Goal: Task Accomplishment & Management: Use online tool/utility

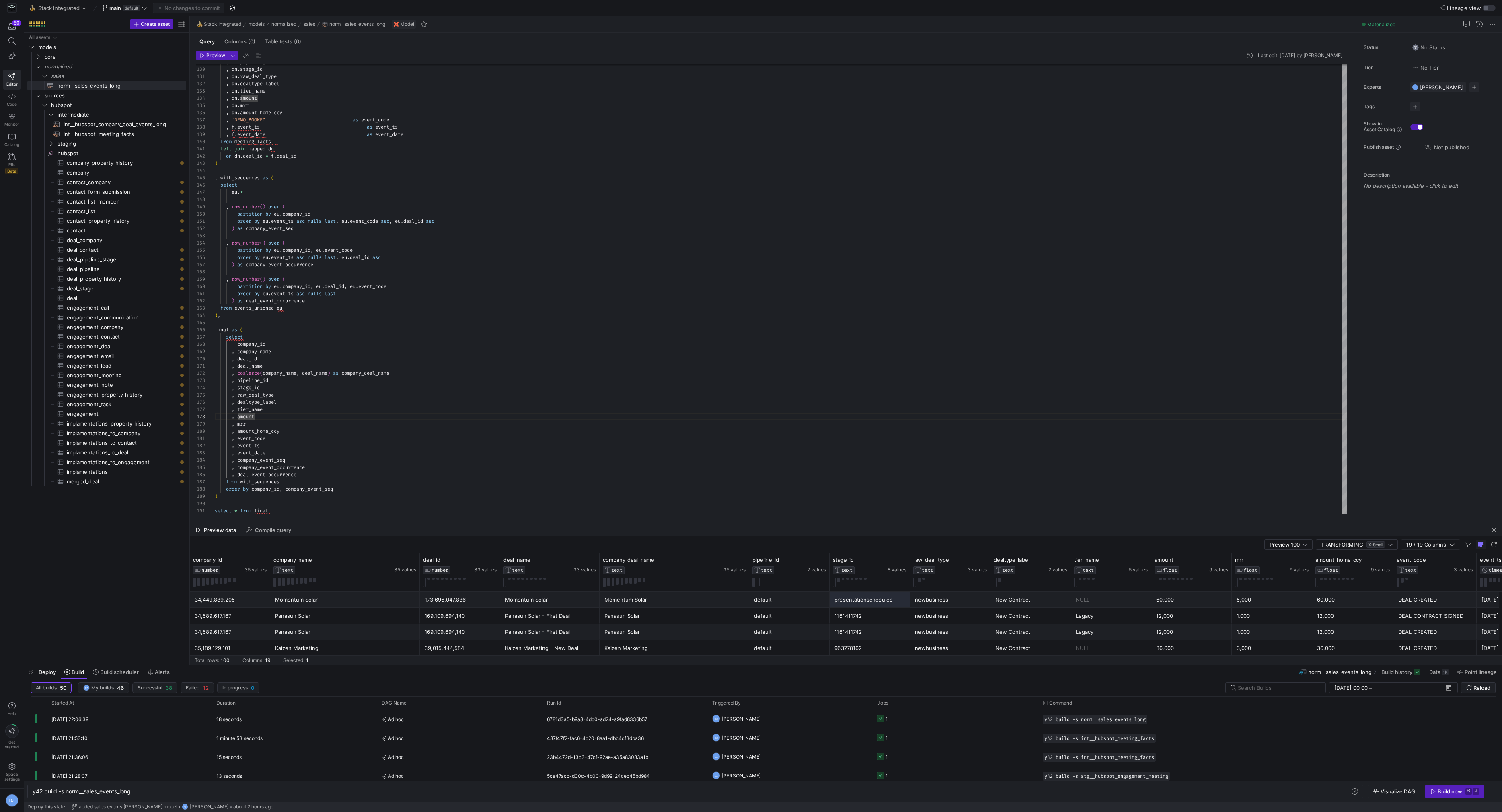
scroll to position [51, 41]
click at [551, 524] on div "Preview data Compile query" at bounding box center [846, 530] width 1312 height 12
click at [556, 523] on div at bounding box center [846, 523] width 1312 height 1
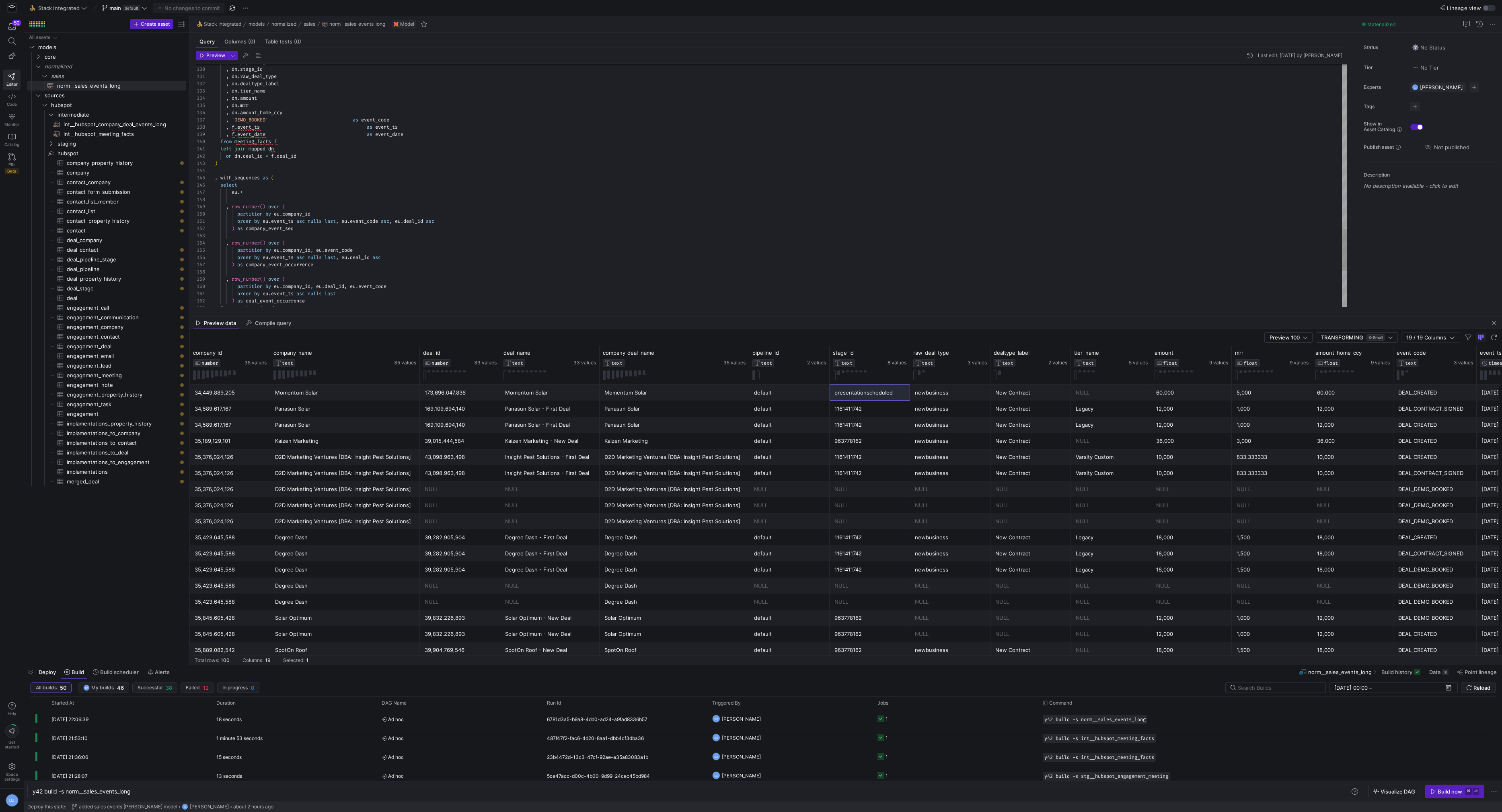
drag, startPoint x: 556, startPoint y: 523, endPoint x: 567, endPoint y: 316, distance: 207.3
click at [567, 317] on div at bounding box center [846, 317] width 1312 height 1
click at [326, 482] on div "D2D Marketing Ventures [DBA: Insight Pest Solutions]" at bounding box center [345, 489] width 140 height 16
click at [480, 490] on div "NULL" at bounding box center [460, 489] width 71 height 16
click at [407, 351] on icon at bounding box center [404, 353] width 6 height 6
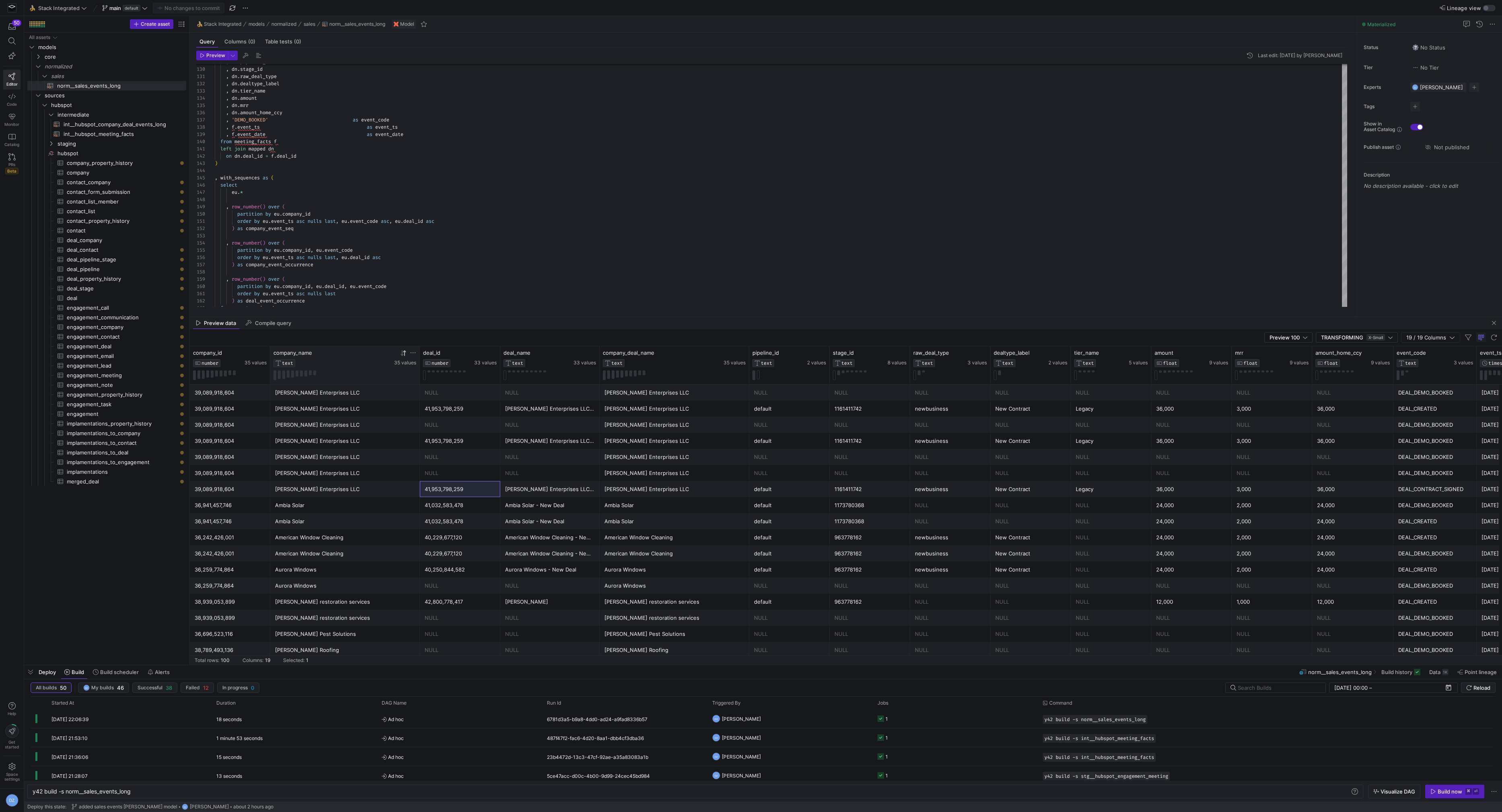
click at [405, 351] on icon at bounding box center [404, 352] width 3 height 6
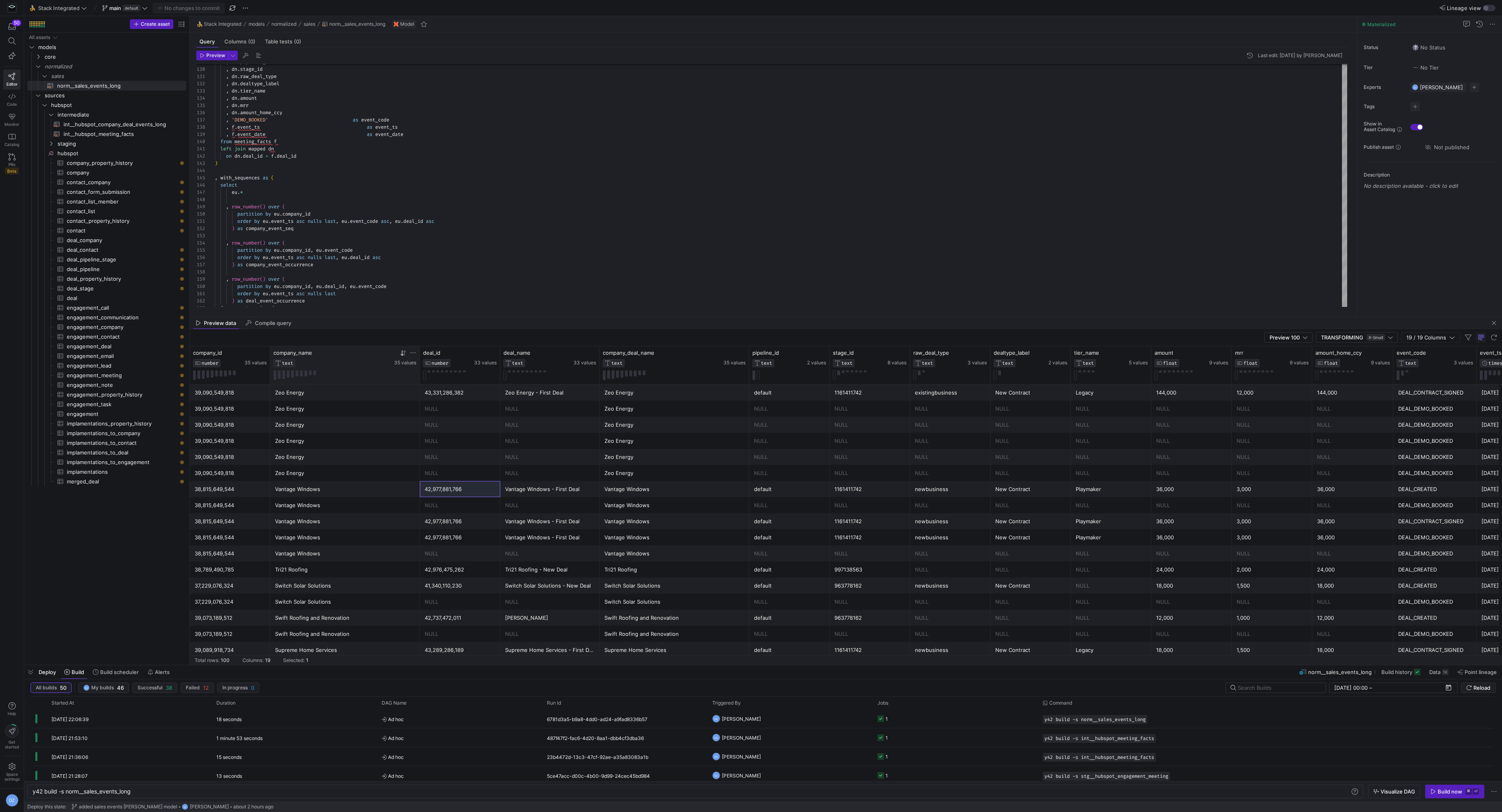
click at [405, 352] on icon at bounding box center [404, 352] width 3 height 6
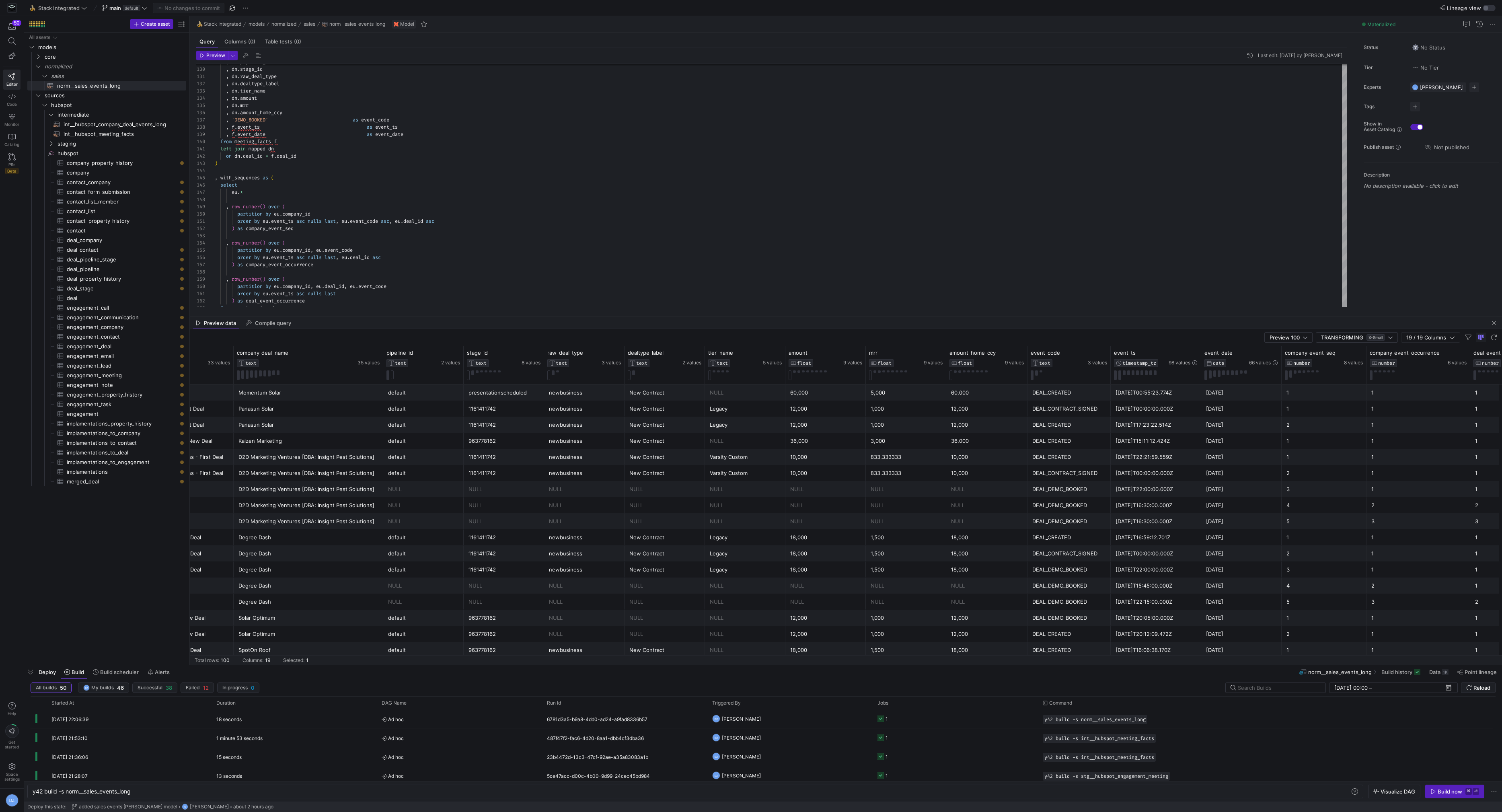
scroll to position [0, 385]
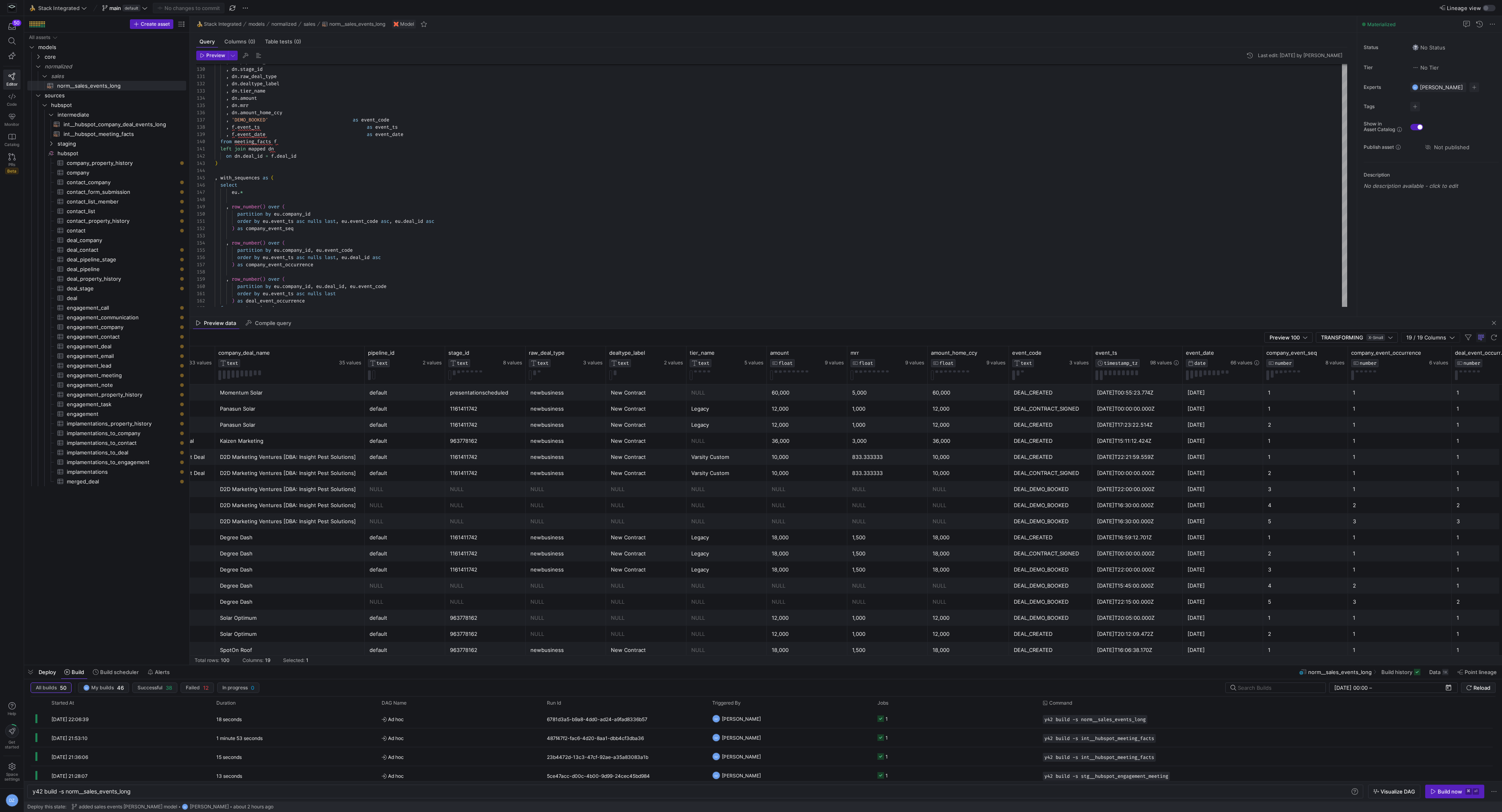
click at [1047, 501] on div "DEAL_DEMO_BOOKED" at bounding box center [1050, 505] width 73 height 16
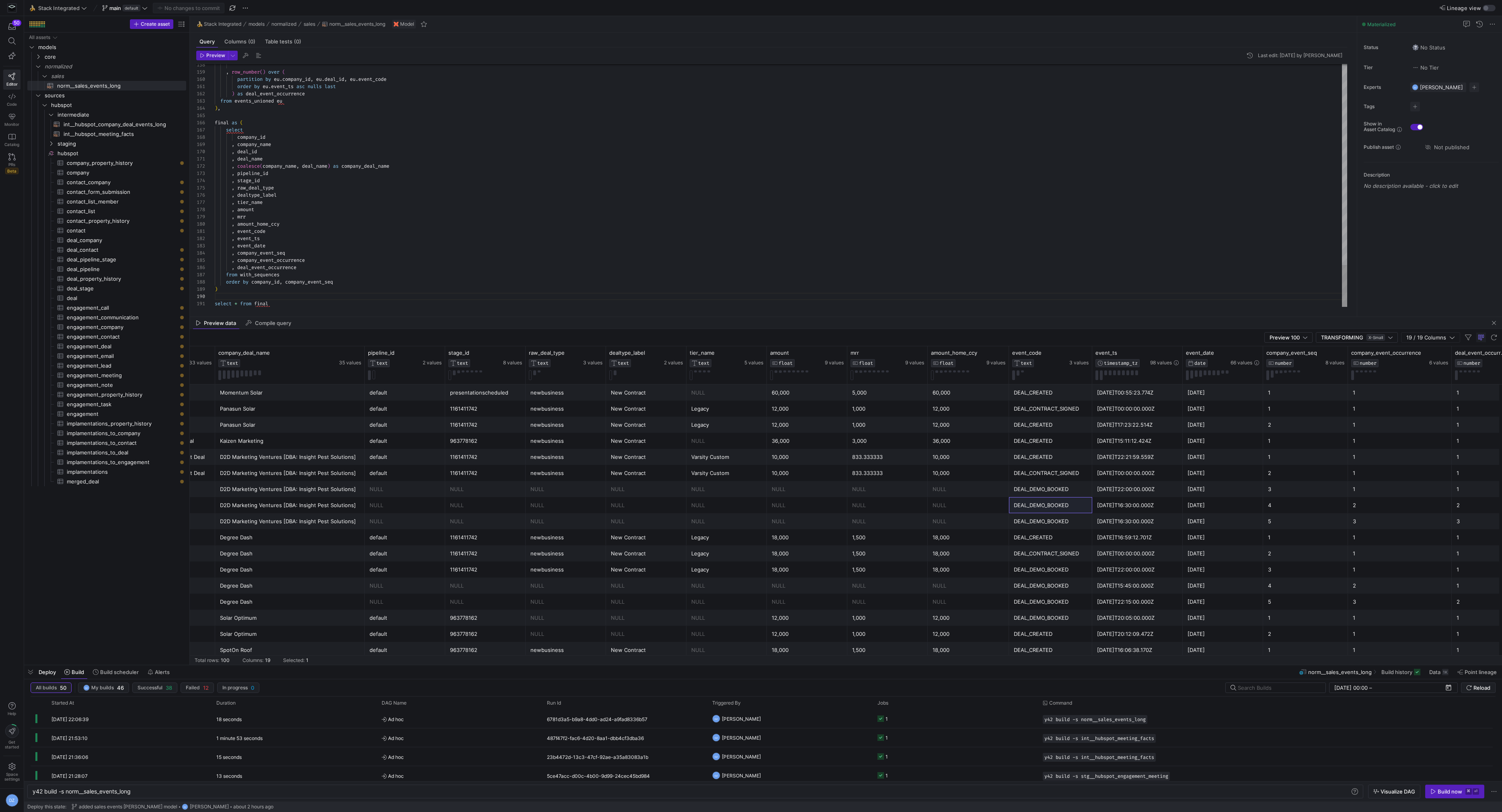
click at [320, 272] on div "from mapped m , m . created_unified_ts as event_ts , cast ( m . created_unified…" at bounding box center [781, 303] width 1133 height 1388
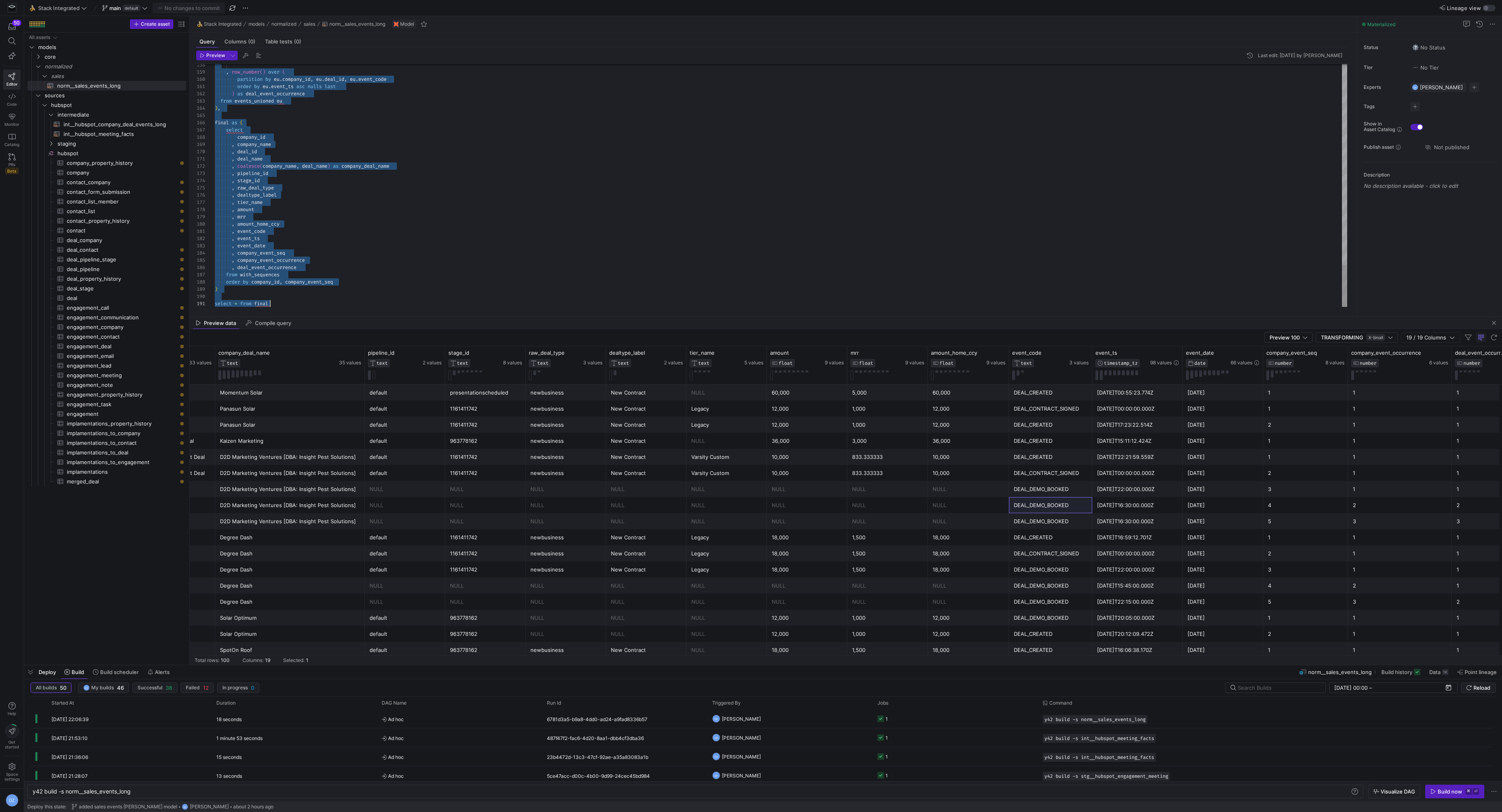
scroll to position [0, 54]
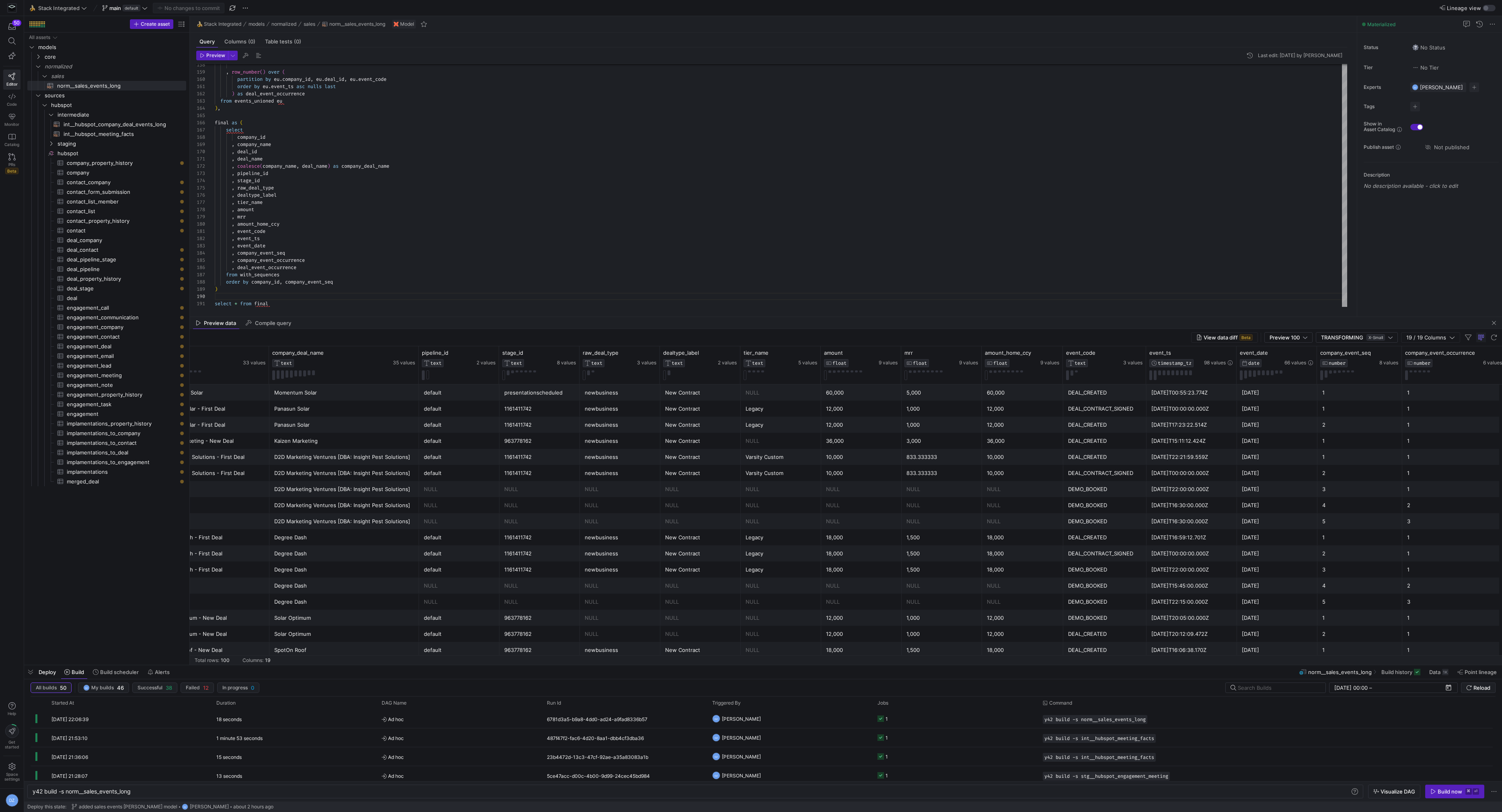
scroll to position [0, 431]
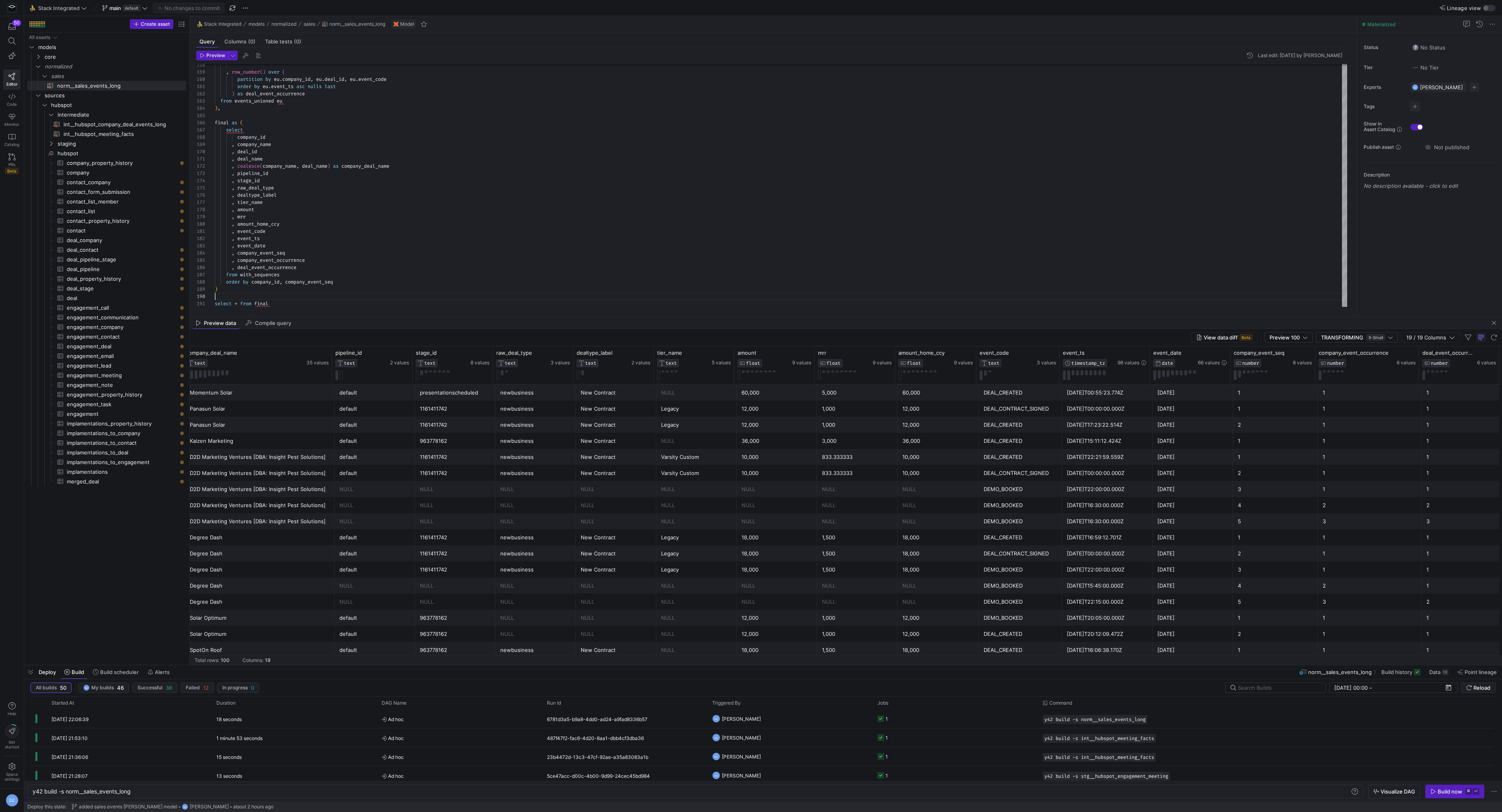
click at [1360, 486] on div "1" at bounding box center [1370, 489] width 94 height 16
click at [1346, 519] on div "3" at bounding box center [1370, 521] width 94 height 16
click at [1333, 489] on div "1" at bounding box center [1370, 489] width 94 height 16
click at [1338, 502] on div "2" at bounding box center [1370, 505] width 94 height 16
click at [1341, 486] on div "1" at bounding box center [1370, 489] width 94 height 16
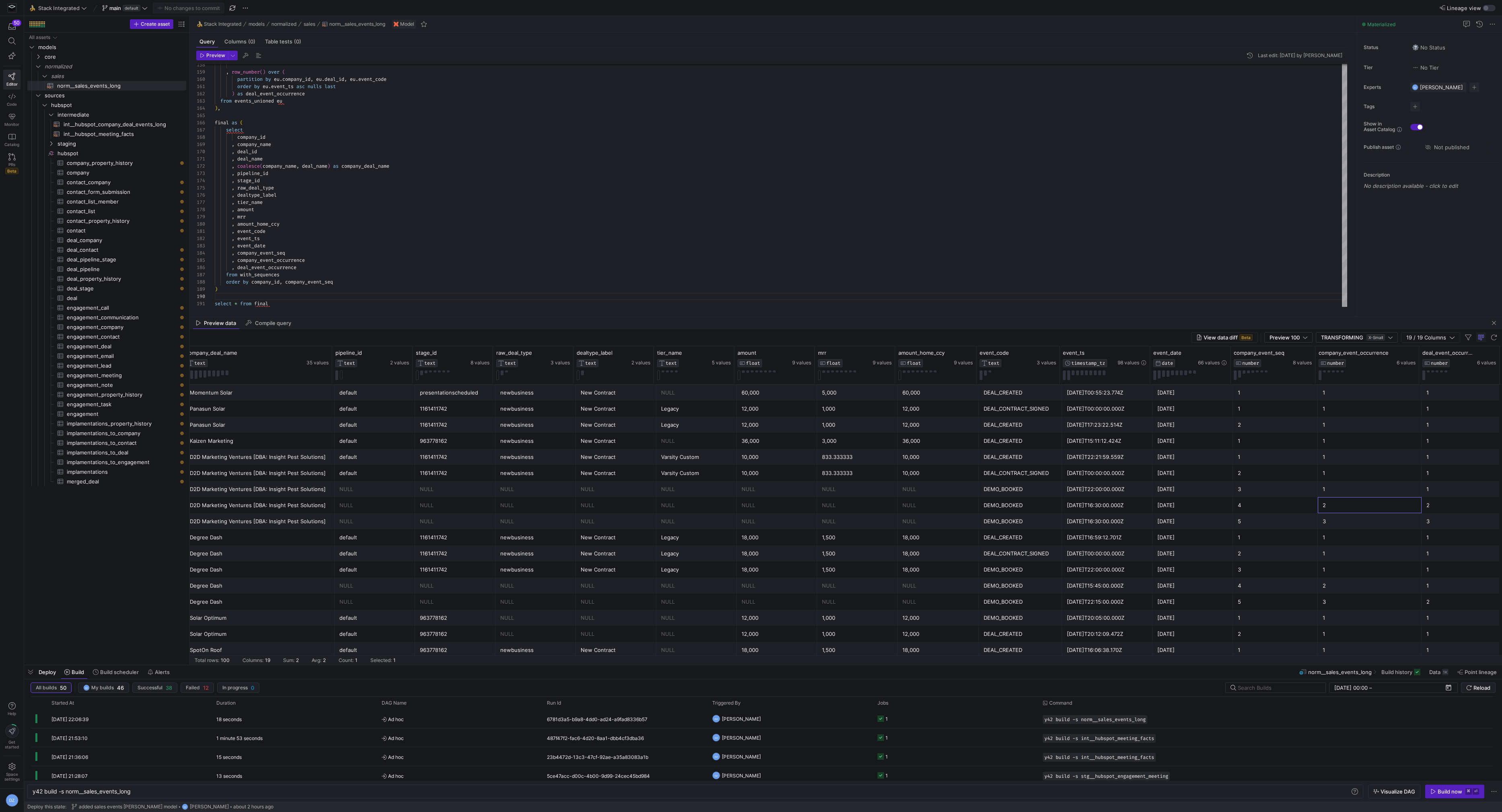
click at [1346, 503] on div "2" at bounding box center [1370, 505] width 94 height 16
click at [1347, 492] on div "1" at bounding box center [1370, 489] width 94 height 16
click at [1347, 509] on div "2" at bounding box center [1370, 505] width 94 height 16
click at [1345, 492] on div "1" at bounding box center [1370, 489] width 94 height 16
click at [1346, 515] on div "3" at bounding box center [1370, 521] width 94 height 16
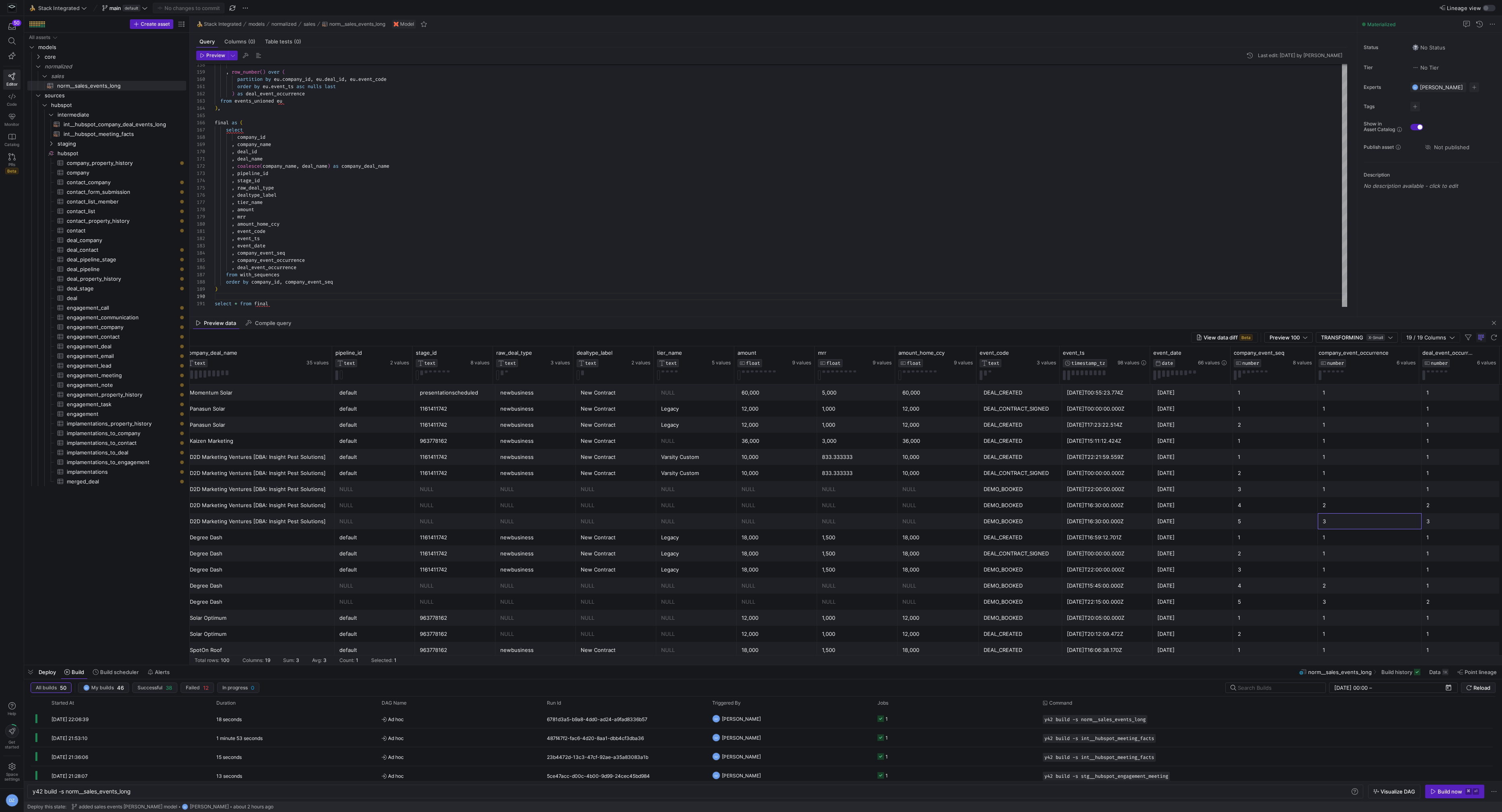
click at [1343, 490] on div "1" at bounding box center [1370, 489] width 94 height 16
click at [1121, 461] on div "[DATE]T22:21:59.559Z" at bounding box center [1107, 457] width 81 height 16
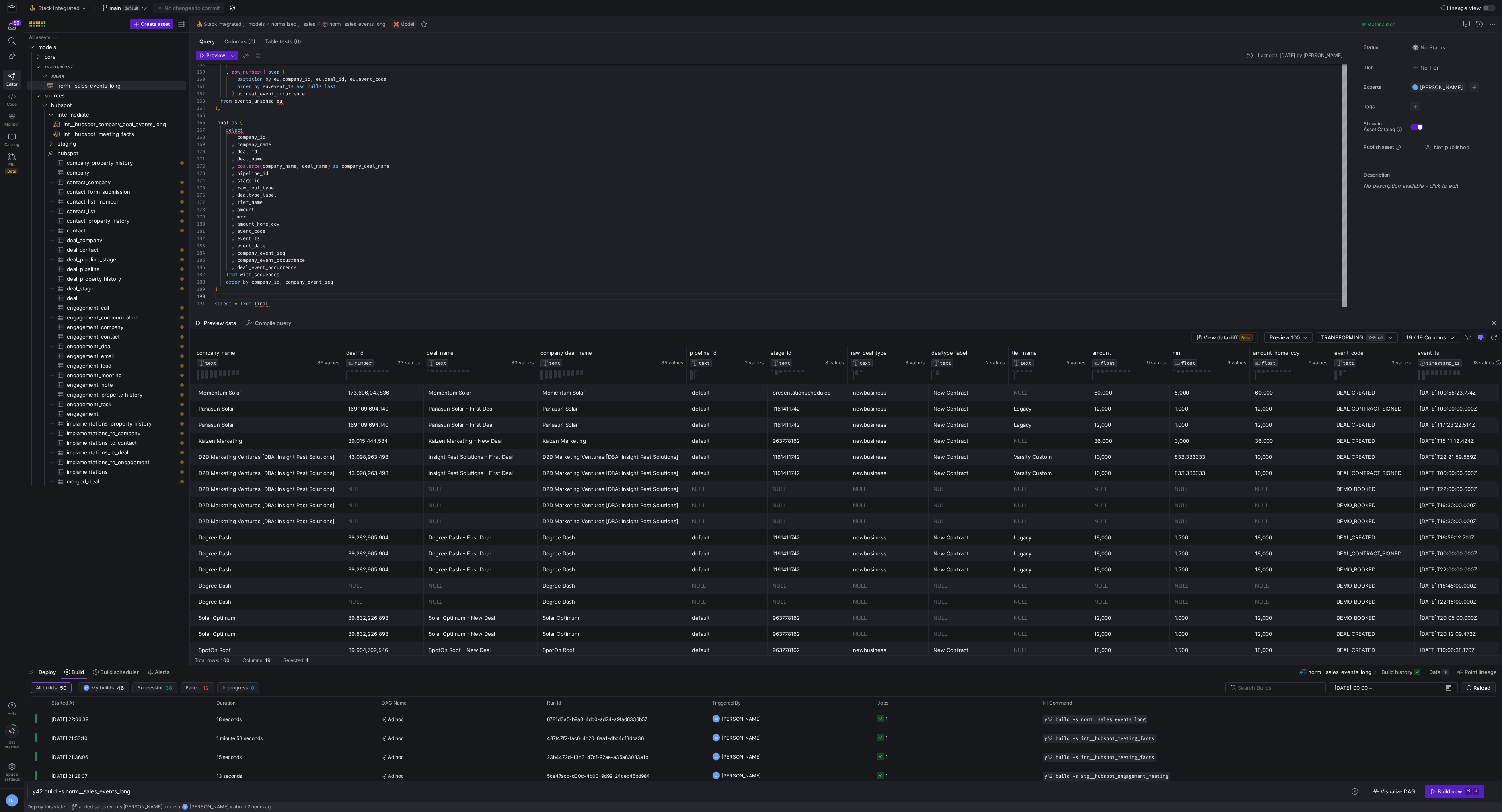
scroll to position [0, 0]
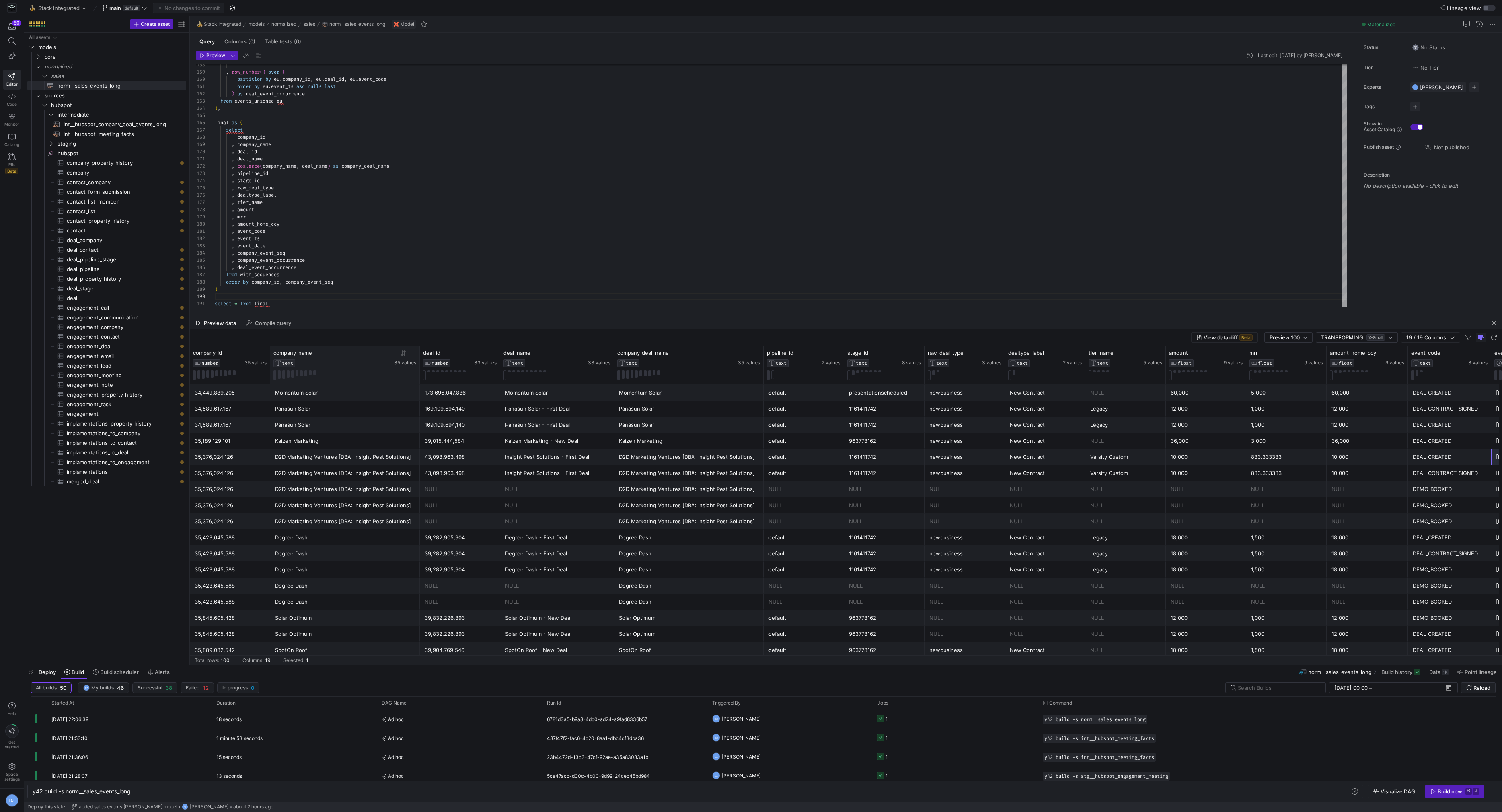
click at [399, 352] on div at bounding box center [405, 353] width 22 height 7
click at [401, 353] on icon at bounding box center [404, 353] width 6 height 6
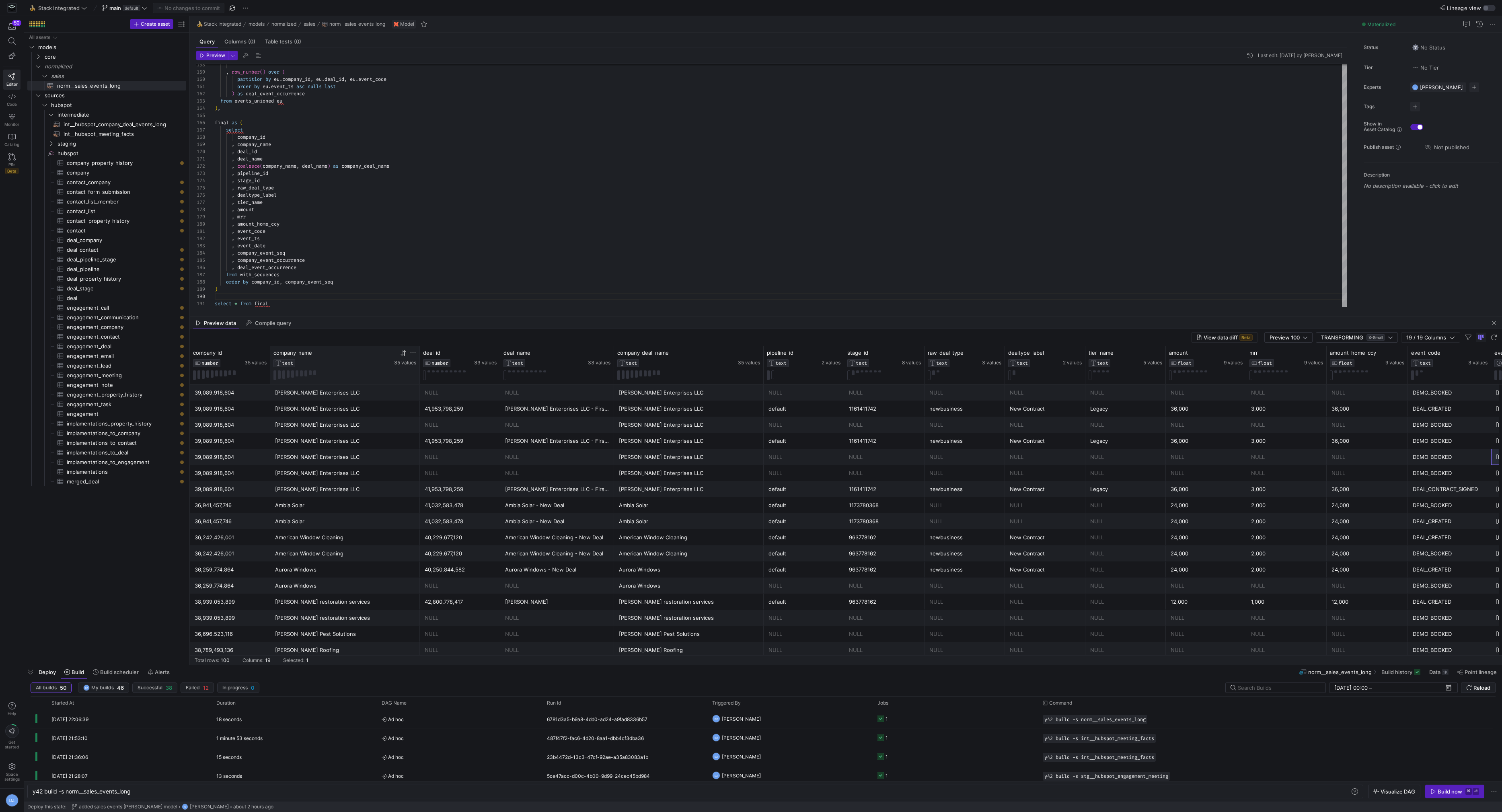
click at [401, 353] on icon at bounding box center [404, 353] width 6 height 6
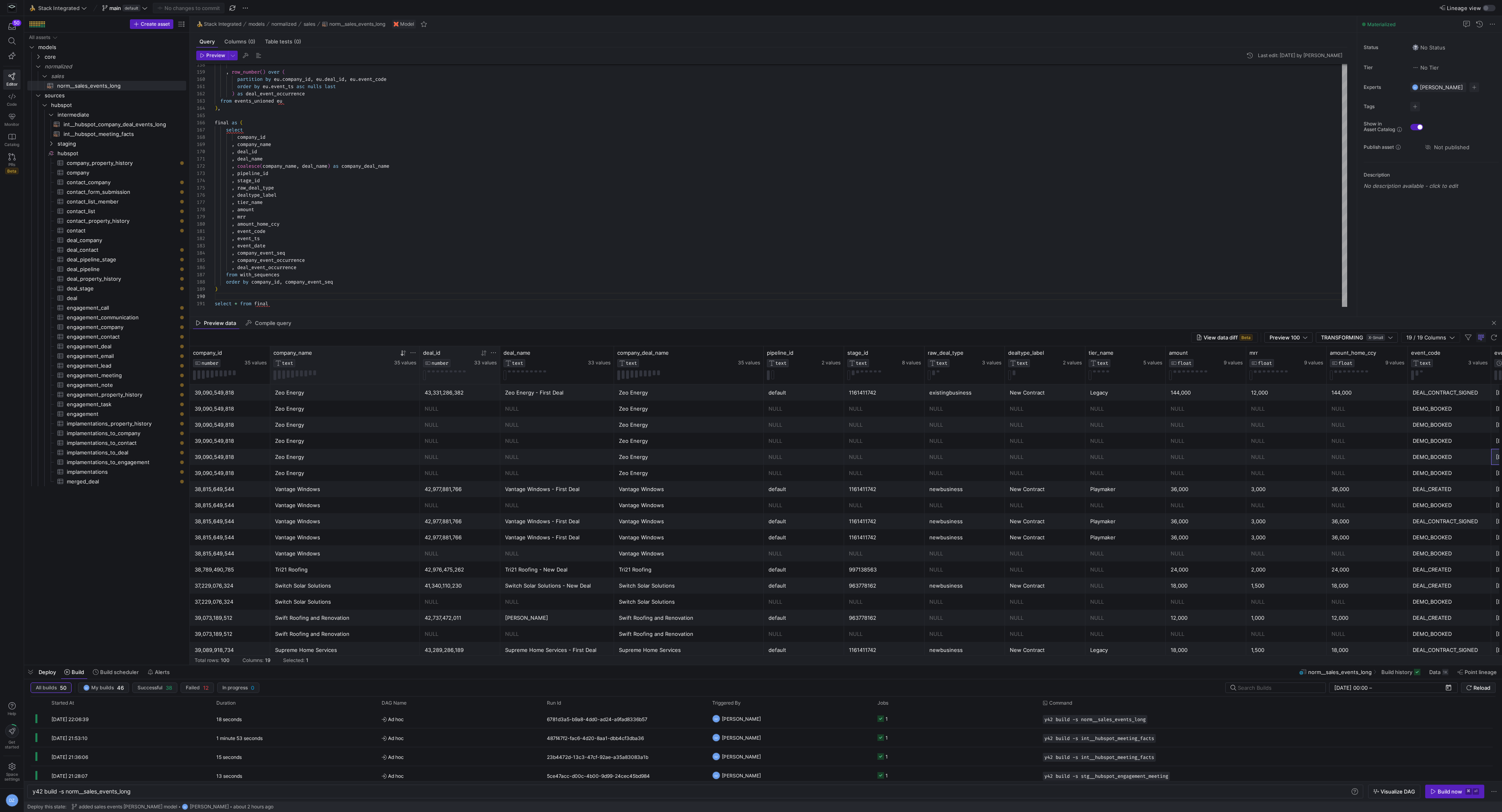
click at [485, 352] on icon at bounding box center [485, 352] width 3 height 6
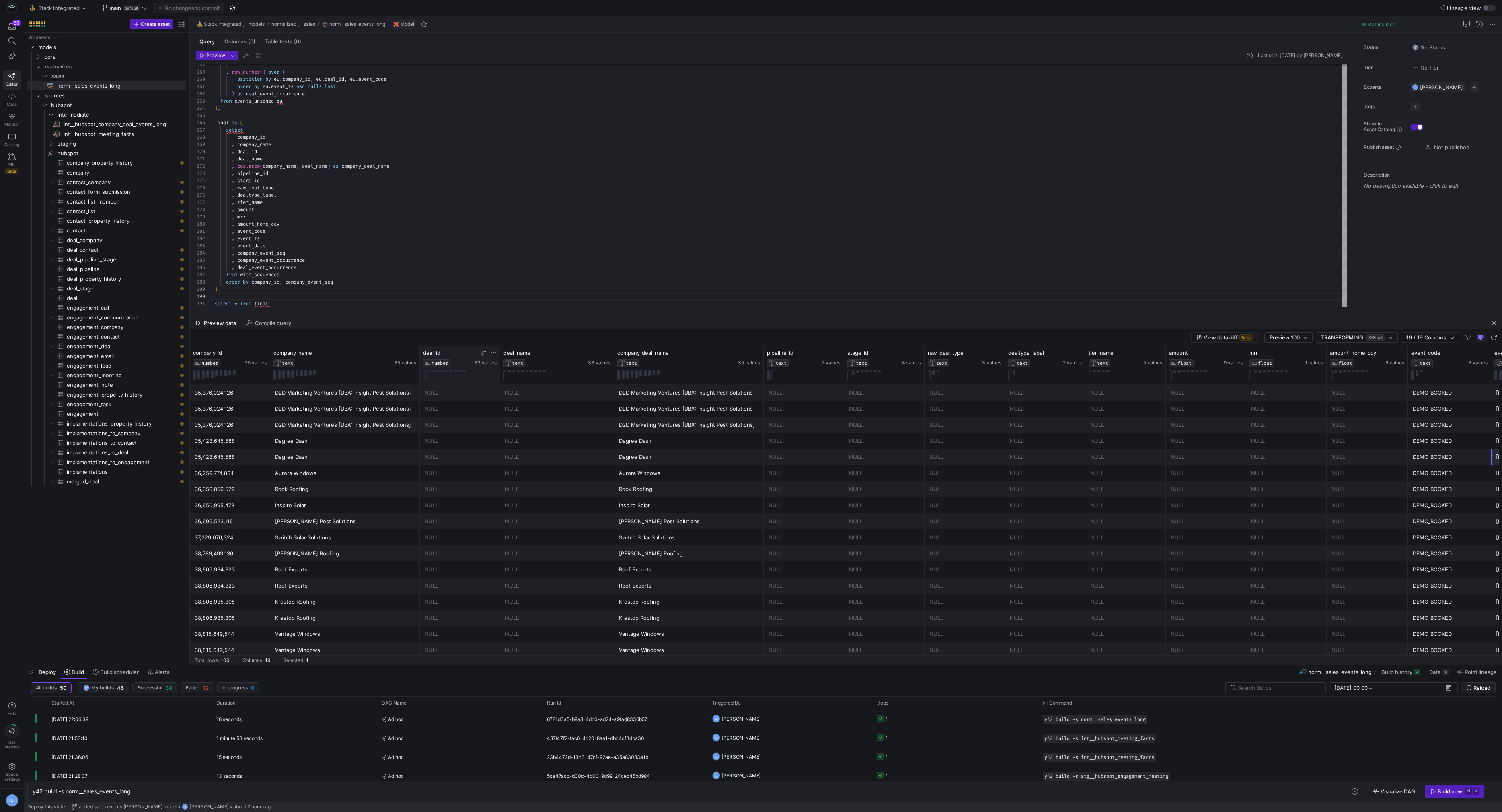
scroll to position [0, 118]
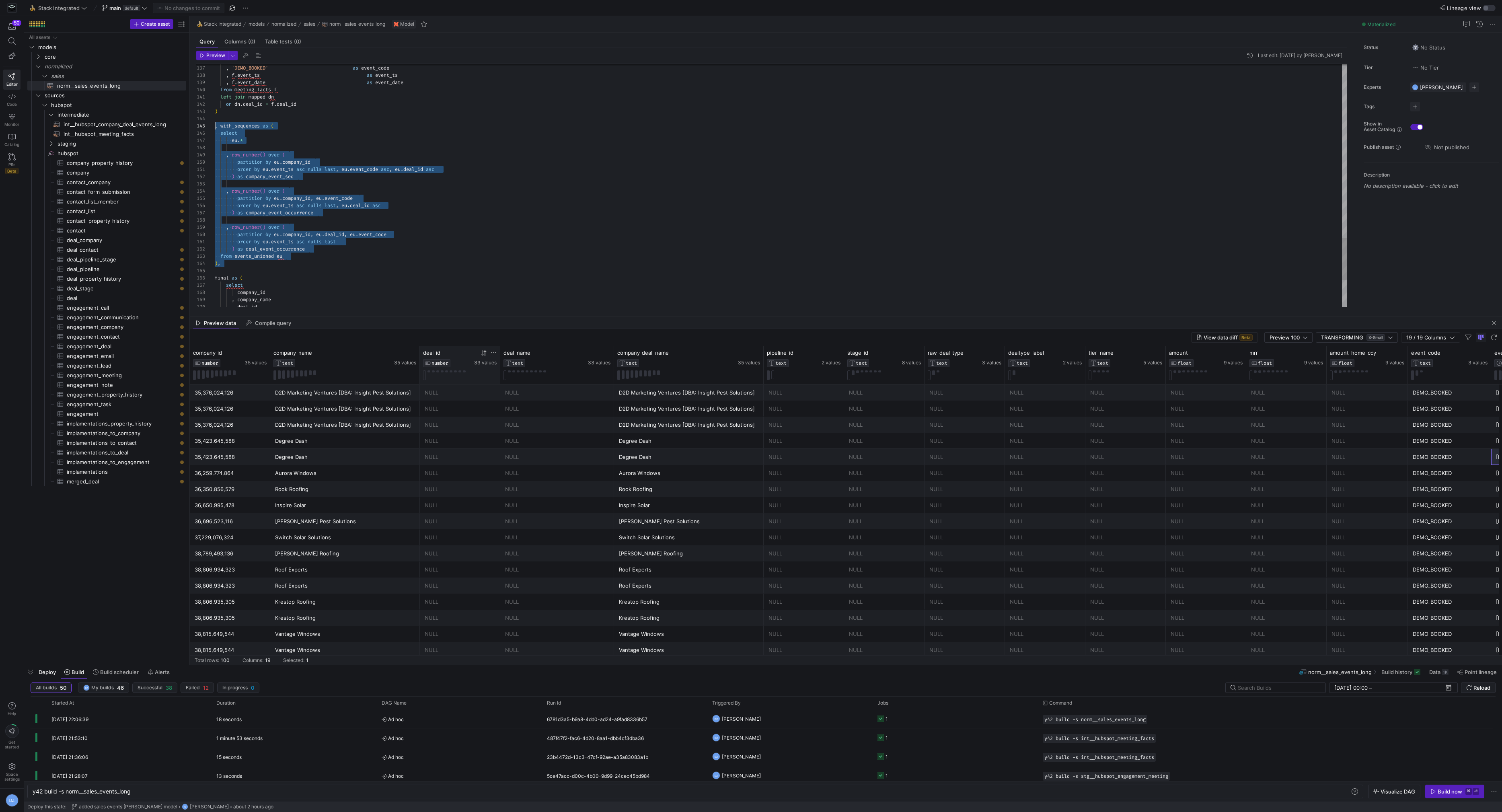
drag, startPoint x: 256, startPoint y: 265, endPoint x: 198, endPoint y: 127, distance: 149.7
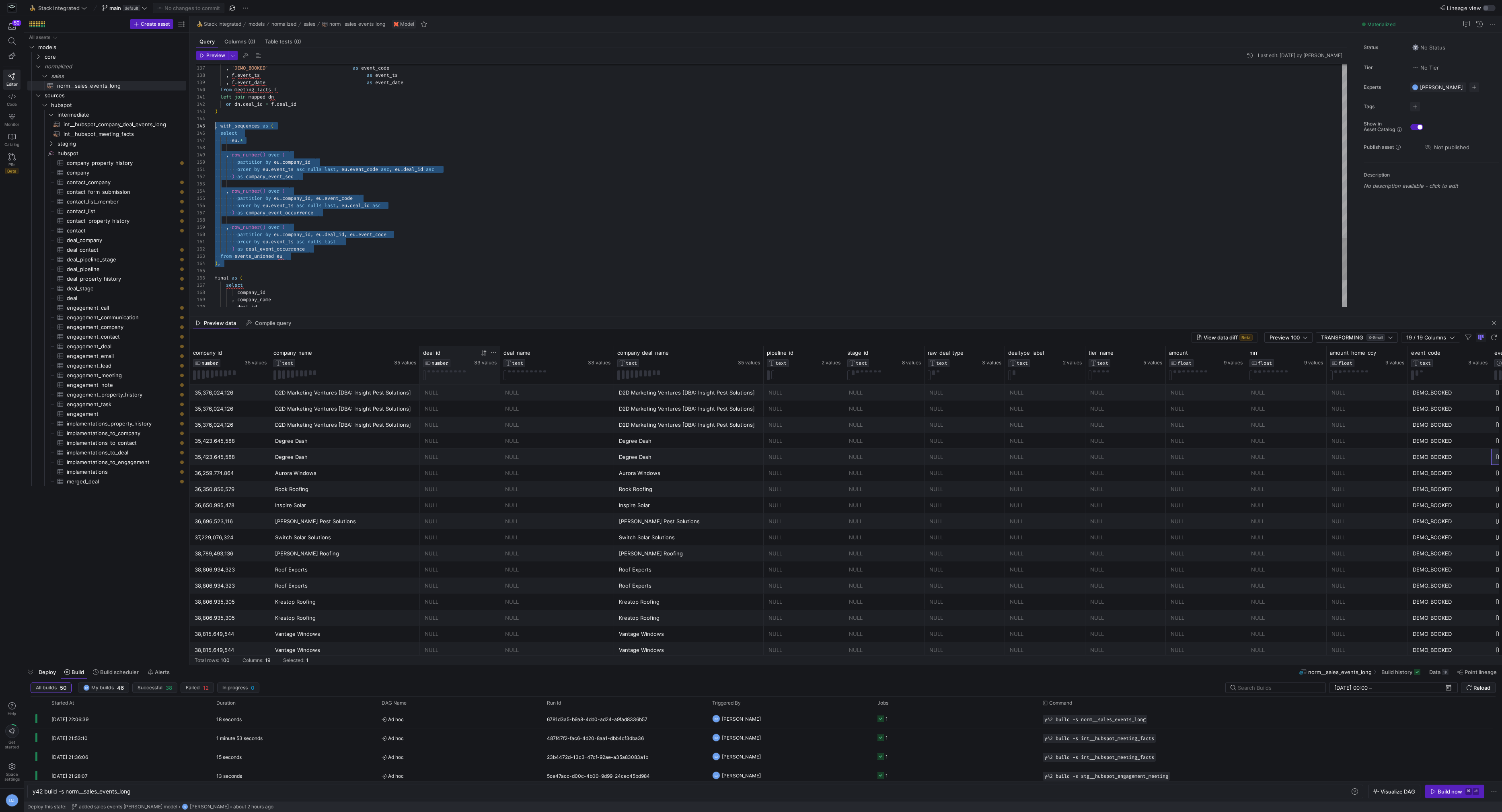
scroll to position [29, 0]
drag, startPoint x: 238, startPoint y: 263, endPoint x: 200, endPoint y: 124, distance: 144.1
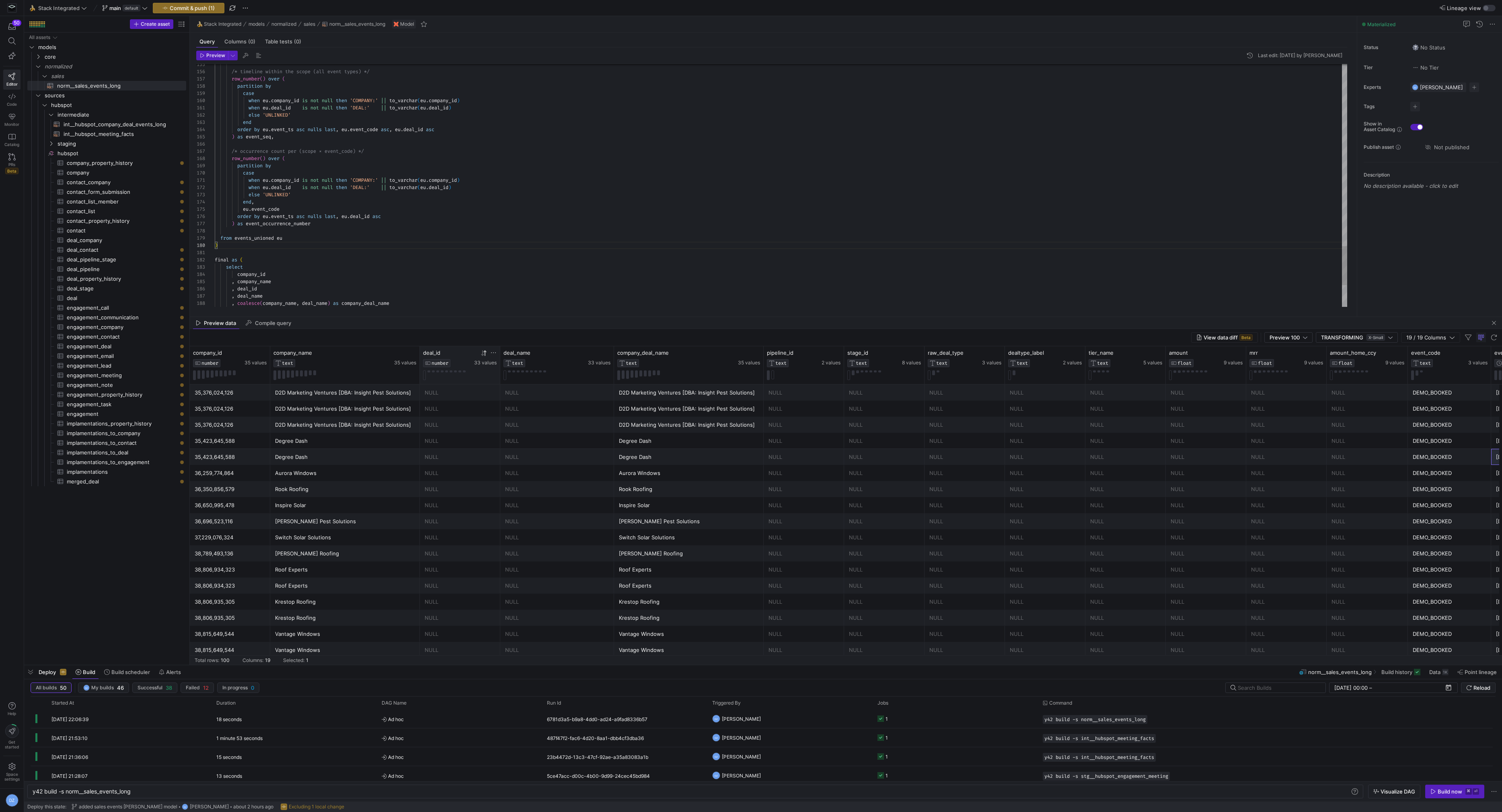
scroll to position [65, 5]
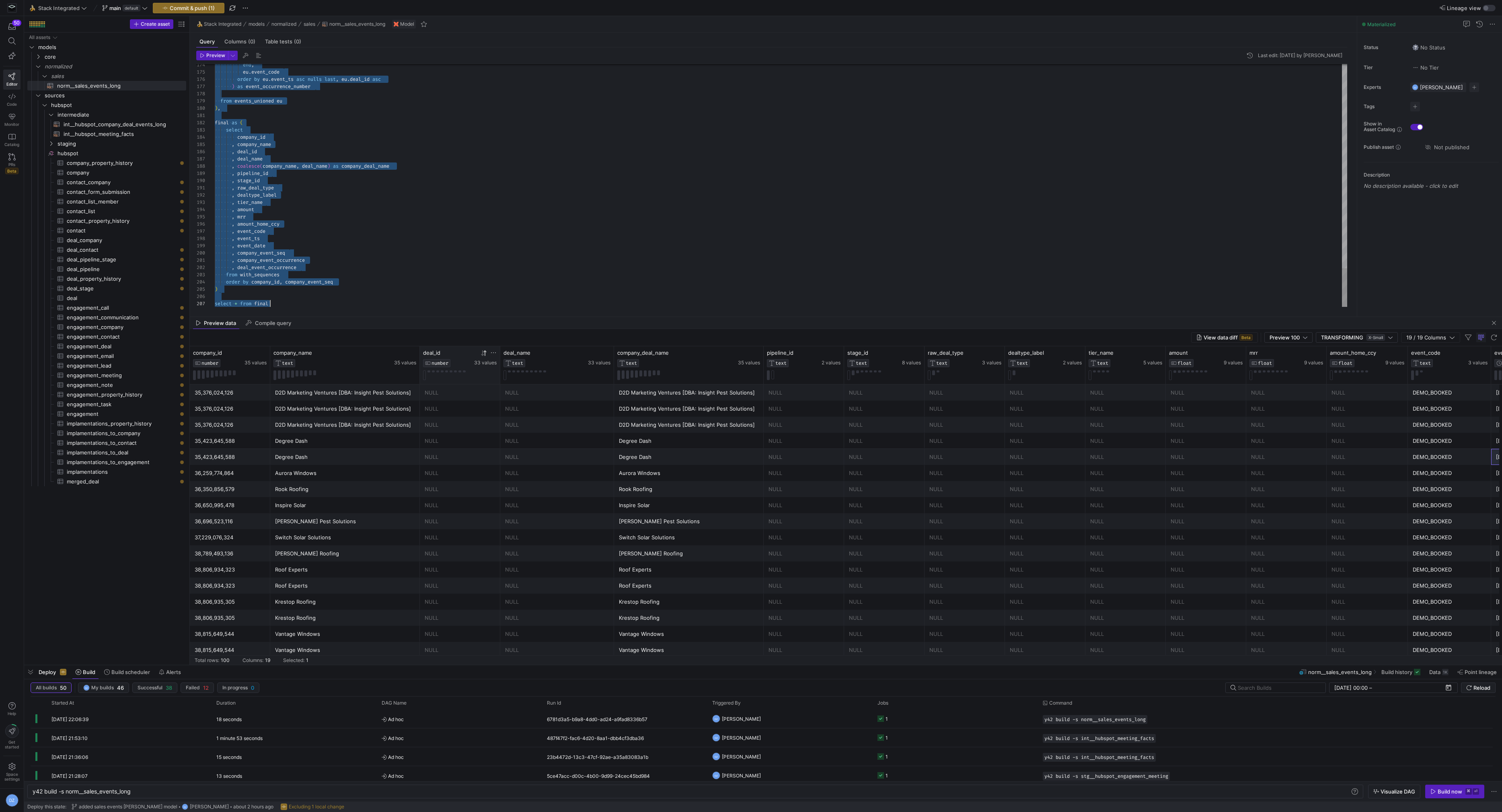
scroll to position [0, 54]
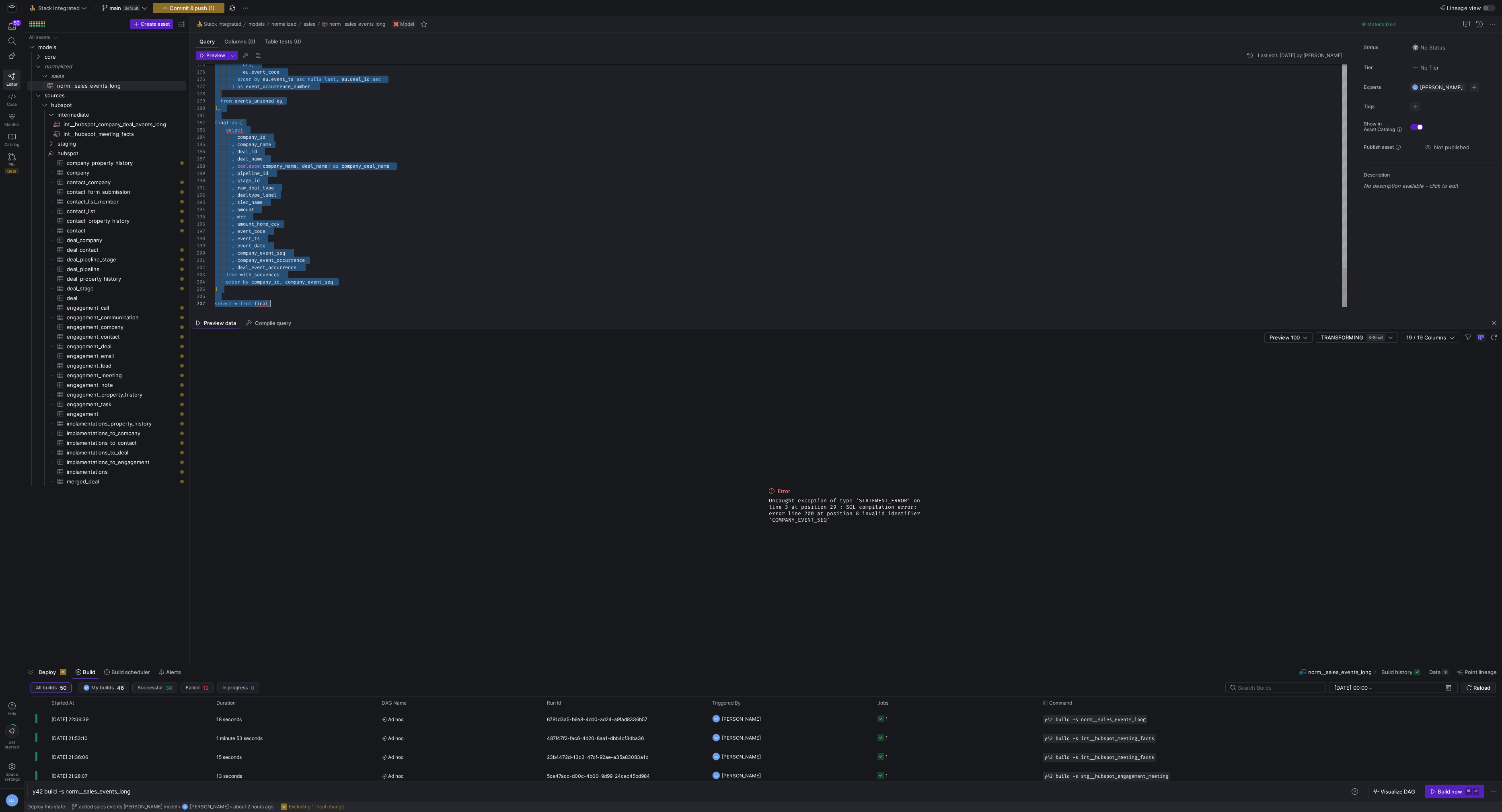
drag, startPoint x: 350, startPoint y: 281, endPoint x: 207, endPoint y: 131, distance: 207.2
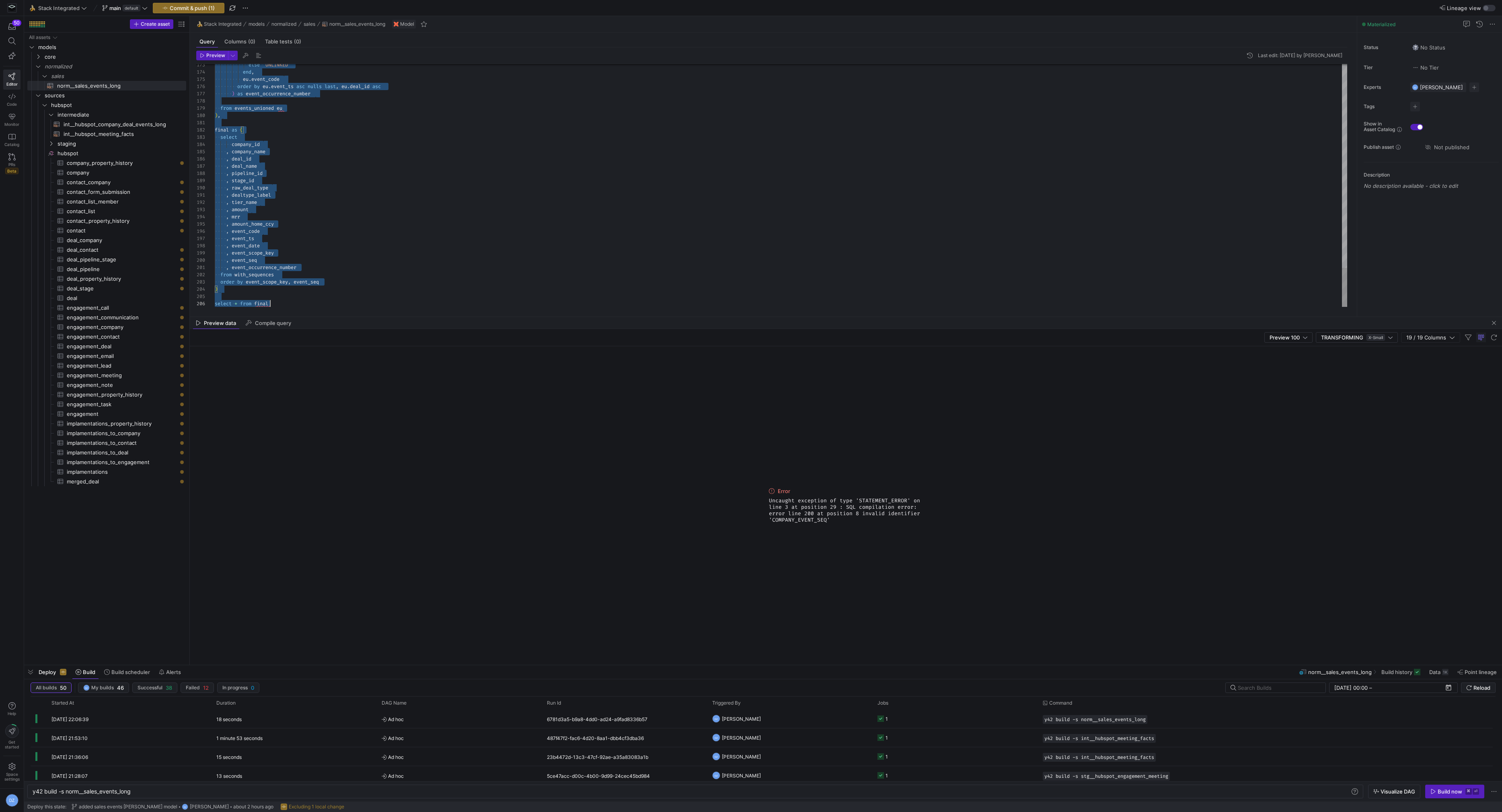
scroll to position [0, 54]
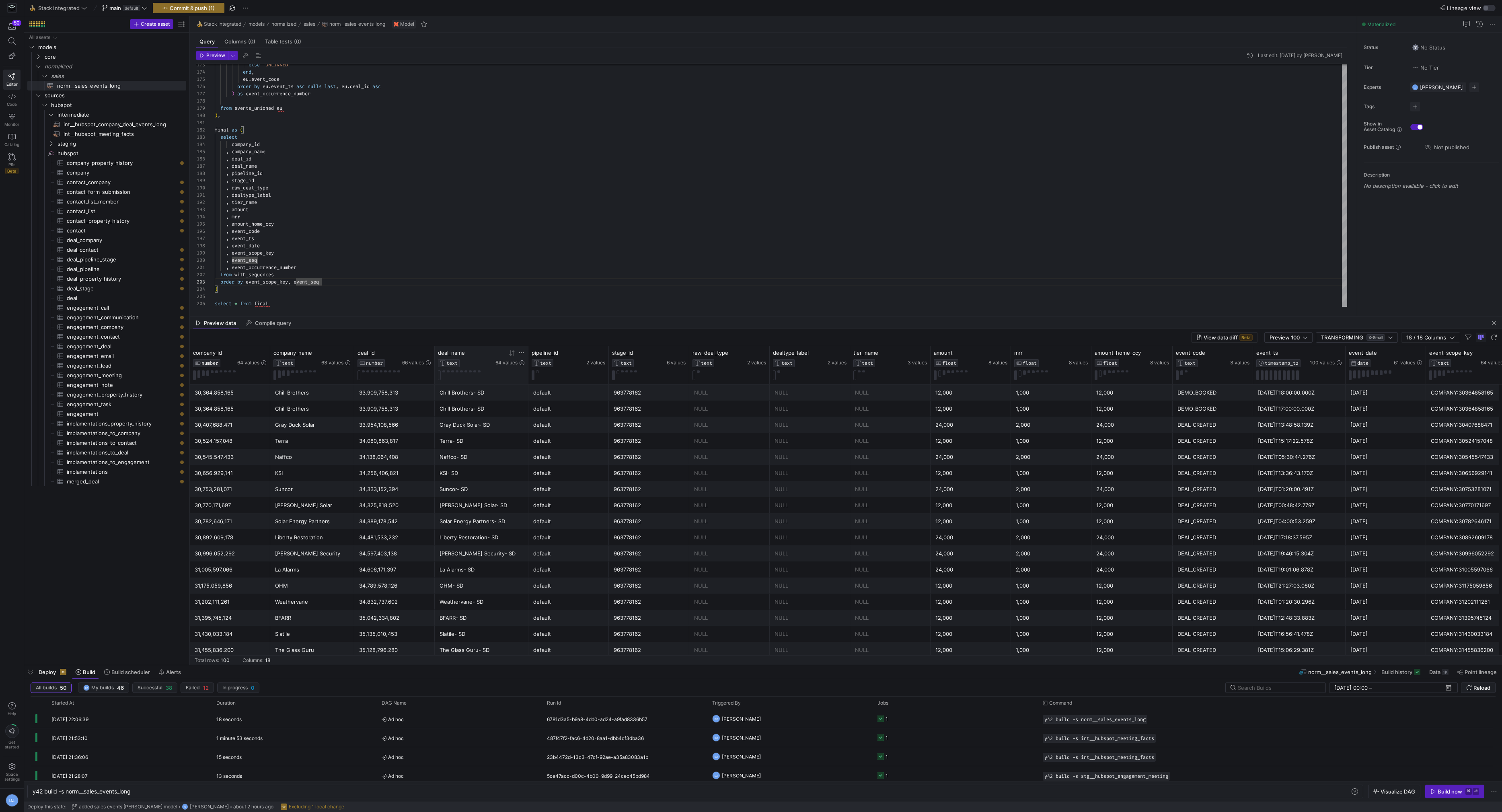
click at [510, 354] on icon at bounding box center [511, 353] width 3 height 6
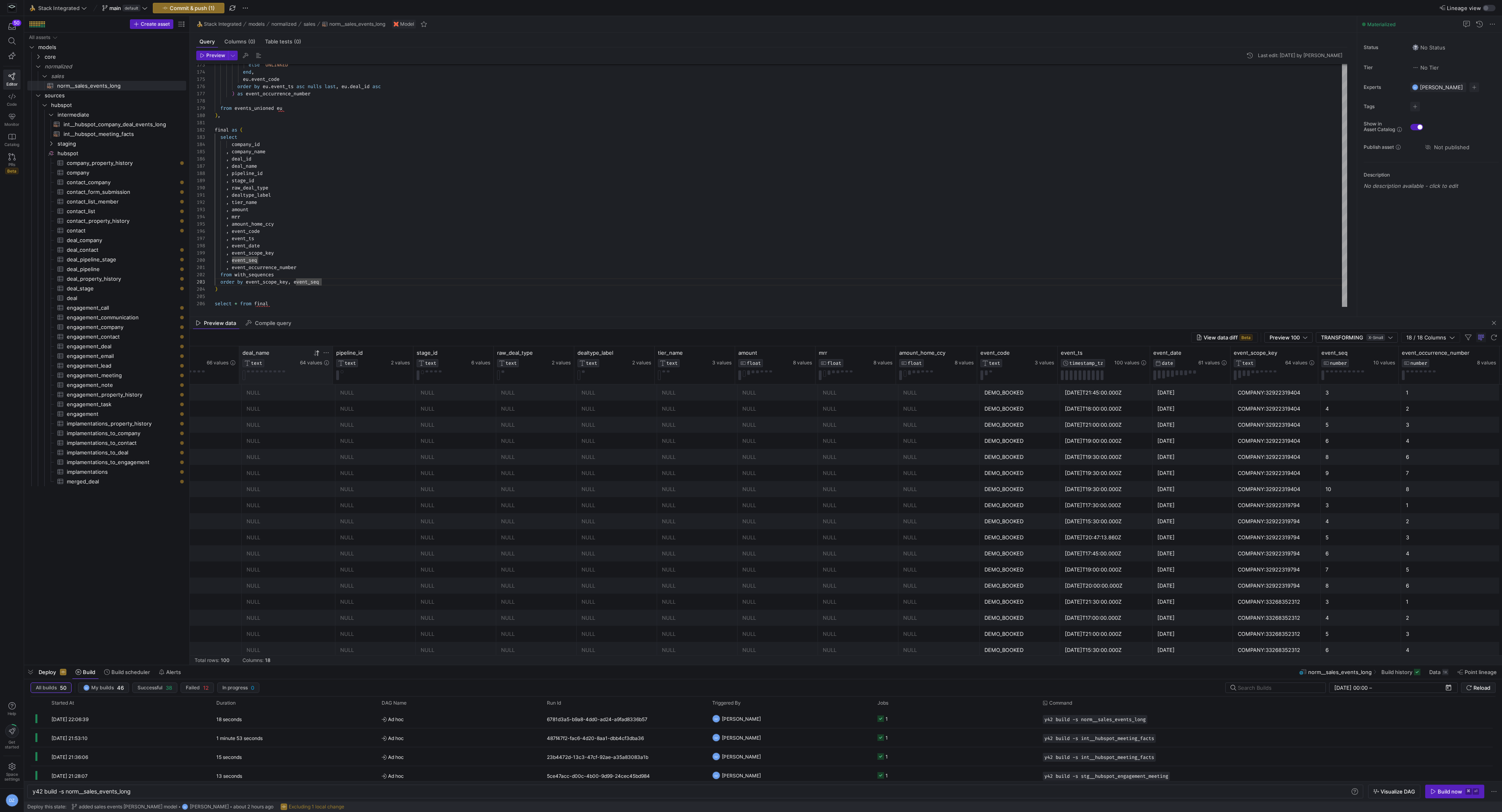
scroll to position [0, 0]
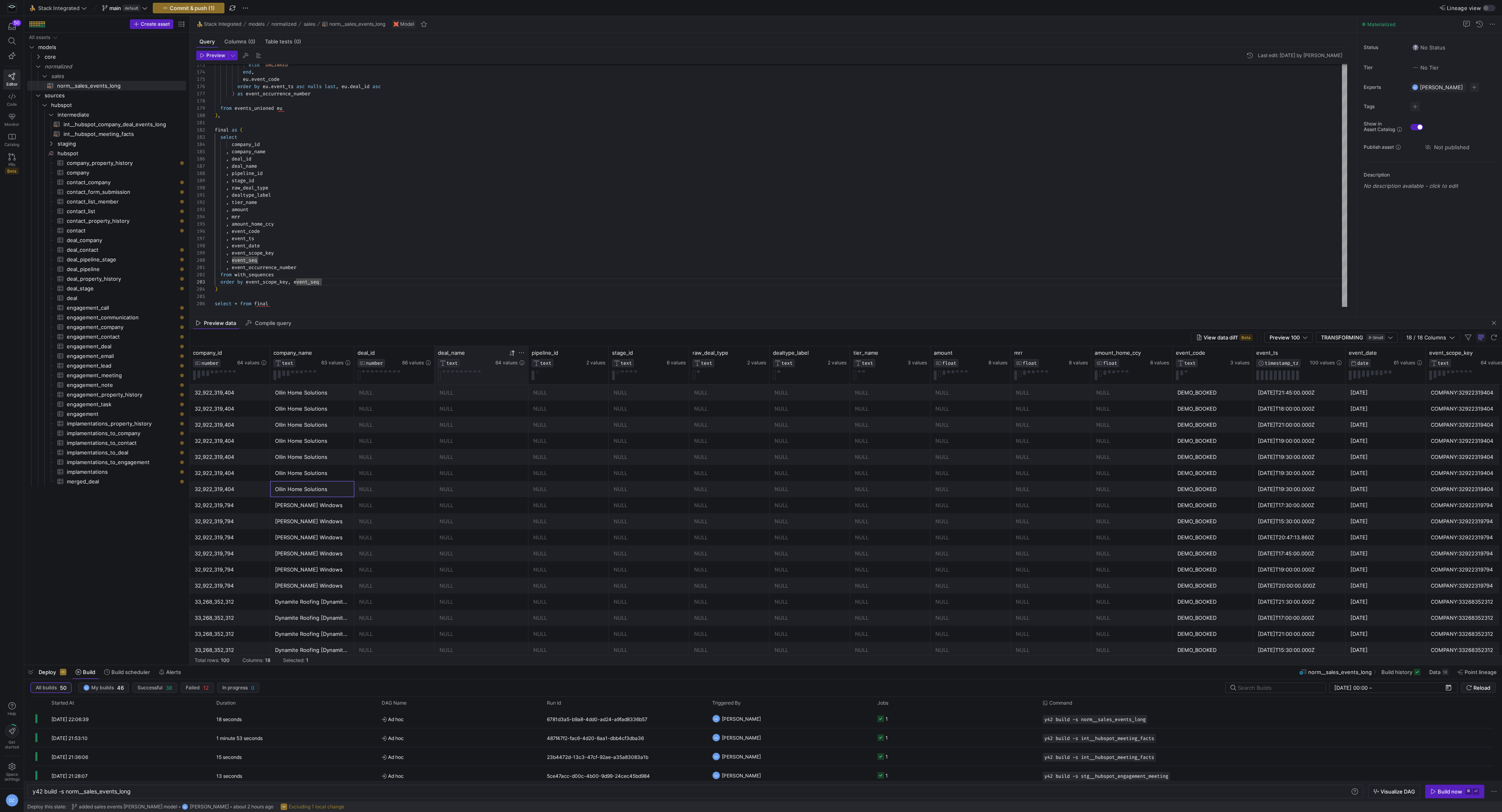
click at [330, 490] on div "Ollin Home Solutions" at bounding box center [312, 489] width 74 height 16
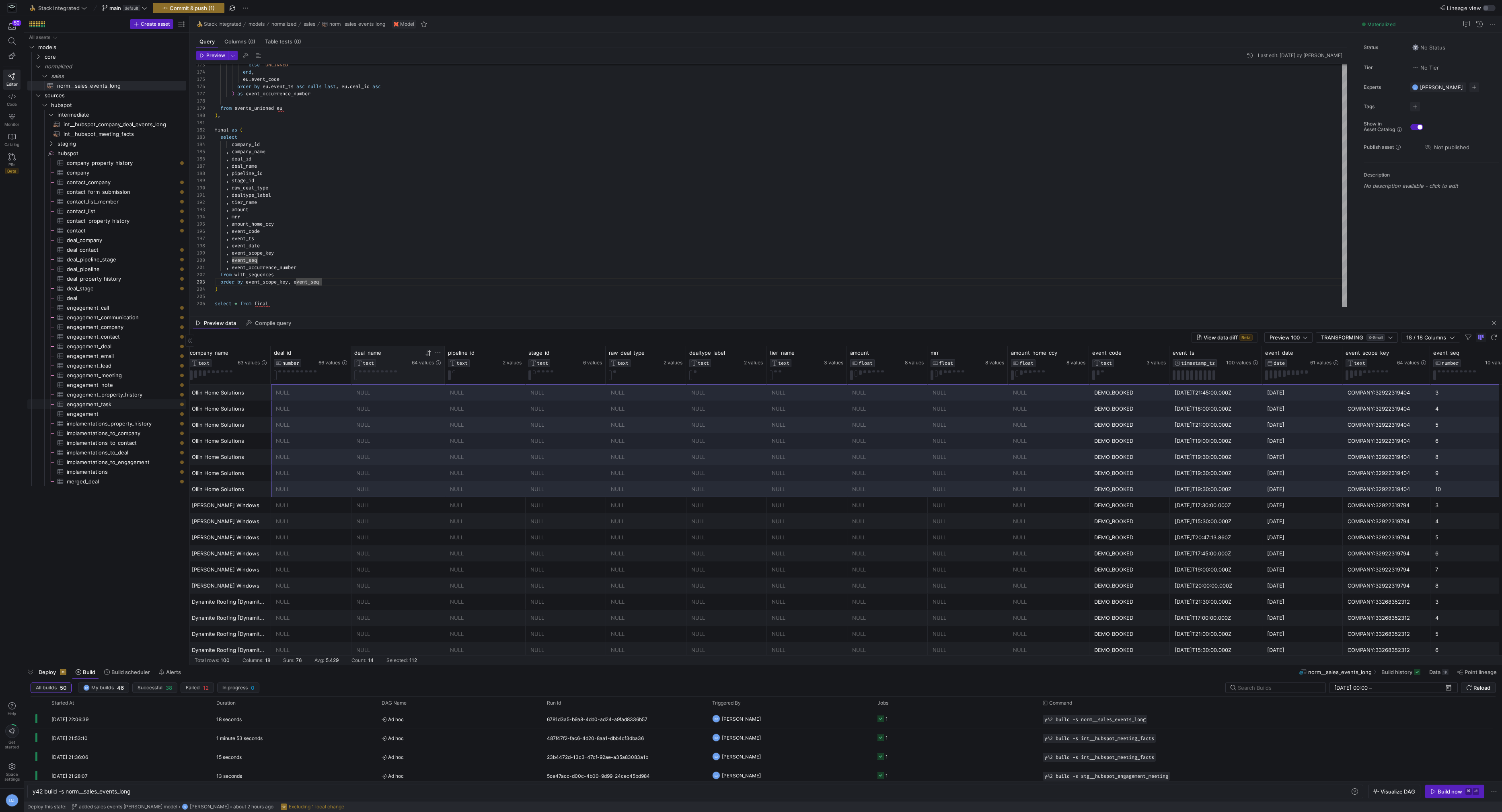
scroll to position [0, 67]
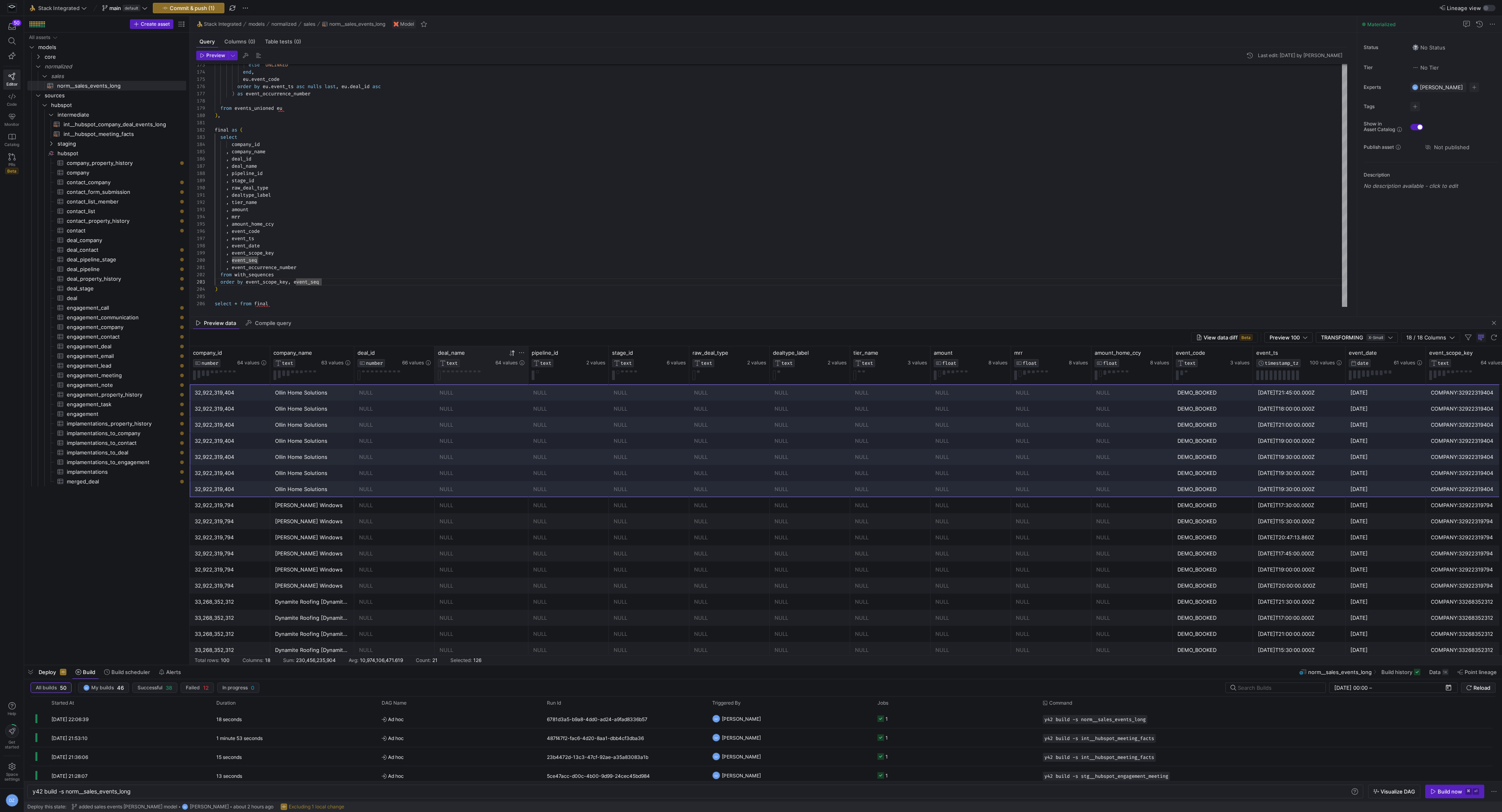
drag, startPoint x: 1415, startPoint y: 485, endPoint x: 229, endPoint y: 391, distance: 1189.7
click at [307, 409] on div "Ollin Home Solutions" at bounding box center [312, 409] width 74 height 16
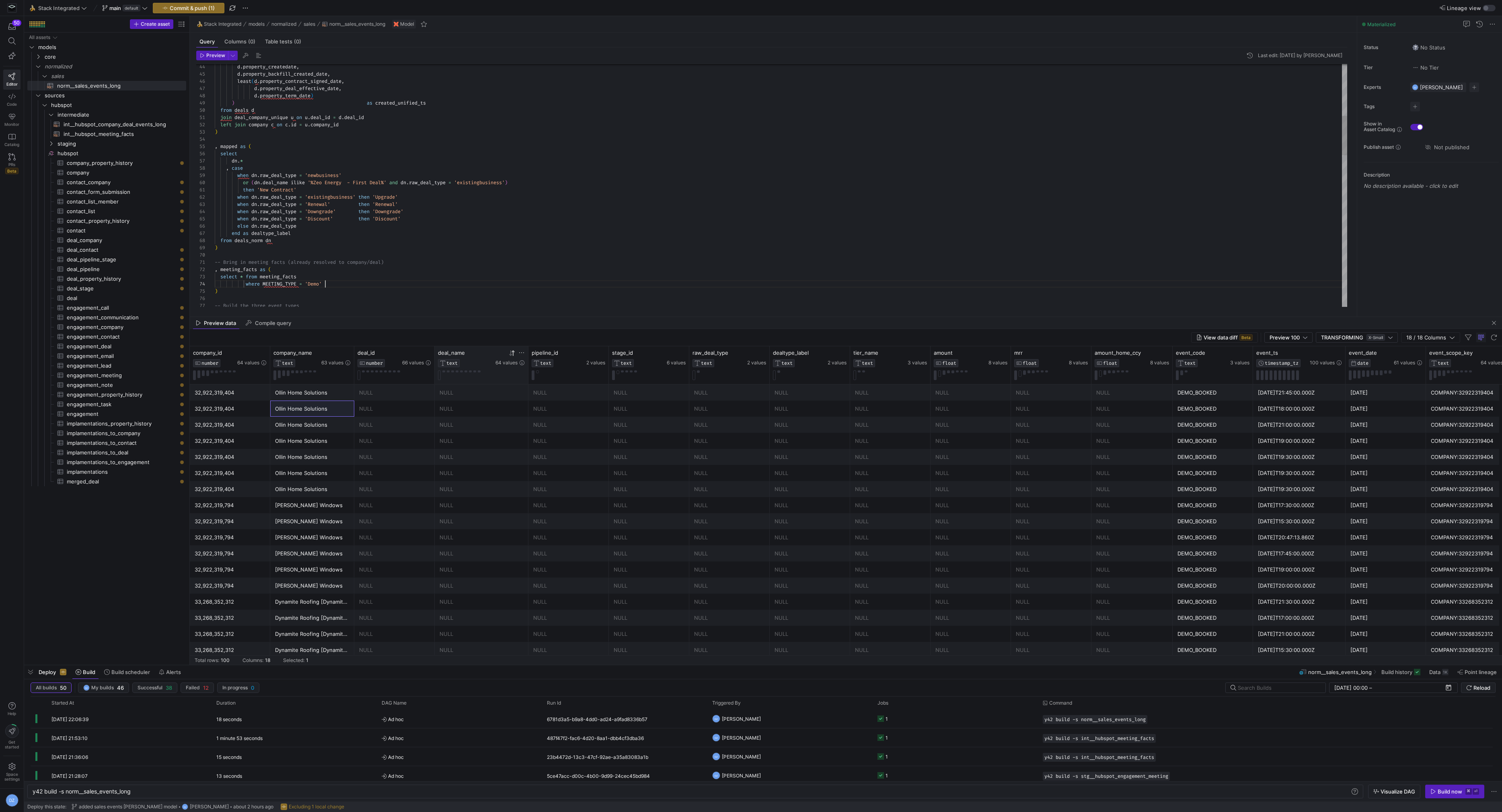
click at [332, 284] on div ") -- Build the three event types -- Bring in meeting facts (already resolved to…" at bounding box center [781, 494] width 1133 height 1497
click at [232, 271] on div ") -- Build the three event types -- Bring in meeting facts (already resolved to…" at bounding box center [781, 494] width 1133 height 1497
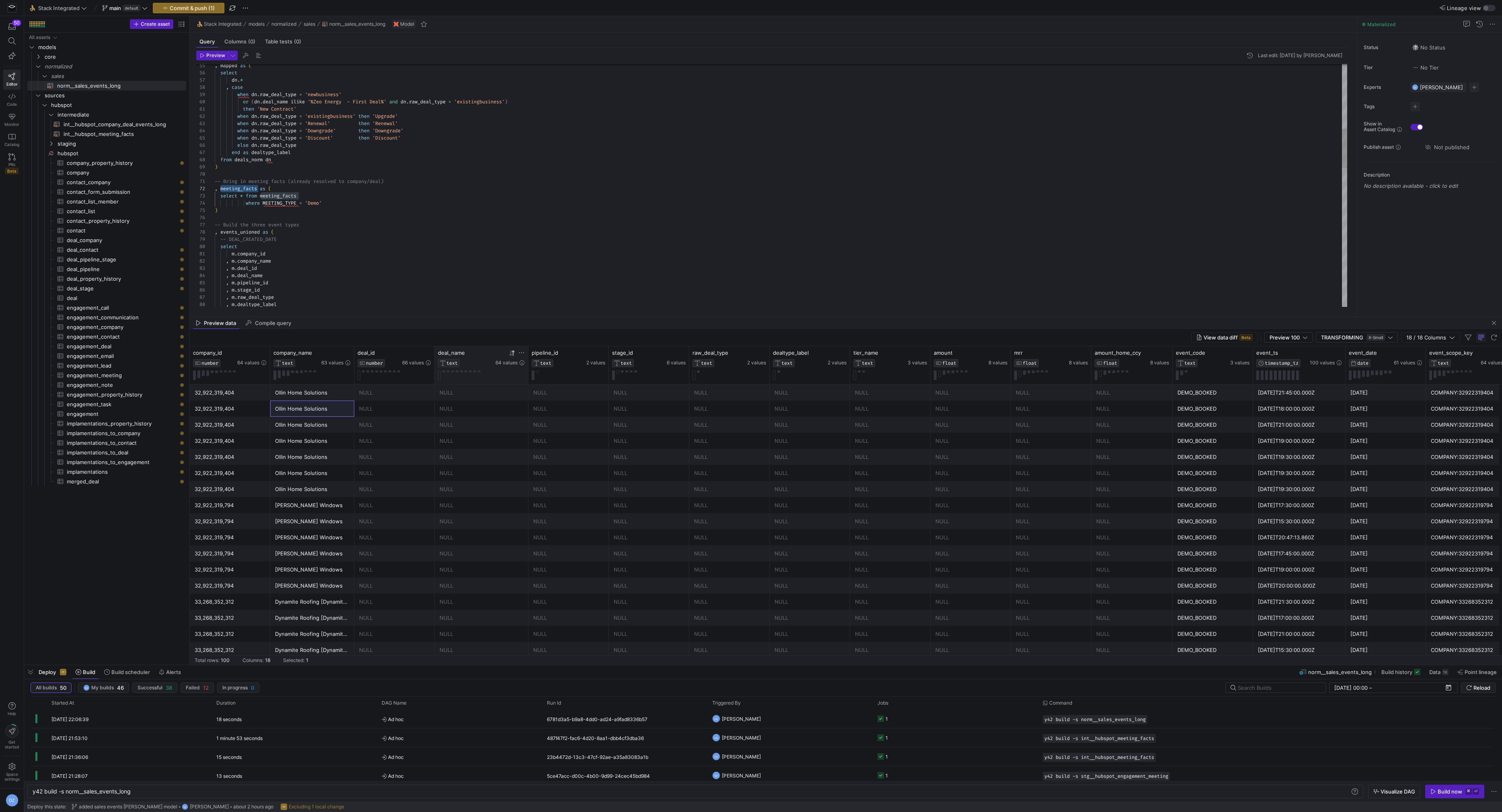
click at [238, 189] on div ", mapped as ( select dn . * , case when dn . raw_deal_type = 'newbusiness' or (…" at bounding box center [781, 414] width 1133 height 1497
click at [236, 217] on div "m . company_id , m . company_name , m . deal_id , m . deal_name , [PERSON_NAME]…" at bounding box center [781, 440] width 1133 height 1497
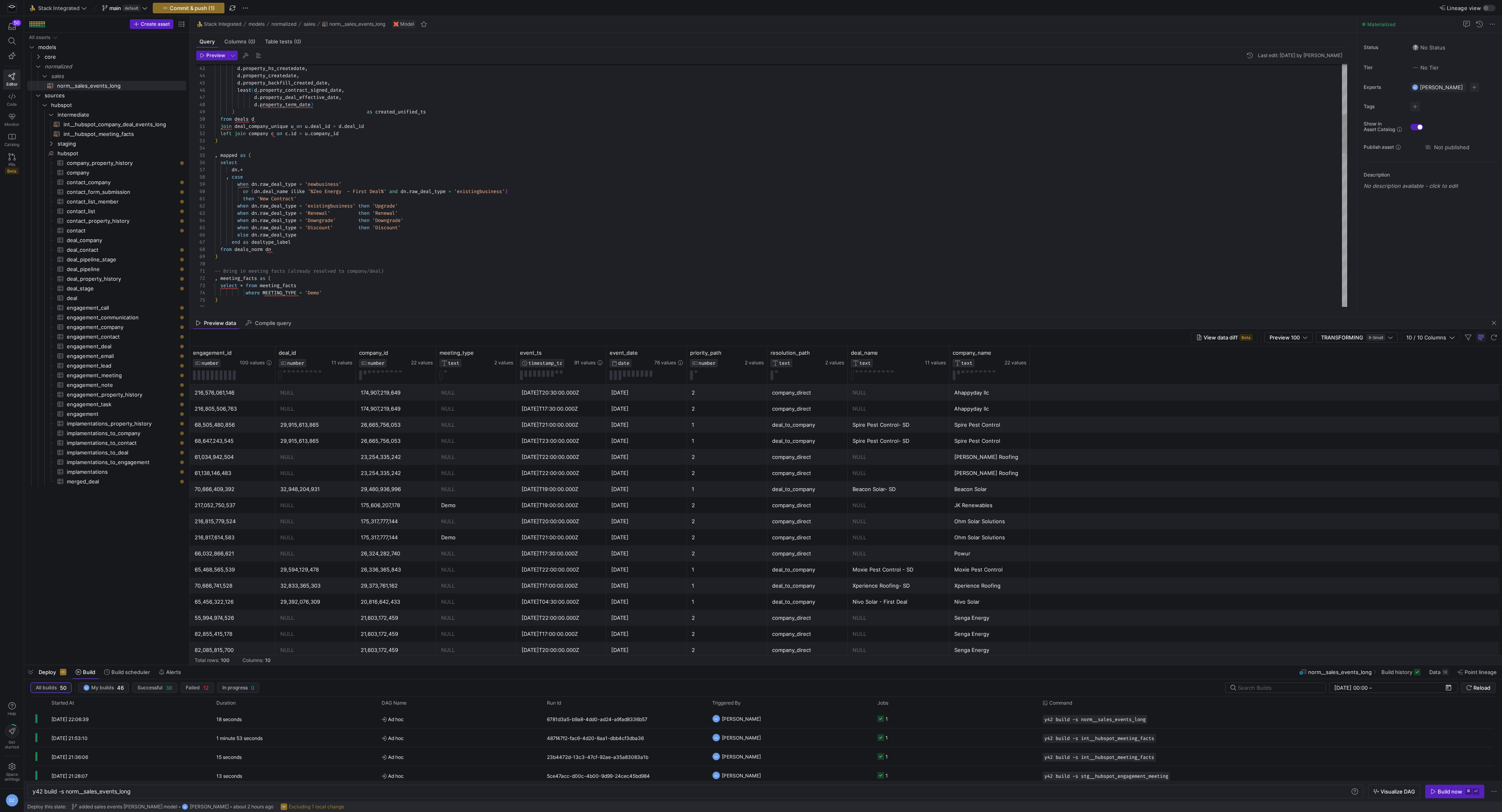
click at [246, 292] on div ") where MEETING_TYPE = 'Demo' from deals_norm dn ) -- Bring in meeting facts (a…" at bounding box center [781, 503] width 1133 height 1497
click at [241, 271] on div ") where MEETING_TYPE = 'Demo' from deals_norm dn ) -- Bring in meeting facts (a…" at bounding box center [781, 499] width 1133 height 1497
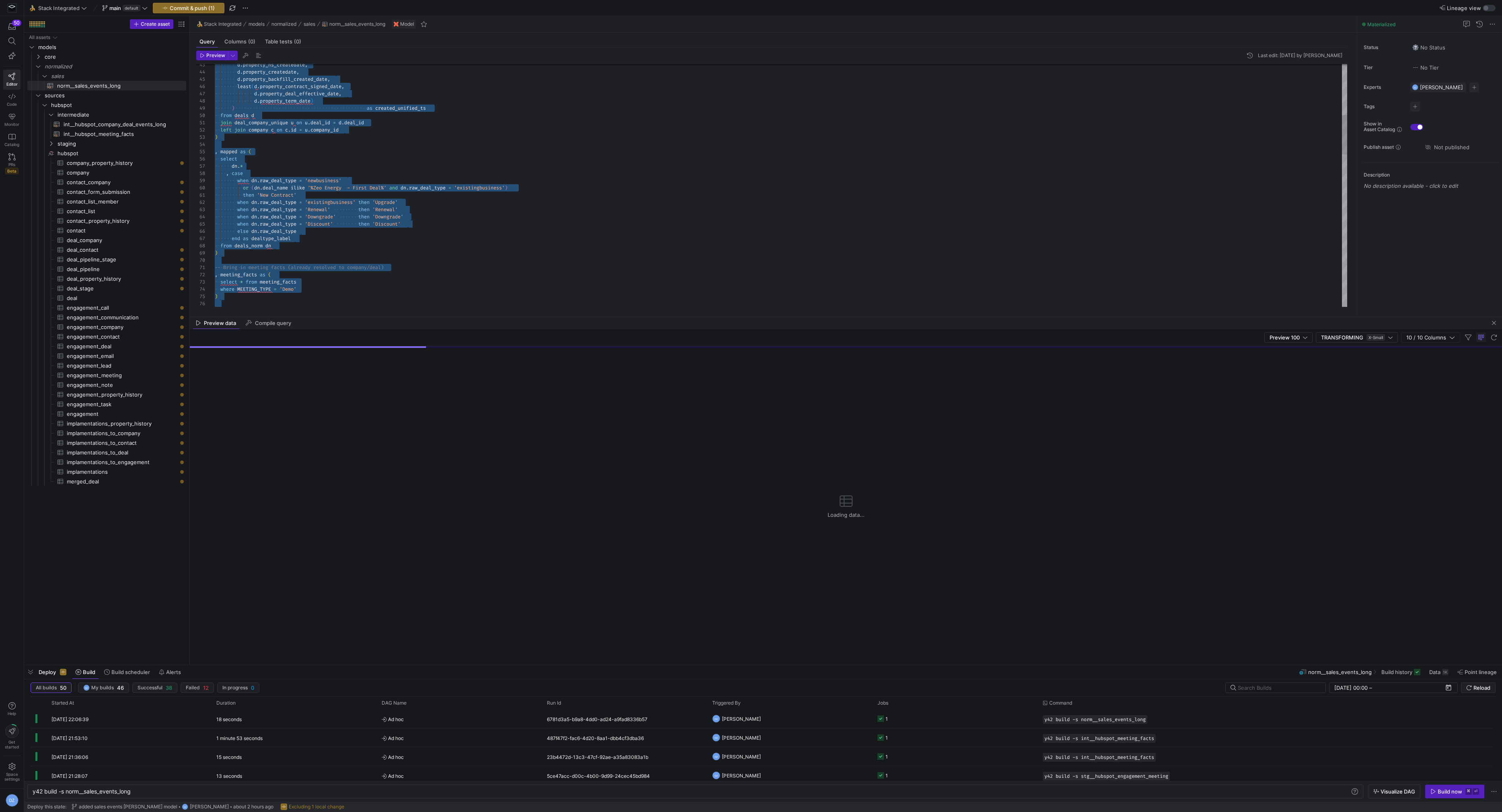
click at [320, 279] on div ") where MEETING_TYPE = 'Demo' from deals_norm dn ) -- Bring in meeting facts (a…" at bounding box center [781, 499] width 1133 height 1497
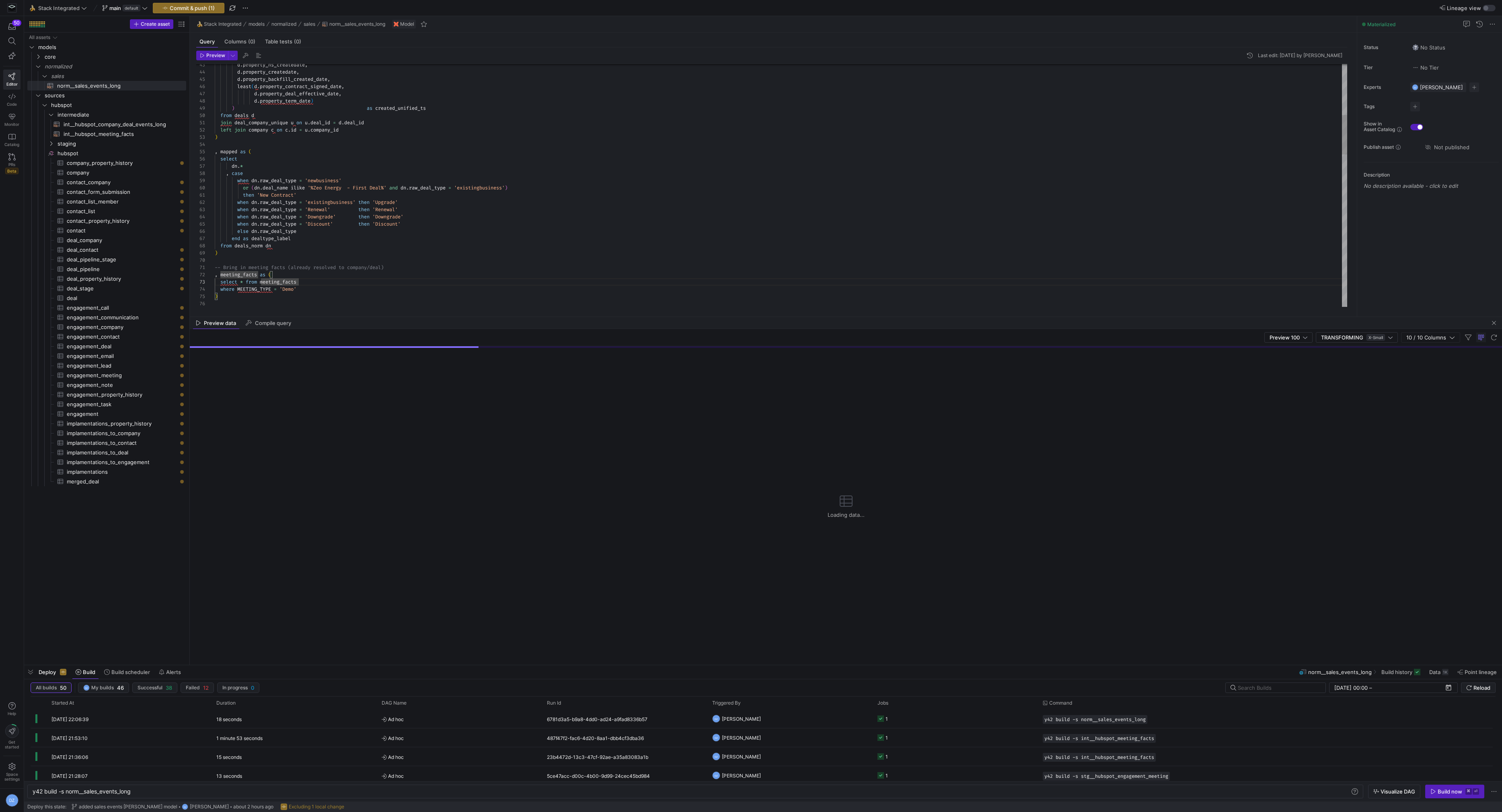
click at [321, 272] on div ") where MEETING_TYPE = 'Demo' from deals_norm dn ) -- Bring in meeting facts (a…" at bounding box center [781, 499] width 1133 height 1497
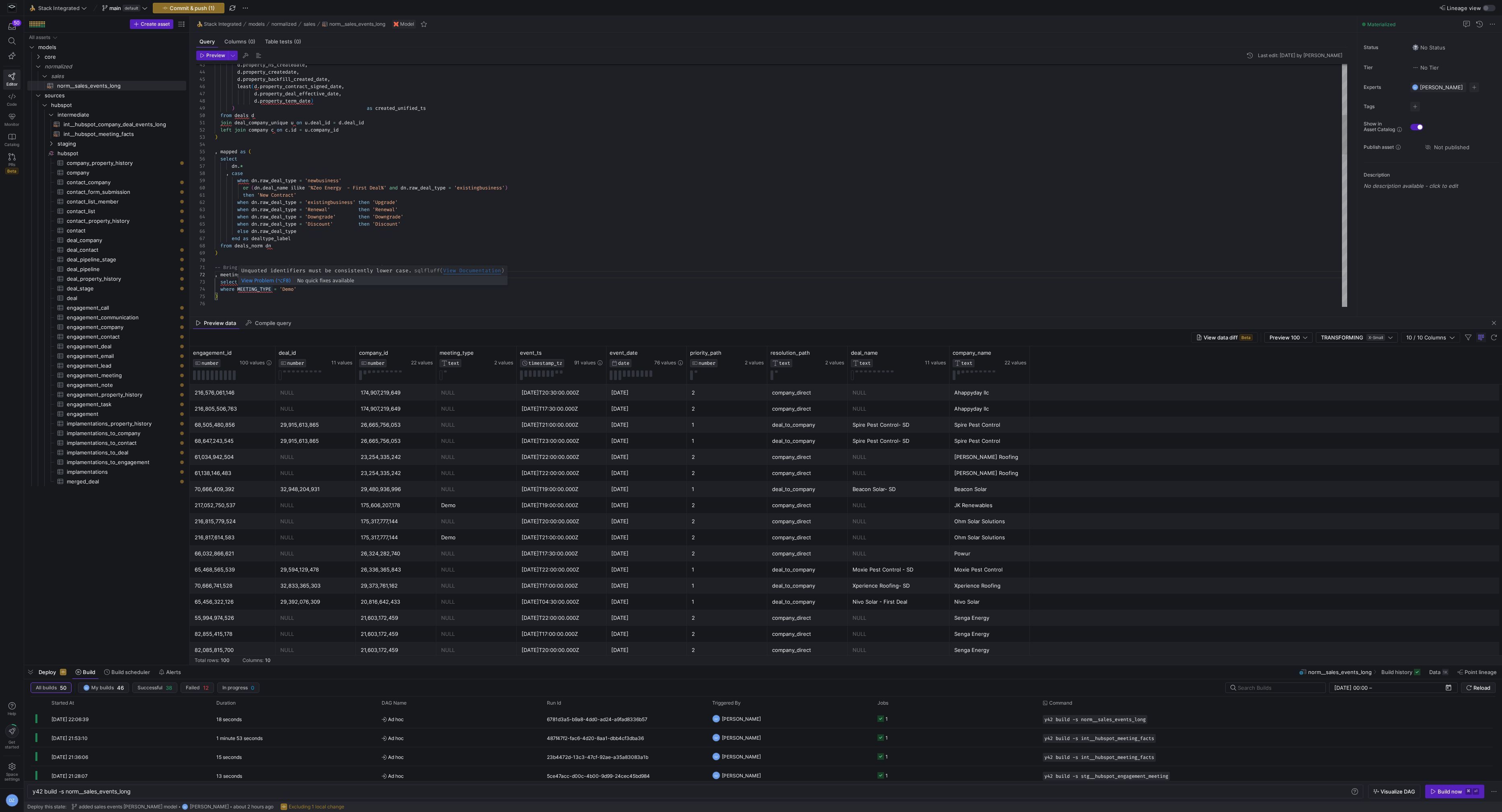
click at [255, 288] on div ") where MEETING_TYPE = 'Demo' from deals_norm dn ) -- Bring in meeting facts (a…" at bounding box center [781, 499] width 1133 height 1497
click at [234, 274] on div ") where meeting_type = 'Demo' from deals_norm dn ) -- Bring in meeting facts (a…" at bounding box center [781, 499] width 1133 height 1497
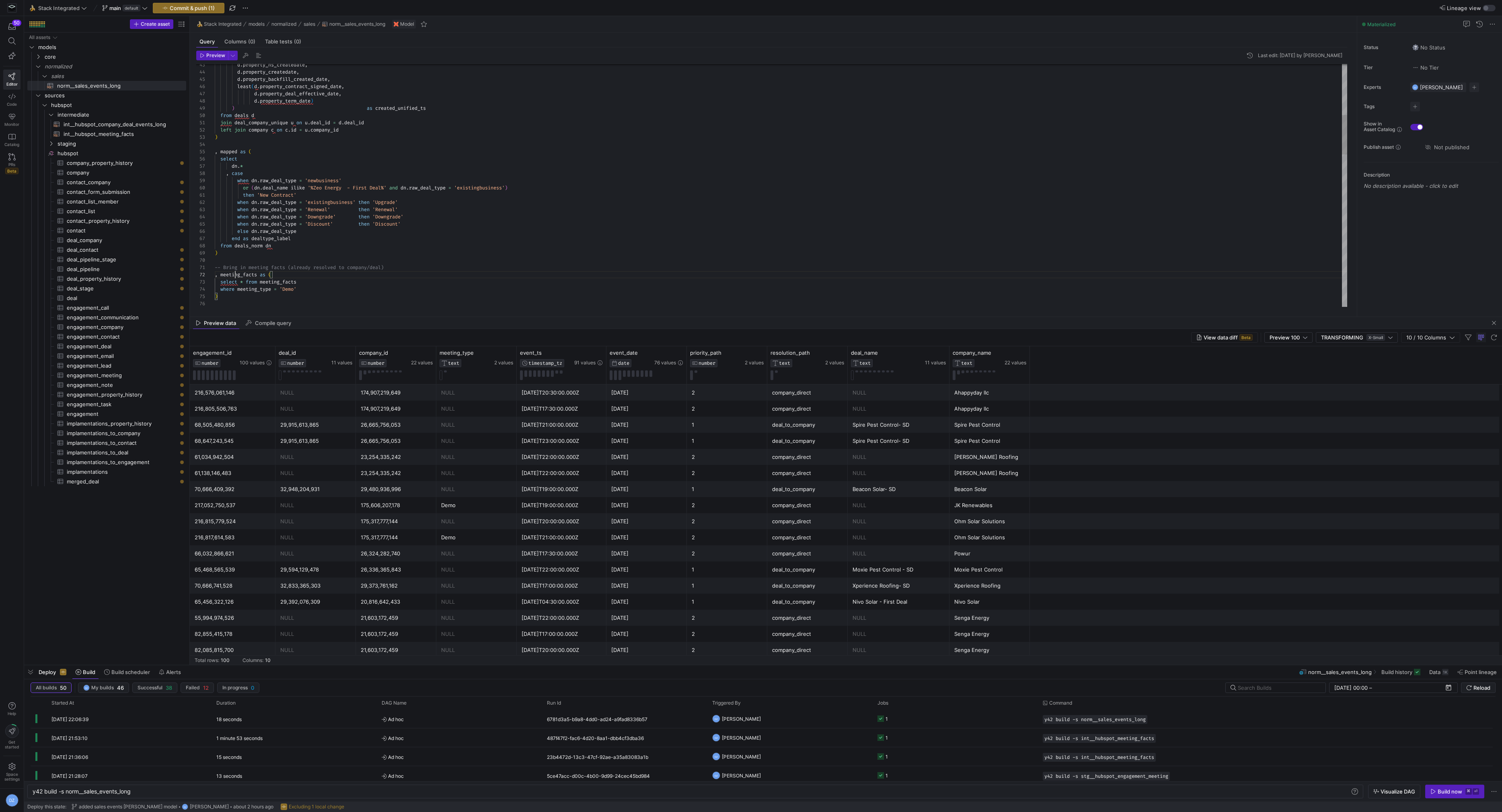
click at [234, 274] on div ") where meeting_type = 'Demo' from deals_norm dn ) -- Bring in meeting facts (a…" at bounding box center [781, 499] width 1133 height 1497
click at [267, 280] on div ") where meeting_type = 'Demo' from deals_norm dn ) -- Bring in meeting facts (a…" at bounding box center [781, 499] width 1133 height 1497
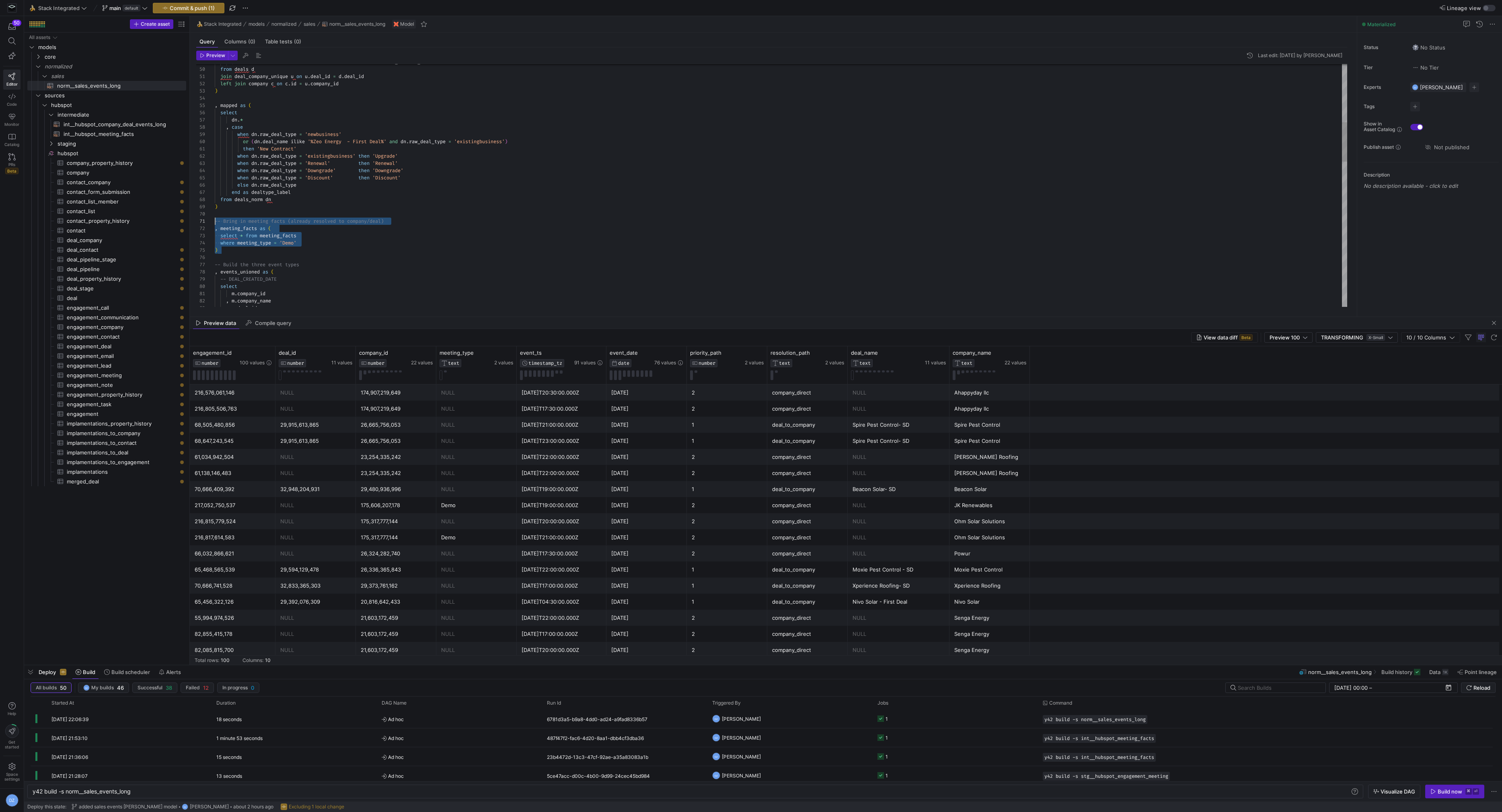
drag, startPoint x: 227, startPoint y: 248, endPoint x: 201, endPoint y: 224, distance: 35.4
click at [215, 224] on div ") as created_unified_ts from deals d join deal_company_unique u on u . deal_id …" at bounding box center [781, 453] width 1133 height 1497
click at [295, 244] on div ") as created_unified_ts from deals d join deal_company_unique u on u . deal_id …" at bounding box center [781, 453] width 1133 height 1497
drag, startPoint x: 310, startPoint y: 242, endPoint x: 210, endPoint y: 241, distance: 100.0
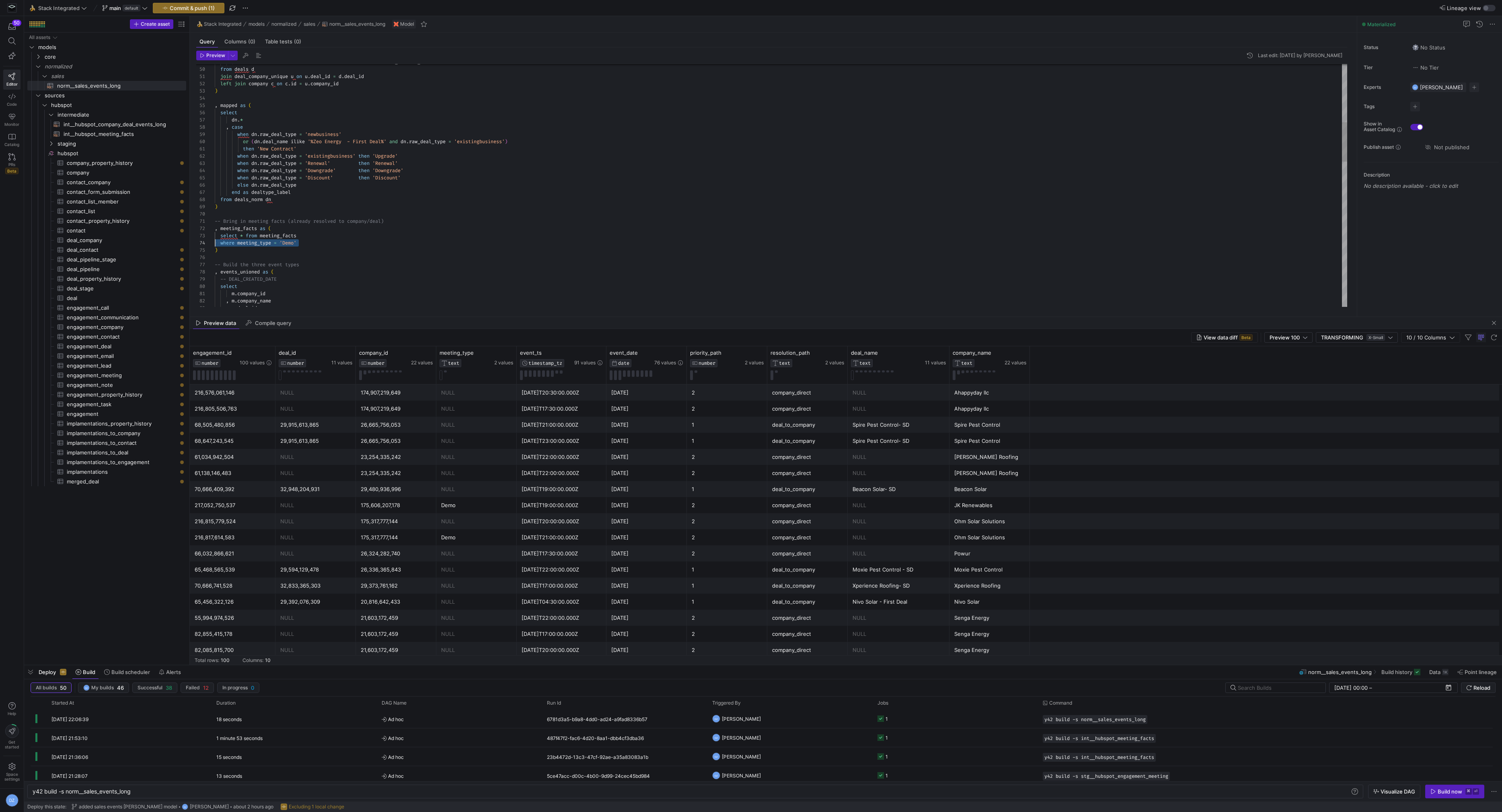
click at [215, 241] on div ") as created_unified_ts from deals d join deal_company_unique u on u . deal_id …" at bounding box center [781, 453] width 1133 height 1497
drag, startPoint x: 256, startPoint y: 246, endPoint x: 203, endPoint y: 217, distance: 60.4
click at [215, 217] on div ") as created_unified_ts from deals d join deal_company_unique u on u . deal_id …" at bounding box center [781, 449] width 1133 height 1490
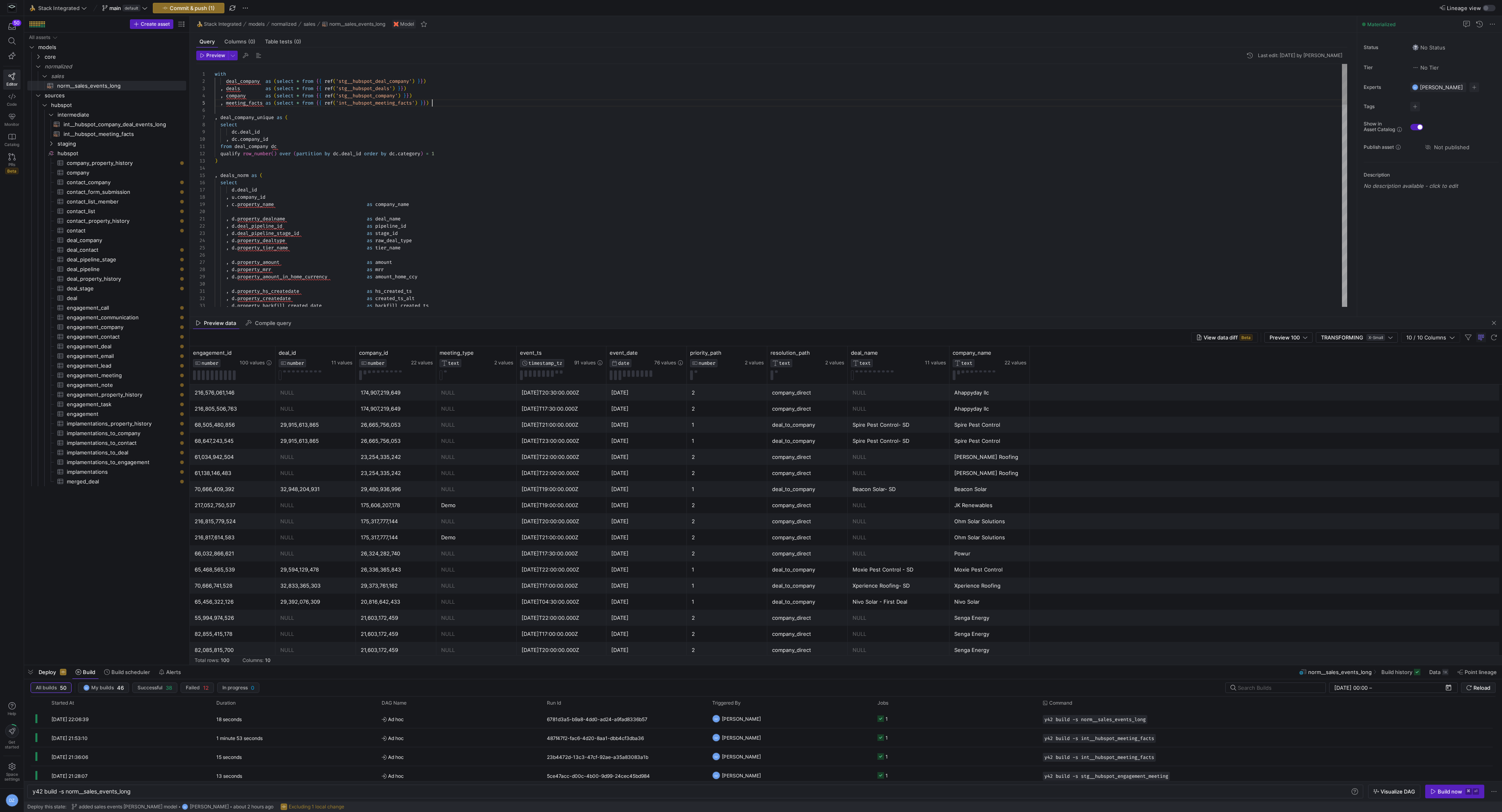
click at [433, 102] on div "d . deal_id , u . company_id , c . property_name as company_name , d . property…" at bounding box center [781, 790] width 1133 height 1454
click at [285, 110] on div "d . deal_id , u . company_id , c . property_name as company_name , d . property…" at bounding box center [781, 794] width 1133 height 1461
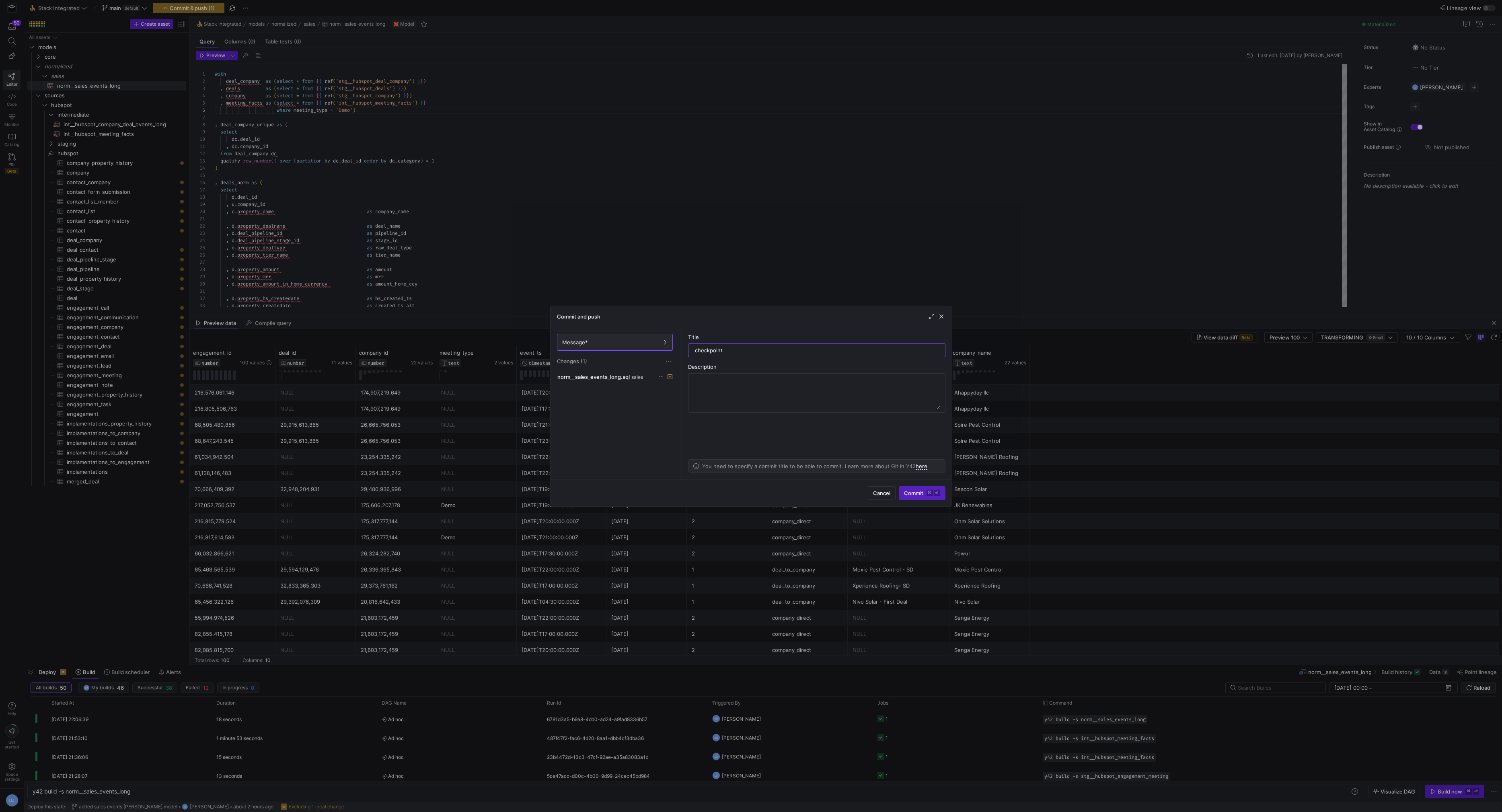
click at [384, 110] on div at bounding box center [751, 406] width 1502 height 812
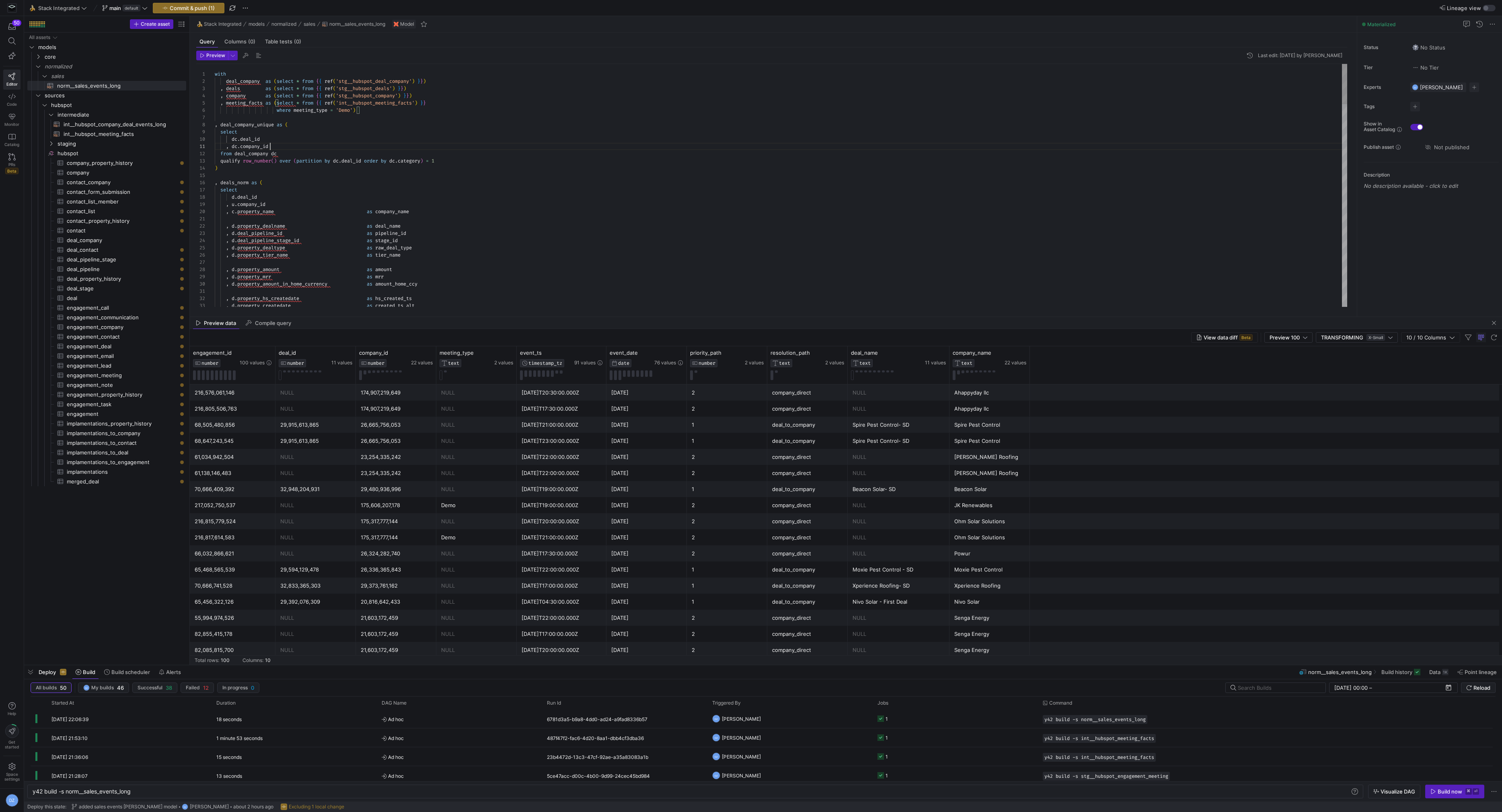
click at [477, 146] on div "d . deal_id , u . company_id , c . property_name as company_name , d . property…" at bounding box center [781, 794] width 1133 height 1461
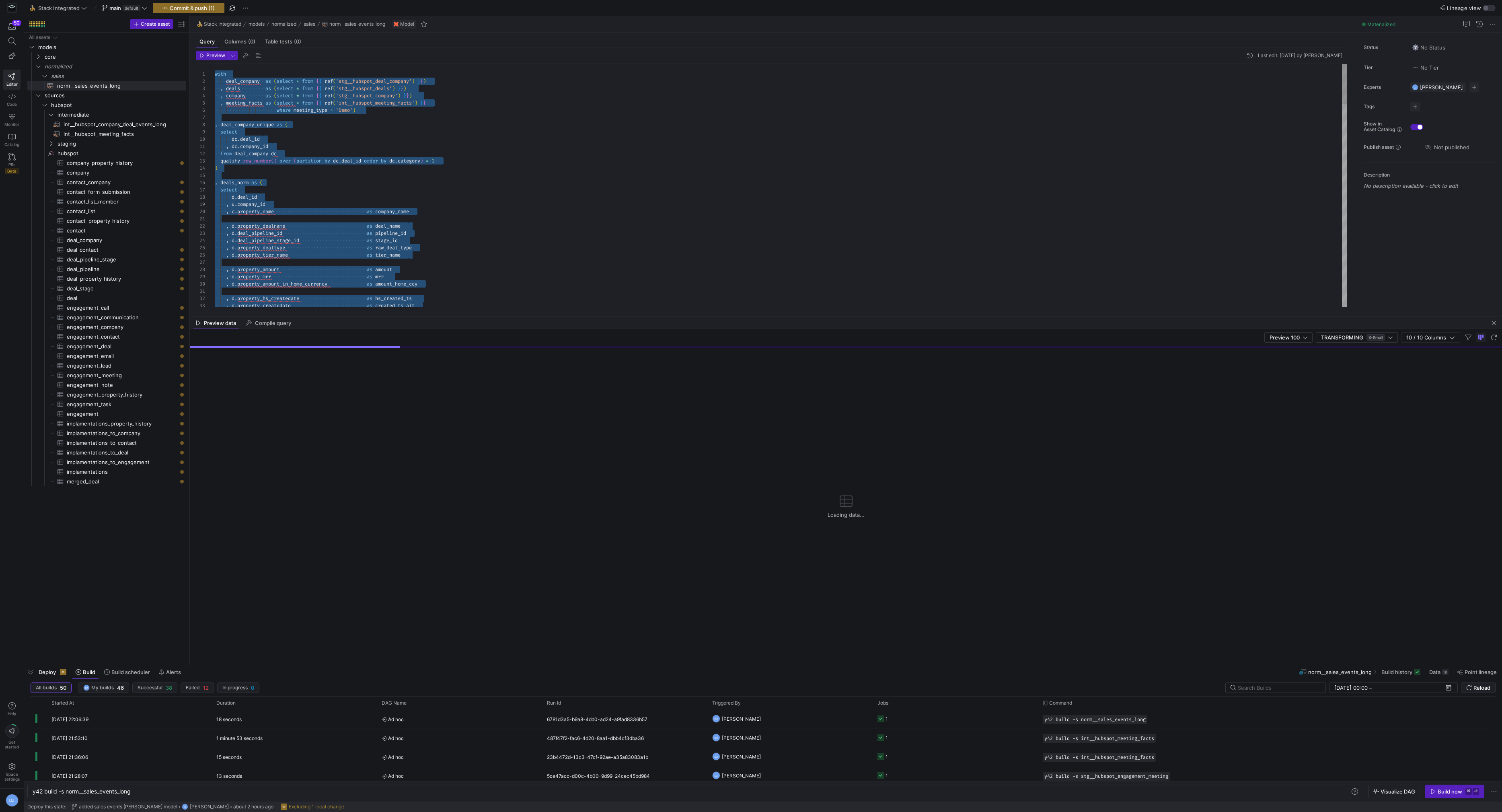
type textarea ", [DOMAIN_NAME]_id from deal_company dc qualify row_number() over (partition by…"
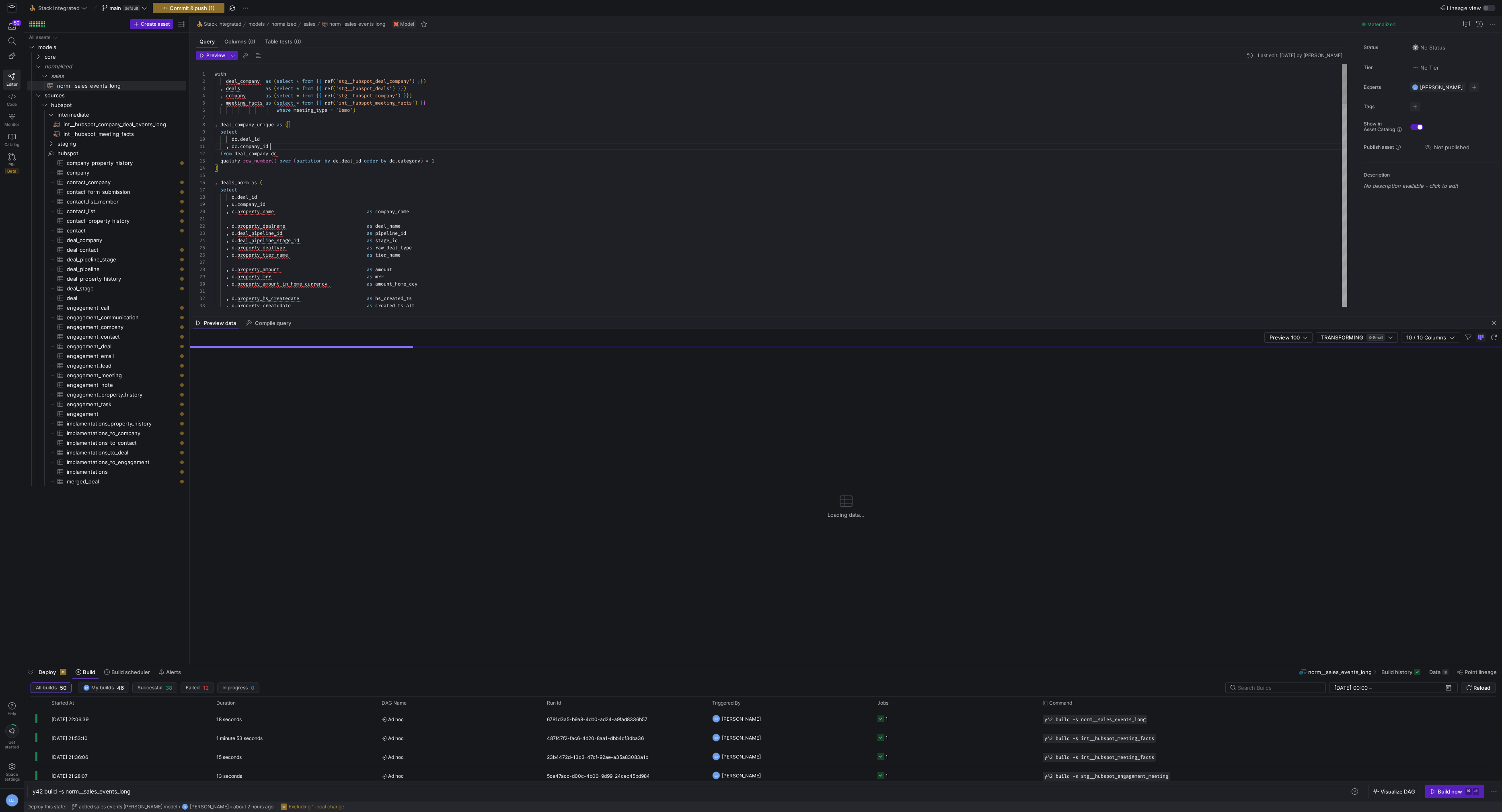
click at [477, 146] on div "d . deal_id , u . company_id , c . property_name as company_name , d . property…" at bounding box center [781, 794] width 1133 height 1461
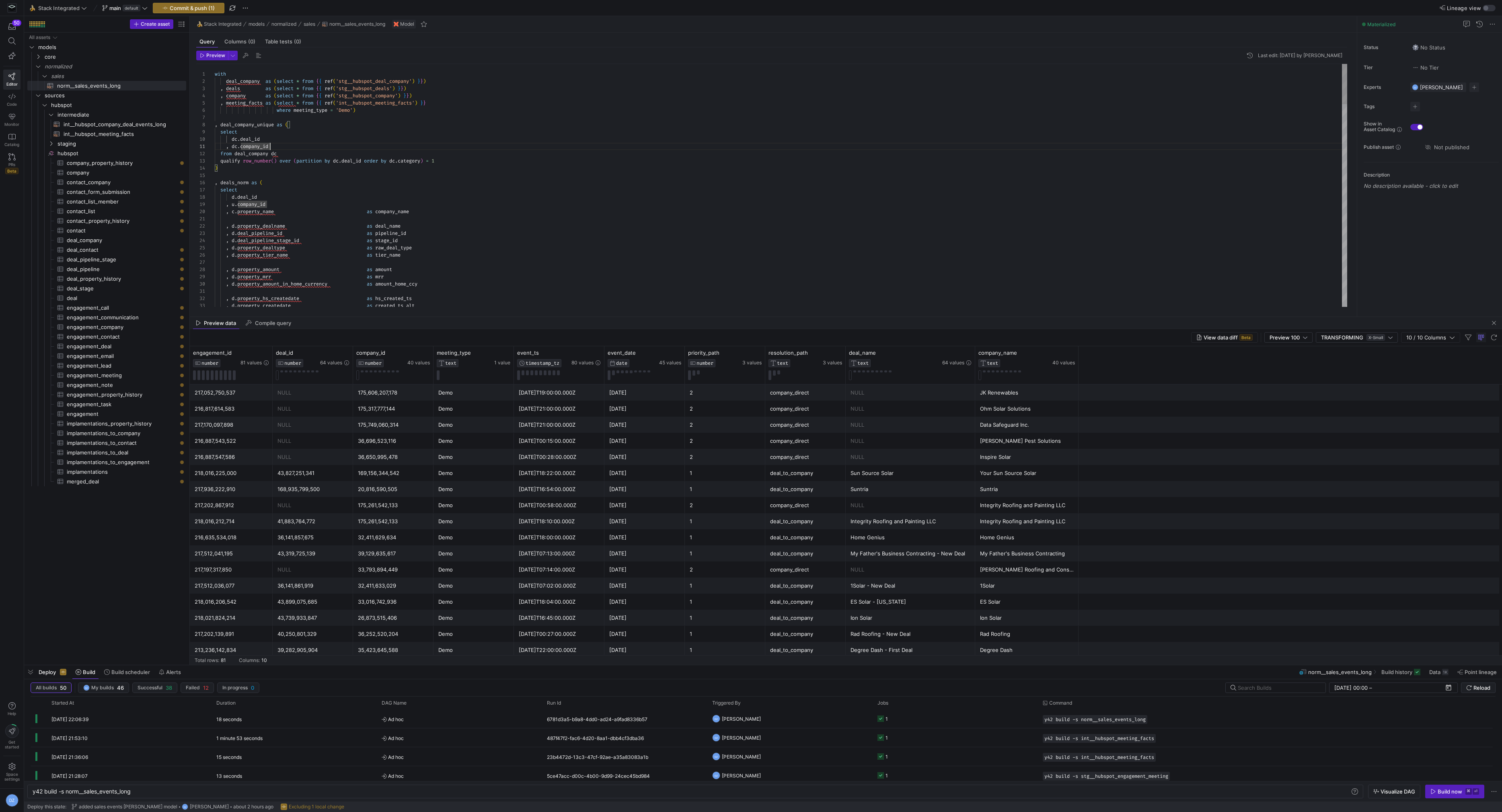
click at [481, 145] on div "d . deal_id , u . company_id , c . property_name as company_name , d . property…" at bounding box center [781, 794] width 1133 height 1461
click at [179, 10] on span "Commit & push (1)" at bounding box center [192, 8] width 45 height 6
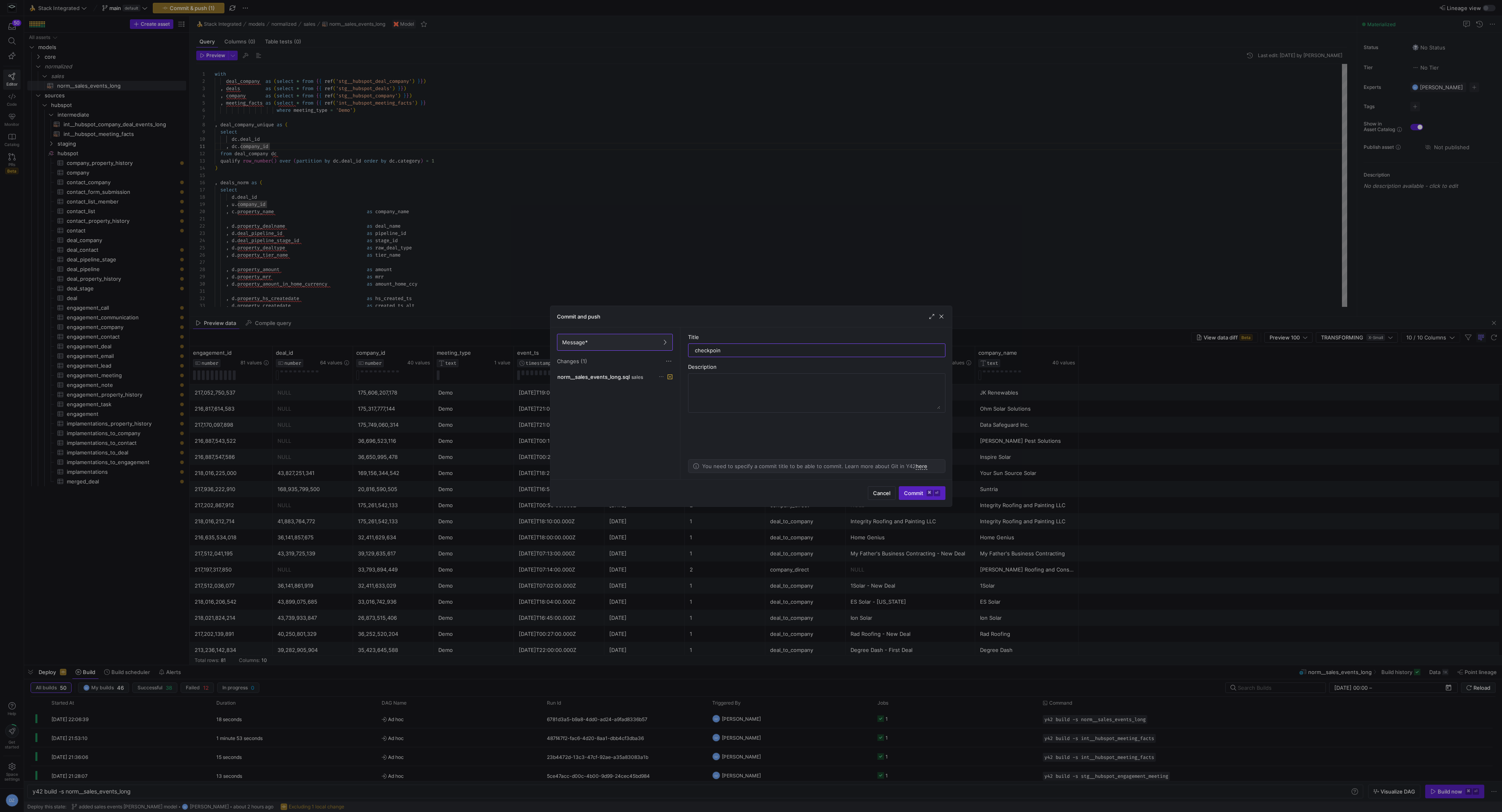
type input "checkpoint"
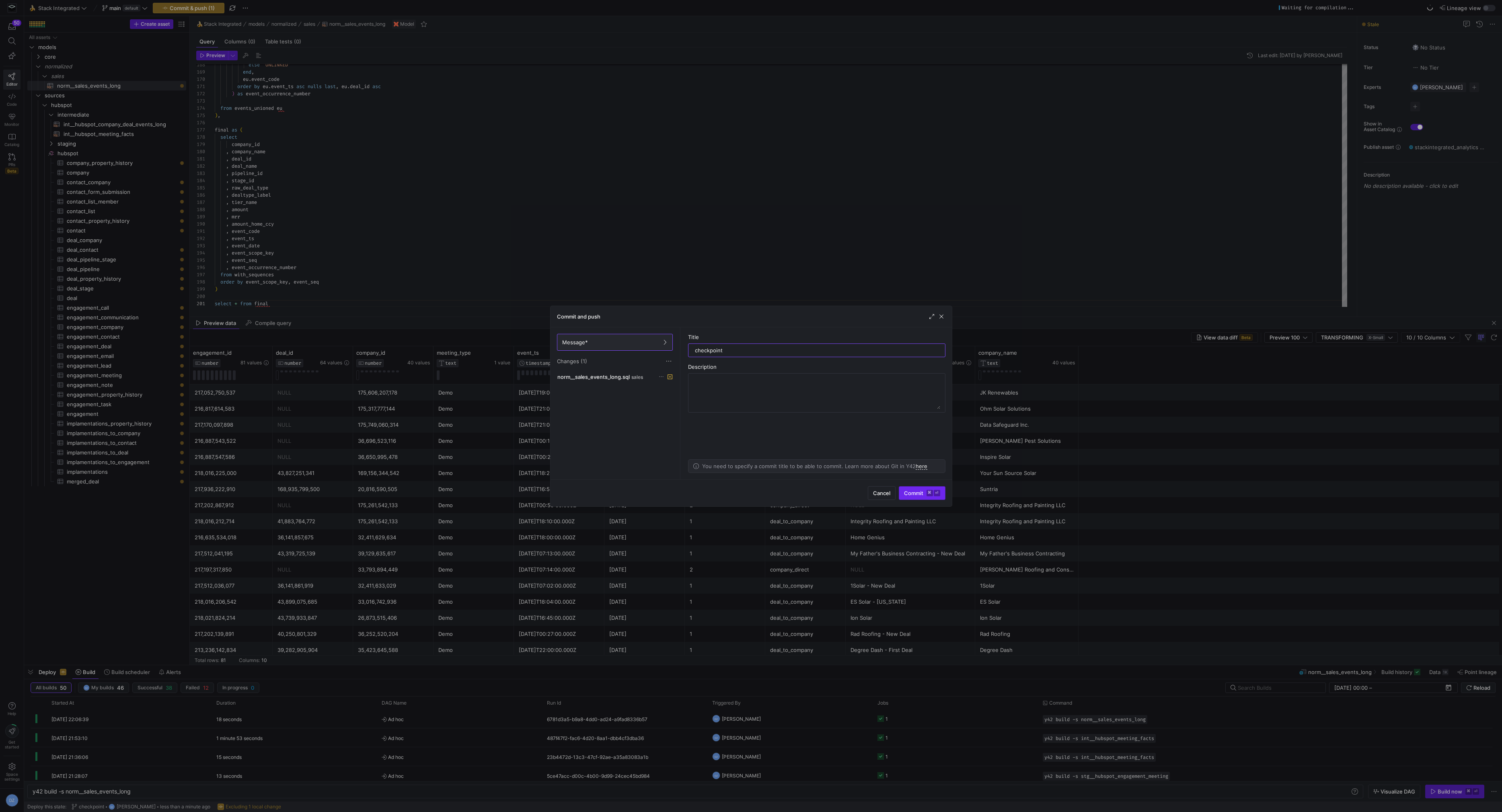
click at [941, 491] on span "submit" at bounding box center [922, 493] width 46 height 13
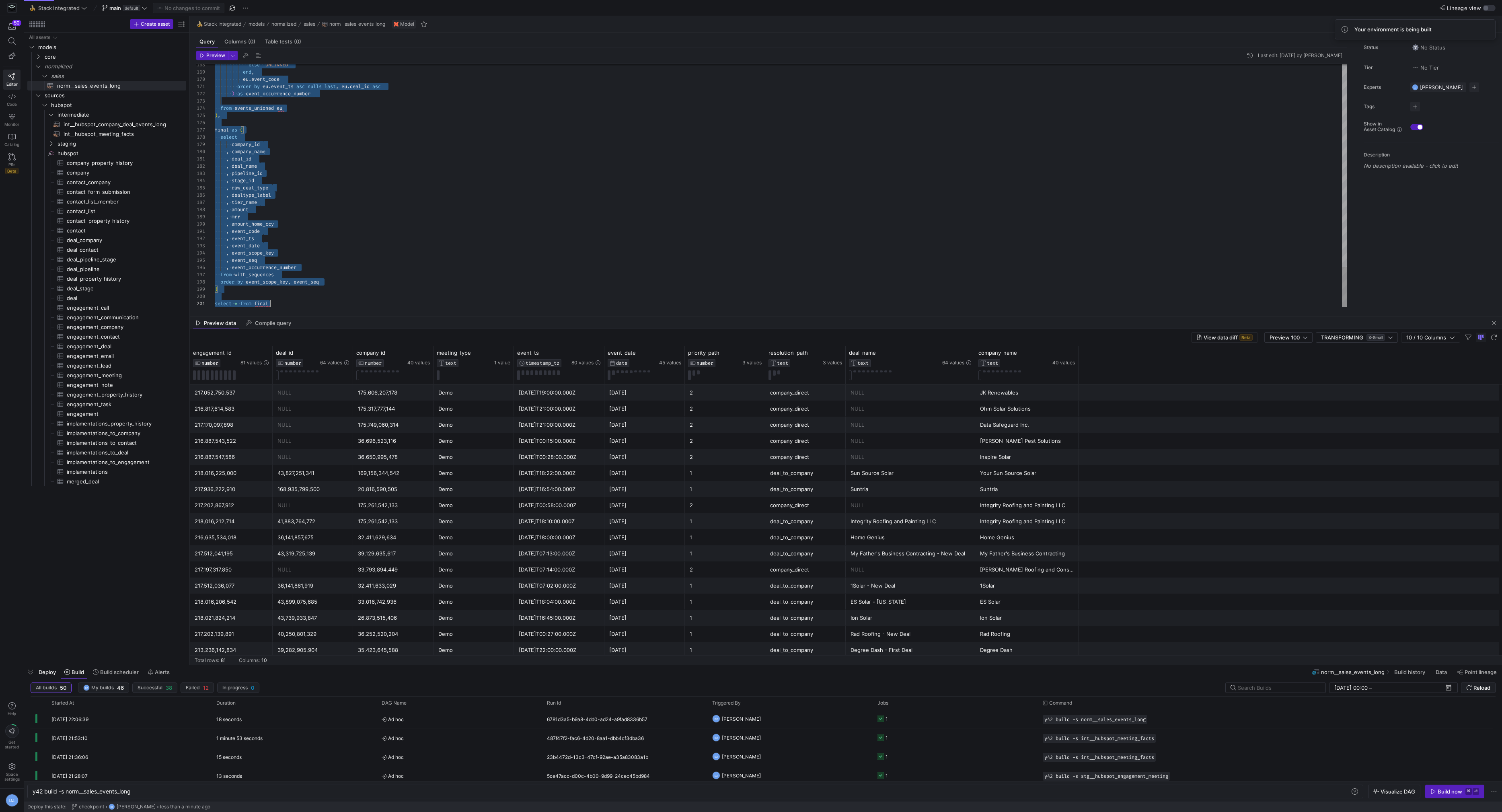
scroll to position [0, 54]
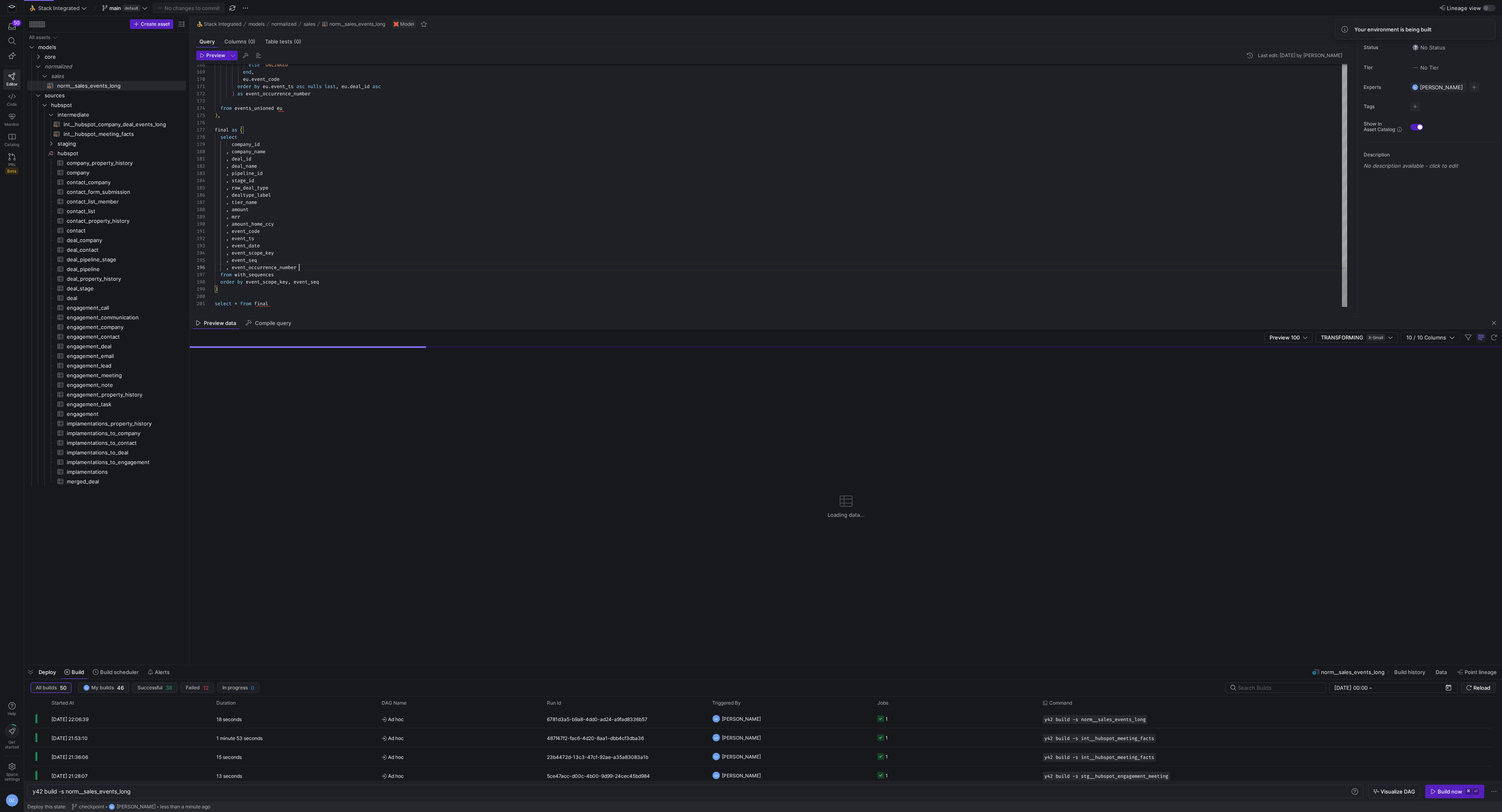
scroll to position [36, 84]
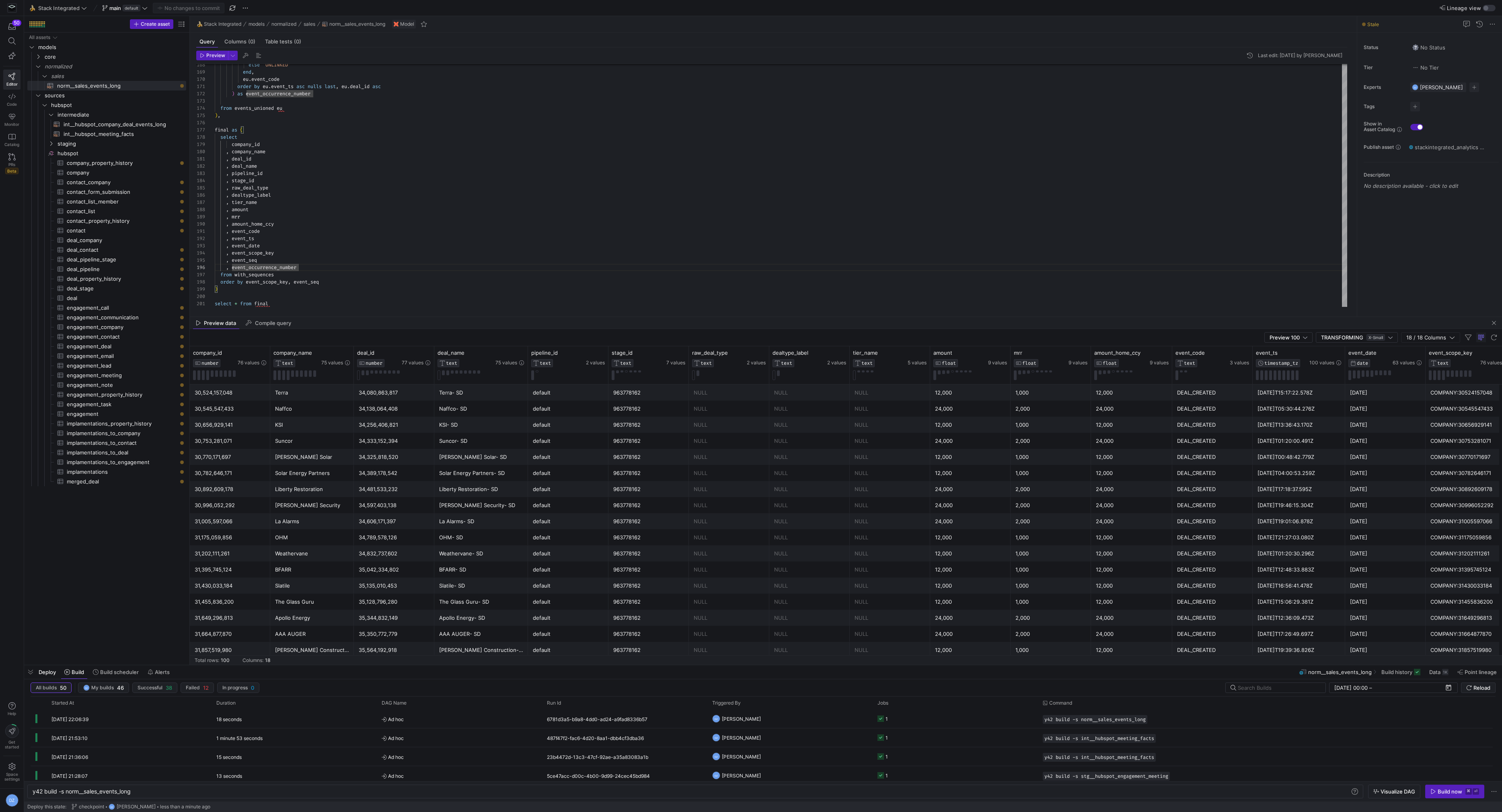
click at [277, 308] on div "Preview Last edit: [DATE] by [PERSON_NAME] 168 169 170 171 172 173 174 175 176 …" at bounding box center [772, 179] width 1164 height 262
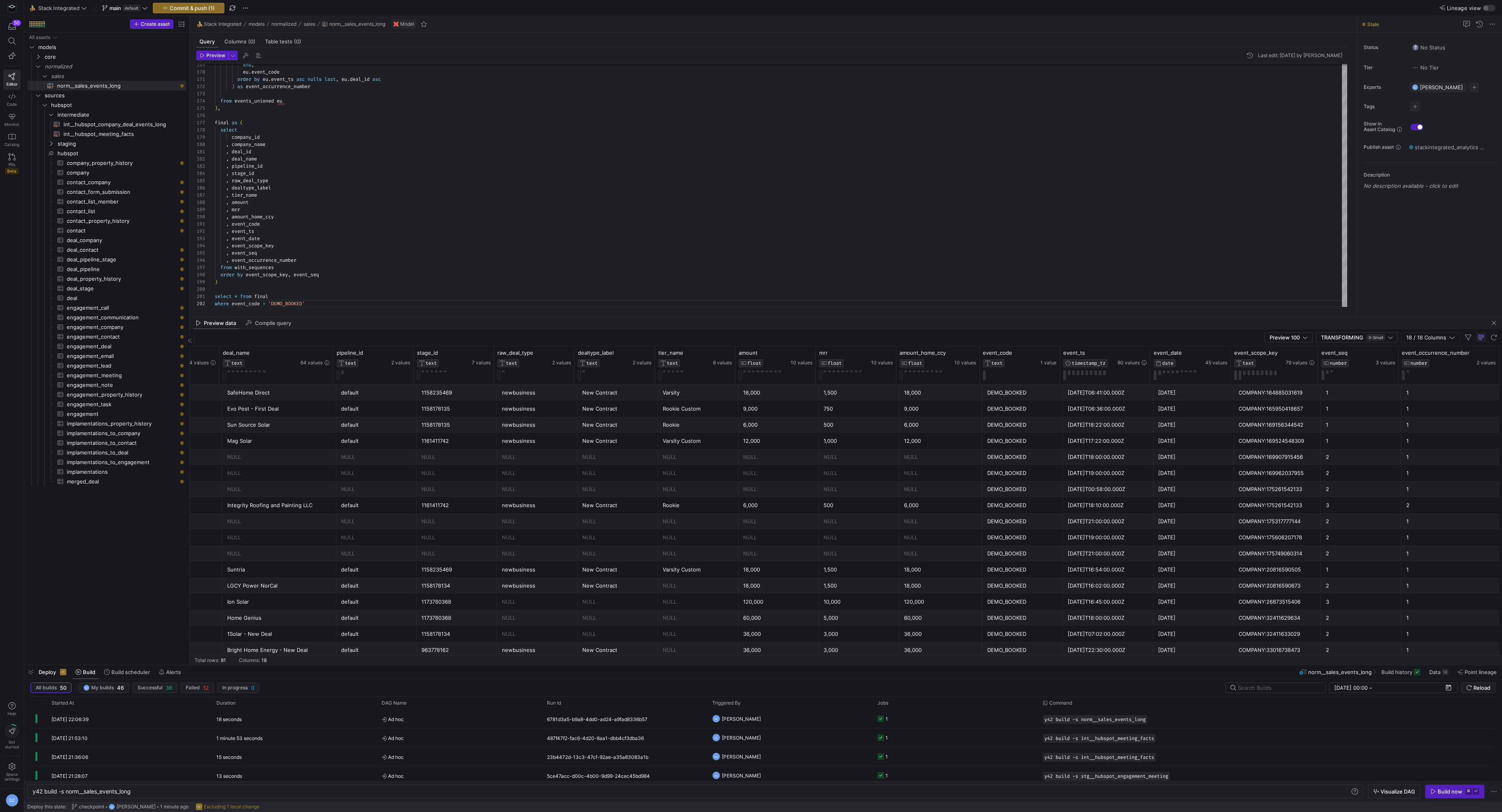
scroll to position [0, 0]
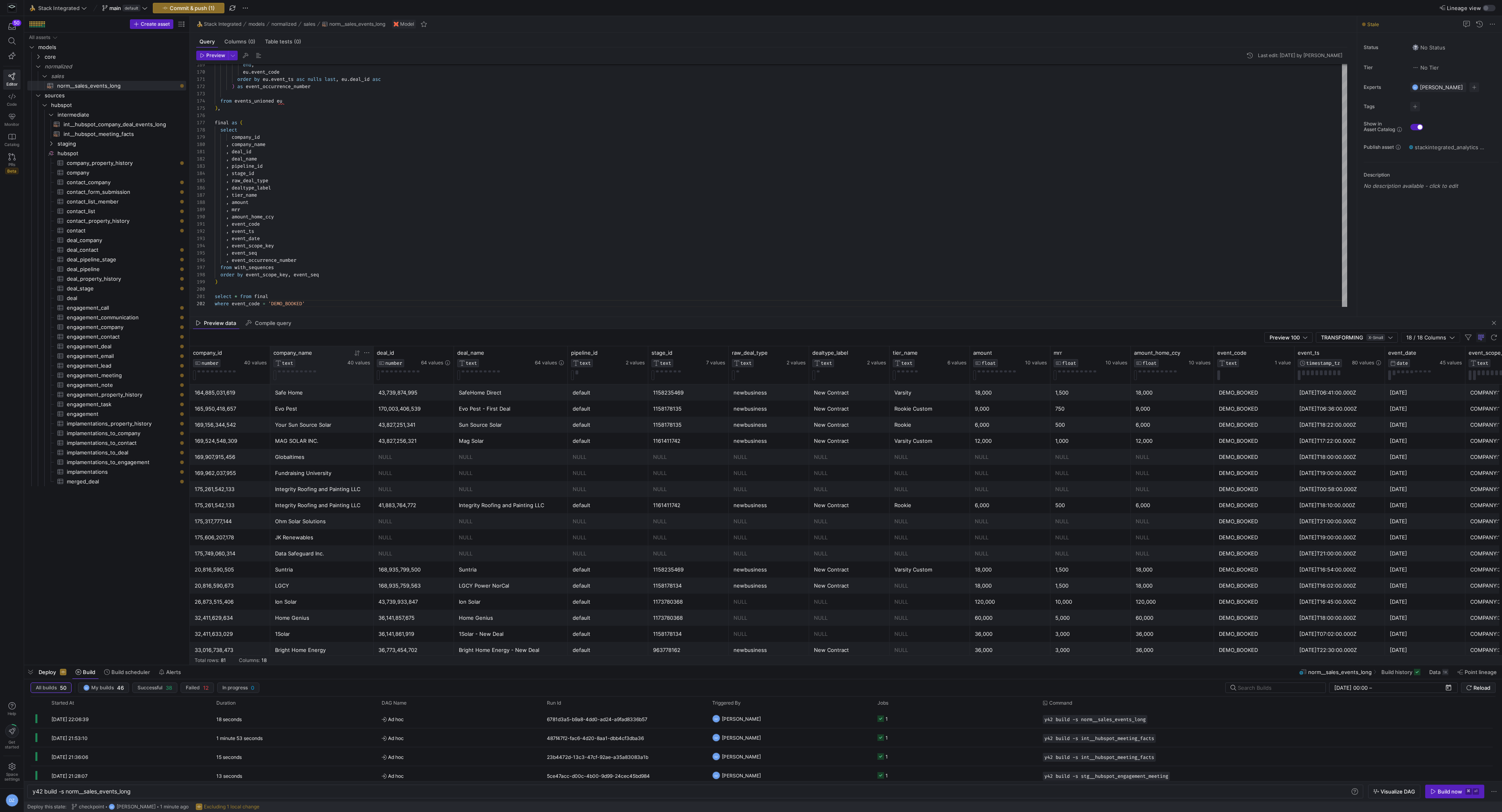
click at [356, 353] on icon at bounding box center [355, 353] width 3 height 6
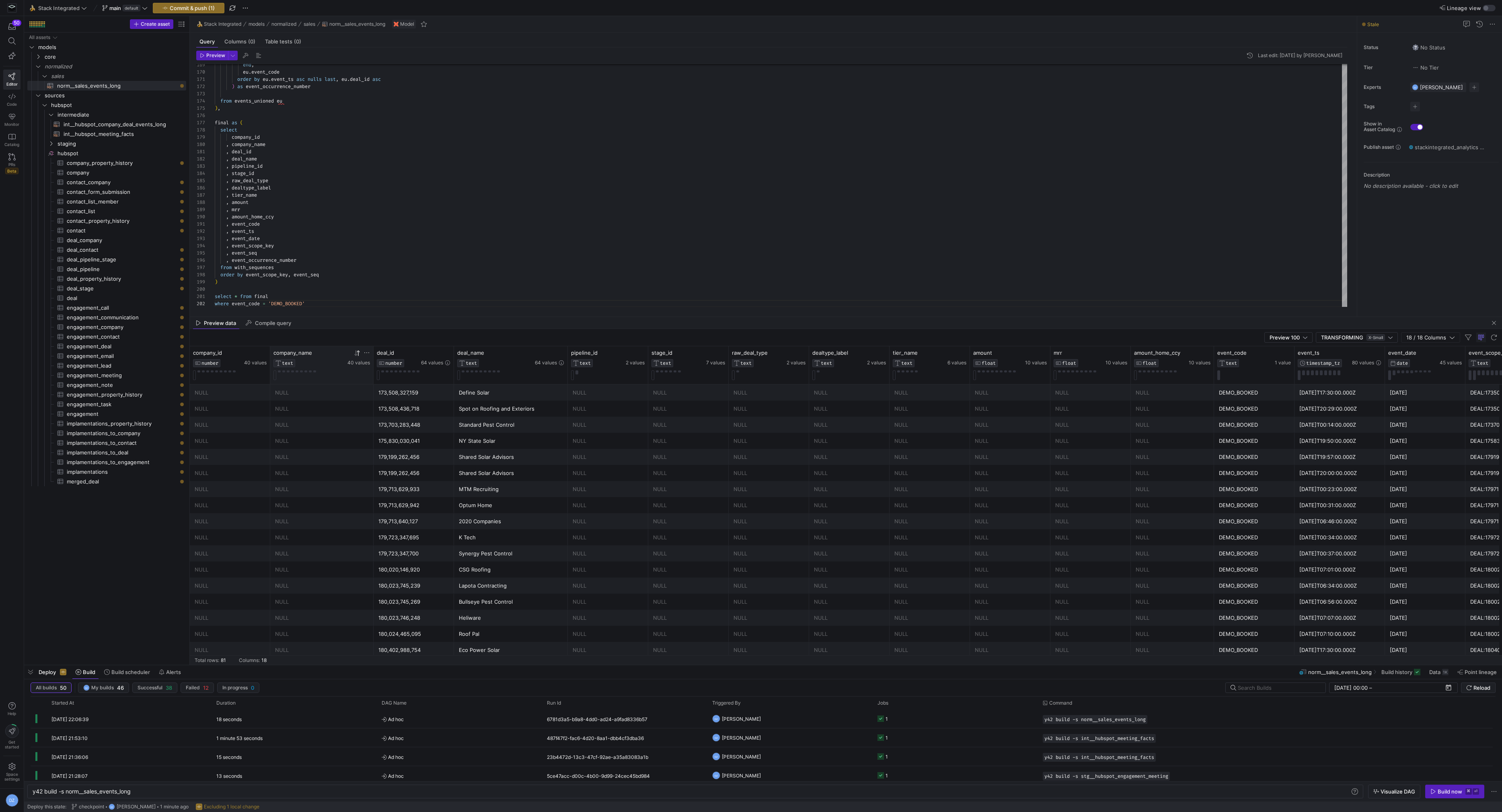
click at [356, 353] on icon at bounding box center [355, 353] width 3 height 6
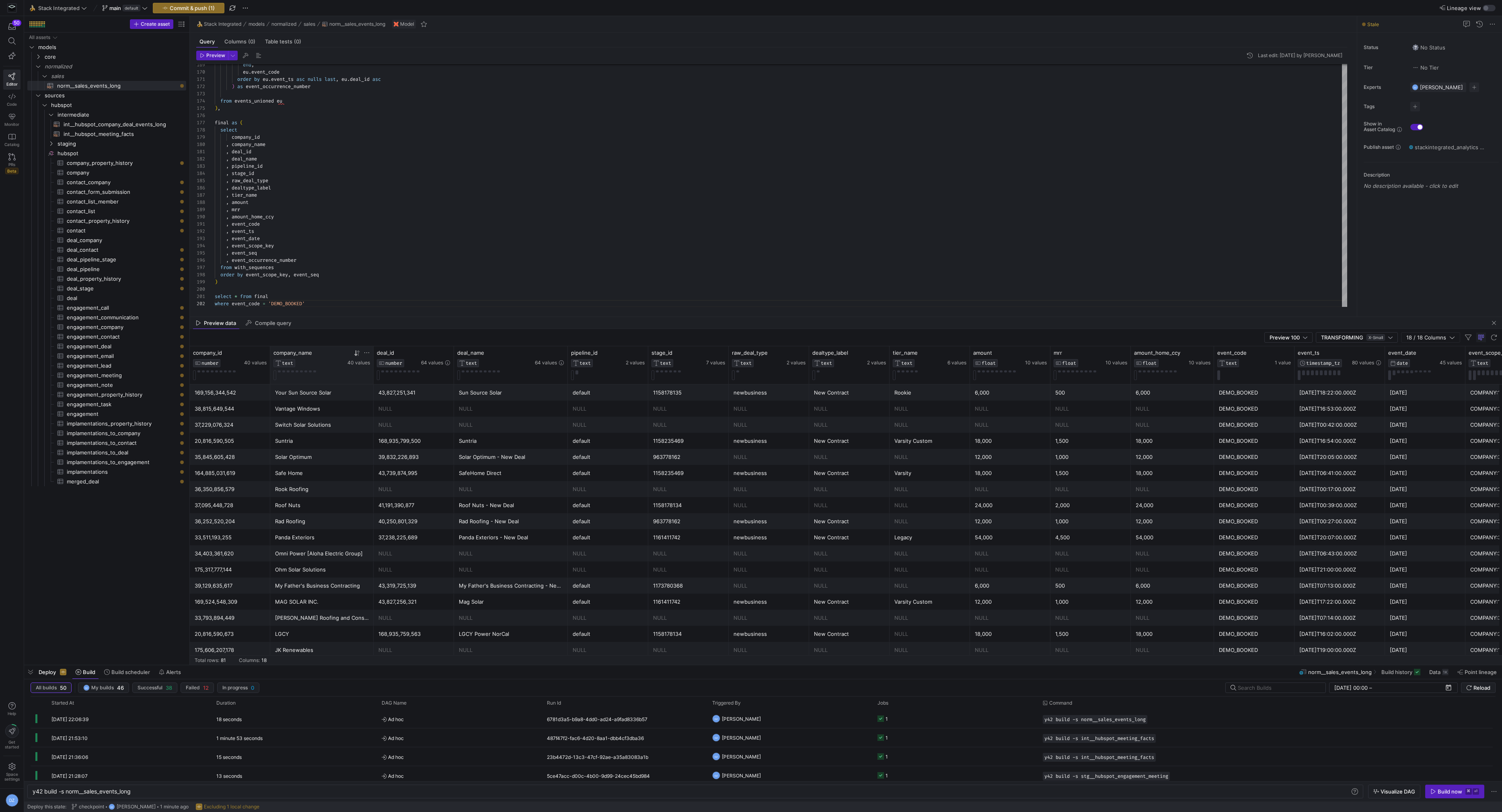
click at [356, 353] on icon at bounding box center [355, 353] width 3 height 6
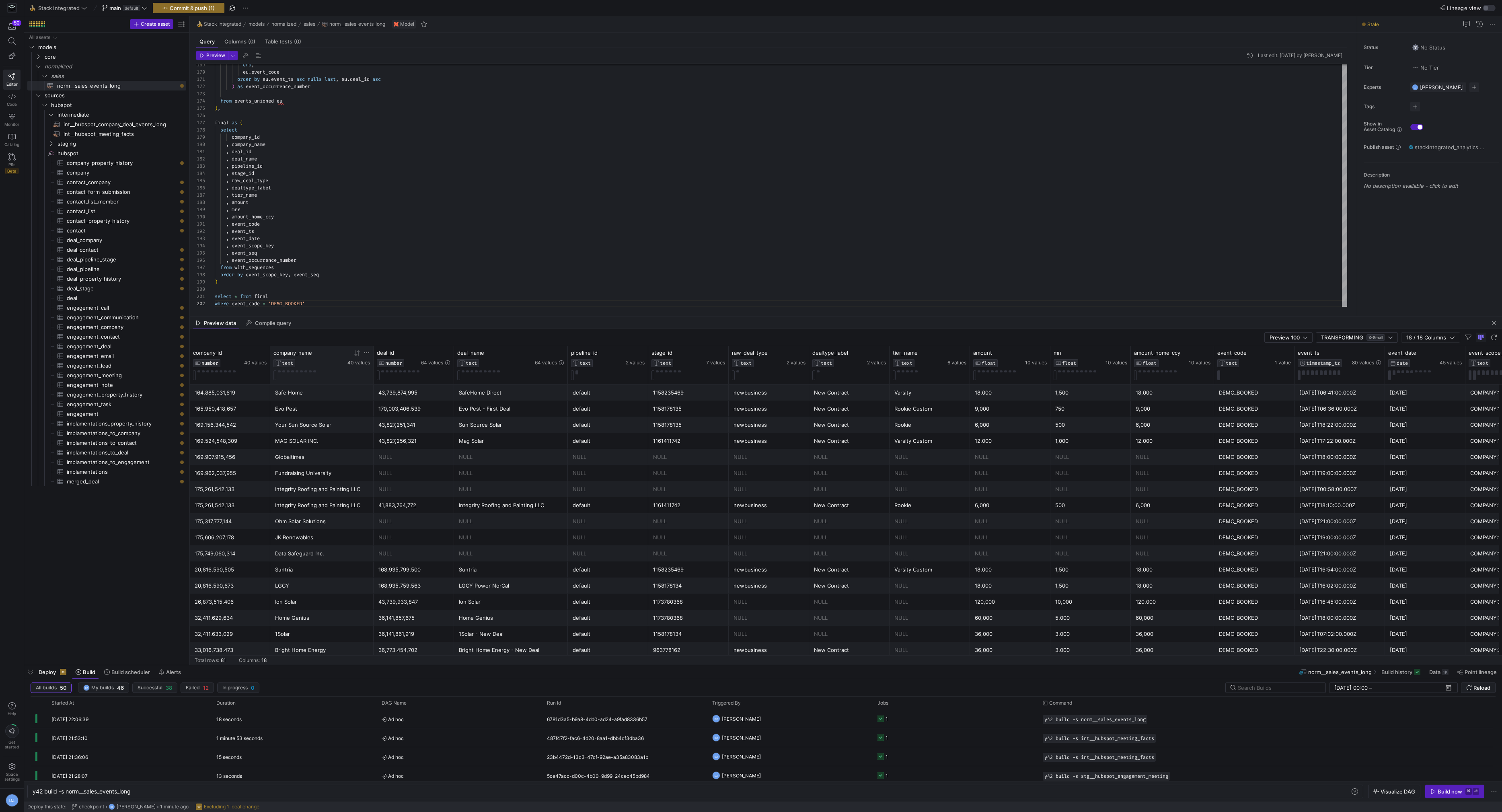
click at [356, 353] on icon at bounding box center [355, 353] width 3 height 6
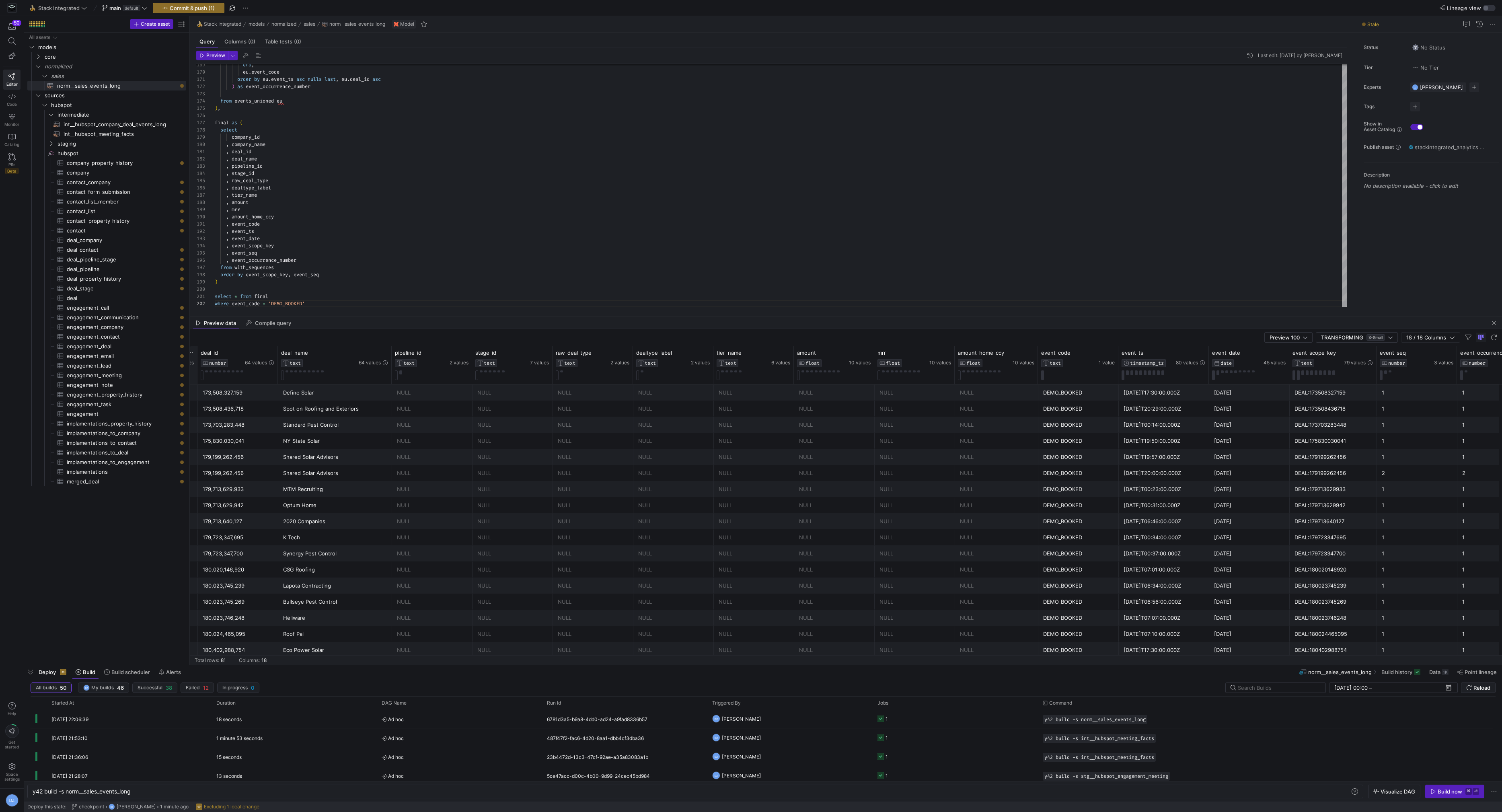
scroll to position [0, 234]
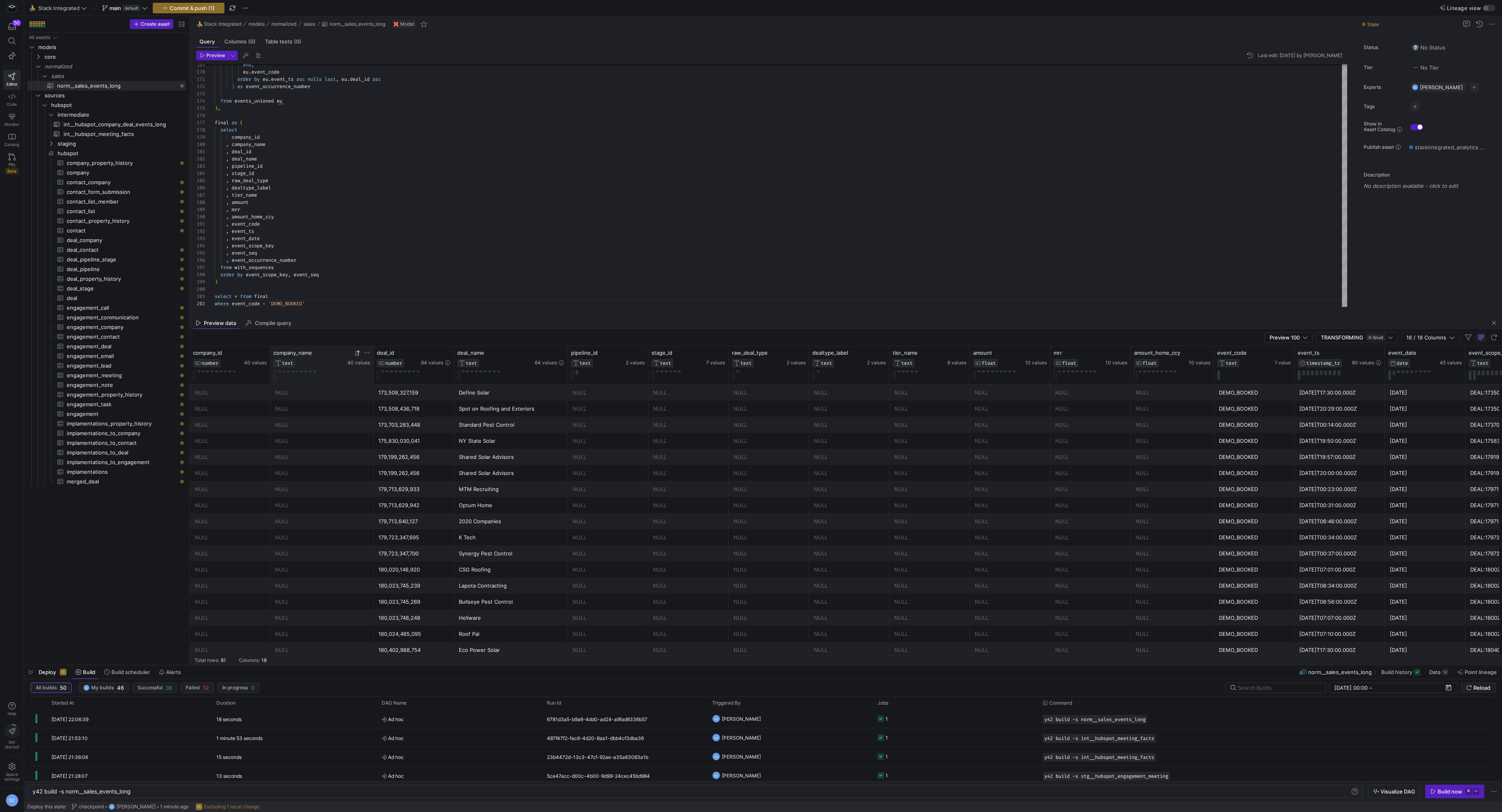
click at [355, 355] on icon at bounding box center [357, 353] width 6 height 6
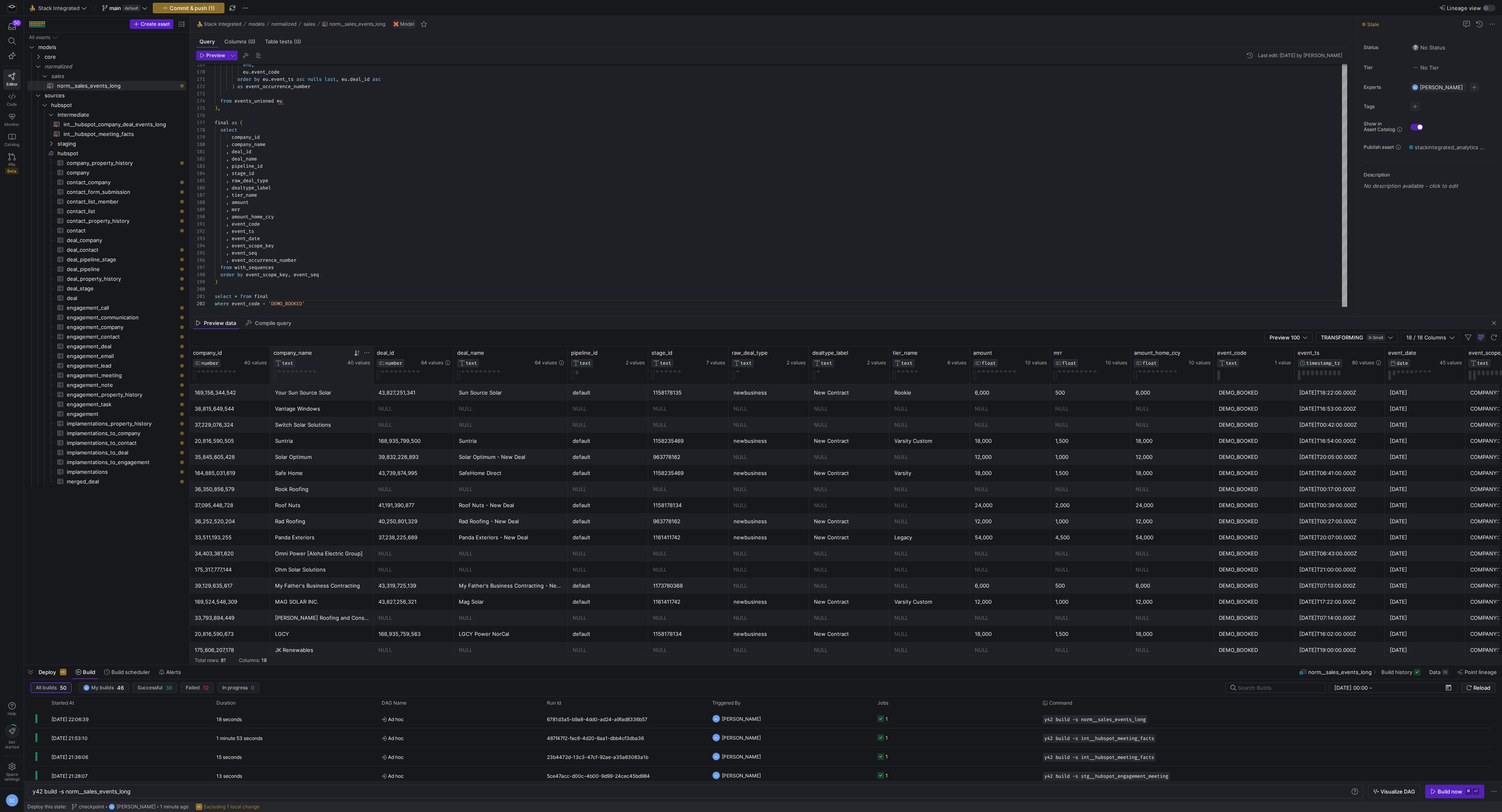
click at [321, 410] on div "Vantage Windows" at bounding box center [322, 409] width 94 height 16
click at [306, 409] on div "Vantage Windows" at bounding box center [322, 409] width 94 height 16
click at [312, 424] on div "Switch Solar Solutions" at bounding box center [322, 424] width 94 height 16
click at [309, 409] on div "Vantage Windows" at bounding box center [322, 409] width 94 height 16
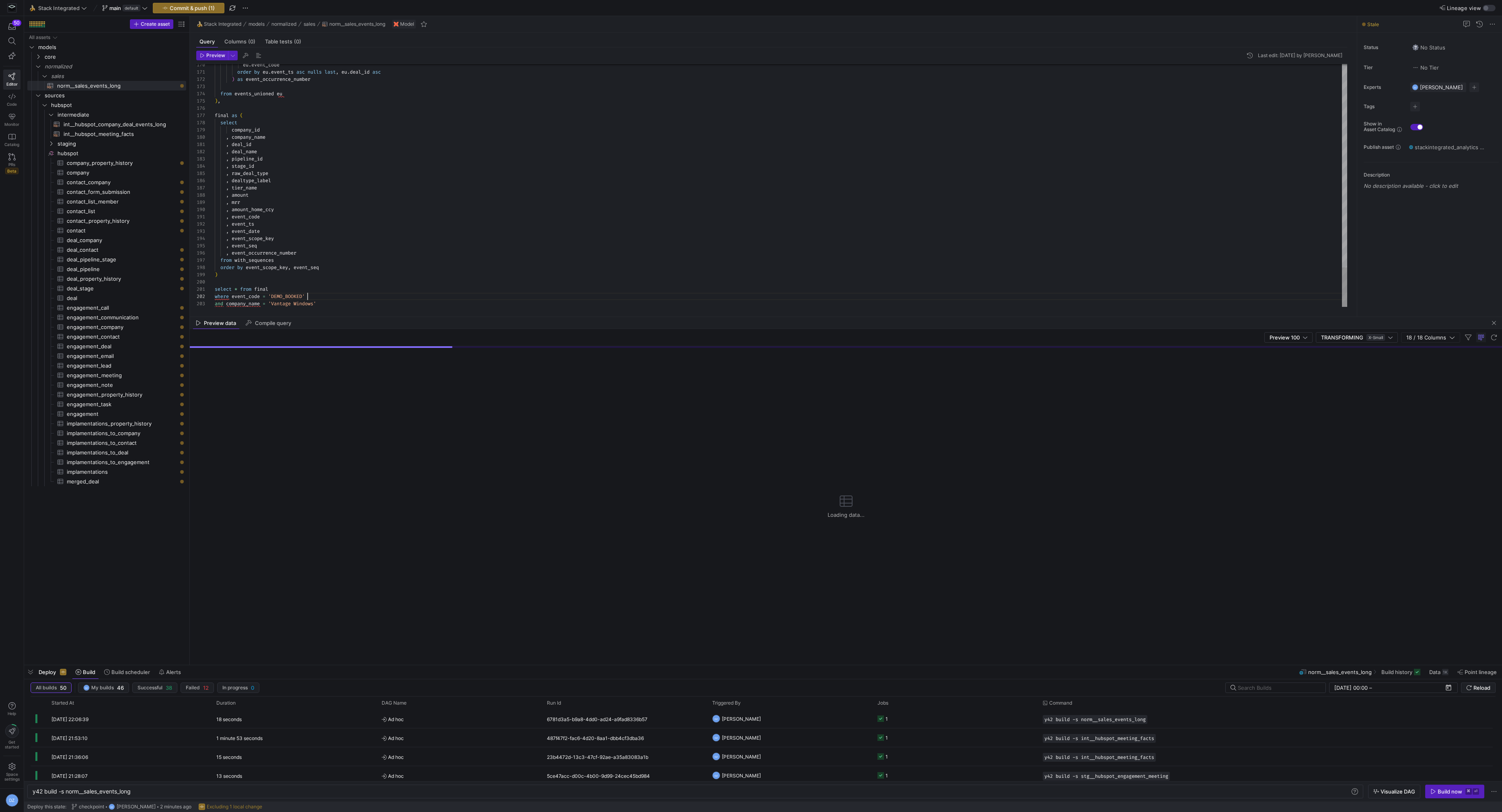
click at [375, 308] on div "Preview Last edit: [DATE] by [PERSON_NAME] 170 171 172 173 174 175 176 177 178 …" at bounding box center [772, 179] width 1164 height 262
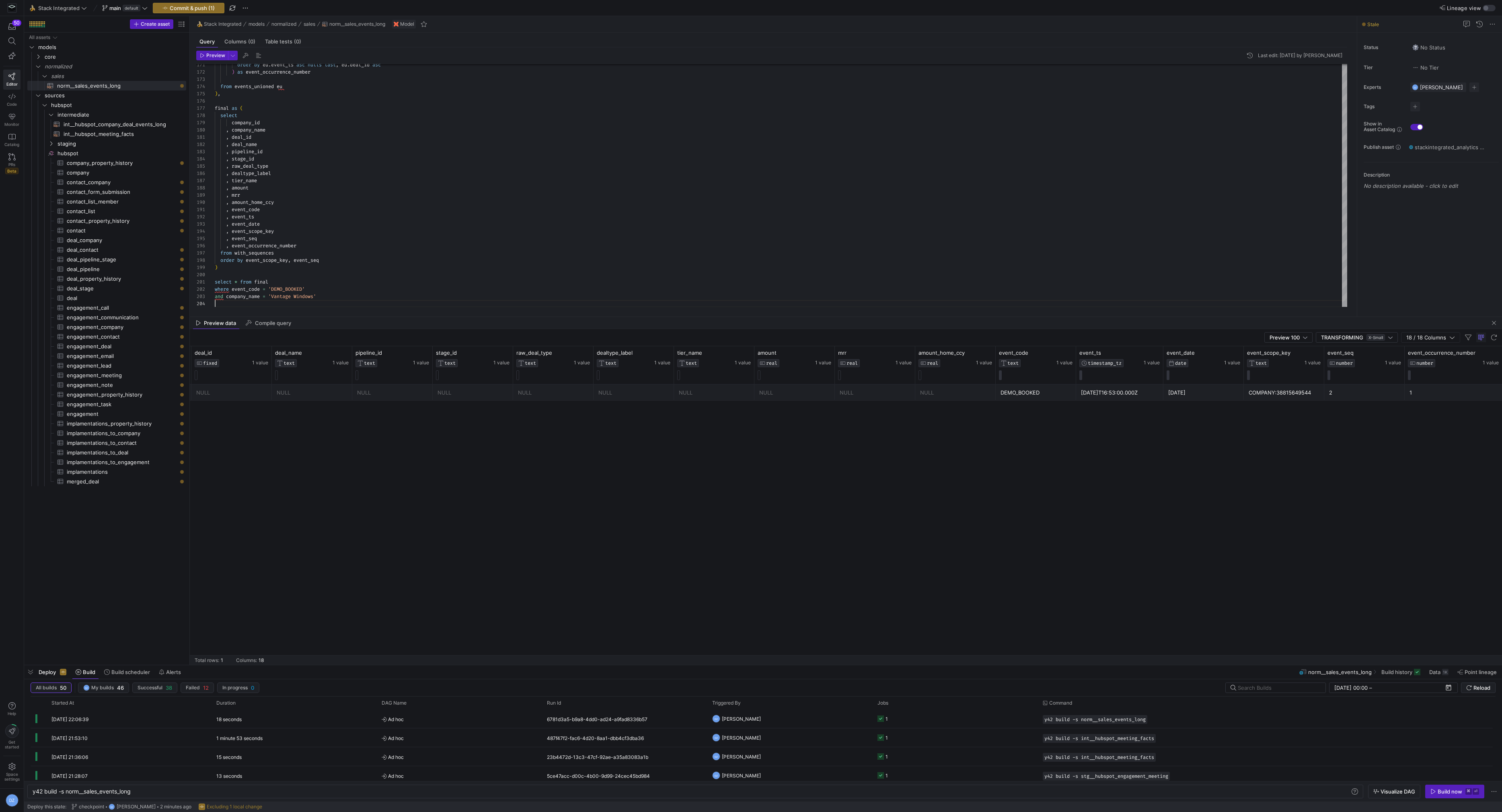
click at [1340, 390] on div "2" at bounding box center [1365, 392] width 71 height 16
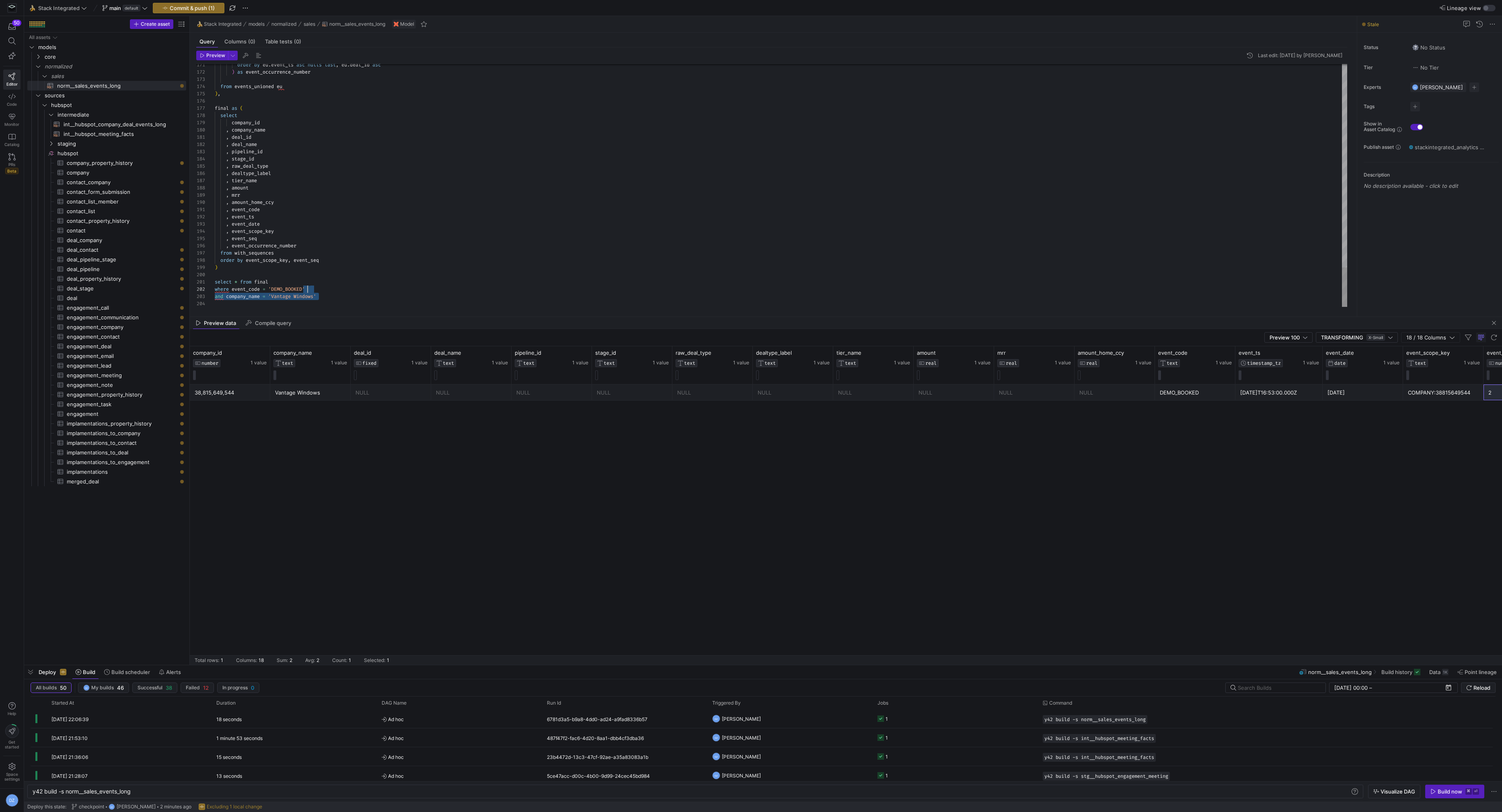
drag, startPoint x: 339, startPoint y: 296, endPoint x: 328, endPoint y: 291, distance: 12.1
type textarea "select * from final where event_code = 'DEMO_BOOKED'"
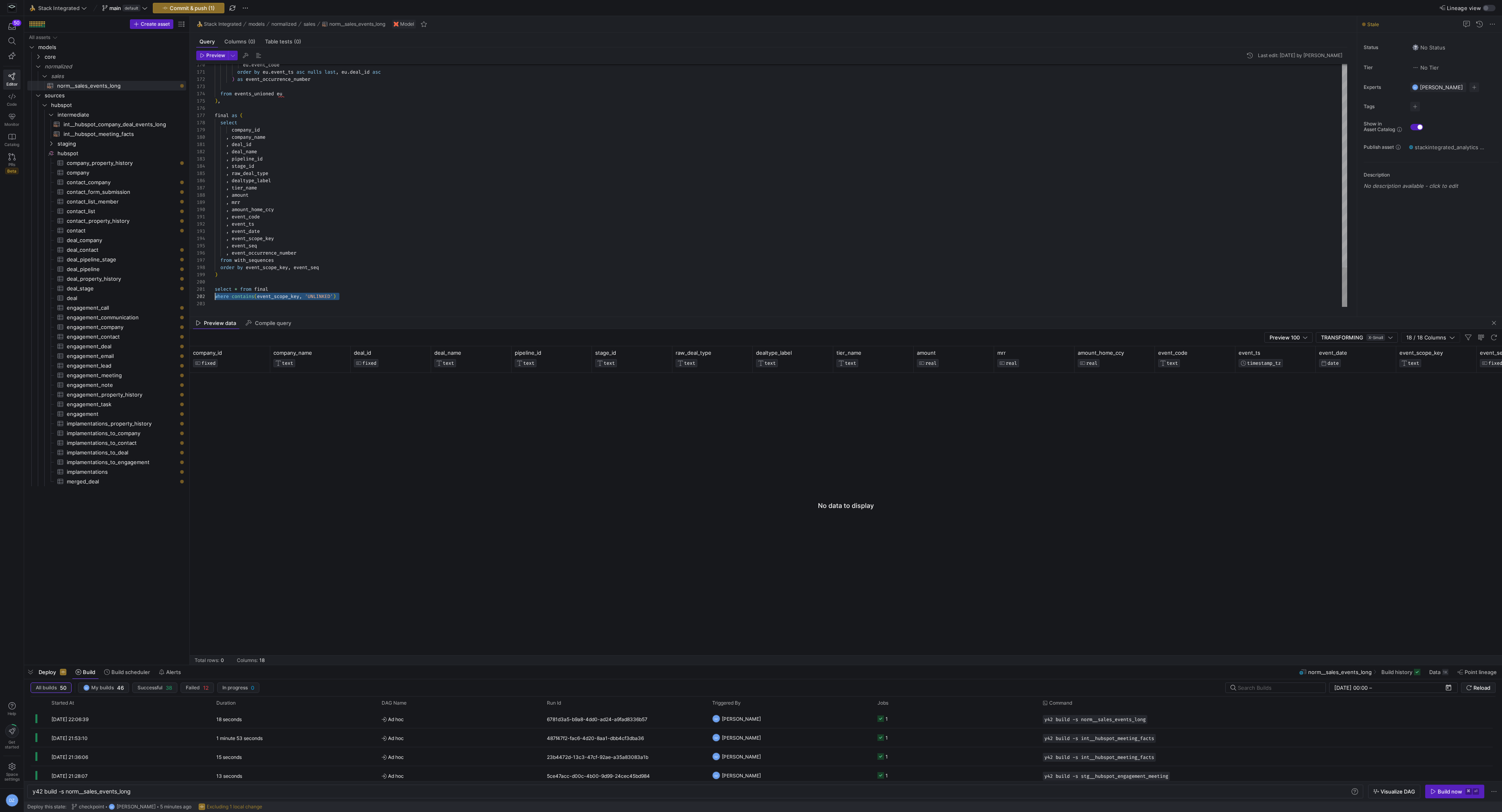
drag, startPoint x: 412, startPoint y: 293, endPoint x: 189, endPoint y: 296, distance: 223.0
drag, startPoint x: 359, startPoint y: 293, endPoint x: 356, endPoint y: 289, distance: 5.0
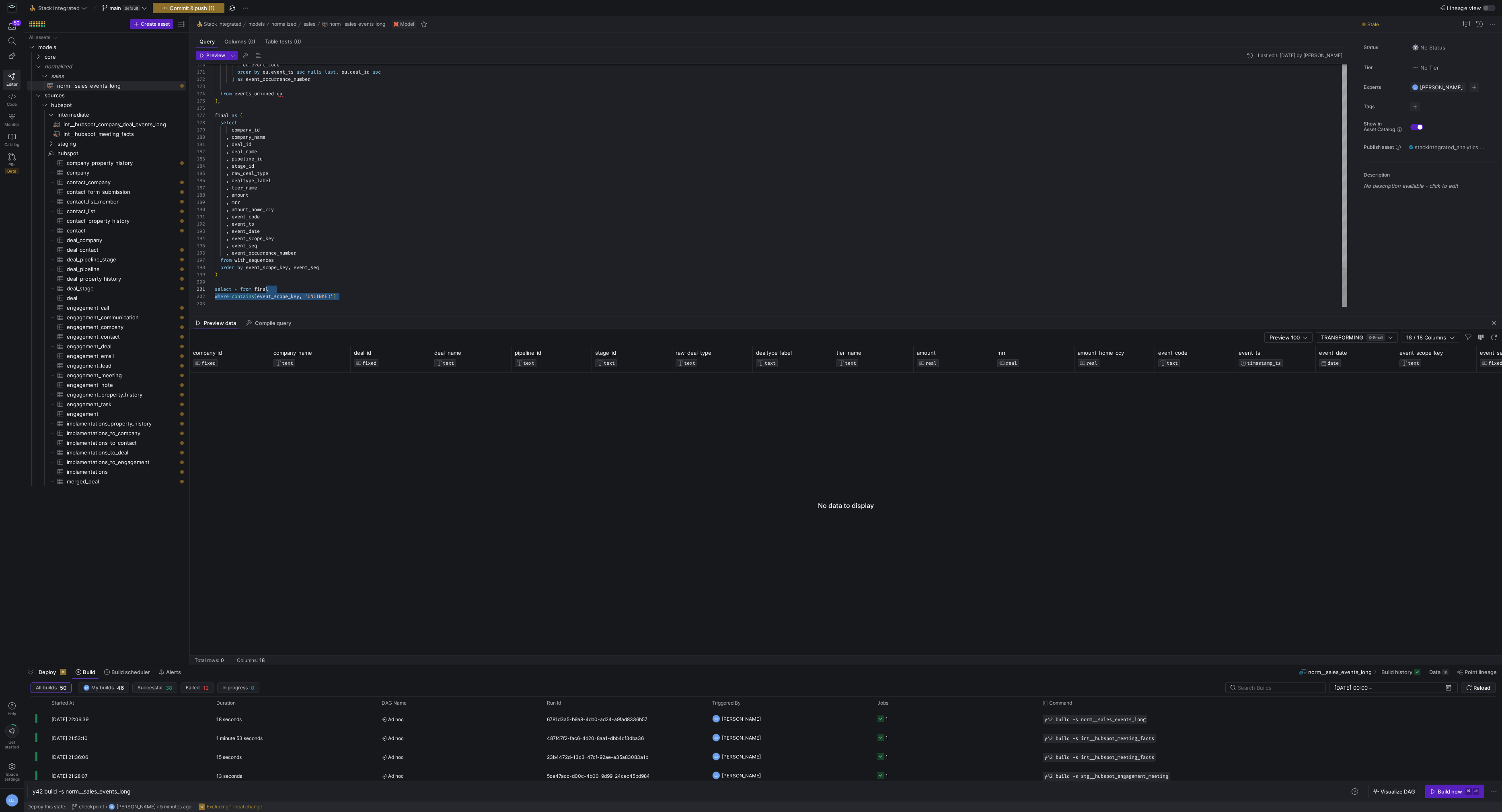
scroll to position [0, 54]
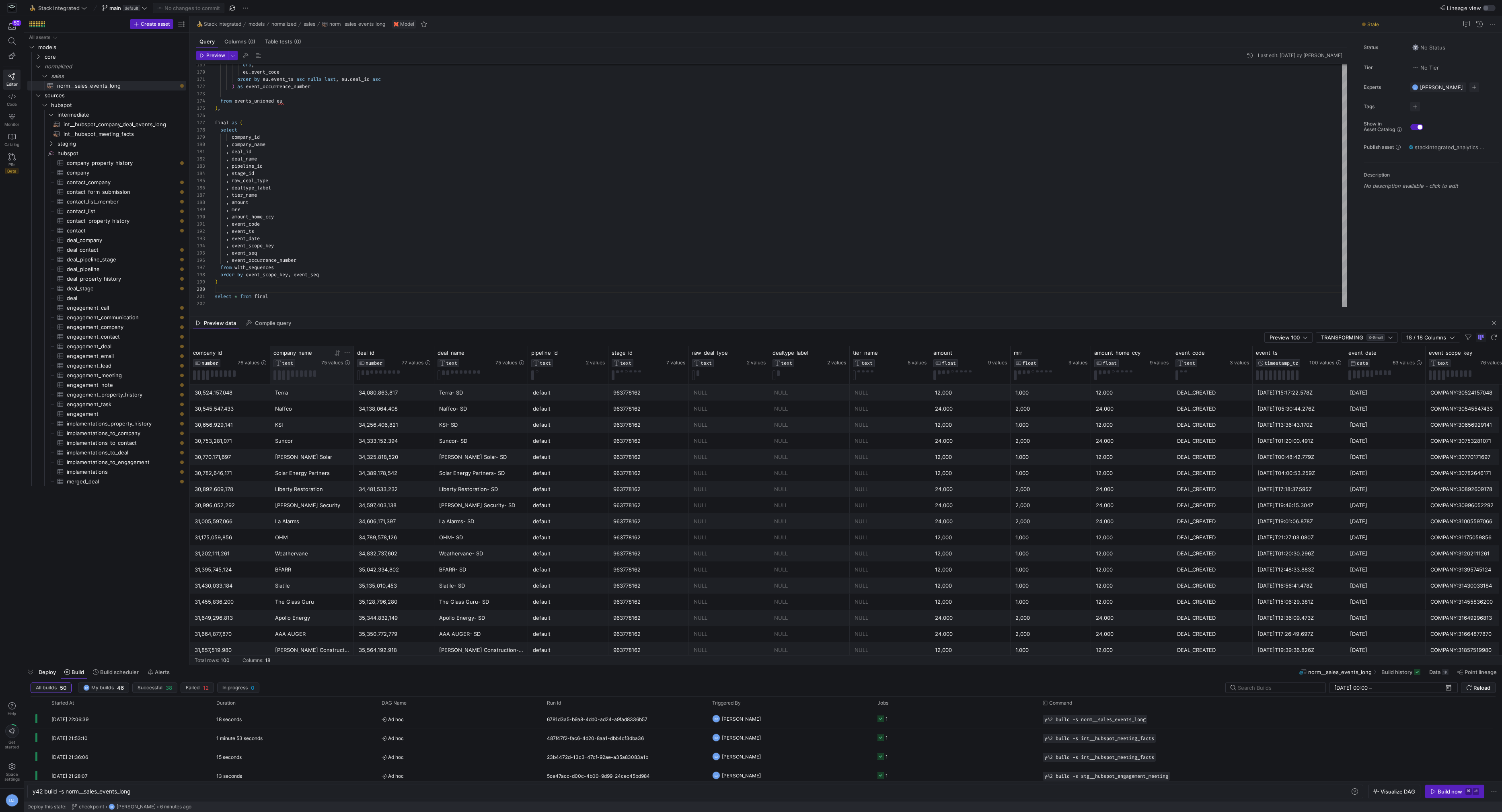
click at [339, 352] on icon at bounding box center [337, 353] width 6 height 6
click at [315, 441] on div "AAA AUGER" at bounding box center [312, 441] width 74 height 16
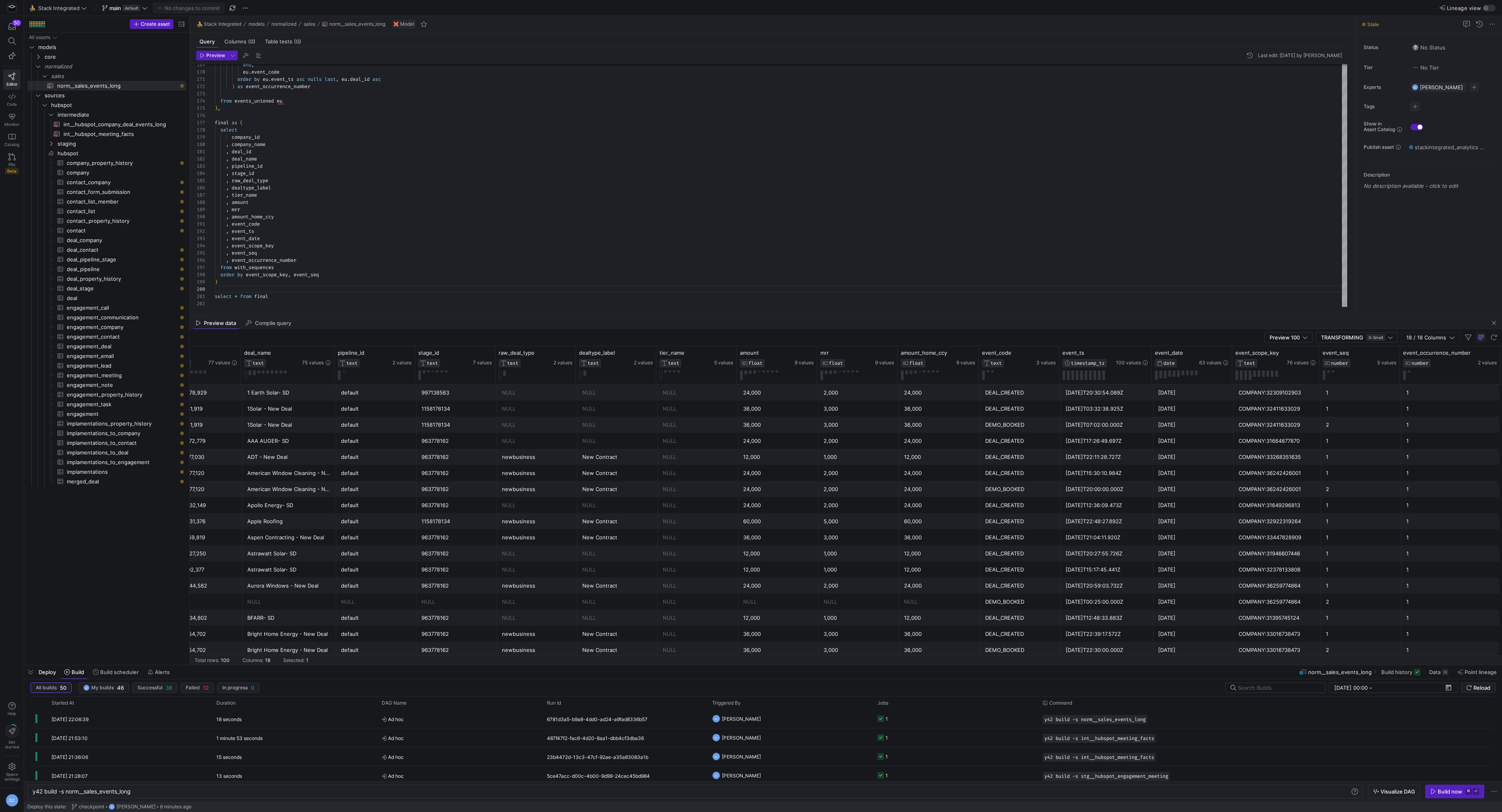
scroll to position [0, 194]
click at [1384, 352] on icon at bounding box center [1384, 352] width 3 height 6
click at [1383, 352] on icon at bounding box center [1382, 353] width 6 height 6
click at [1363, 390] on div "3" at bounding box center [1361, 392] width 71 height 16
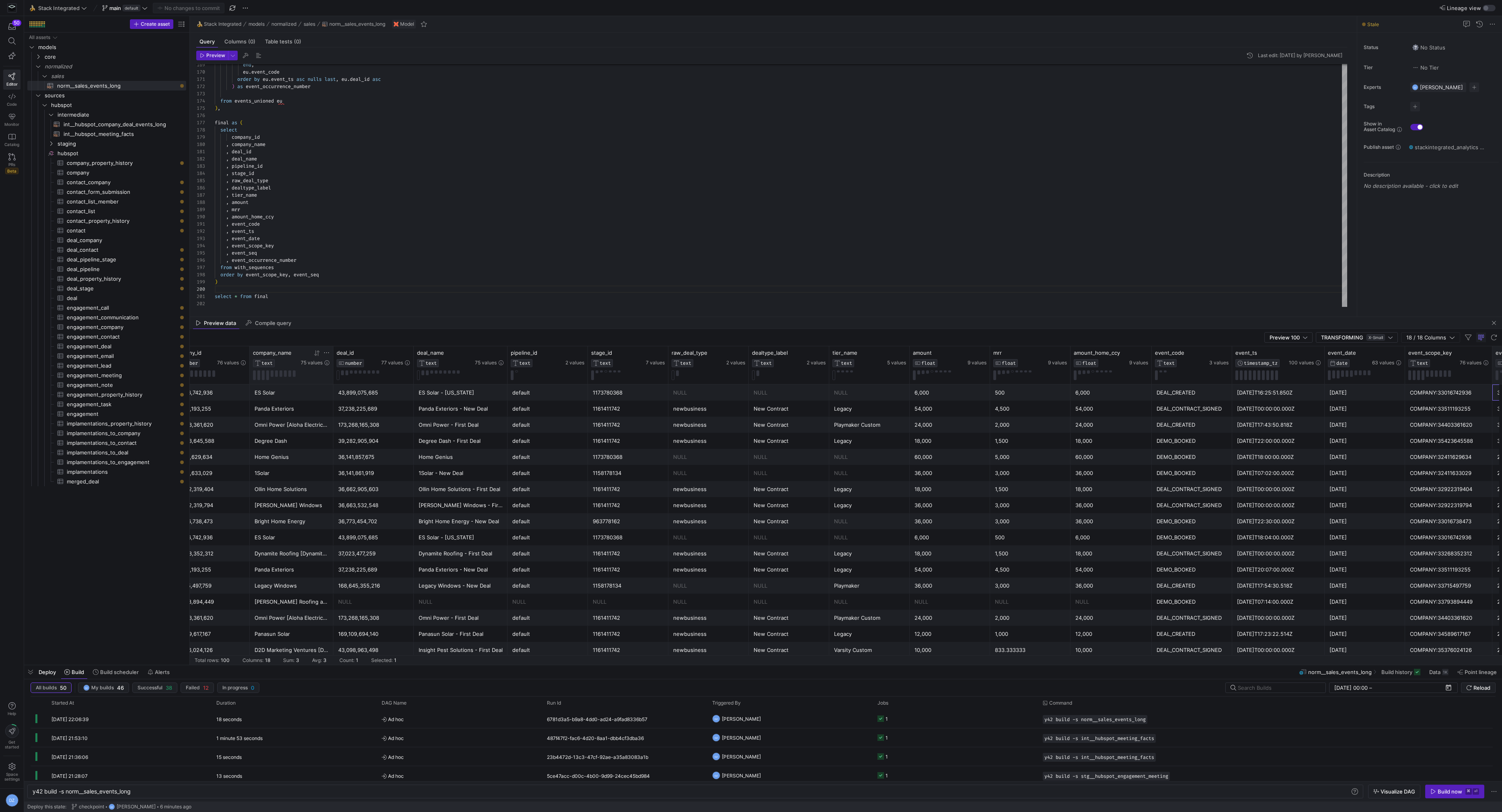
scroll to position [0, 0]
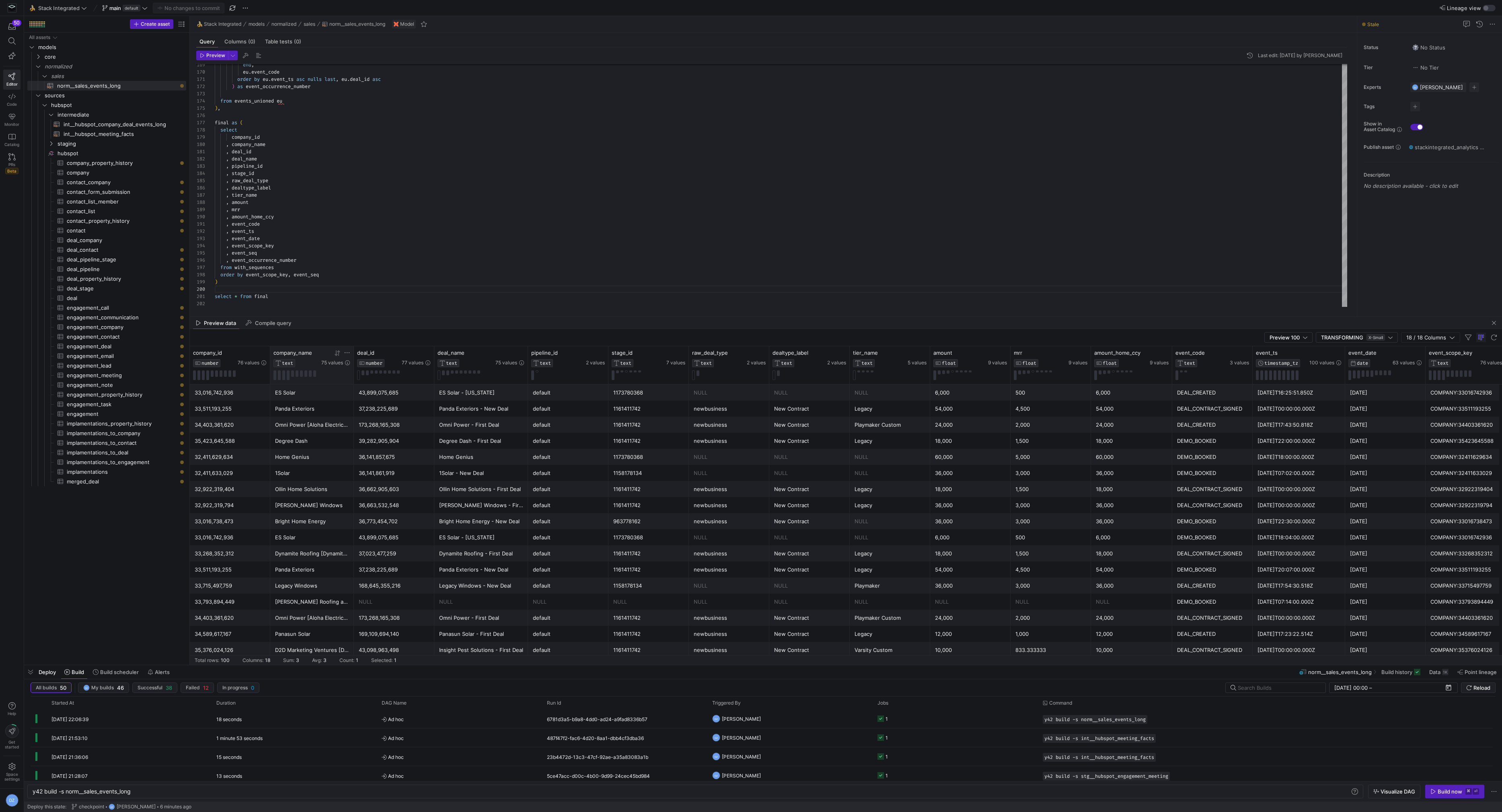
click at [307, 396] on div "ES Solar" at bounding box center [312, 392] width 74 height 16
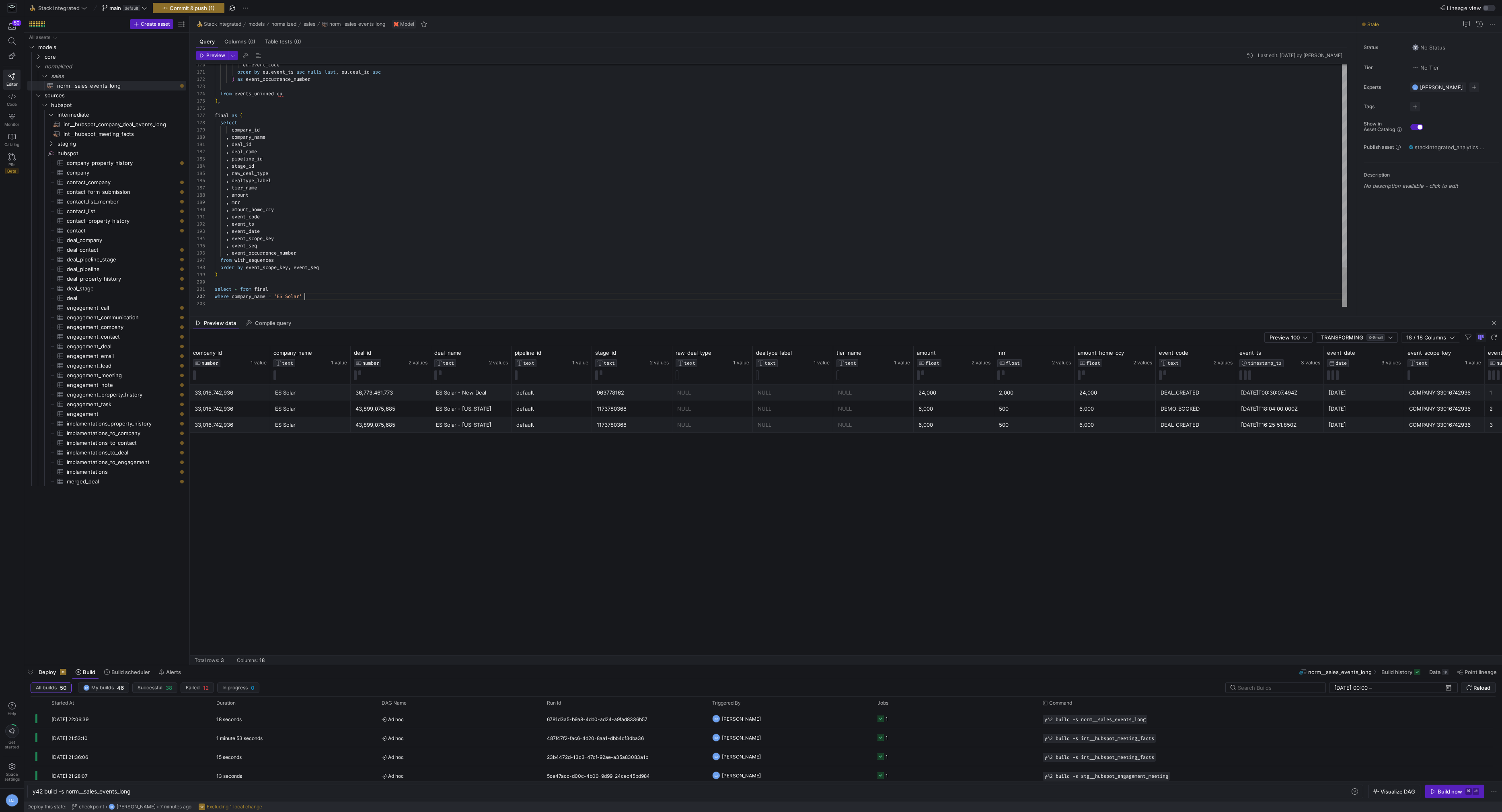
scroll to position [7, 89]
drag, startPoint x: 326, startPoint y: 294, endPoint x: 312, endPoint y: 289, distance: 14.9
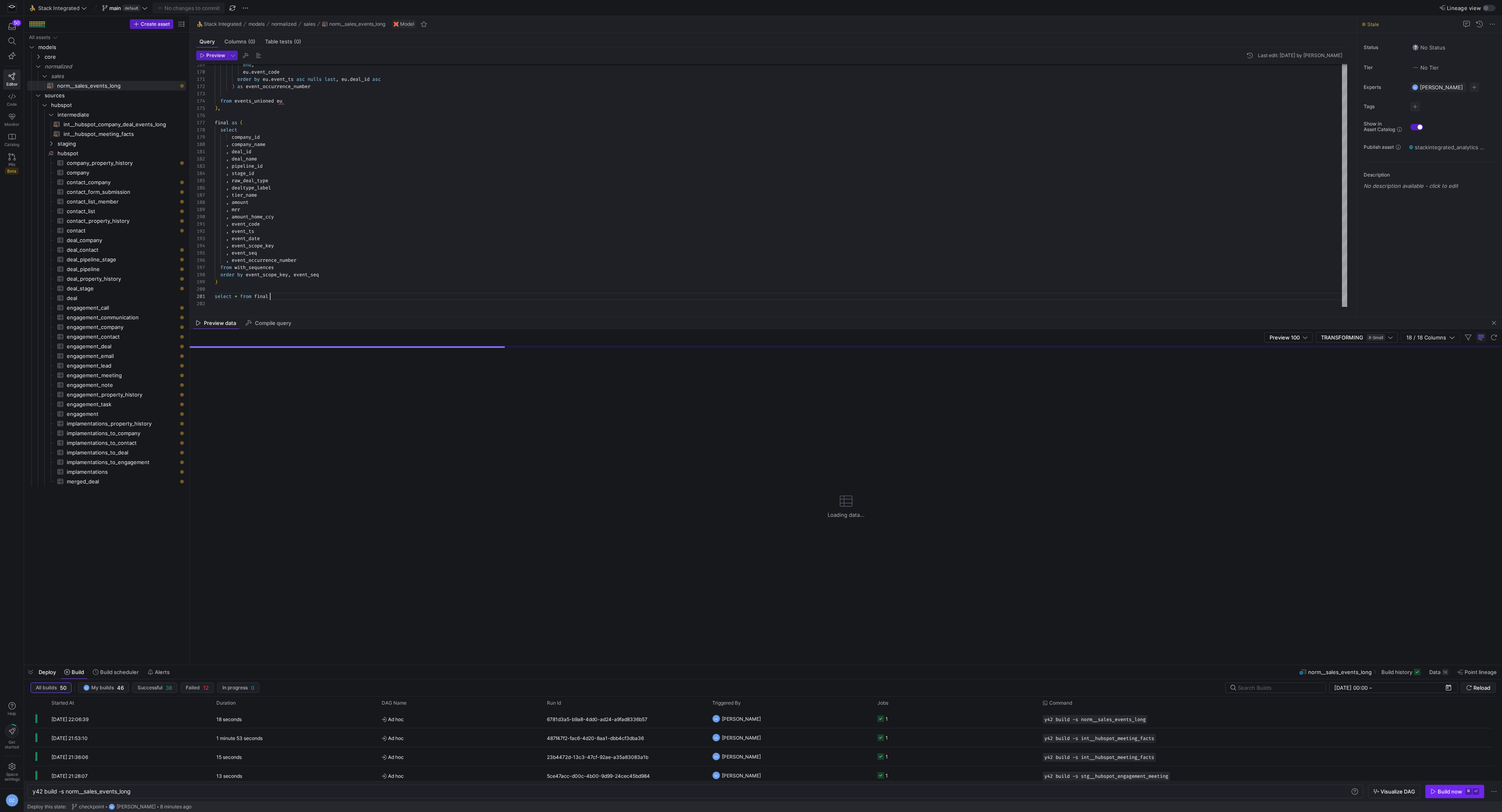
click at [1449, 790] on div "Build now" at bounding box center [1449, 791] width 25 height 6
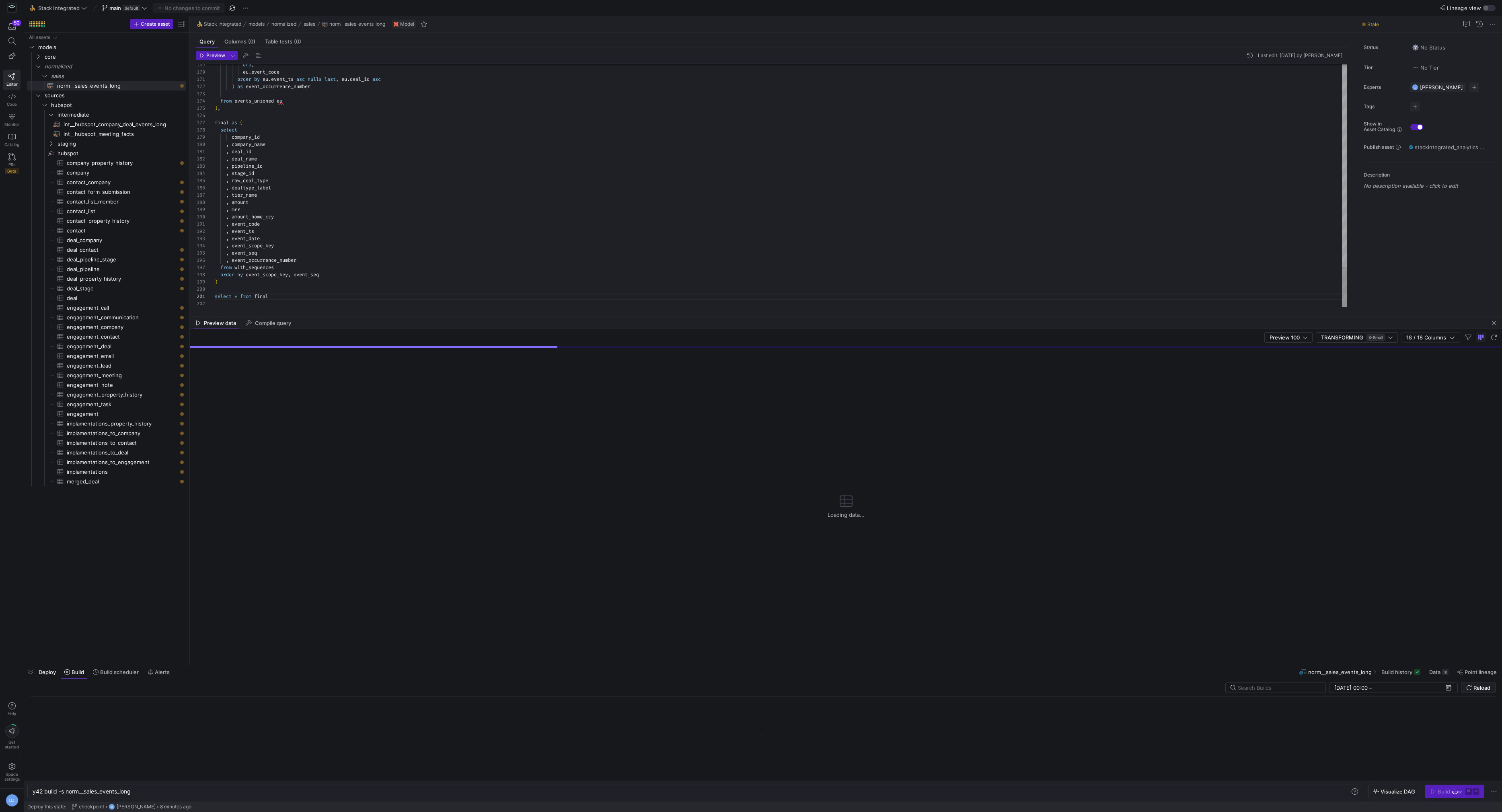
type textarea ", event_code , event_ts , event_date , event_scope_key , event_seq , event_occu…"
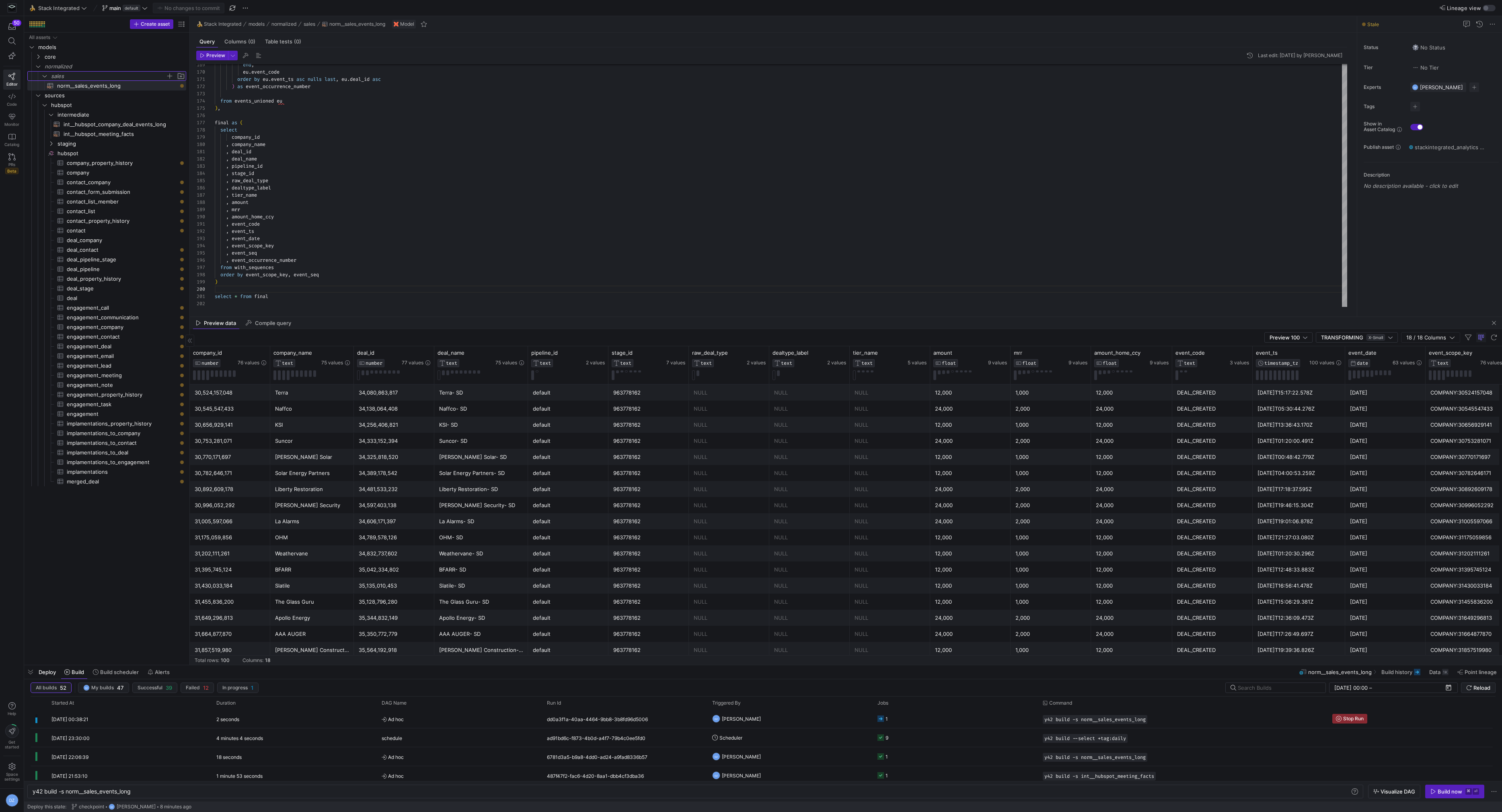
click at [182, 73] on span "Press SPACE to select this row." at bounding box center [181, 76] width 8 height 8
type input "table"
click at [13, 99] on icon at bounding box center [11, 96] width 7 height 7
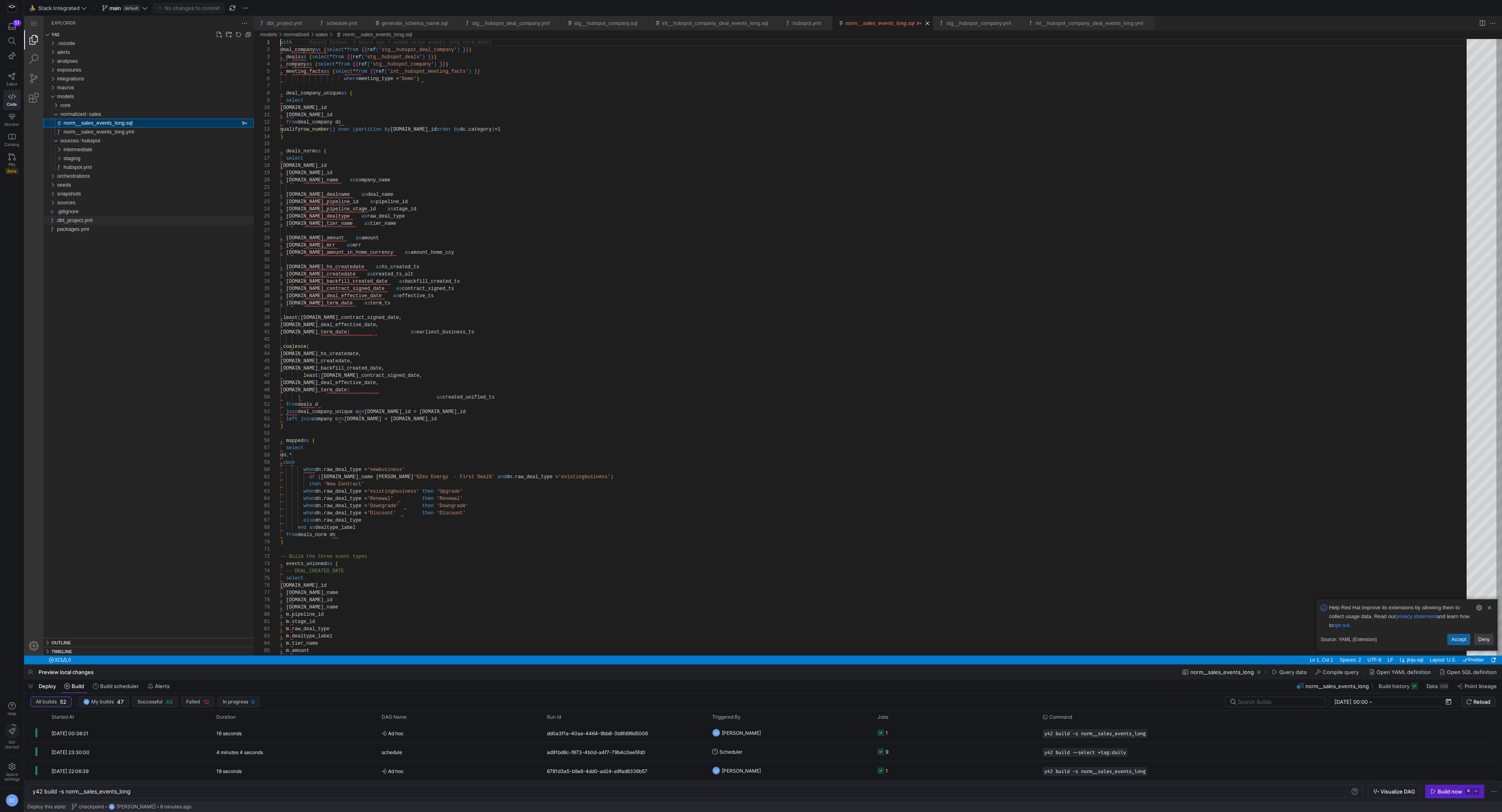
click at [103, 222] on div "dbt_project.yml" at bounding box center [155, 220] width 196 height 9
type textarea "y42 build"
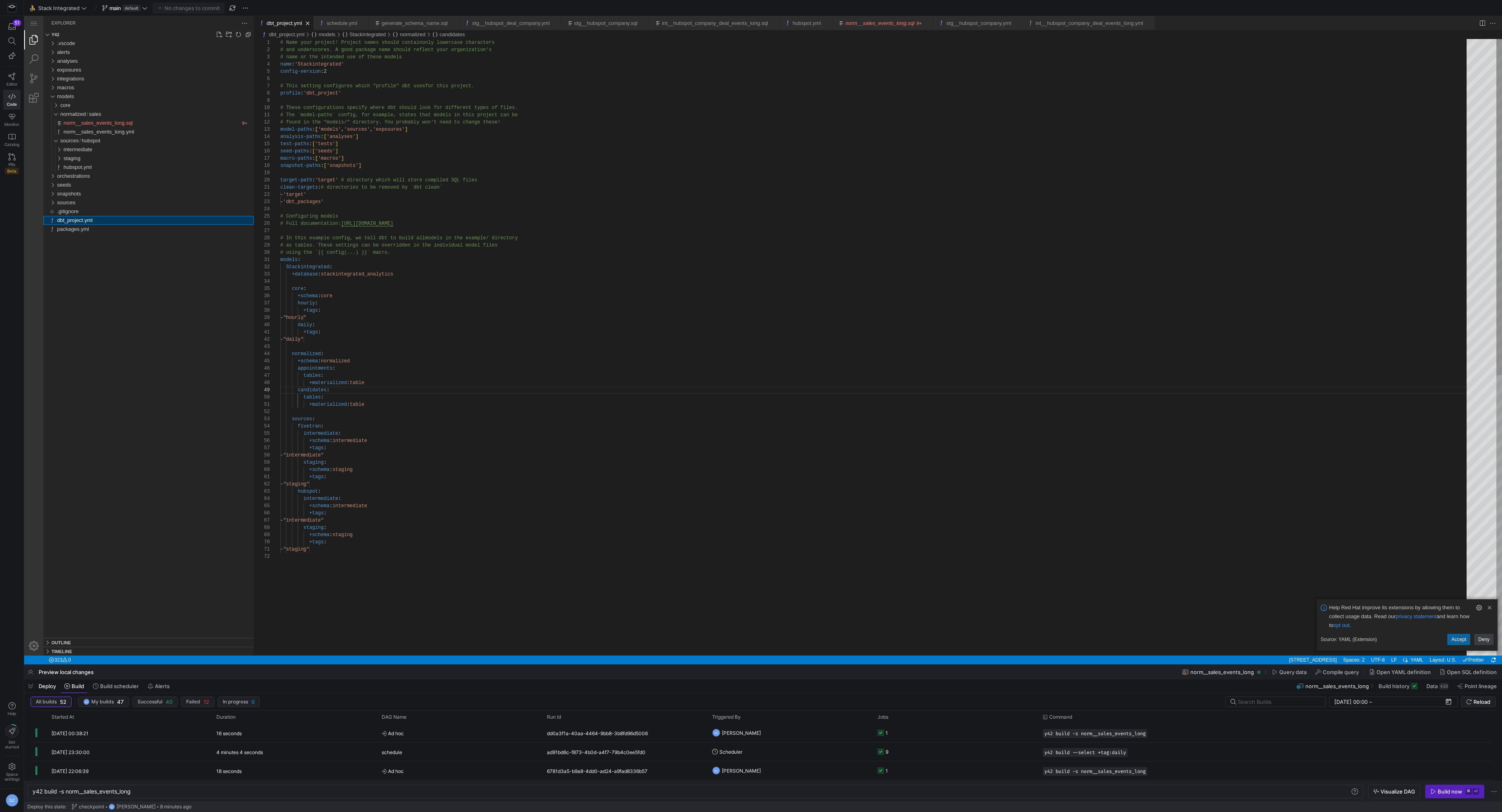
scroll to position [72, 49]
click at [311, 378] on div "# Name your project! Project names should contain only lowercase characters # a…" at bounding box center [875, 607] width 1192 height 1136
click at [16, 77] on link "Editor" at bounding box center [11, 80] width 17 height 20
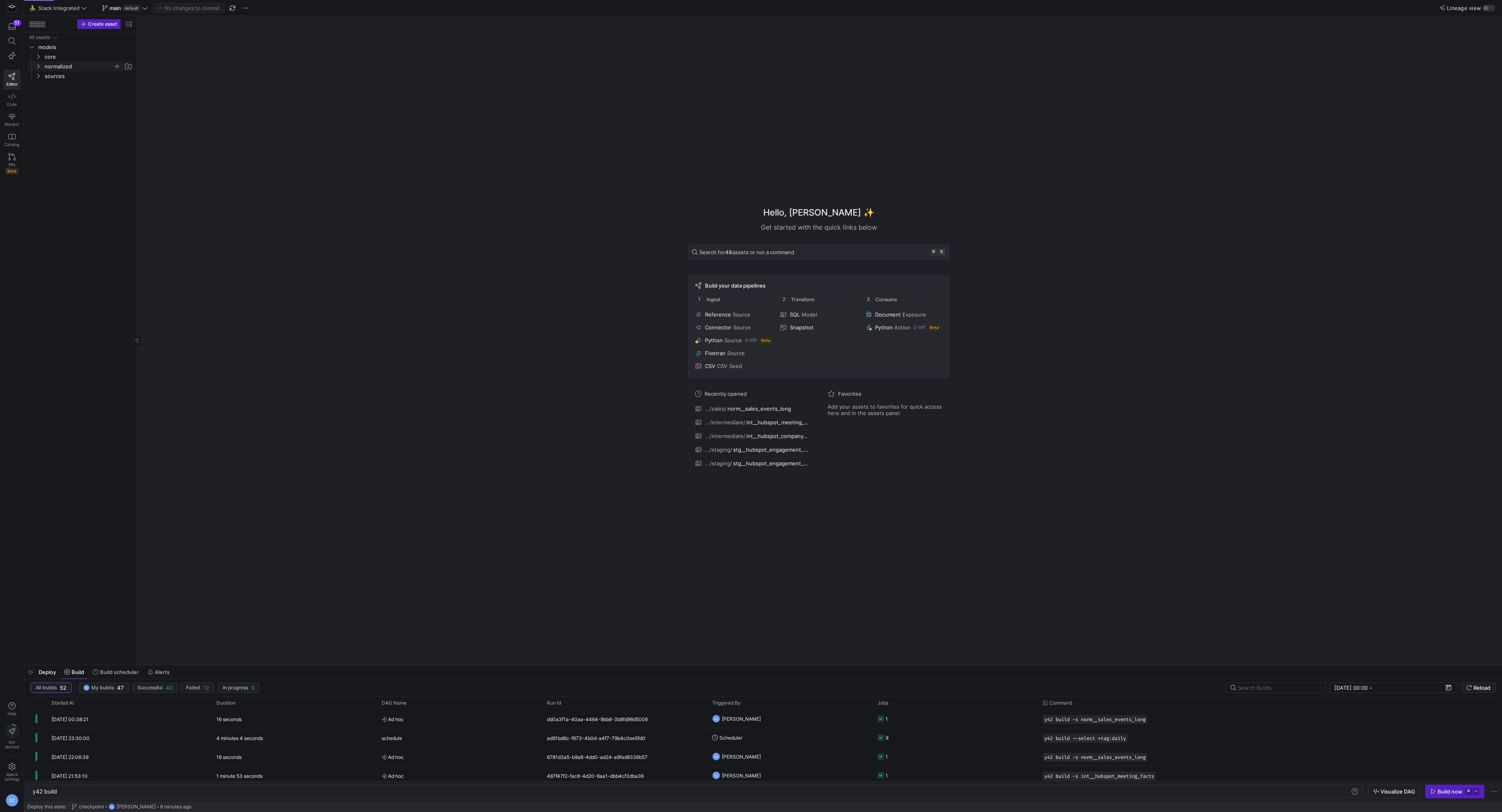
click at [67, 65] on span "normalized" at bounding box center [79, 67] width 68 height 10
click at [67, 74] on span "sales" at bounding box center [82, 76] width 62 height 10
click at [126, 76] on span "button" at bounding box center [128, 76] width 8 height 8
type input "tables"
click at [66, 86] on span "tables" at bounding box center [86, 86] width 56 height 10
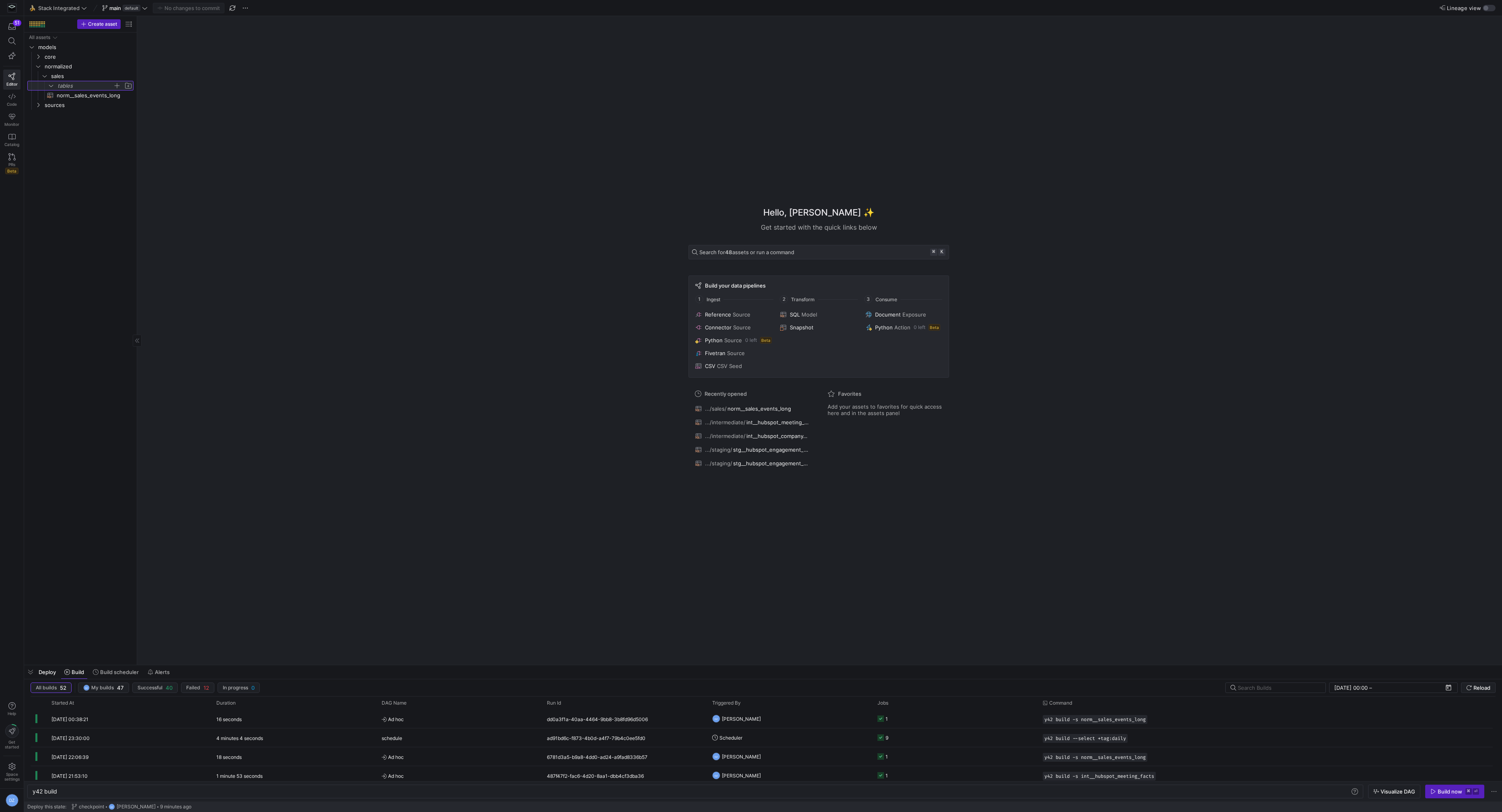
click at [115, 86] on span "button" at bounding box center [117, 86] width 8 height 8
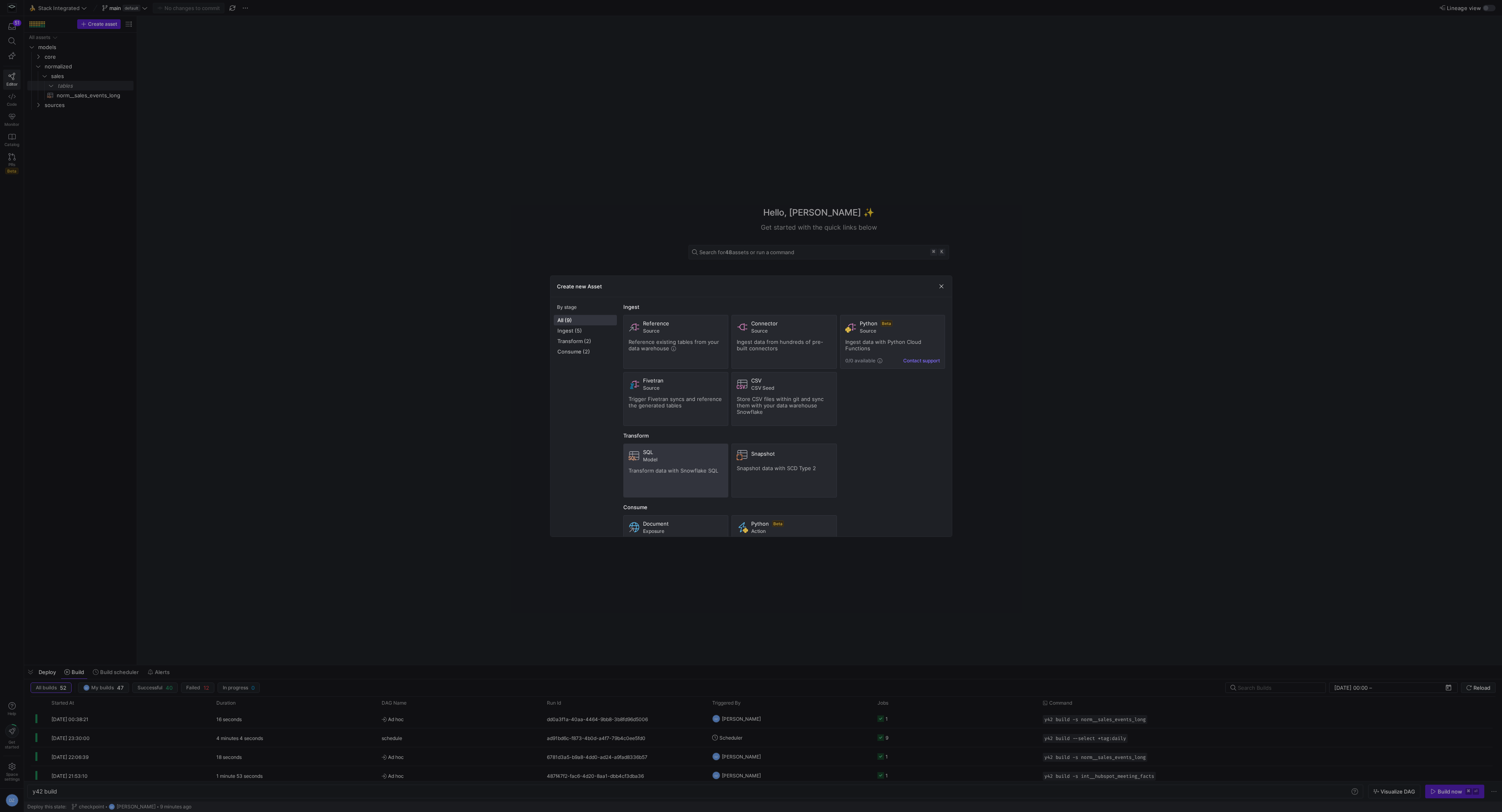
click at [683, 462] on div "SQL Model Transform data with Snowflake SQL" at bounding box center [676, 470] width 95 height 44
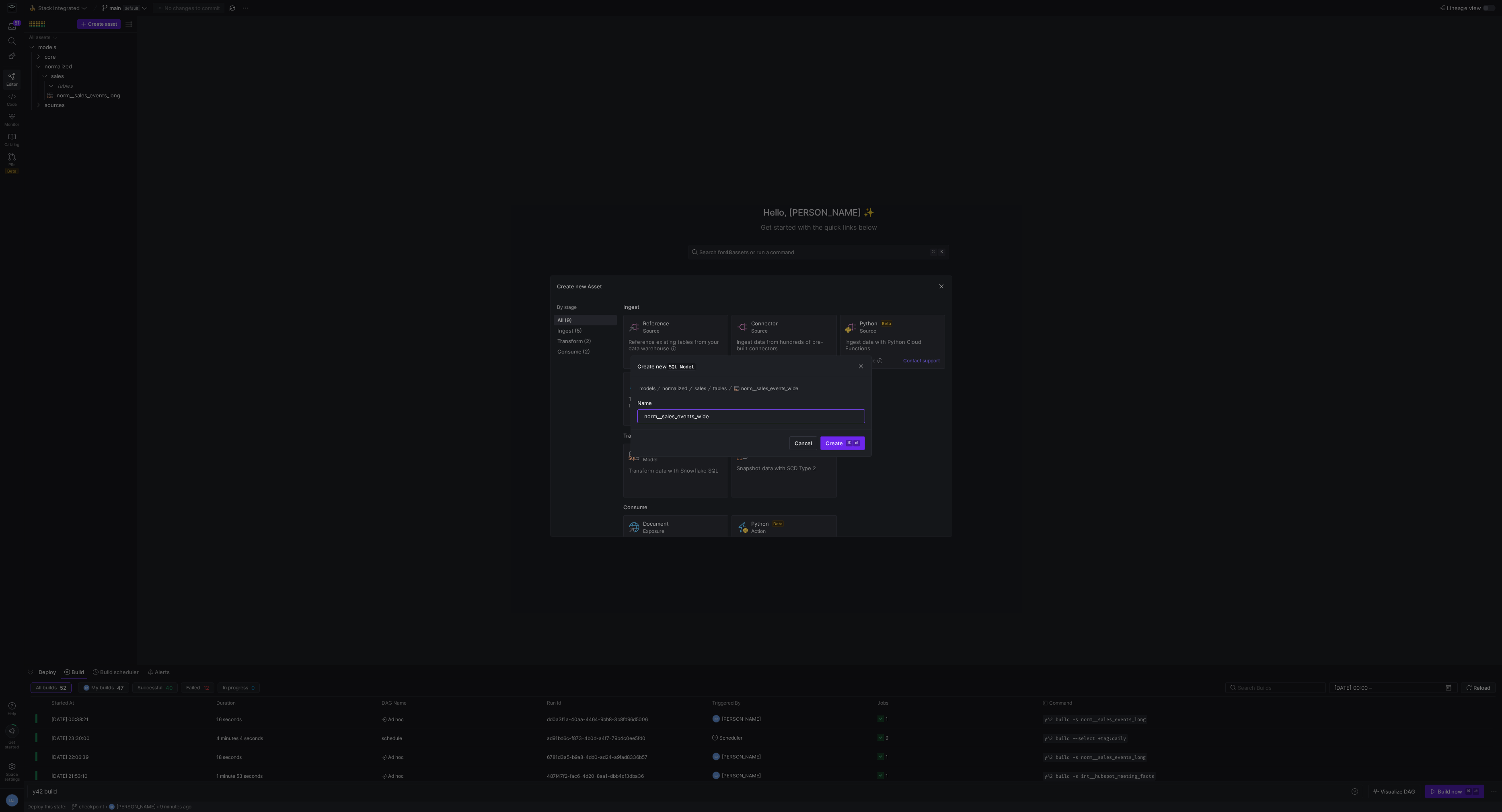
type input "norm__sales_events_wide"
click at [841, 445] on span "submit" at bounding box center [843, 443] width 44 height 13
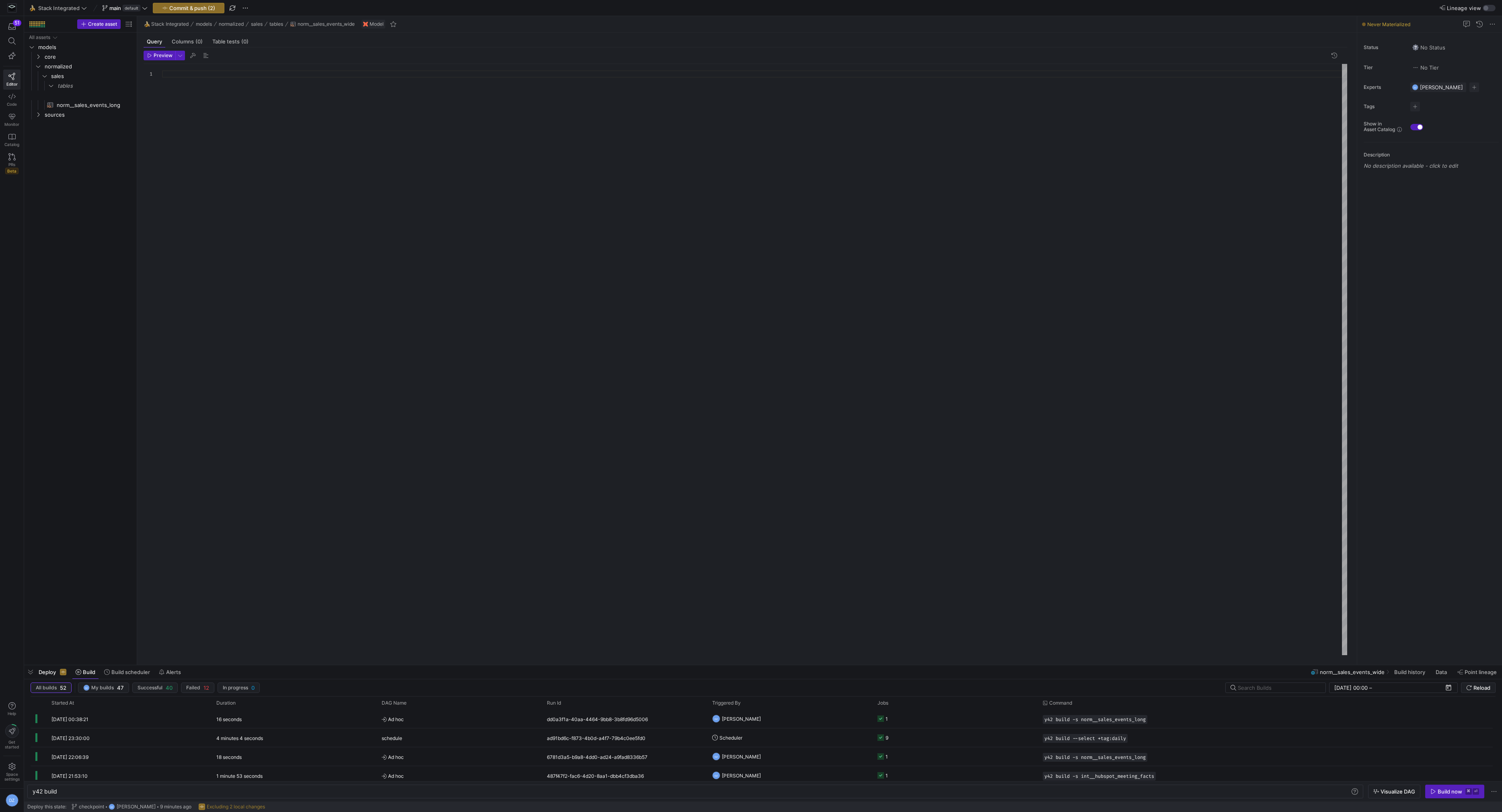
type textarea "y42 build -s norm__sales_events_wide"
click at [278, 141] on div at bounding box center [754, 360] width 1185 height 592
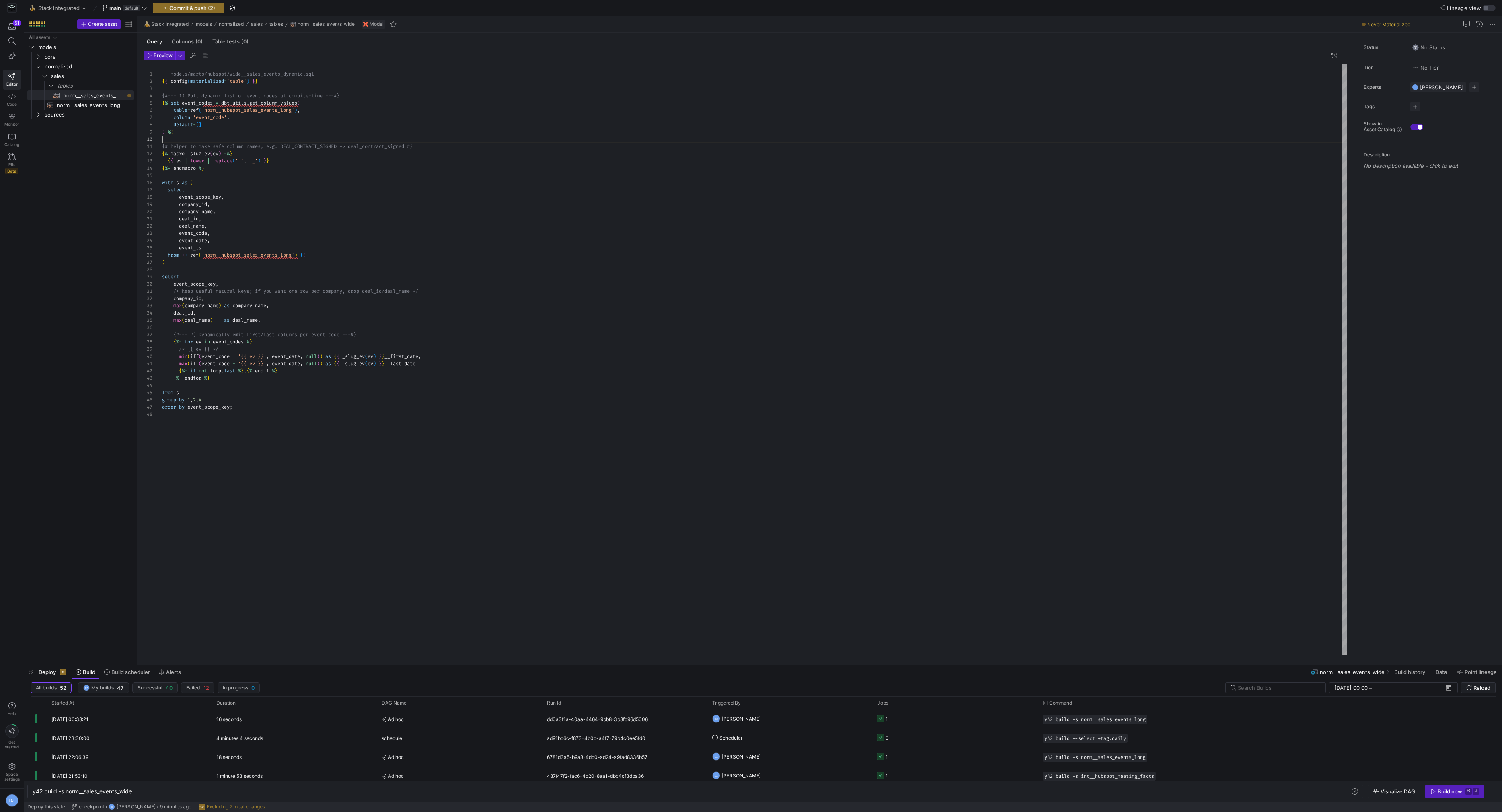
click at [238, 136] on div "-- models/marts/hubspot/wide__sales_events_dynamic .sql { { config ( materializ…" at bounding box center [754, 360] width 1185 height 592
click at [305, 215] on div "-- models/marts/hubspot/wide__sales_events_dynamic .sql { { config ( materializ…" at bounding box center [754, 360] width 1185 height 592
click at [309, 175] on div "-- models/marts/hubspot/wide__sales_events_dynamic .sql { { config ( materializ…" at bounding box center [754, 360] width 1185 height 592
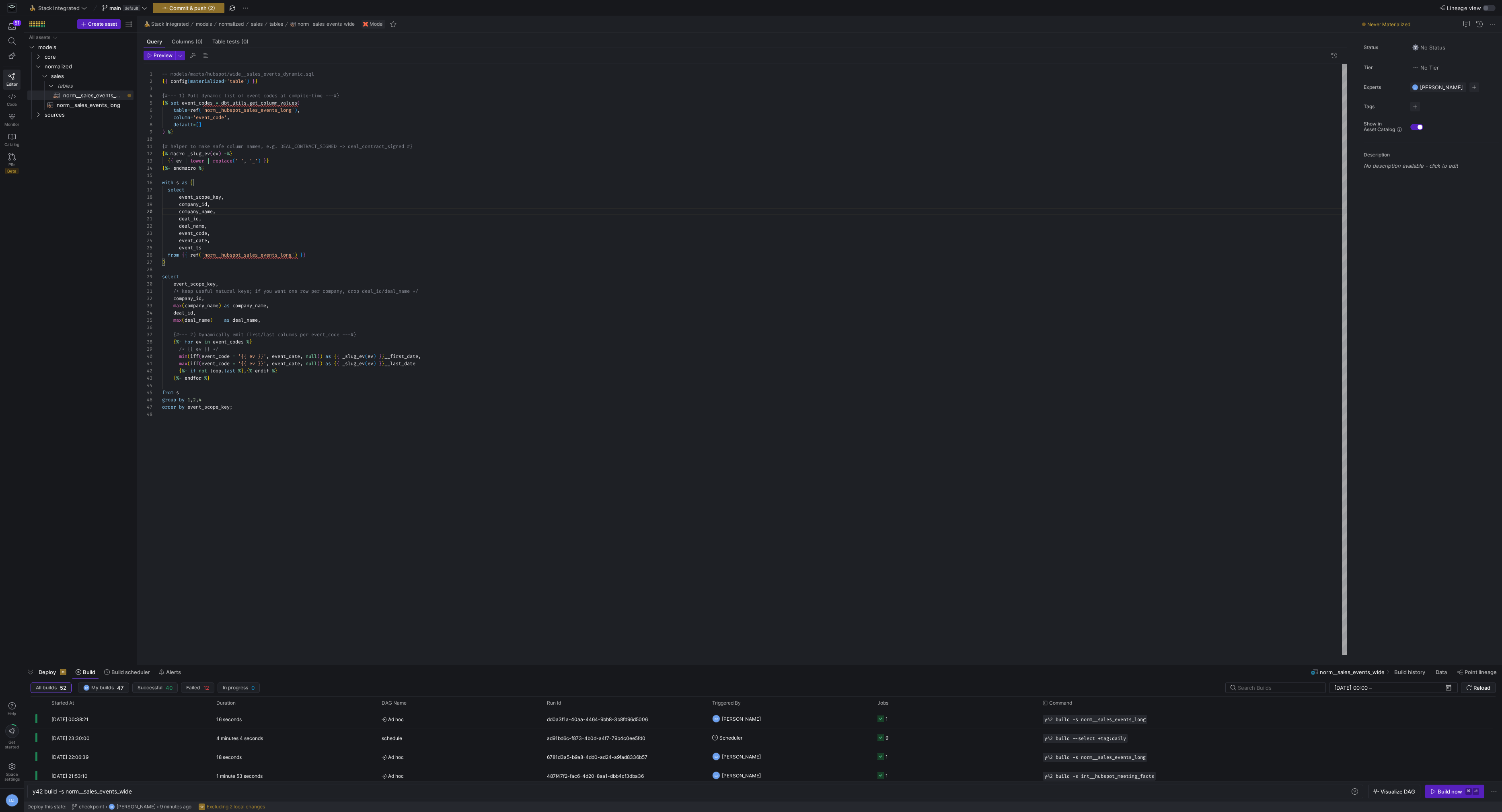
scroll to position [29, 0]
click at [243, 255] on div "-- models/marts/hubspot/wide__sales_events_dynamic .sql { { config ( materializ…" at bounding box center [754, 360] width 1185 height 592
click at [257, 272] on div "-- models/marts/hubspot/wide__sales_events_dynamic .sql { { config ( materializ…" at bounding box center [754, 360] width 1185 height 592
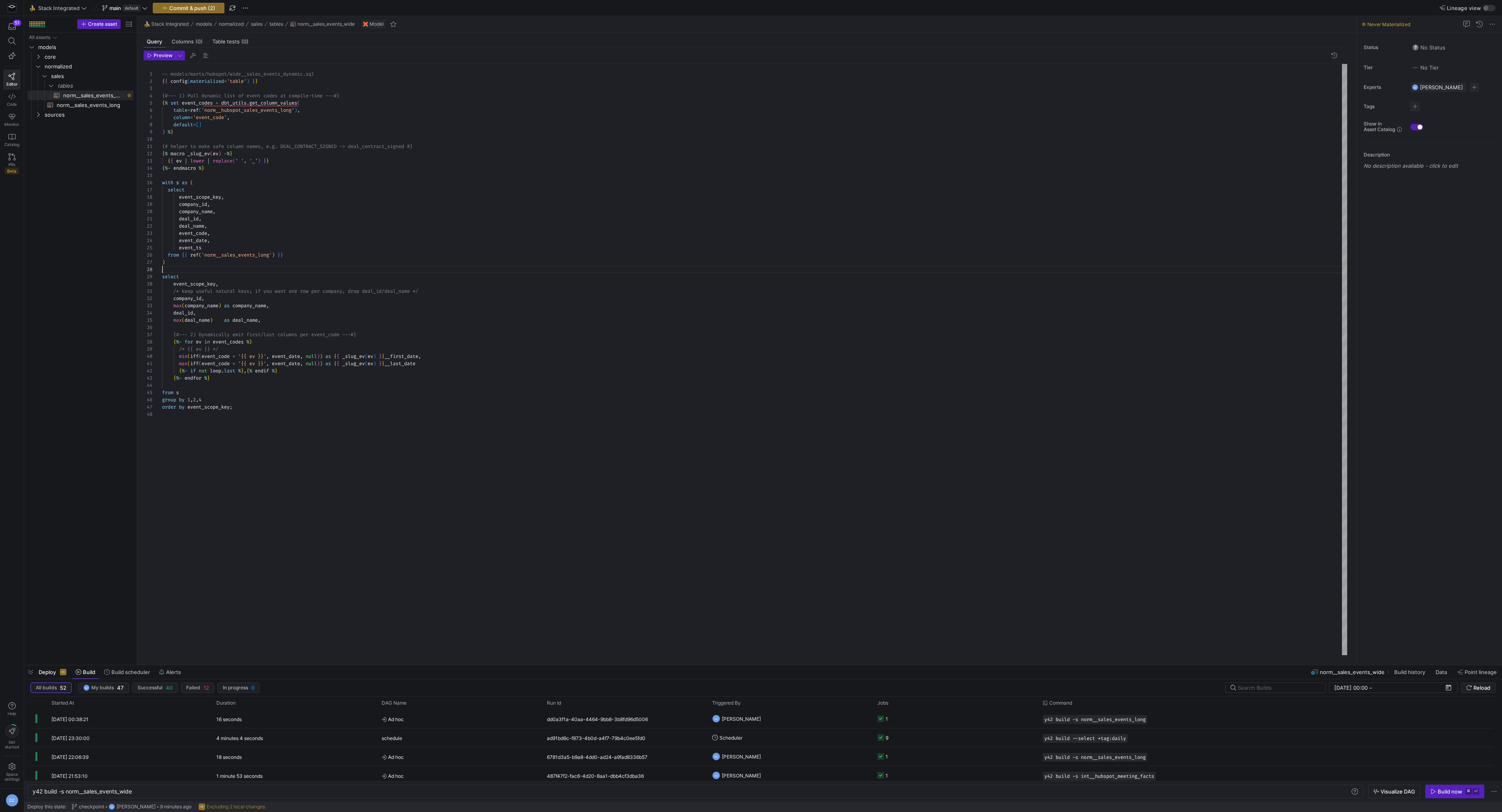
click at [252, 254] on div "-- models/marts/hubspot/wide__sales_events_dynamic .sql { { config ( materializ…" at bounding box center [754, 360] width 1185 height 592
click at [258, 110] on div "-- models/marts/hubspot/wide__sales_events_dynamic .sql { { config ( materializ…" at bounding box center [754, 360] width 1185 height 592
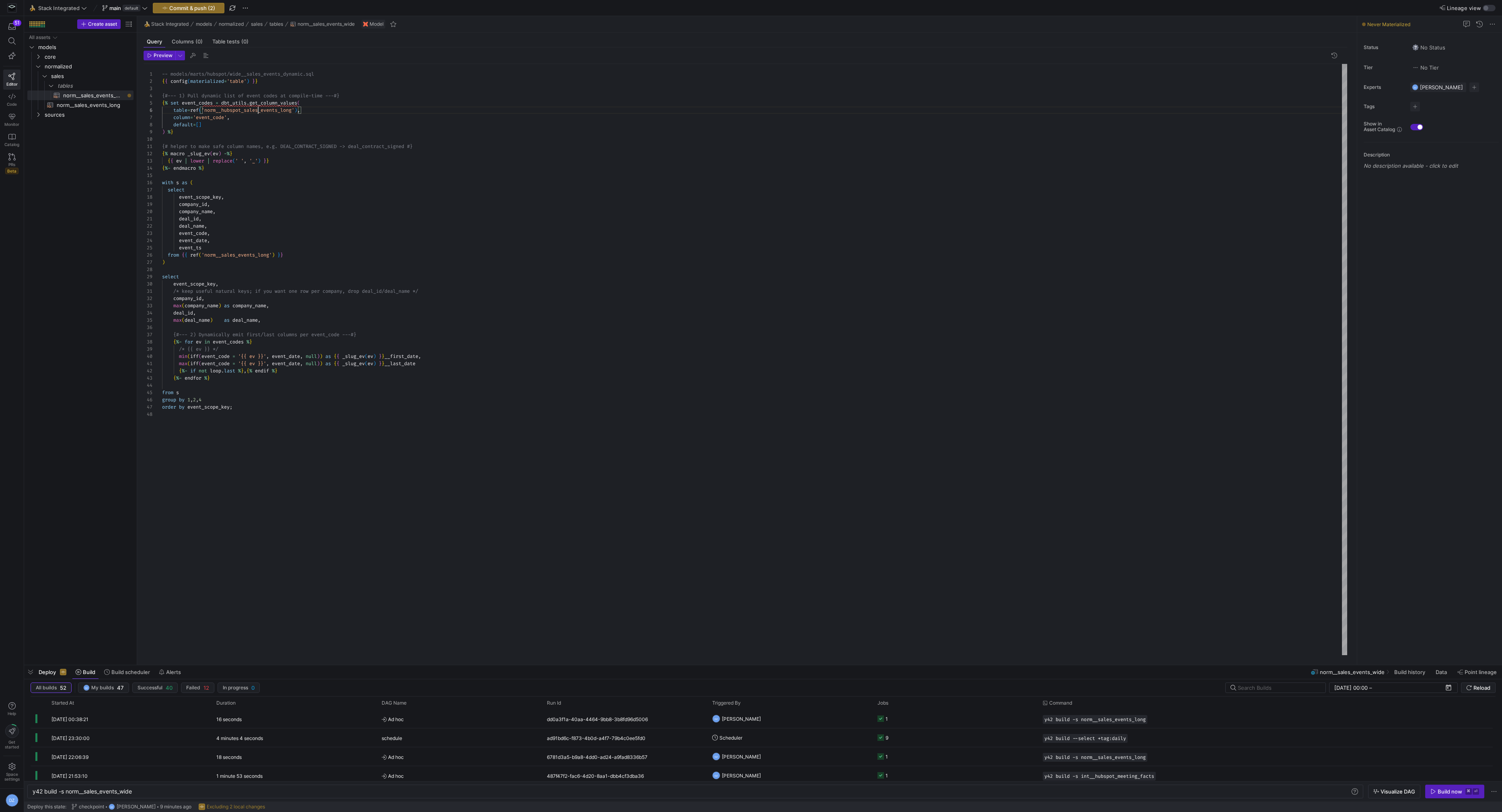
click at [258, 110] on div "-- models/marts/hubspot/wide__sales_events_dynamic .sql { { config ( materializ…" at bounding box center [754, 360] width 1185 height 592
click at [238, 125] on div "-- models/marts/hubspot/wide__sales_events_dynamic .sql { { config ( materializ…" at bounding box center [754, 360] width 1185 height 592
click at [369, 181] on div "-- models/marts/hubspot/wide__sales_events_dynamic .sql { { config ( materializ…" at bounding box center [754, 360] width 1185 height 592
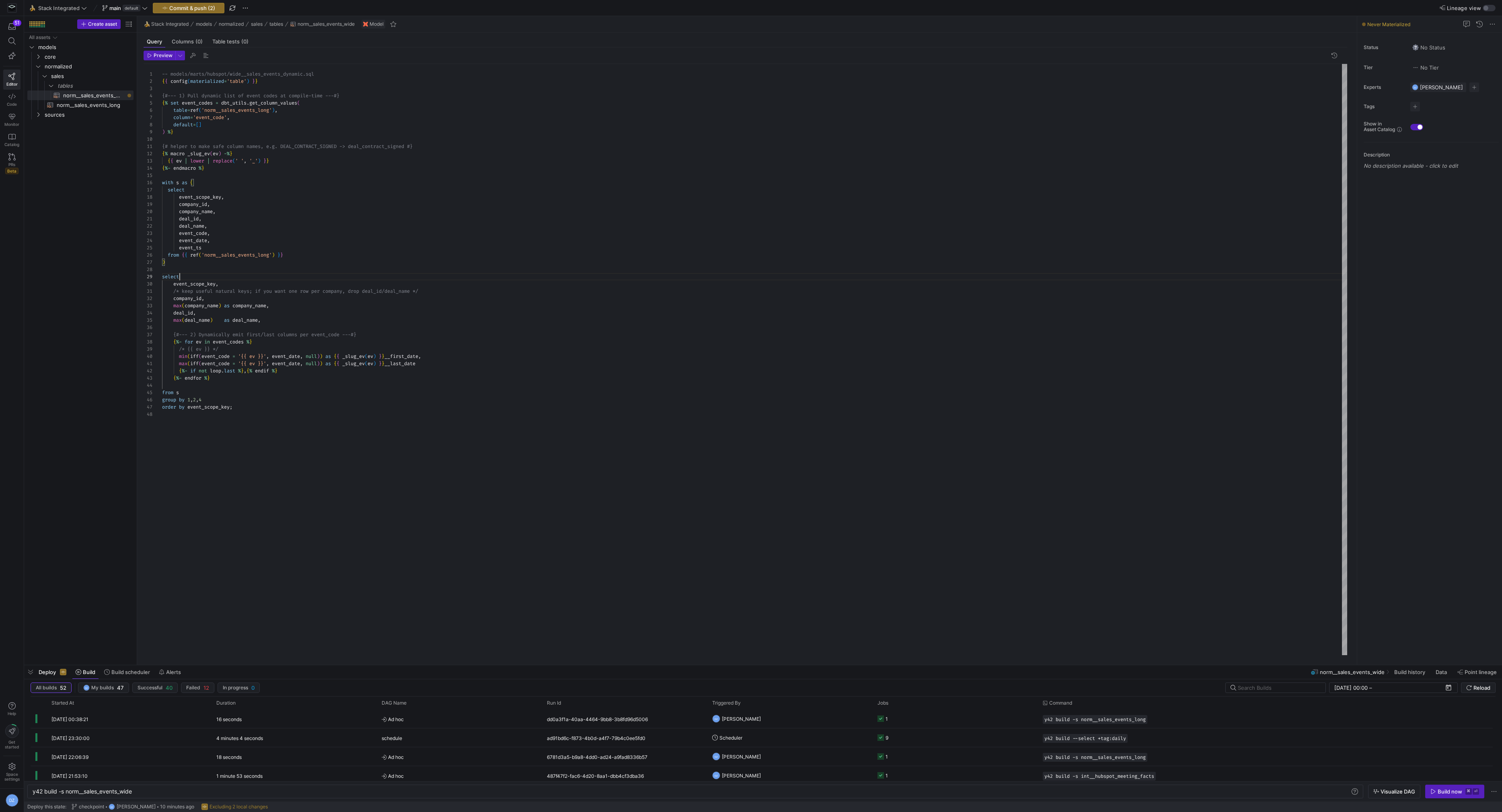
click at [326, 276] on div "-- models/marts/hubspot/wide__sales_events_dynamic .sql { { config ( materializ…" at bounding box center [754, 360] width 1185 height 592
click at [341, 385] on div "-- models/marts/hubspot/wide__sales_events_dynamic .sql { { config ( materializ…" at bounding box center [754, 360] width 1185 height 592
drag, startPoint x: 338, startPoint y: 369, endPoint x: 146, endPoint y: 345, distance: 193.5
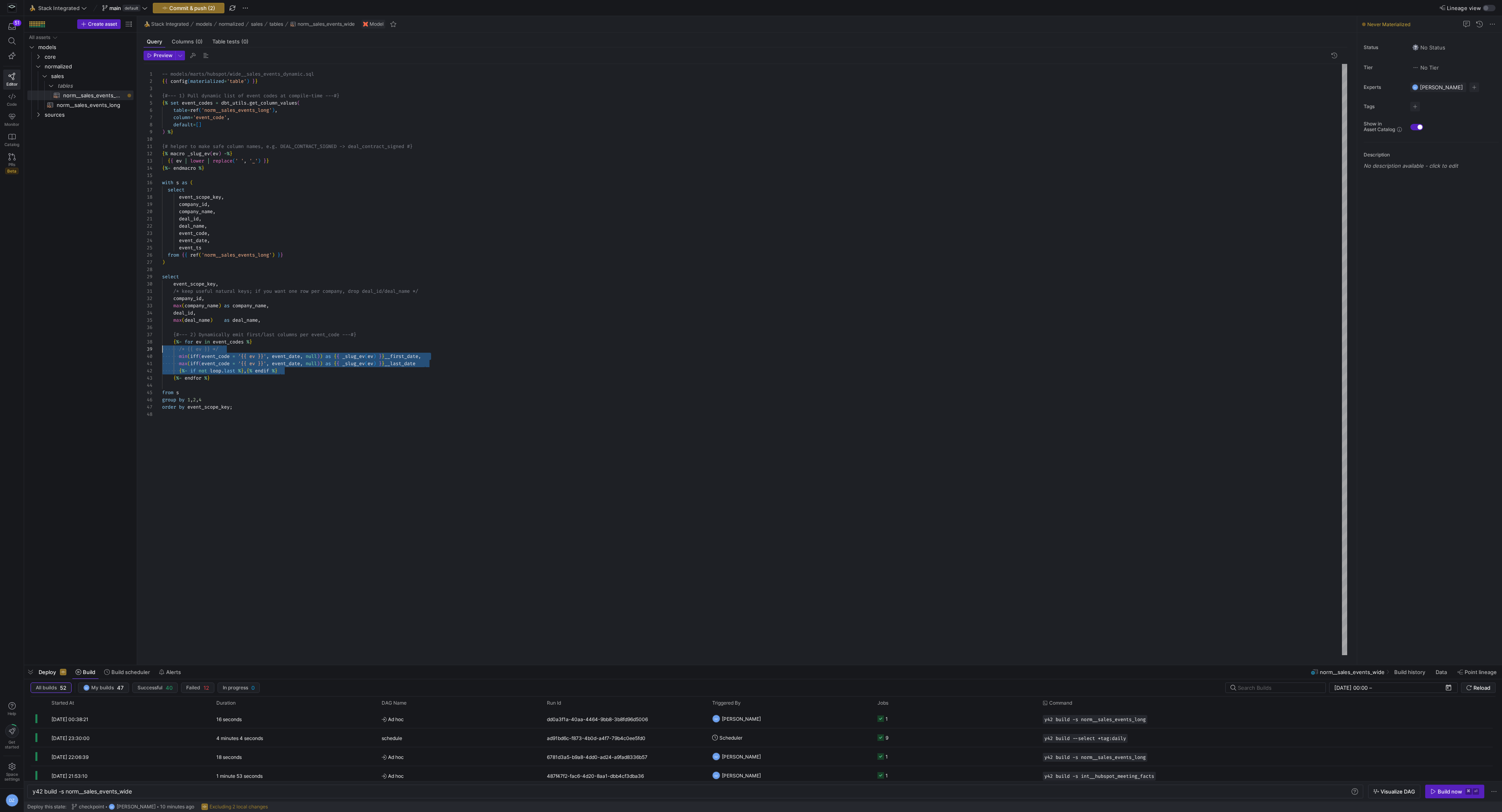
click at [162, 345] on div "-- models/marts/hubspot/wide__sales_events_dynamic .sql { { config ( materializ…" at bounding box center [754, 360] width 1185 height 592
click at [261, 381] on div "-- models/marts/hubspot/wide__sales_events_dynamic .sql { { config ( materializ…" at bounding box center [754, 360] width 1185 height 592
drag, startPoint x: 302, startPoint y: 372, endPoint x: 146, endPoint y: 349, distance: 157.7
click at [162, 349] on div "-- models/marts/hubspot/wide__sales_events_dynamic .sql { { config ( materializ…" at bounding box center [754, 360] width 1185 height 592
click at [310, 375] on div "-- models/marts/hubspot/wide__sales_events_dynamic .sql { { config ( materializ…" at bounding box center [754, 360] width 1185 height 592
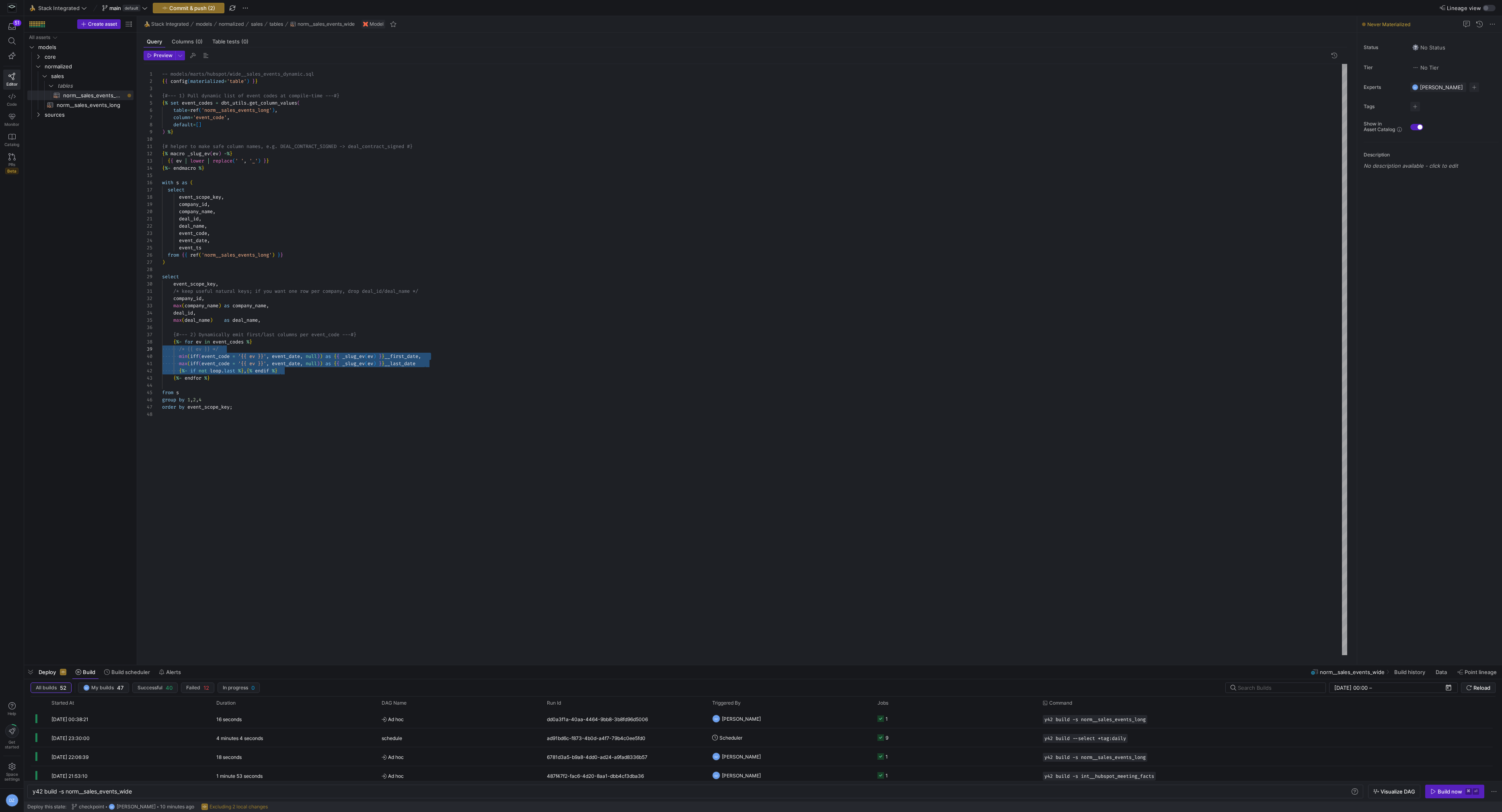
scroll to position [15, 49]
click at [408, 364] on div "-- models/marts/hubspot/wide__sales_events_dynamic .sql { { config ( materializ…" at bounding box center [754, 360] width 1185 height 592
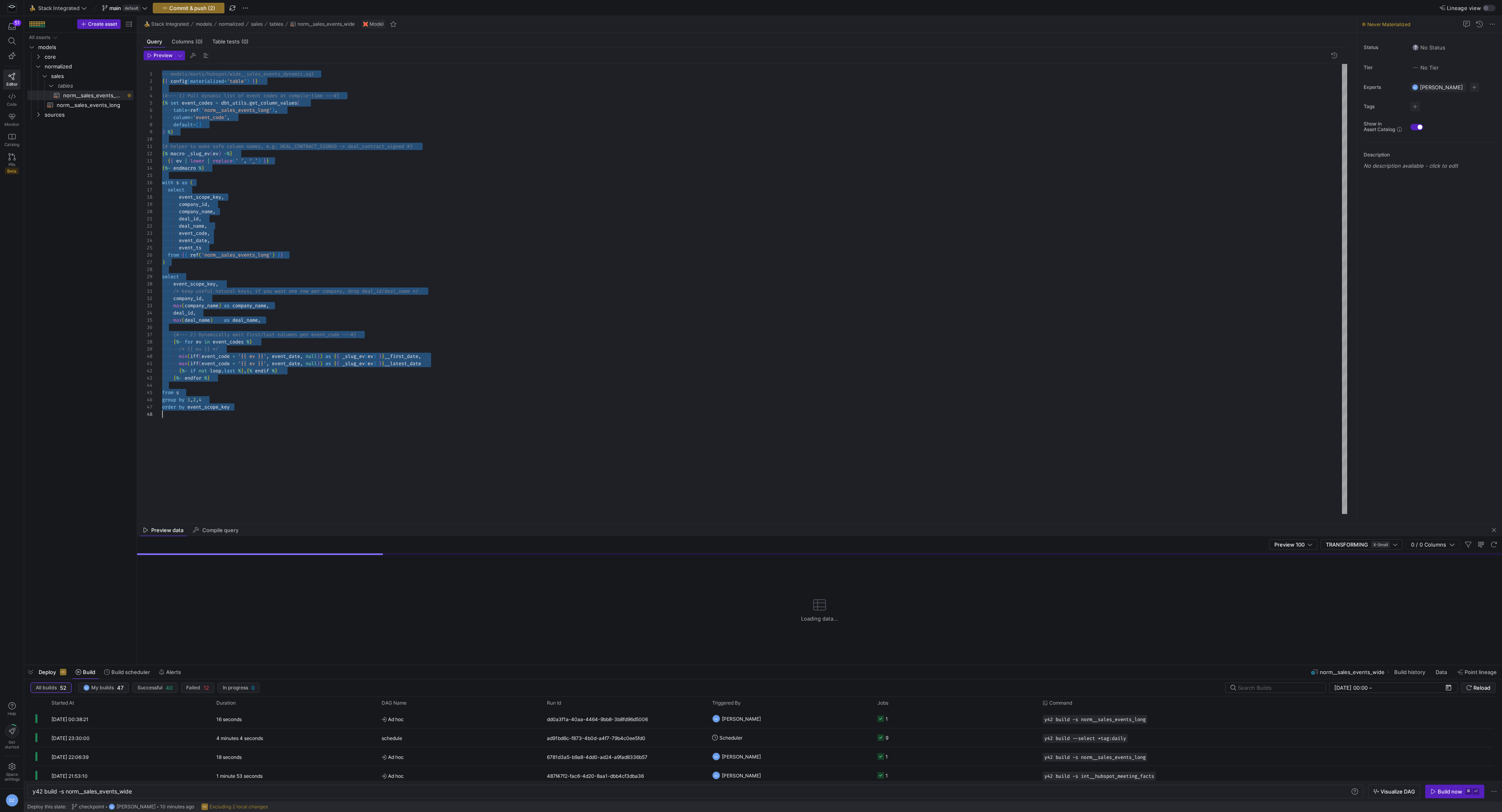
click at [520, 408] on div "-- models/marts/hubspot/wide__sales_events_dynamic .sql { { config ( materializ…" at bounding box center [754, 289] width 1185 height 450
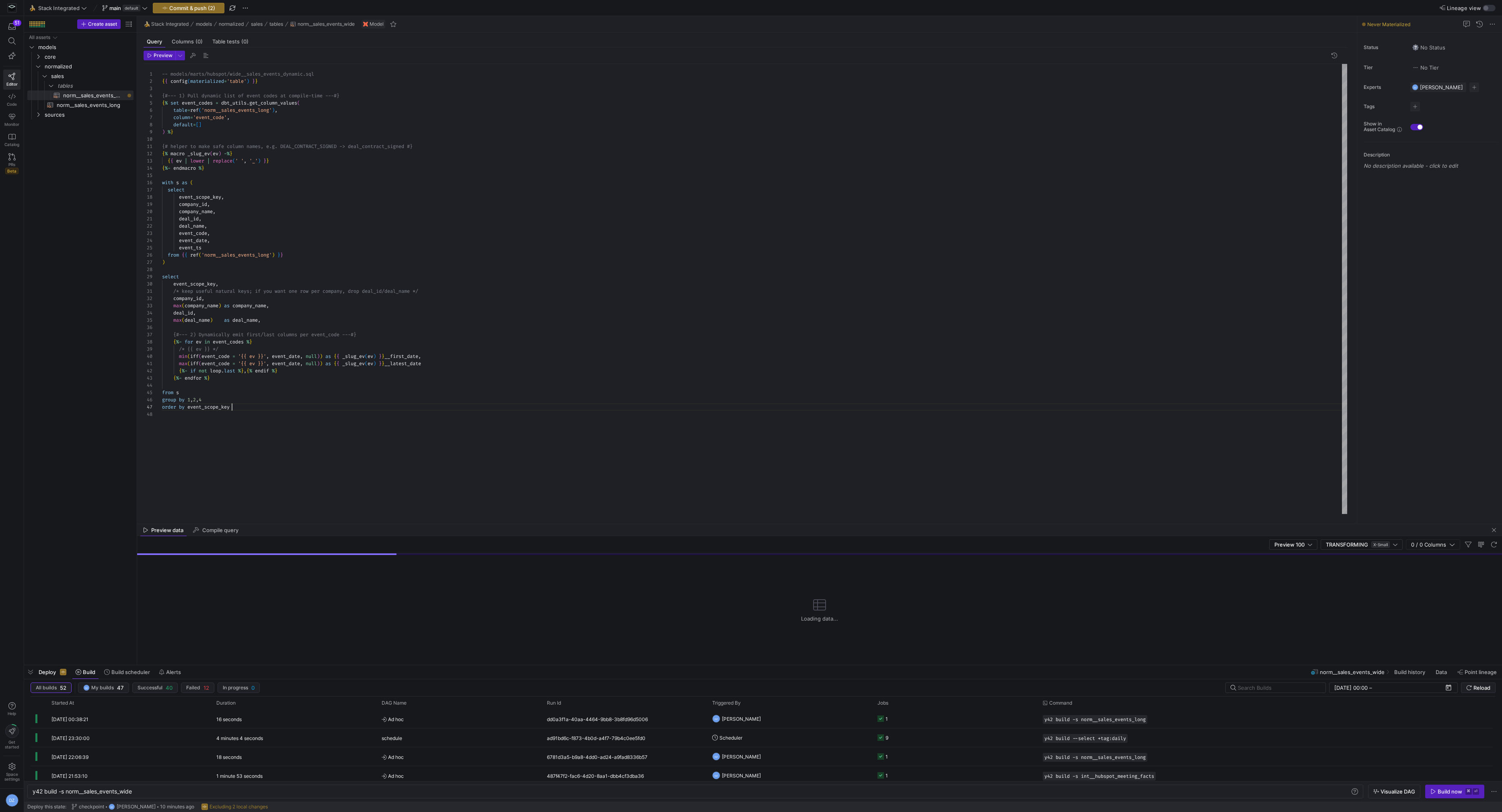
scroll to position [44, 70]
drag, startPoint x: 752, startPoint y: 523, endPoint x: 735, endPoint y: 472, distance: 53.8
click at [735, 498] on div at bounding box center [819, 498] width 1365 height 1
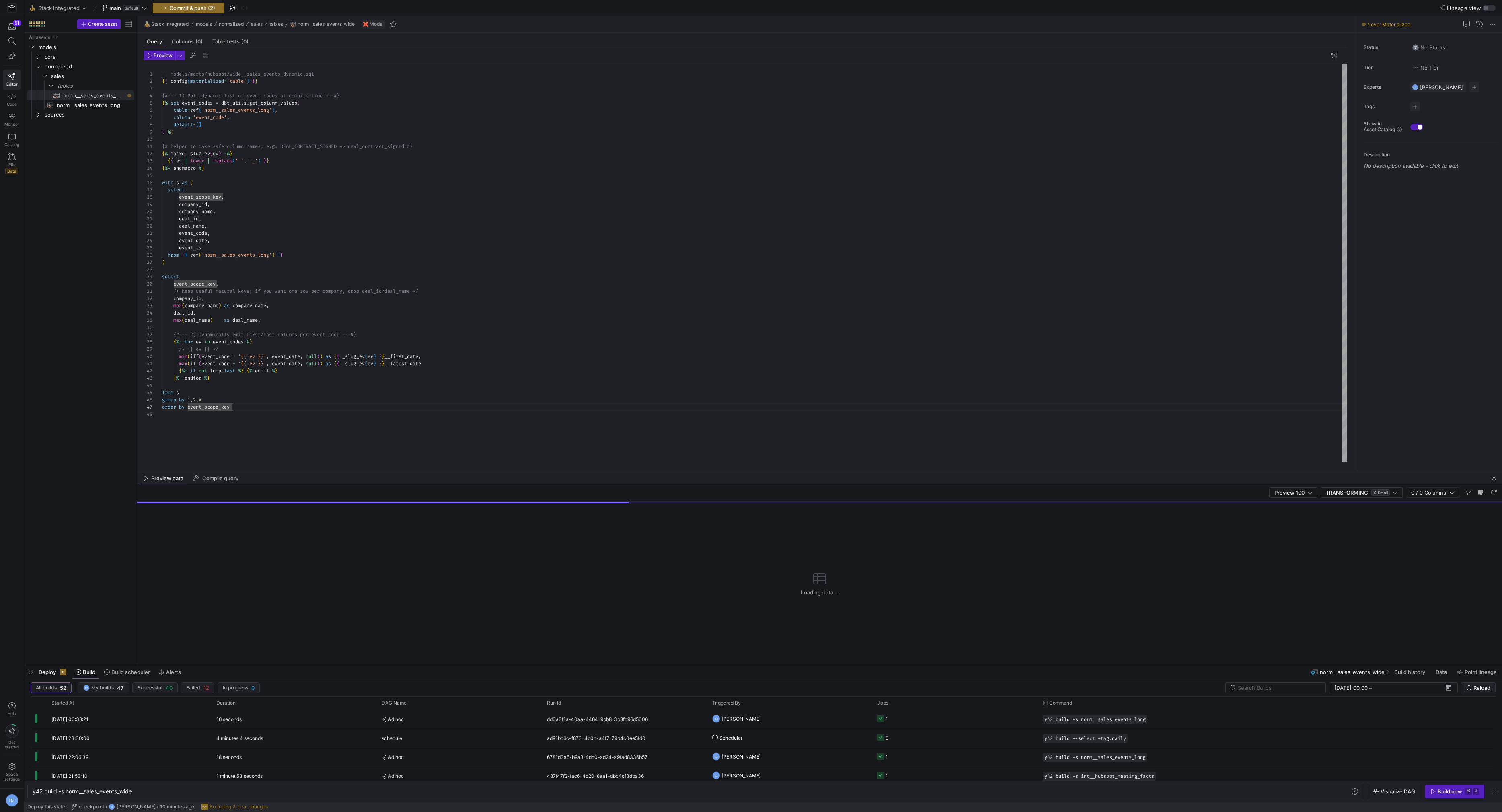
click at [703, 405] on div "-- models/marts/hubspot/wide__sales_events_dynamic .sql { { config ( materializ…" at bounding box center [754, 263] width 1185 height 398
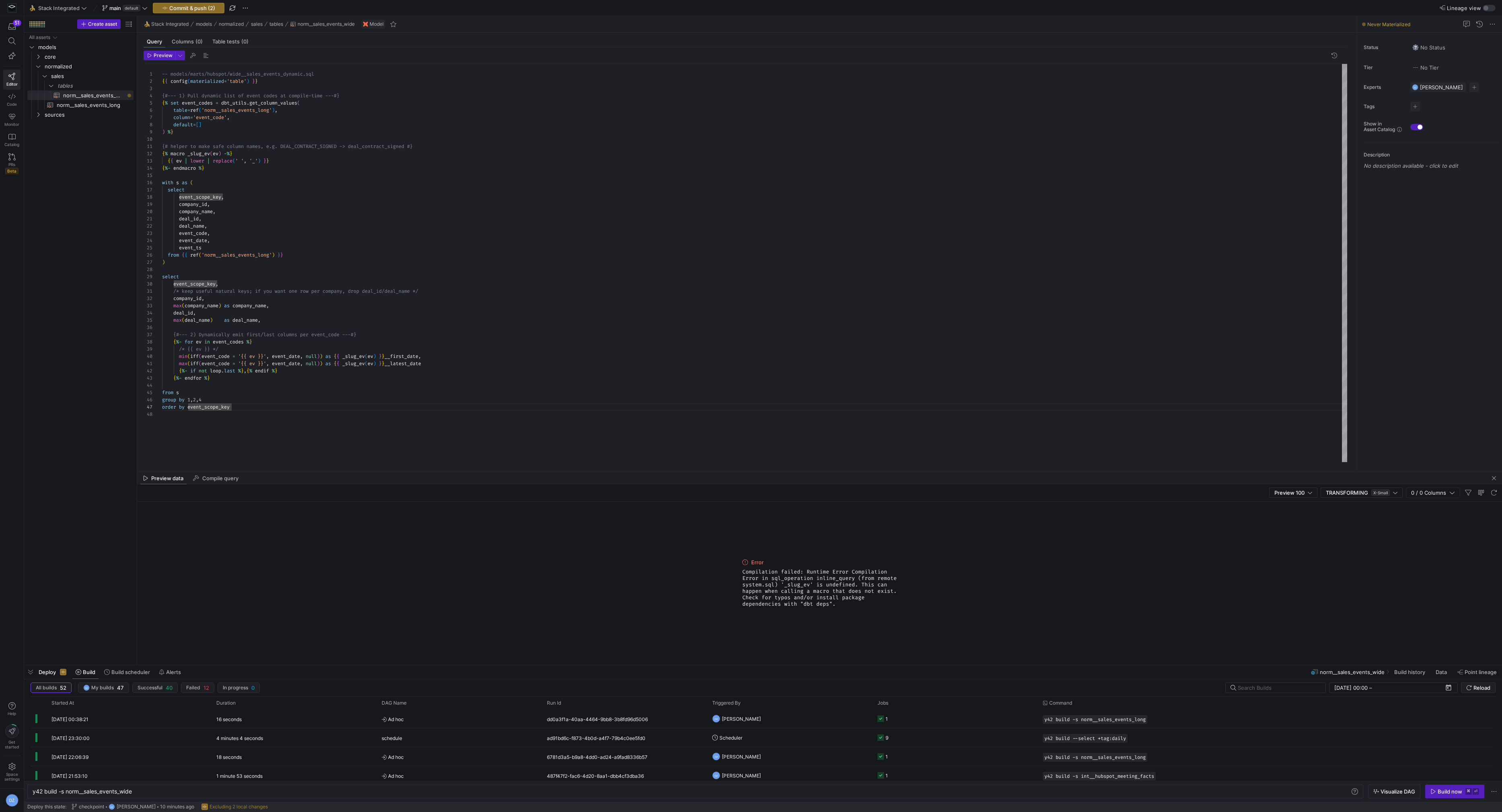
drag, startPoint x: 847, startPoint y: 604, endPoint x: 708, endPoint y: 568, distance: 143.6
click at [708, 568] on div "Error Compilation failed: Runtime Error Compilation Error in sql_operation inli…" at bounding box center [819, 583] width 1365 height 163
click at [207, 476] on span "Compile query" at bounding box center [220, 478] width 36 height 5
drag, startPoint x: 397, startPoint y: 472, endPoint x: 399, endPoint y: 447, distance: 25.1
click at [399, 447] on div at bounding box center [819, 447] width 1365 height 1
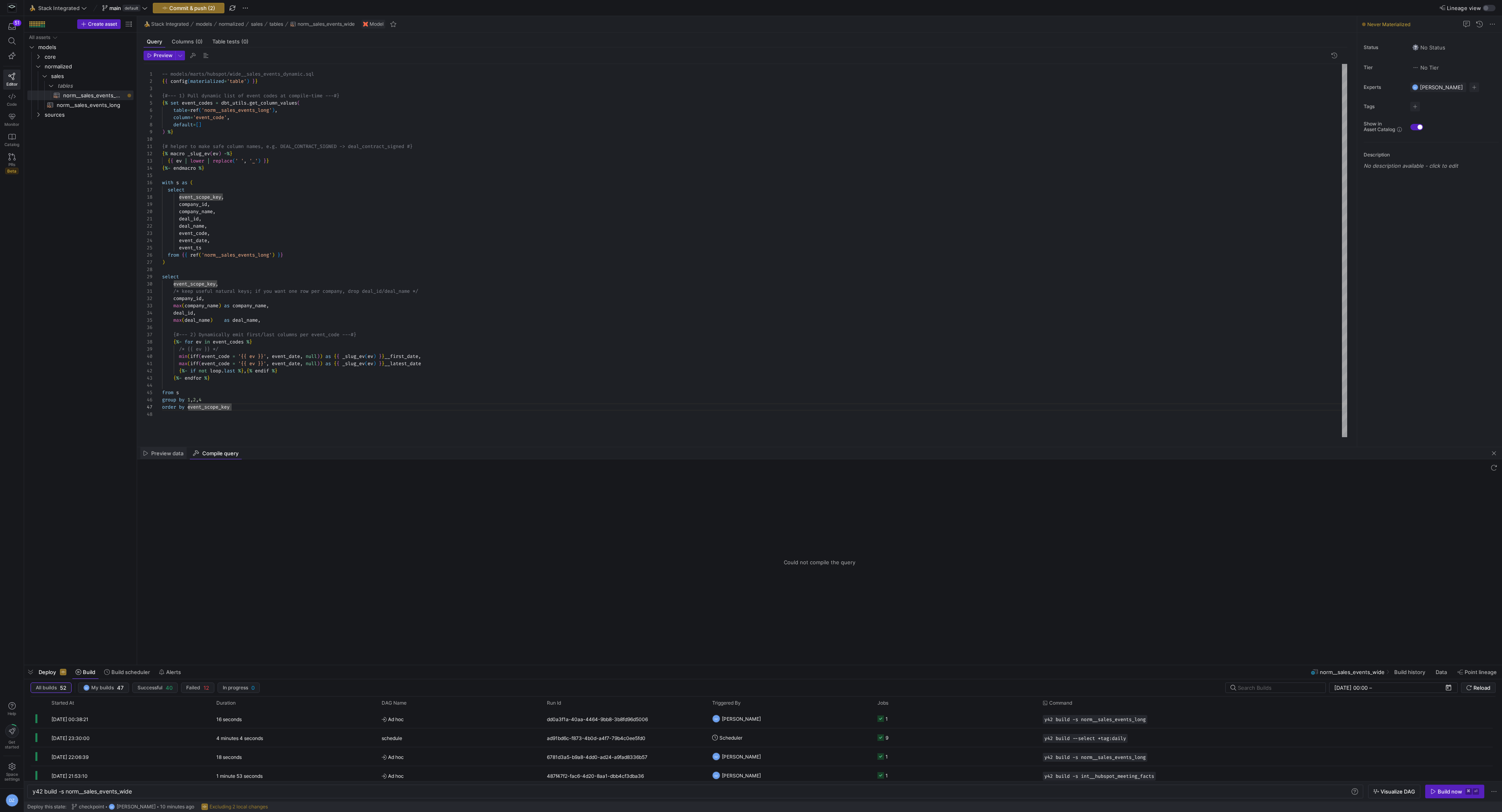
click at [170, 448] on div "Preview data" at bounding box center [163, 453] width 46 height 12
click at [410, 424] on div "-- models/marts/hubspot/wide__sales_events_dynamic .sql { { config ( materializ…" at bounding box center [754, 251] width 1185 height 374
click at [827, 590] on span "Compilation failed: Runtime Error Compilation Error in sql_operation inline_que…" at bounding box center [820, 575] width 155 height 39
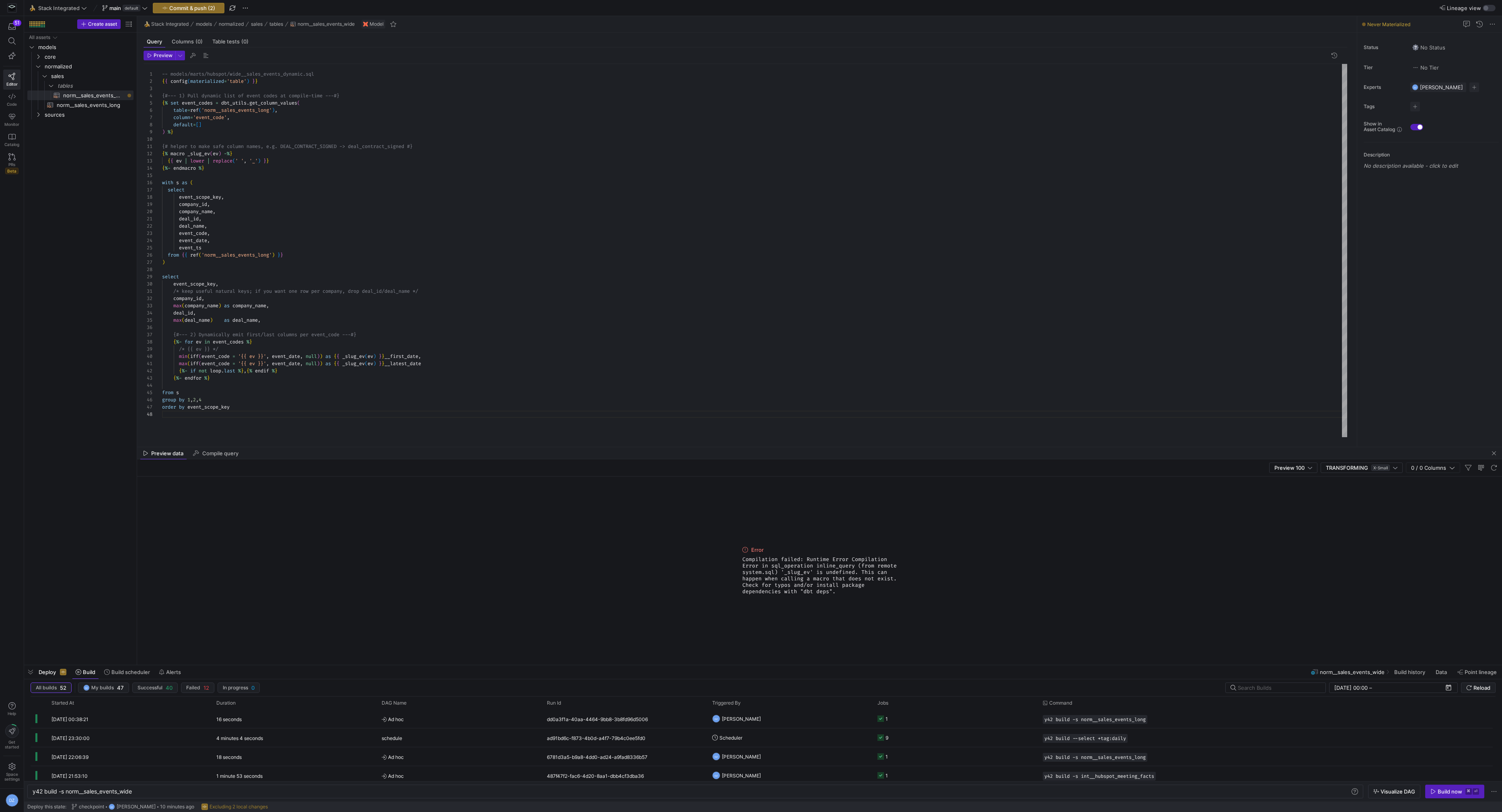
click at [827, 590] on span "Compilation failed: Runtime Error Compilation Error in sql_operation inline_que…" at bounding box center [820, 575] width 155 height 39
copy span "Compilation failed: Runtime Error Compilation Error in sql_operation inline_que…"
click at [798, 581] on span "Compilation failed: Runtime Error Compilation Error in sql_operation inline_que…" at bounding box center [820, 575] width 155 height 39
click at [271, 406] on div "-- models/marts/hubspot/wide__sales_events_dynamic .sql { { config ( materializ…" at bounding box center [754, 251] width 1185 height 374
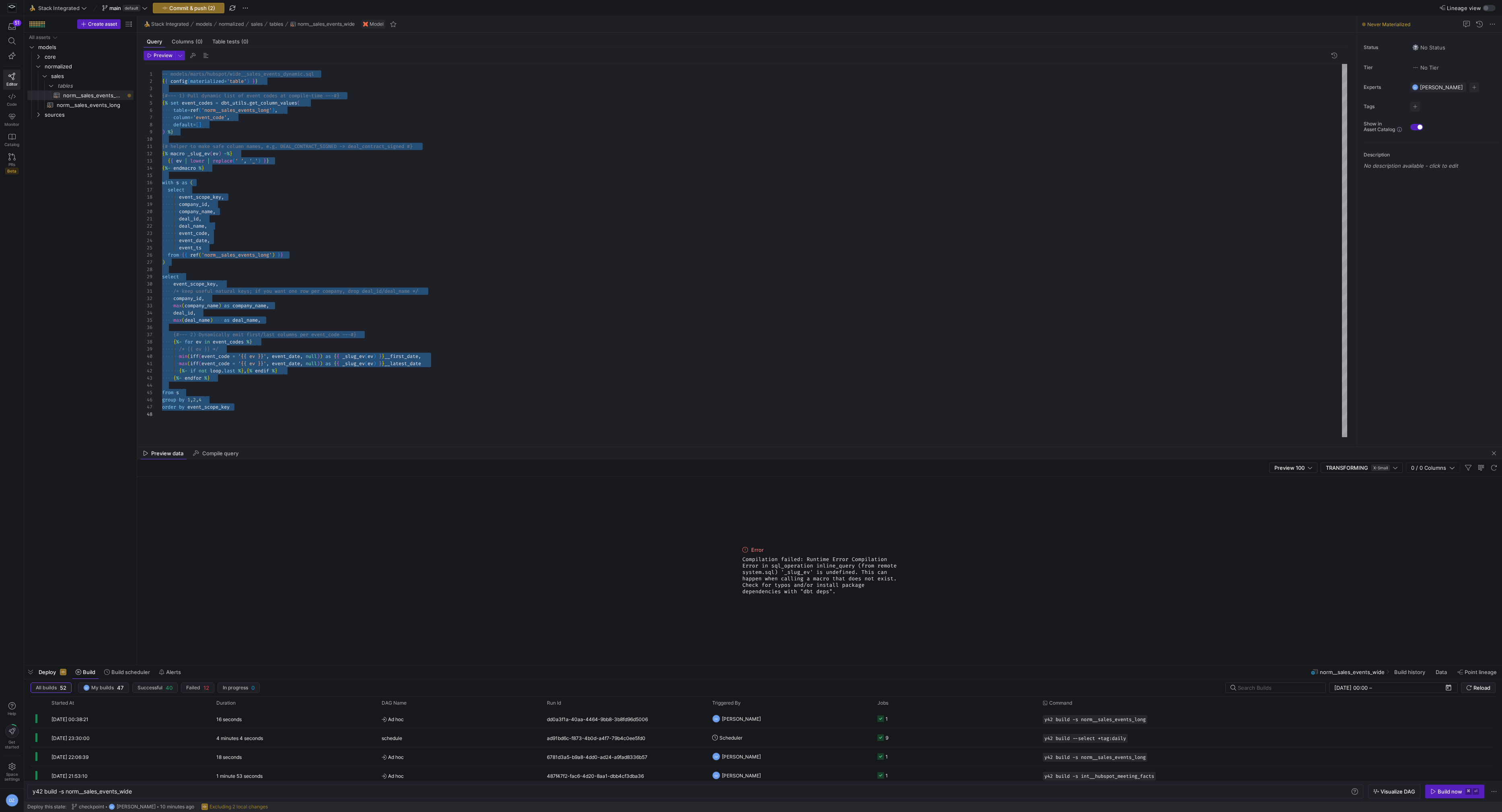
scroll to position [58, 0]
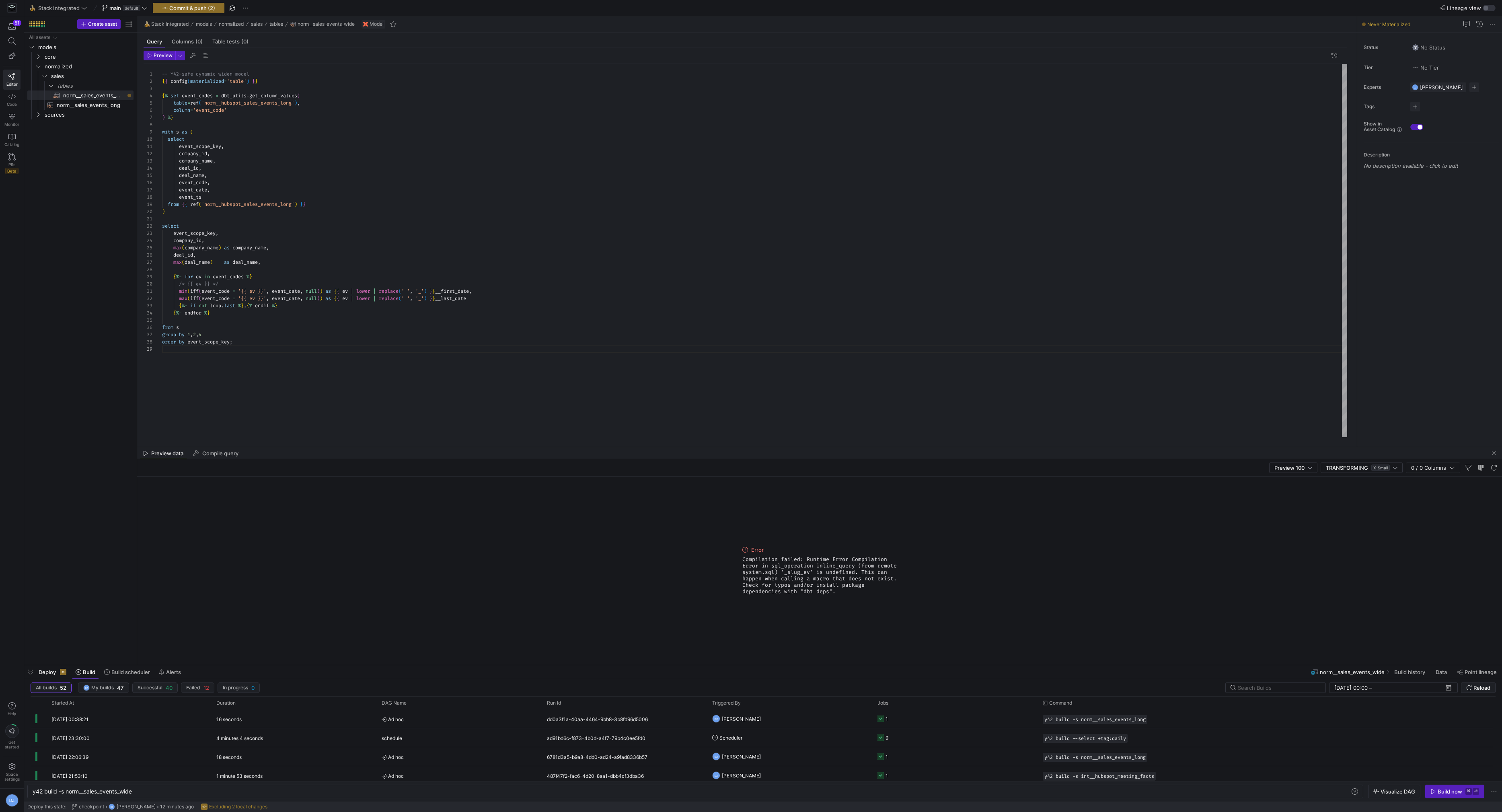
click at [250, 344] on div "-- Y42-safe dynamic widen model { { config ( materialized = 'table' ) } } { % s…" at bounding box center [754, 251] width 1185 height 374
drag, startPoint x: 162, startPoint y: 80, endPoint x: 158, endPoint y: 71, distance: 9.8
click at [162, 71] on div "-- Y42-safe dynamic widen model { { config ( materialized = 'table' ) } } { % s…" at bounding box center [754, 251] width 1185 height 374
click at [303, 230] on div "{ { config ( materialized = 'table' ) } } { % set event_codes = dbt_utils . get…" at bounding box center [754, 251] width 1185 height 374
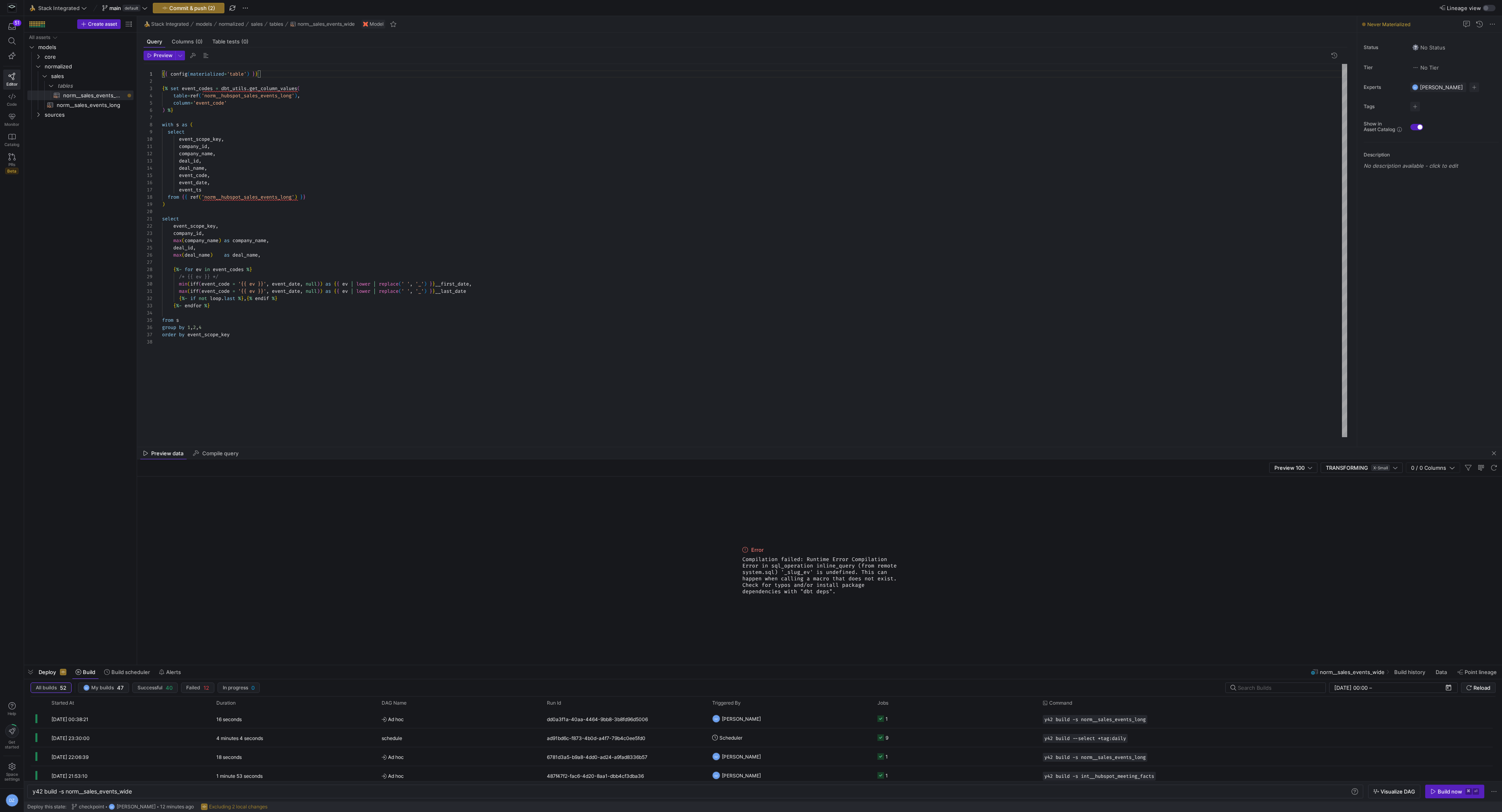
scroll to position [15, 44]
click at [244, 97] on div "{ { config ( materialized = 'table' ) } } { % set event_codes = dbt_utils . get…" at bounding box center [754, 251] width 1185 height 374
click at [245, 95] on div "{ { config ( materialized = 'table' ) } } { % set event_codes = dbt_utils . get…" at bounding box center [754, 251] width 1185 height 374
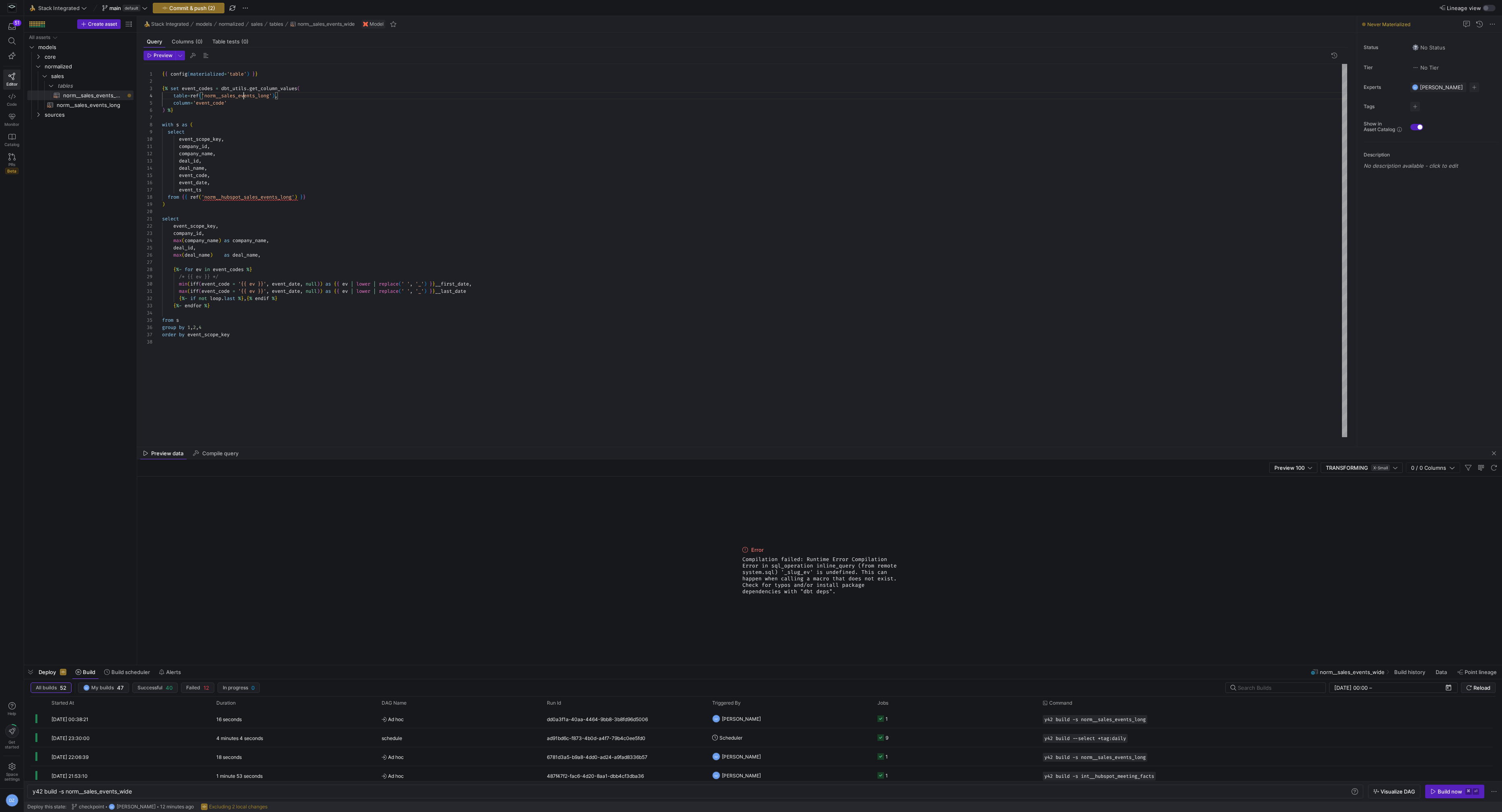
click at [245, 95] on div "{ { config ( materialized = 'table' ) } } { % set event_codes = dbt_utils . get…" at bounding box center [754, 251] width 1185 height 374
click at [262, 193] on div "{ { config ( materialized = 'table' ) } } { % set event_codes = dbt_utils . get…" at bounding box center [754, 251] width 1185 height 374
click at [324, 208] on div "{ { config ( materialized = 'table' ) } } { % set event_codes = dbt_utils . get…" at bounding box center [754, 251] width 1185 height 374
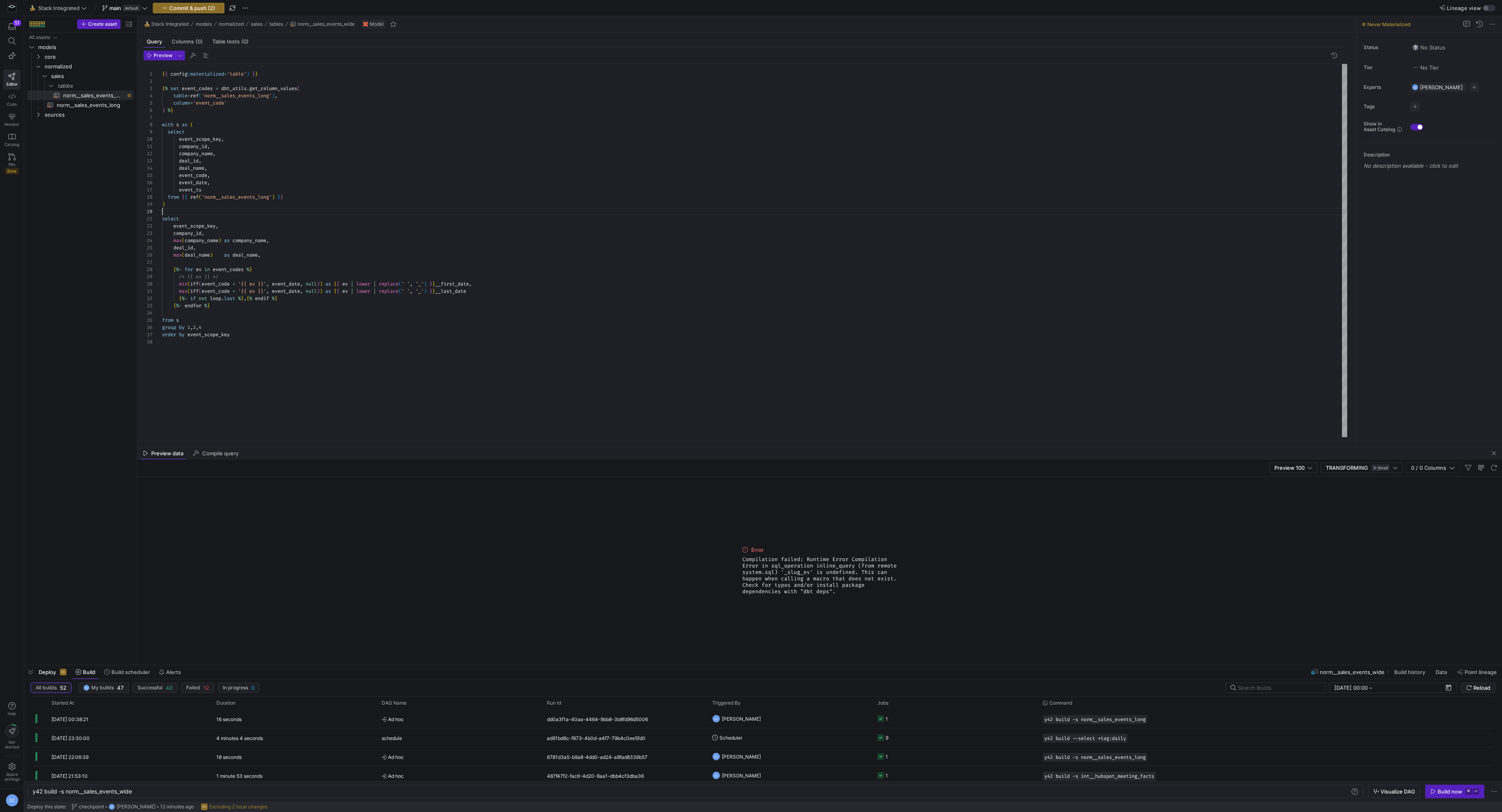
scroll to position [0, 0]
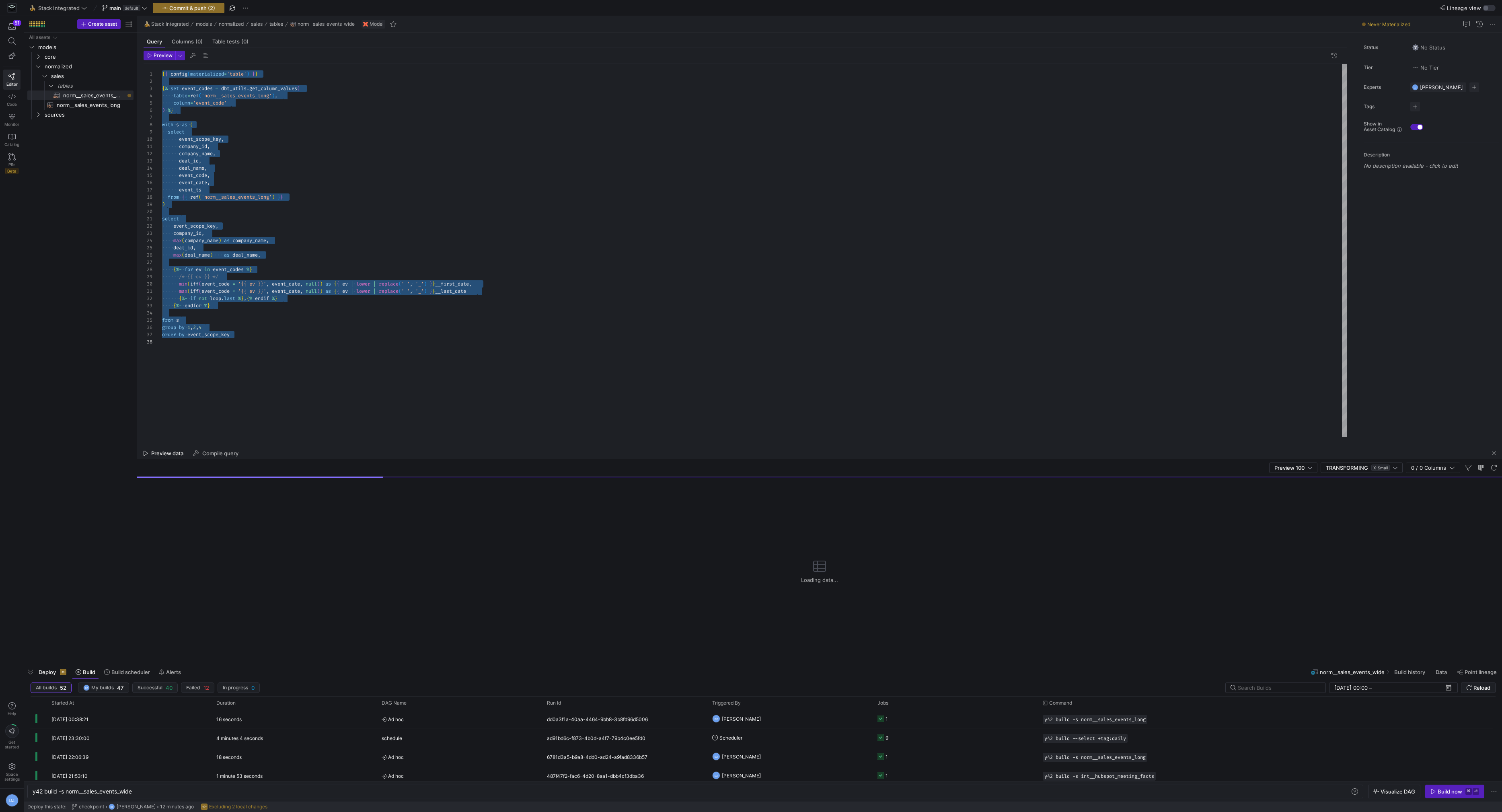
type textarea "max(iff(event_code = '{{ ev }}', event_date, null)) as {{ ev | lower | replace(…"
click at [350, 312] on div "{ { config ( materialized = 'table' ) } } { % set event_codes = dbt_utils . get…" at bounding box center [754, 251] width 1185 height 374
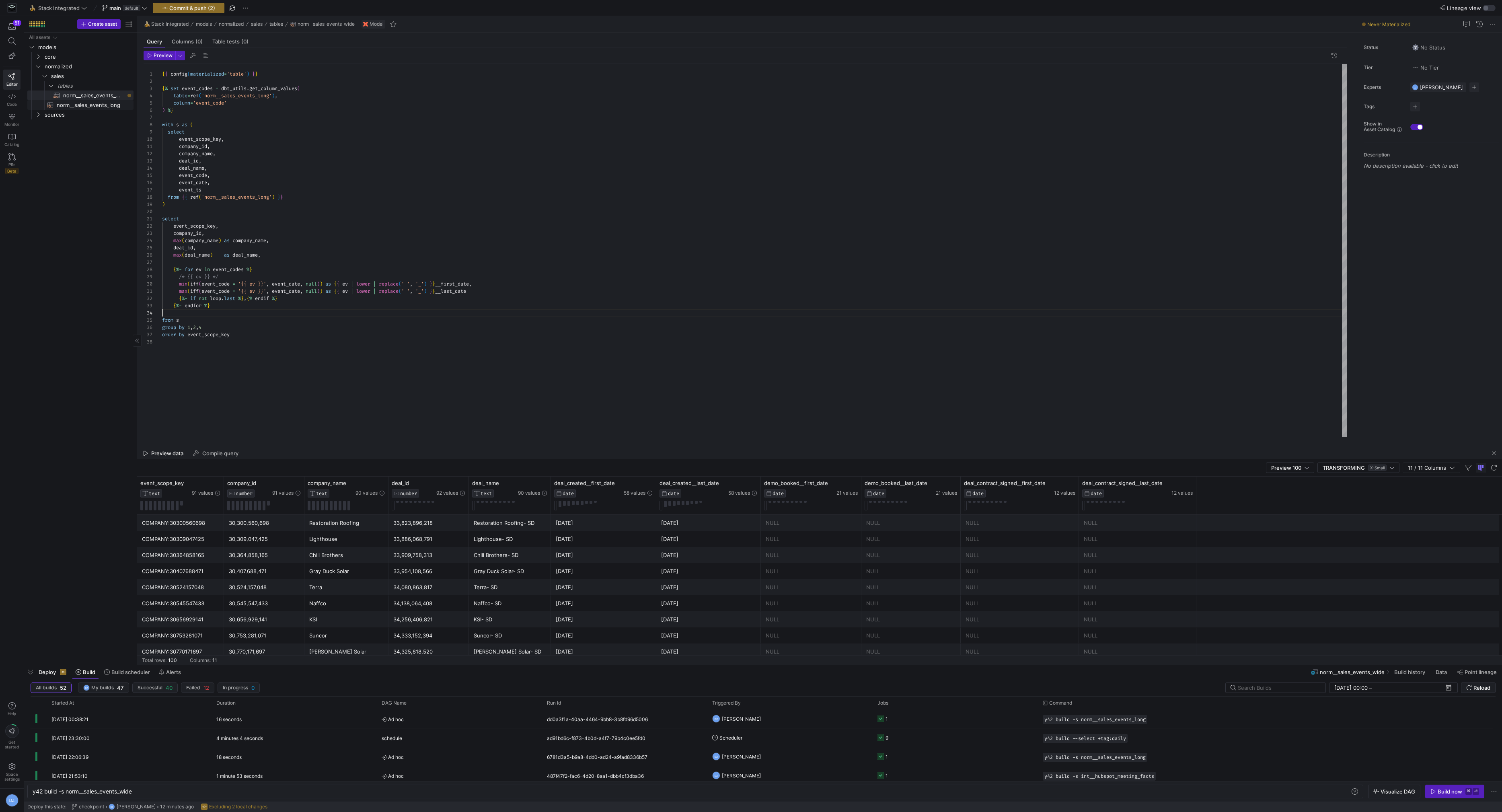
click at [101, 106] on span "norm__sales_events_long​​​​​​​​​​" at bounding box center [91, 105] width 68 height 10
type textarea "y42 build -s norm__sales_events_long"
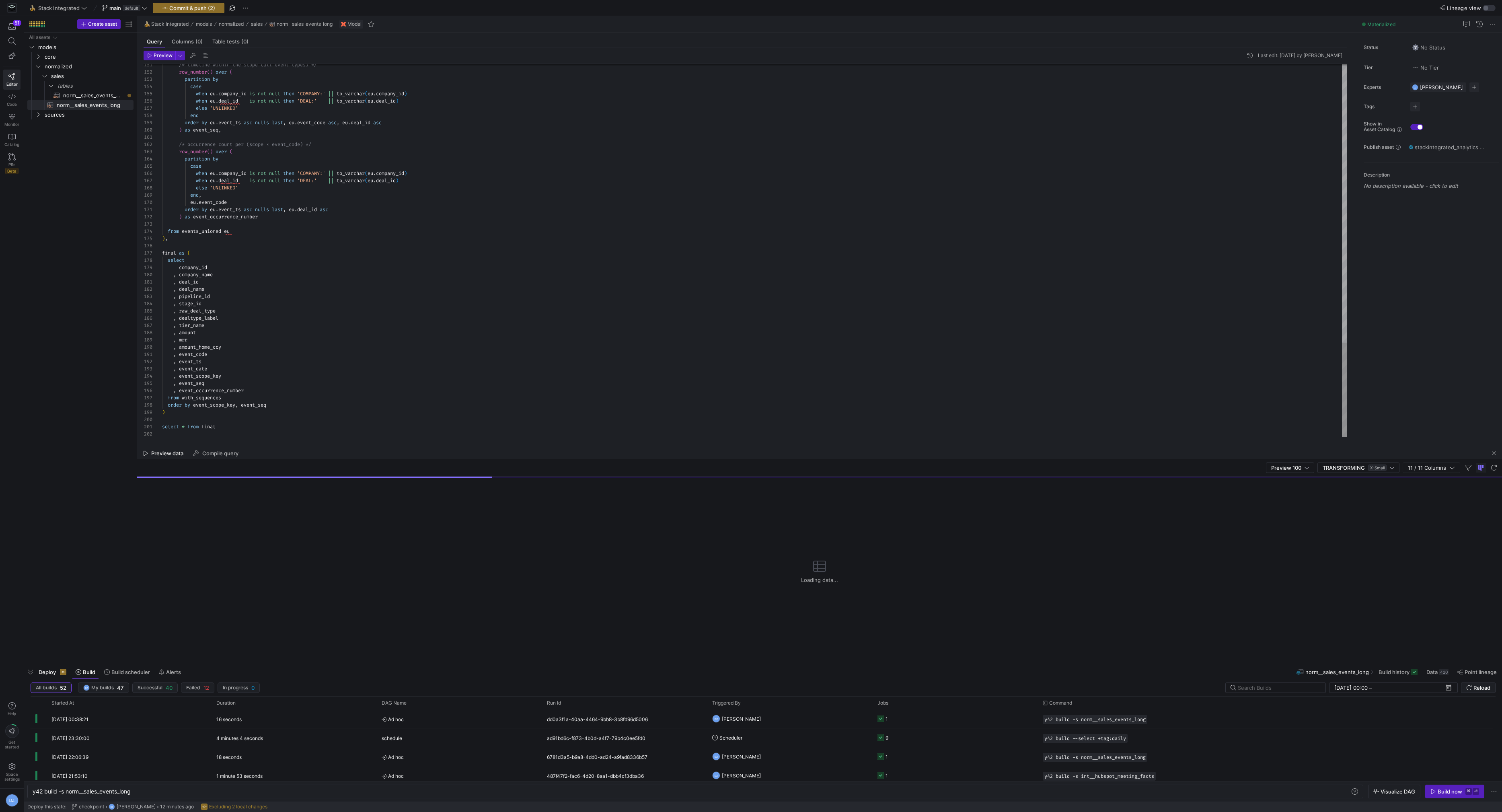
type textarea ", event_code , event_ts , event_date , event_scope_key , event_seq , event_occu…"
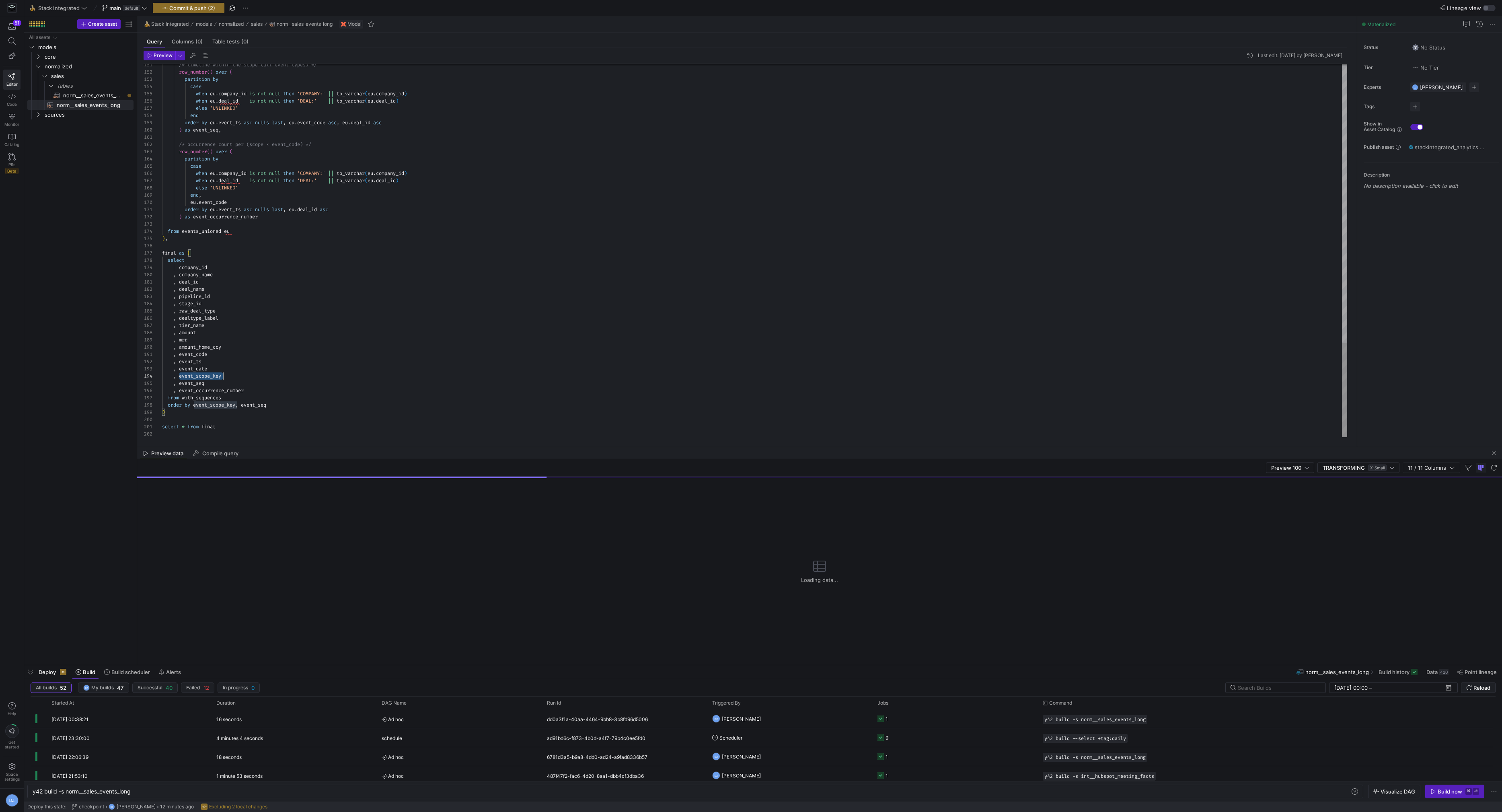
scroll to position [22, 61]
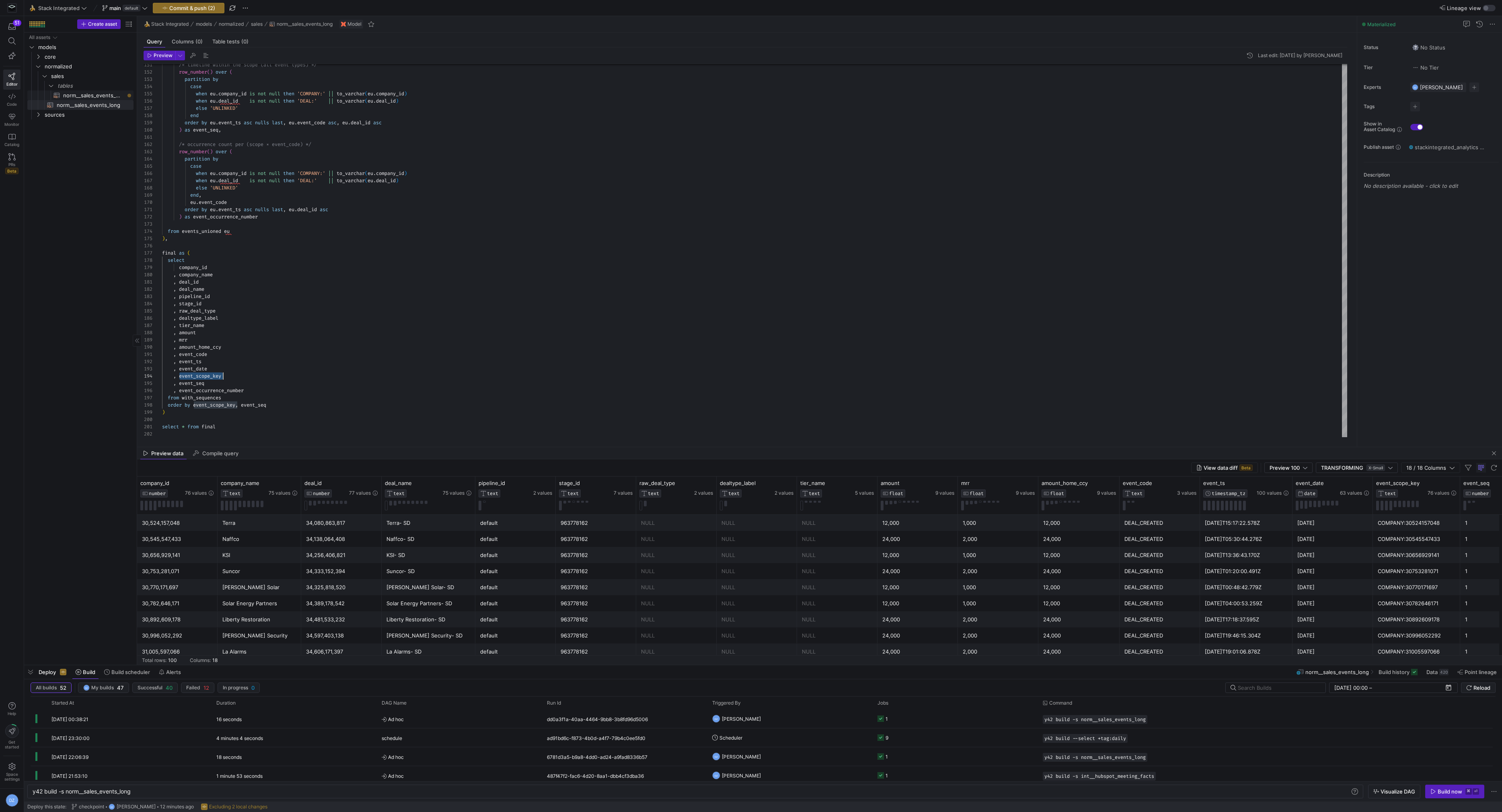
click at [110, 95] on span "norm__sales_events_wide​​​​​​​​​​" at bounding box center [94, 95] width 61 height 10
type textarea "y42 build -s norm__sales_events_wide"
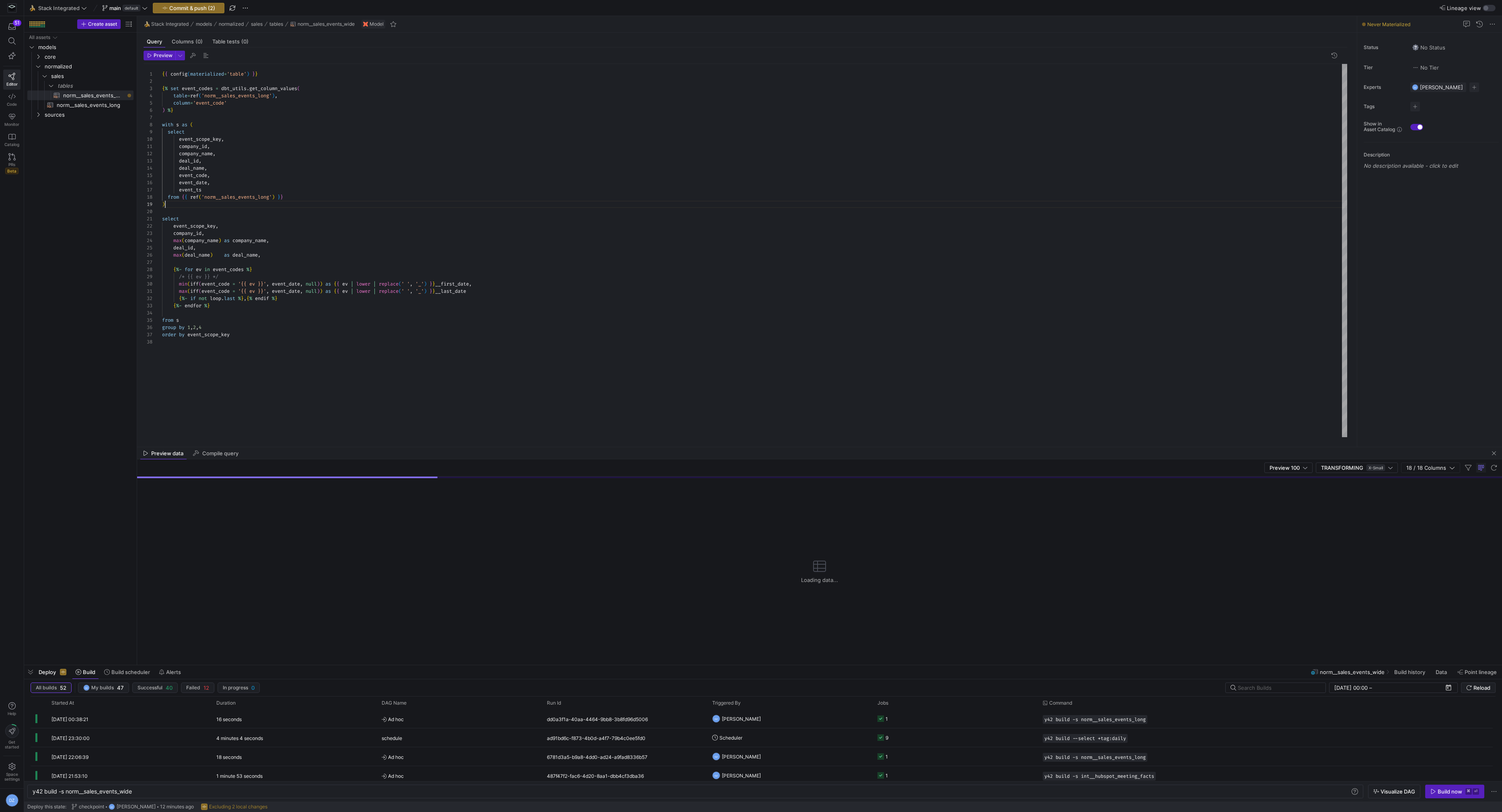
click at [283, 205] on div "{ { config ( materialized = 'table' ) } } { % set event_codes = dbt_utils . get…" at bounding box center [754, 251] width 1185 height 374
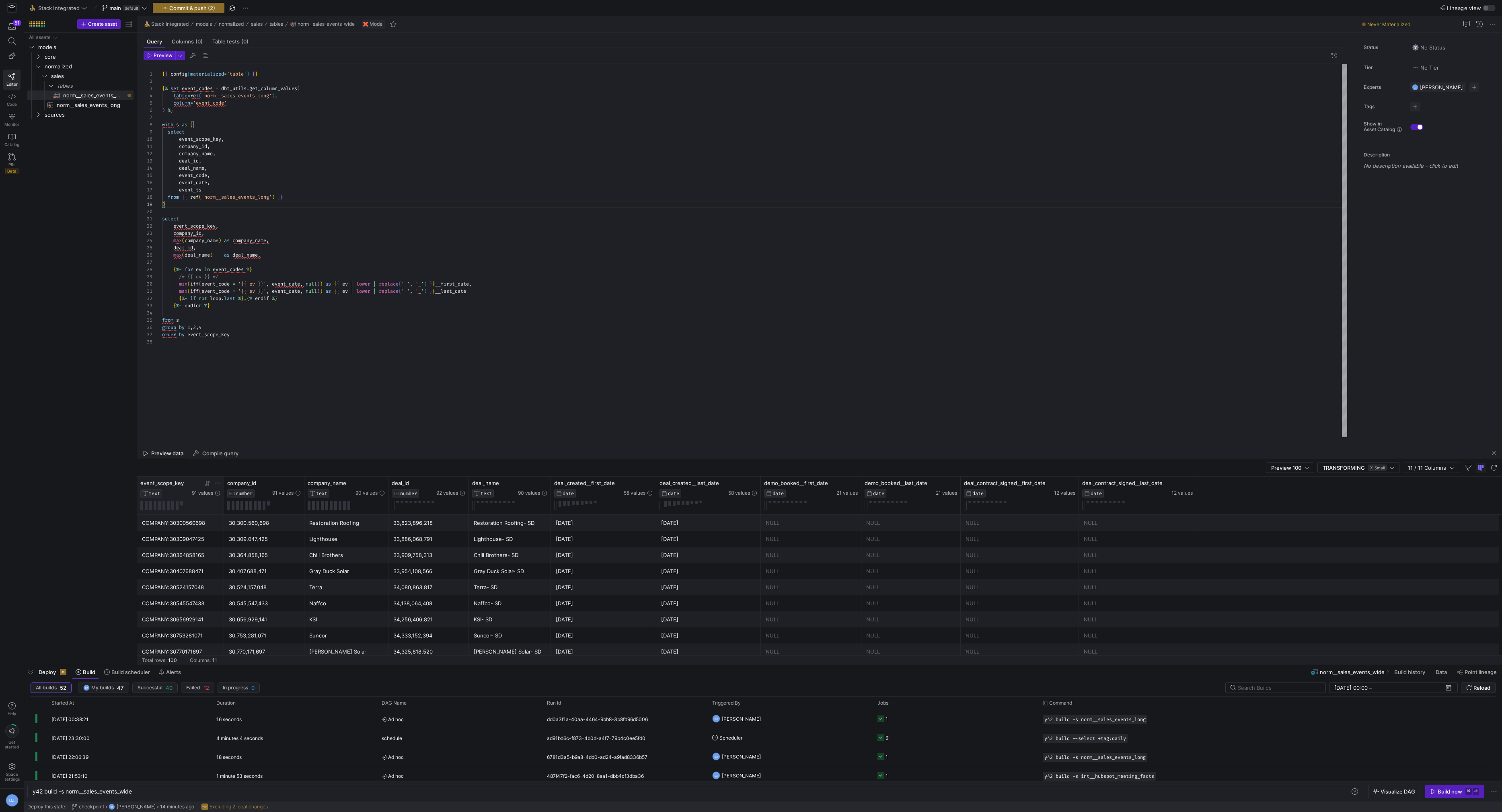
click at [205, 485] on icon at bounding box center [207, 483] width 6 height 6
click at [369, 484] on icon at bounding box center [372, 483] width 6 height 6
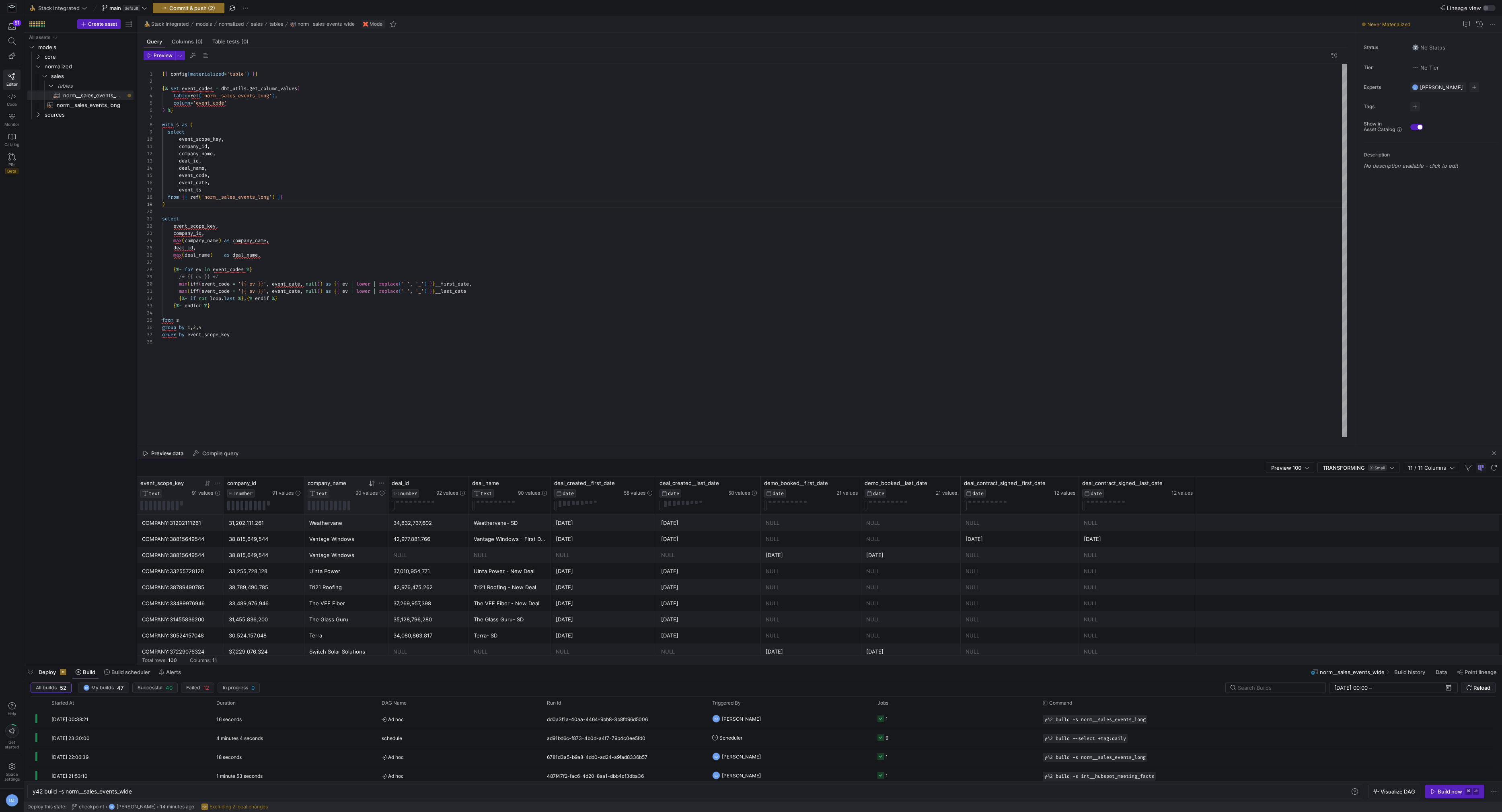
click at [369, 484] on icon at bounding box center [372, 483] width 6 height 6
click at [371, 483] on icon at bounding box center [371, 483] width 3 height 6
click at [326, 618] on div "Apollo Energy" at bounding box center [346, 619] width 74 height 16
click at [210, 539] on div "COMPANY:36259774864" at bounding box center [181, 536] width 77 height 16
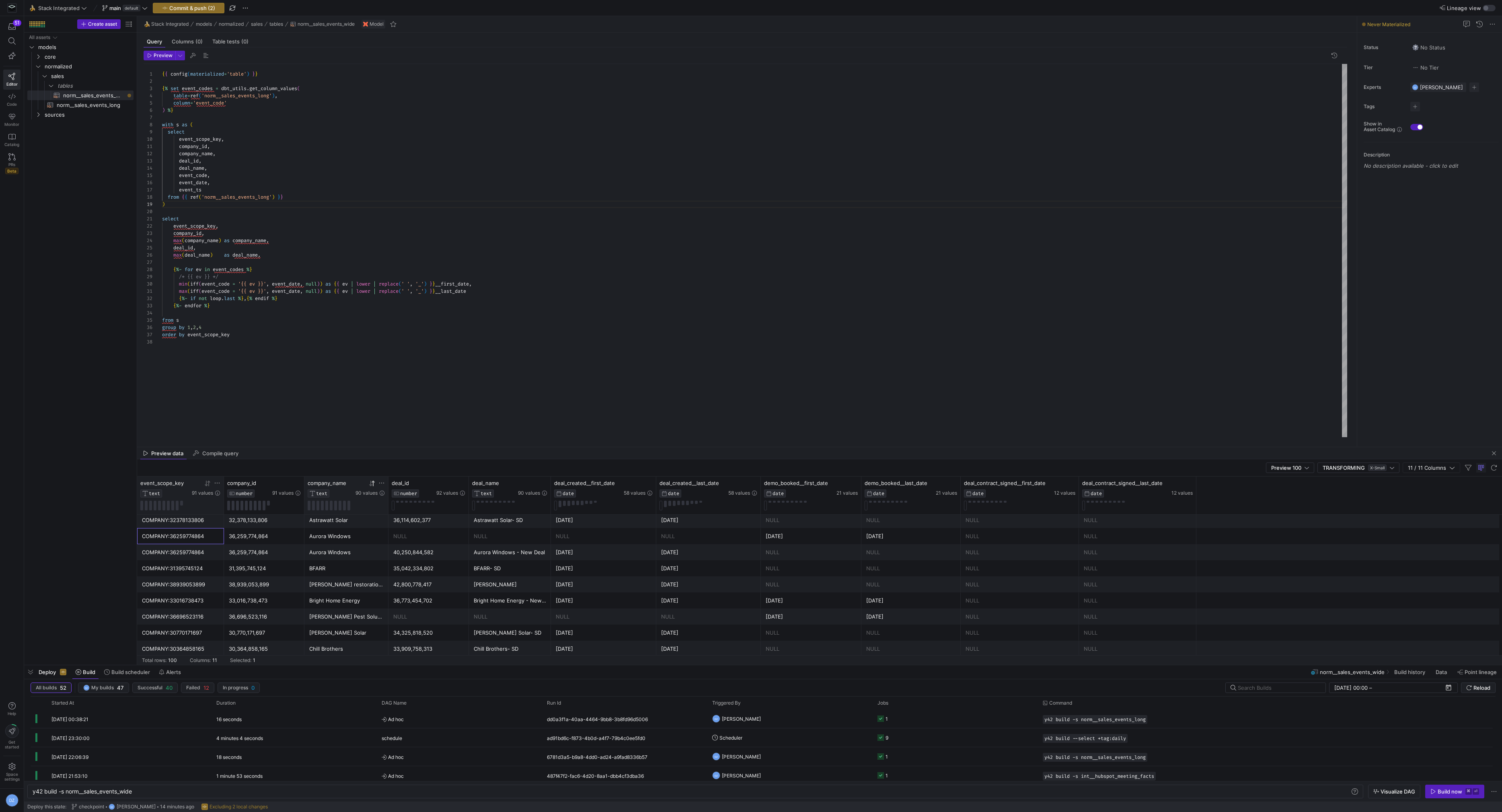
click at [338, 553] on div "Aurora Windows" at bounding box center [346, 552] width 74 height 16
type textarea "max(iff(event_code = '{{ ev }}', event_date, null)) as {{ ev | lower | replace(…"
click at [372, 368] on div "{ { config ( materialized = 'table' ) } } { % set event_codes = dbt_utils . get…" at bounding box center [754, 251] width 1185 height 374
click at [202, 10] on span "Commit & push (2)" at bounding box center [192, 8] width 46 height 6
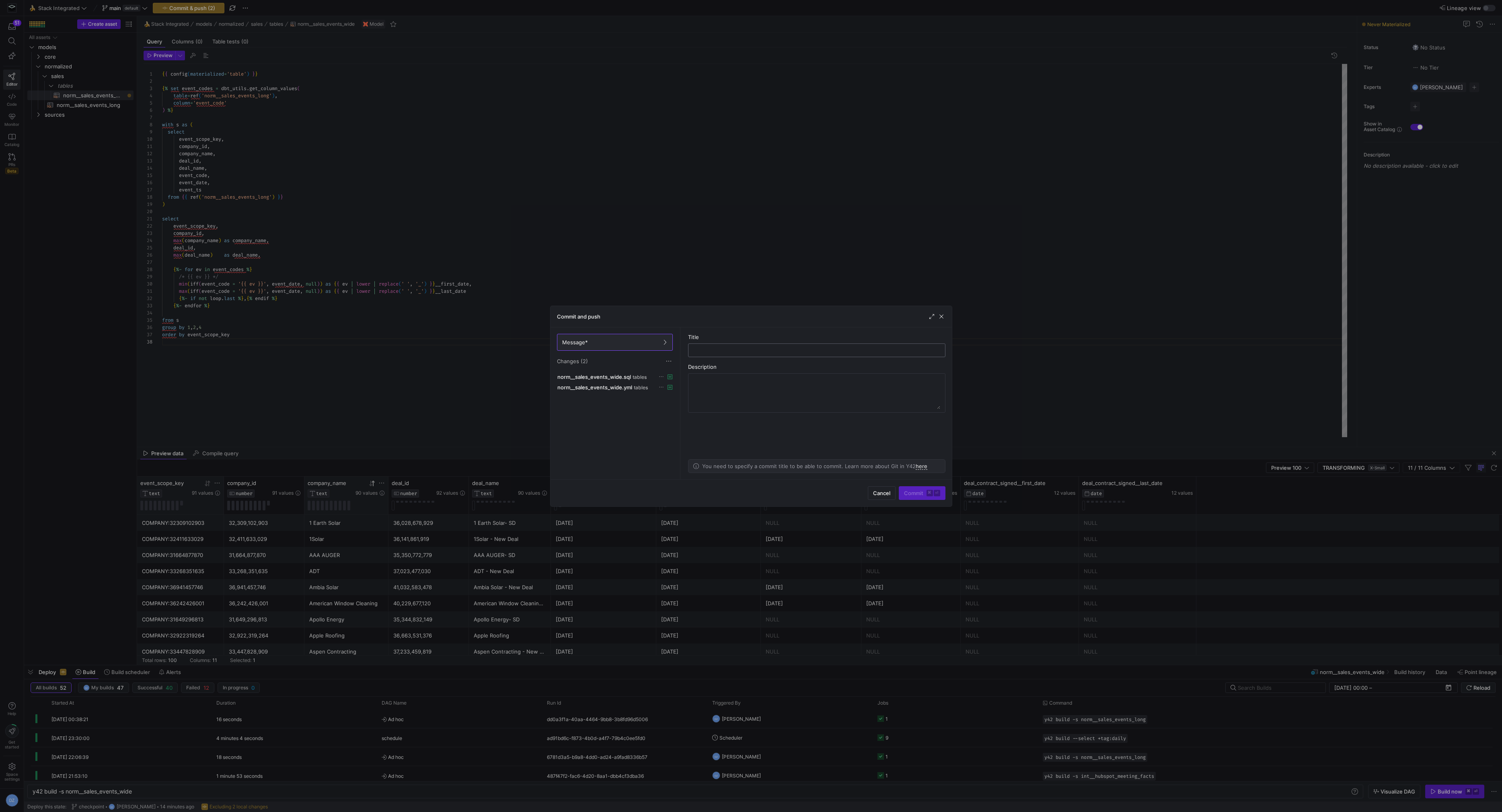
click at [704, 350] on input "text" at bounding box center [817, 350] width 244 height 6
type input "added widened model"
click at [912, 494] on span "Commit ⌘ ⏎" at bounding box center [922, 493] width 36 height 6
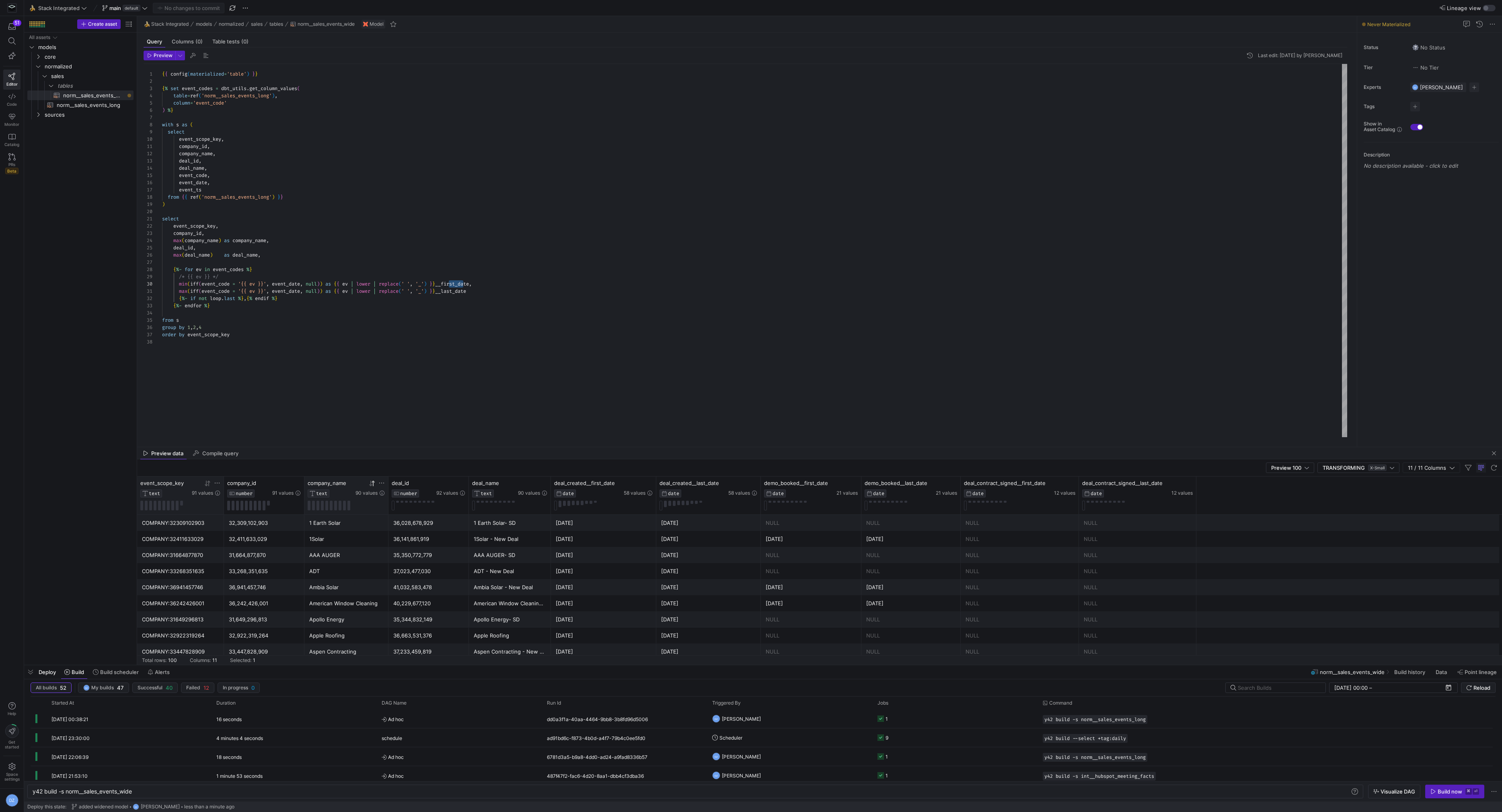
drag, startPoint x: 463, startPoint y: 286, endPoint x: 449, endPoint y: 284, distance: 14.1
click at [449, 284] on div "{ { config ( materialized = 'table' ) } } { % set event_codes = dbt_utils . get…" at bounding box center [754, 251] width 1185 height 374
click at [340, 282] on div "{ { config ( materialized = 'table' ) } } { % set event_codes = dbt_utils . get…" at bounding box center [754, 251] width 1185 height 374
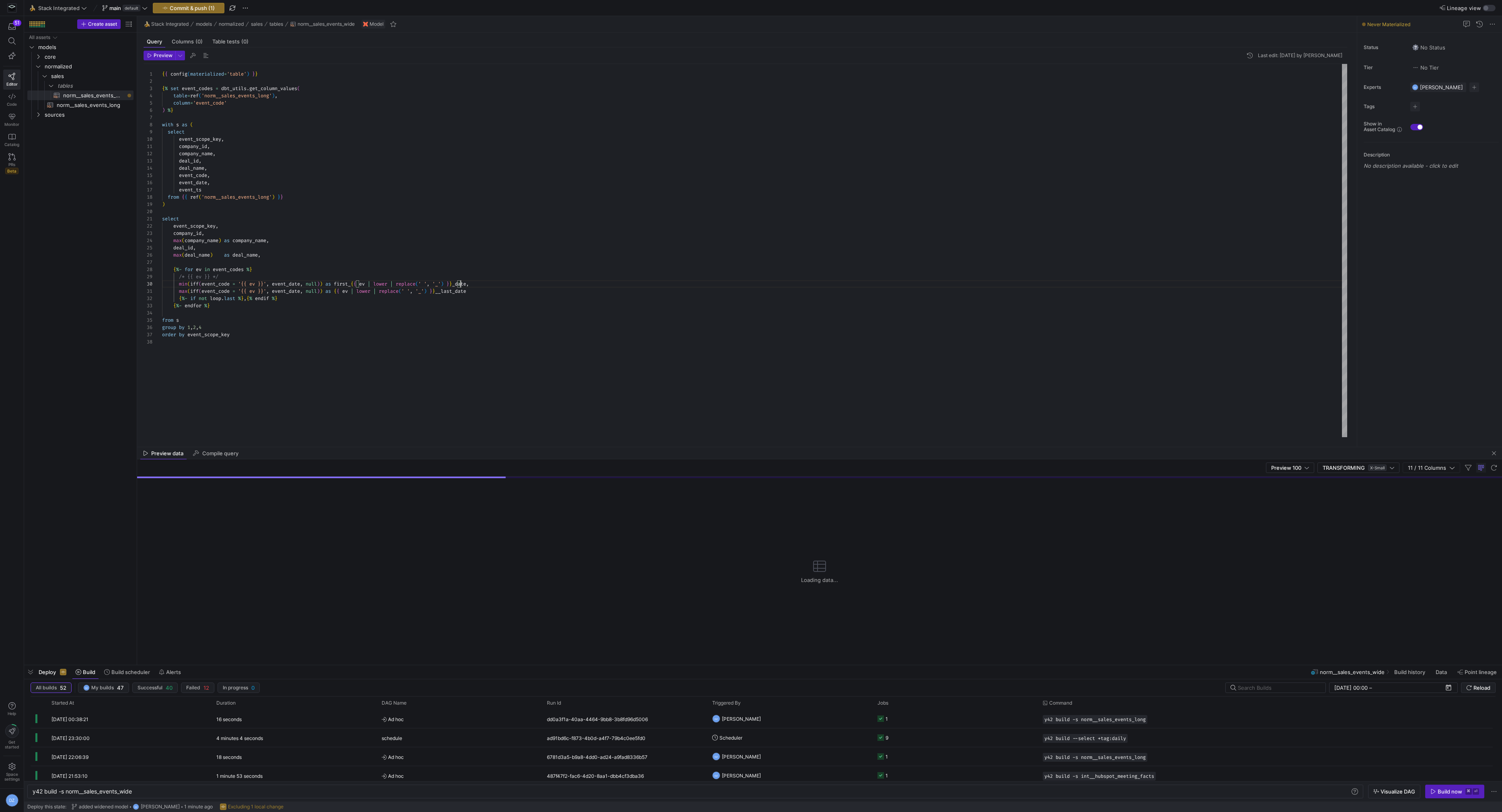
click at [461, 289] on div "{ { config ( materialized = 'table' ) } } { % set event_codes = dbt_utils . get…" at bounding box center [754, 251] width 1185 height 374
click at [338, 289] on div "{ { config ( materialized = 'table' ) } } { % set event_codes = dbt_utils . get…" at bounding box center [754, 251] width 1185 height 374
click at [499, 297] on div "{ { config ( materialized = 'table' ) } } { % set event_codes = dbt_utils . get…" at bounding box center [754, 251] width 1185 height 374
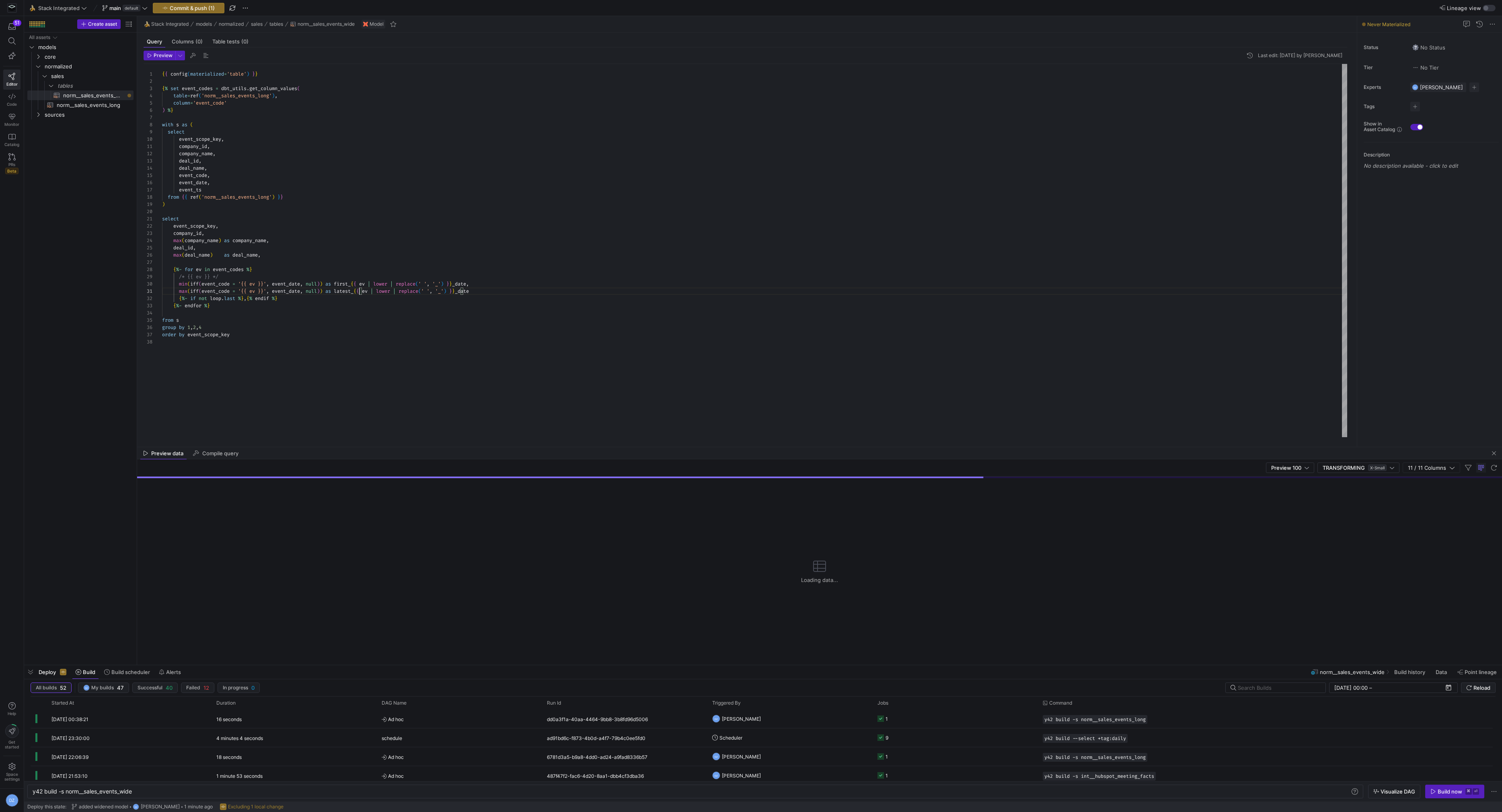
scroll to position [7, 118]
click at [502, 291] on div "{ { config ( materialized = 'table' ) } } { % set event_codes = dbt_utils . get…" at bounding box center [754, 251] width 1185 height 374
click at [504, 302] on div "{ { config ( materialized = 'table' ) } } { % set event_codes = dbt_utils . get…" at bounding box center [754, 251] width 1185 height 374
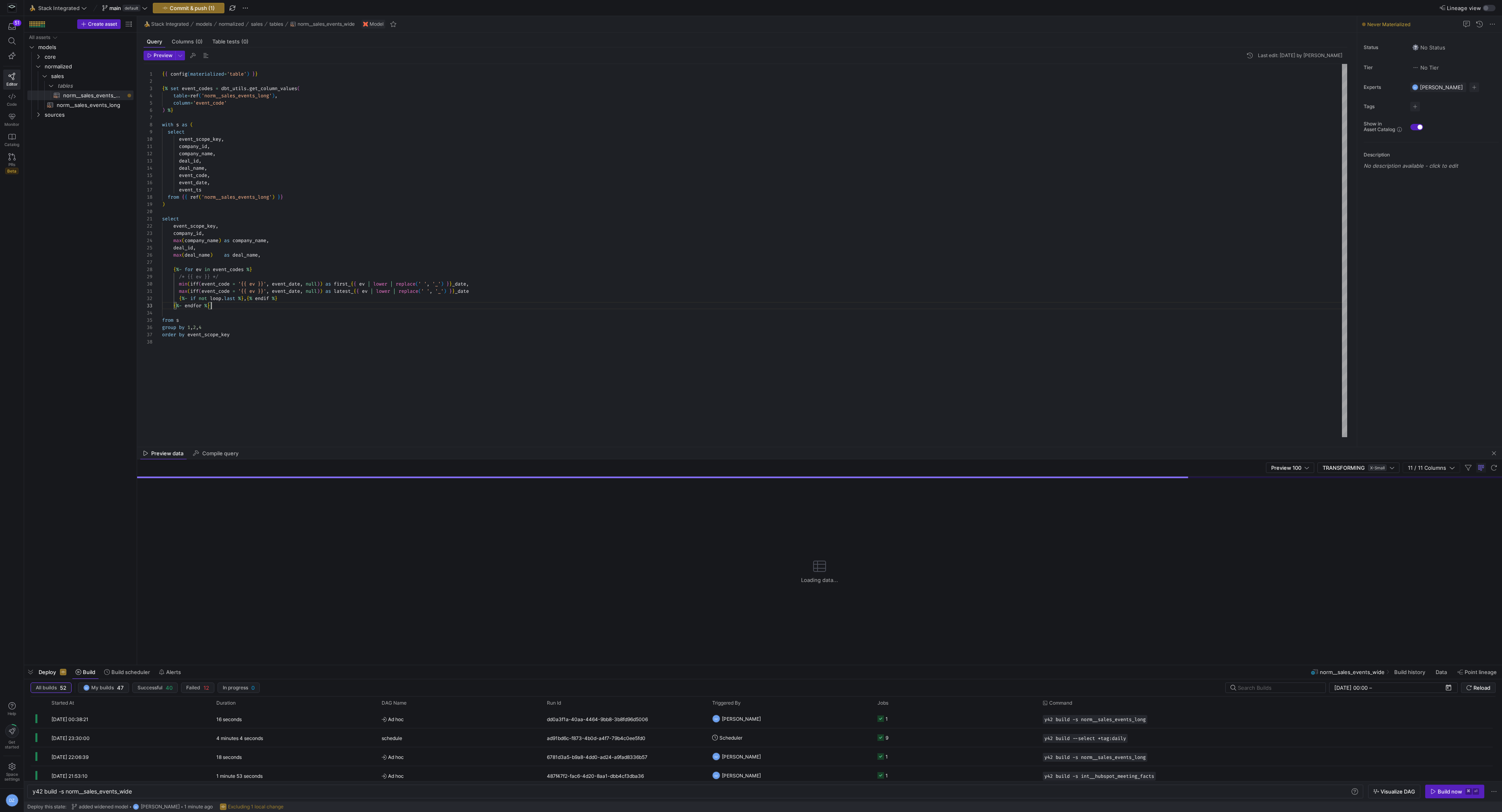
click at [500, 307] on div "{ { config ( materialized = 'table' ) } } { % set event_codes = dbt_utils . get…" at bounding box center [754, 251] width 1185 height 374
click at [496, 310] on div "{ { config ( materialized = 'table' ) } } { % set event_codes = dbt_utils . get…" at bounding box center [754, 251] width 1185 height 374
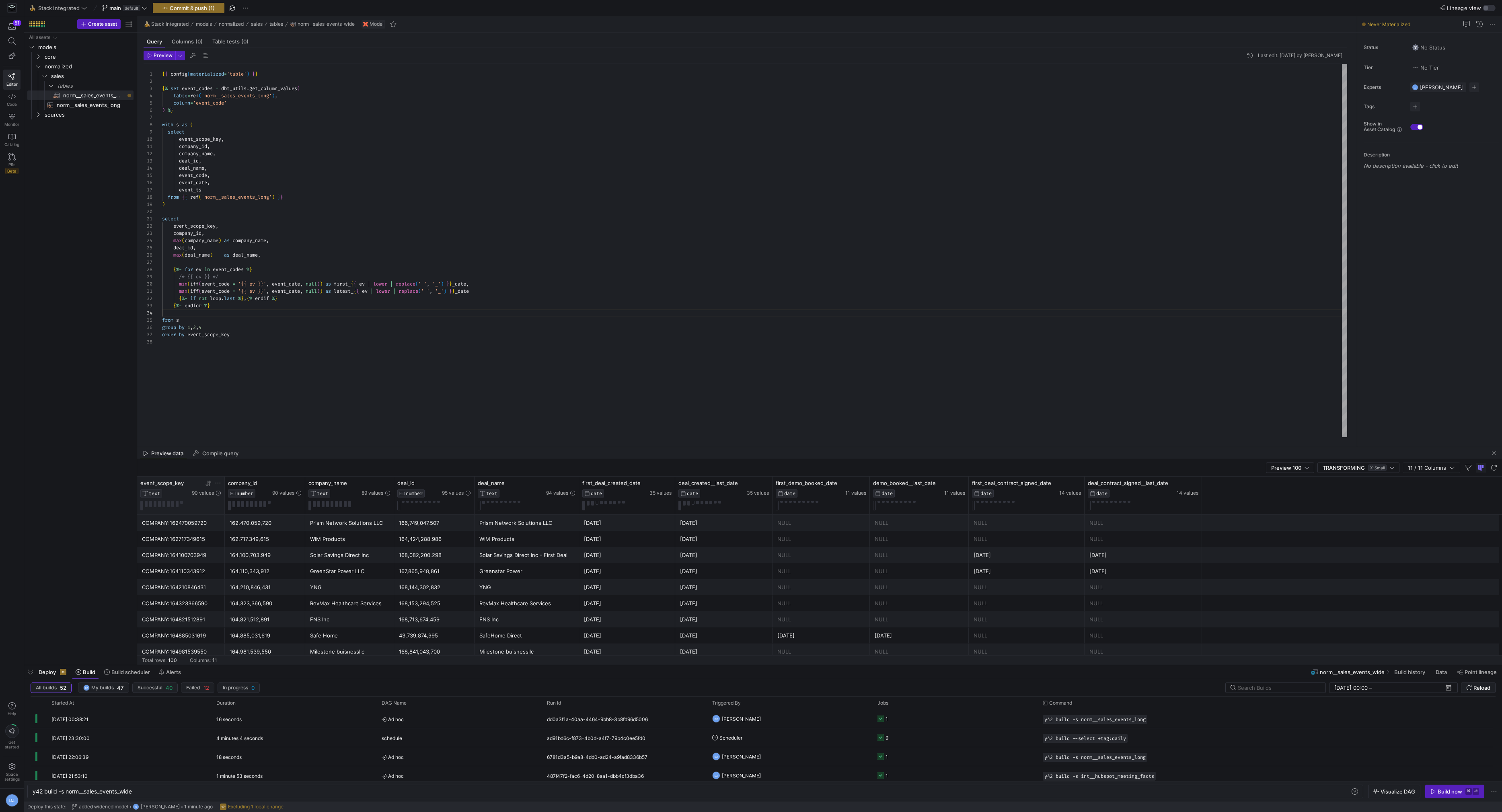
click at [209, 483] on icon at bounding box center [209, 483] width 3 height 6
click at [207, 482] on icon at bounding box center [207, 483] width 3 height 6
click at [207, 482] on icon at bounding box center [207, 483] width 3 height 6
click at [1275, 468] on span "Preview 100" at bounding box center [1286, 467] width 30 height 6
click at [1287, 492] on span "Full Preview" at bounding box center [1291, 493] width 41 height 6
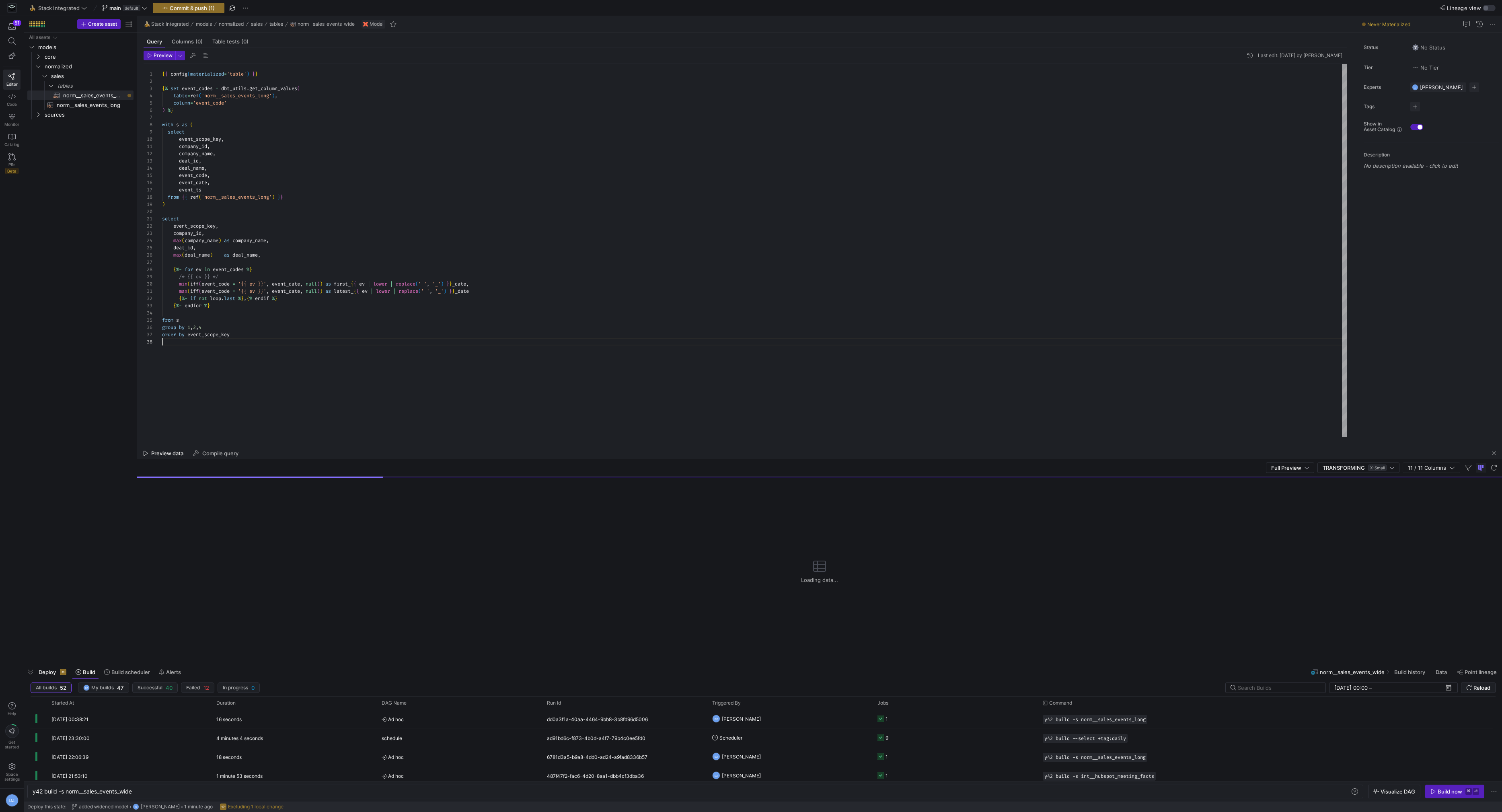
click at [255, 366] on div "{ { config ( materialized = 'table' ) } } { % set event_codes = dbt_utils . get…" at bounding box center [754, 251] width 1185 height 374
click at [509, 345] on div "{ { config ( materialized = 'table' ) } } { % set event_codes = dbt_utils . get…" at bounding box center [754, 251] width 1185 height 374
click at [493, 333] on div "{ { config ( materialized = 'table' ) } } { % set event_codes = dbt_utils . get…" at bounding box center [754, 251] width 1185 height 374
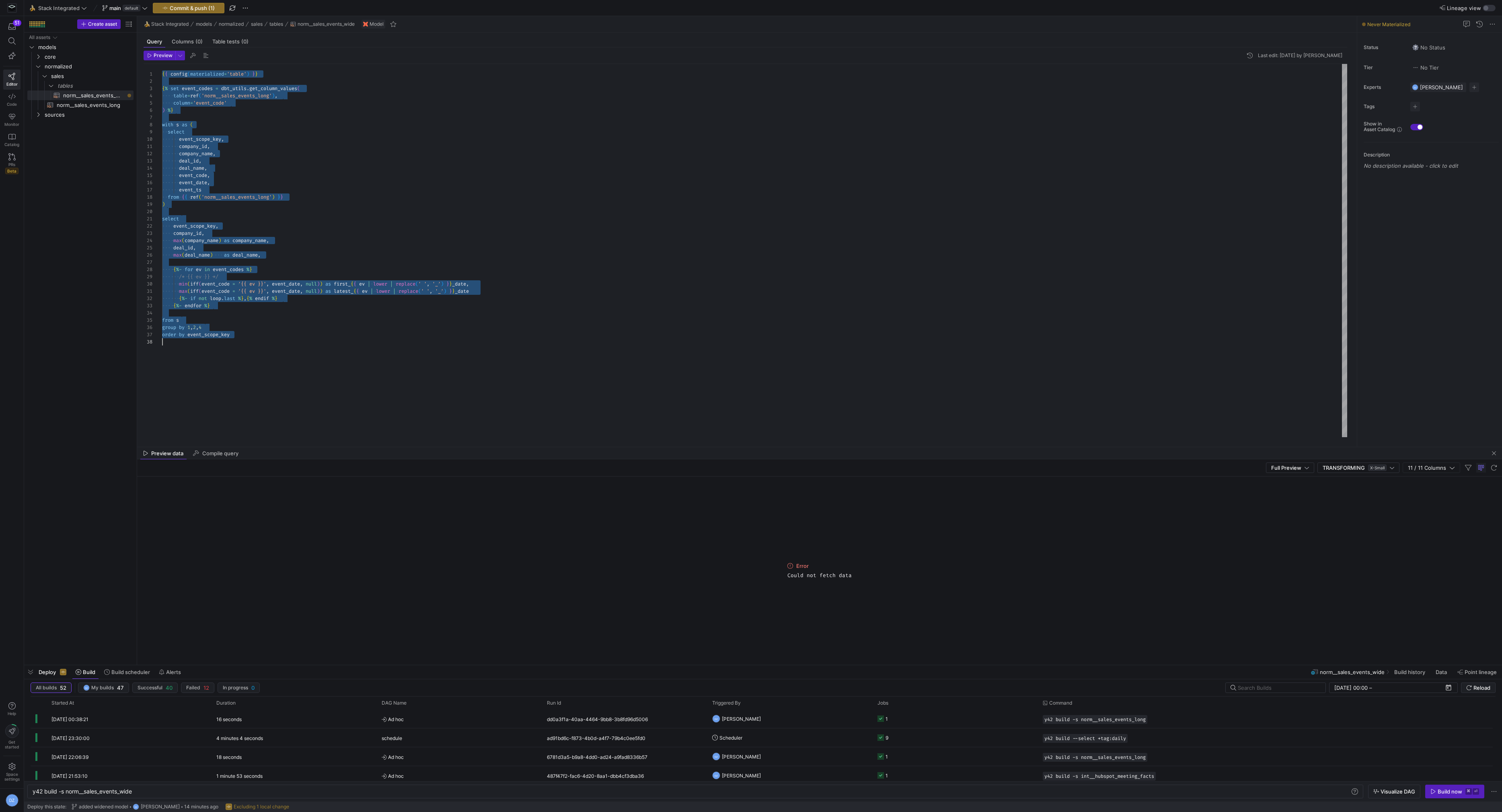
scroll to position [0, 0]
click at [490, 333] on div "{ { config ( materialized = 'table' ) } } { % set event_codes = dbt_utils . get…" at bounding box center [754, 251] width 1185 height 374
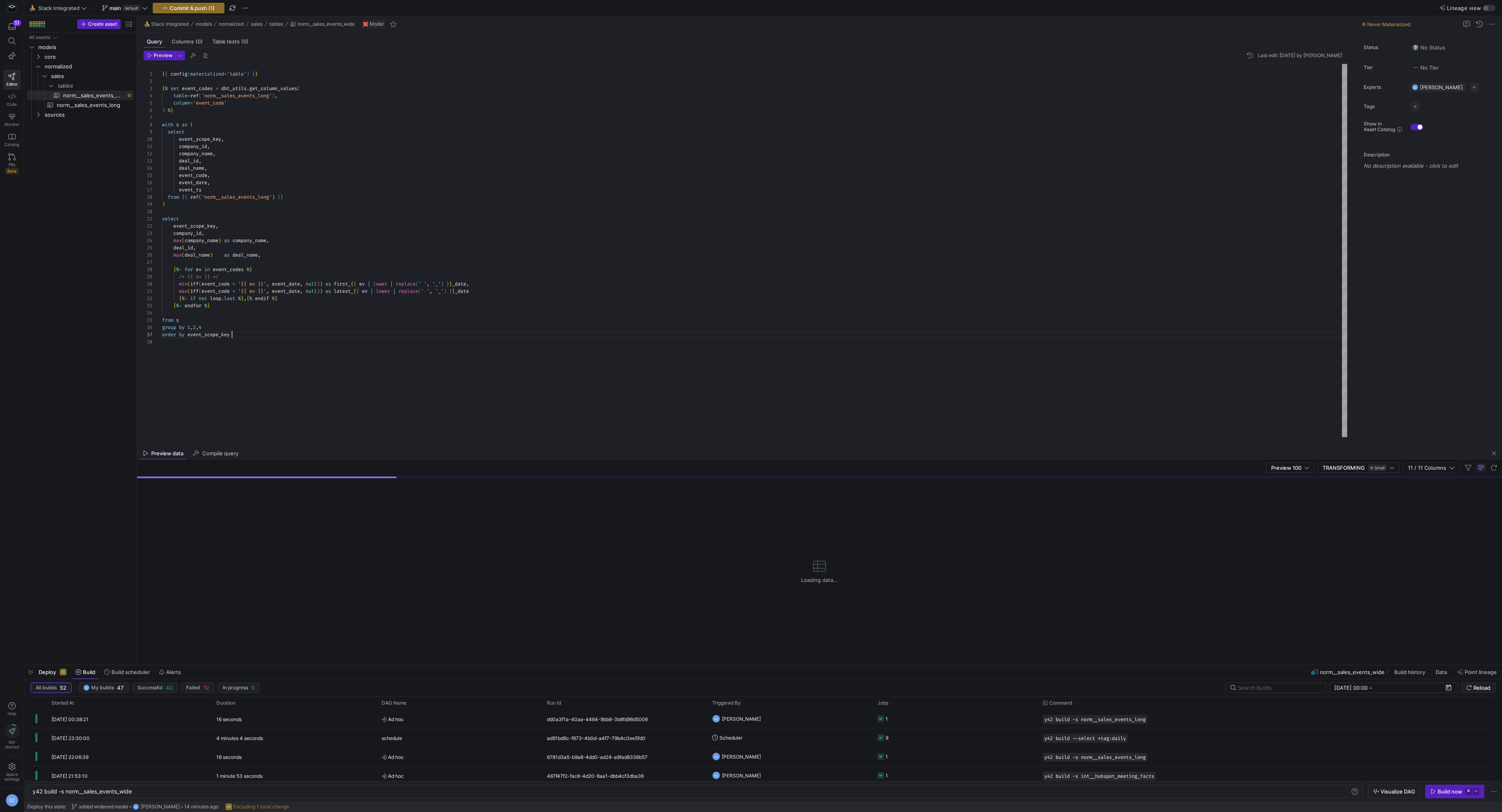
scroll to position [44, 70]
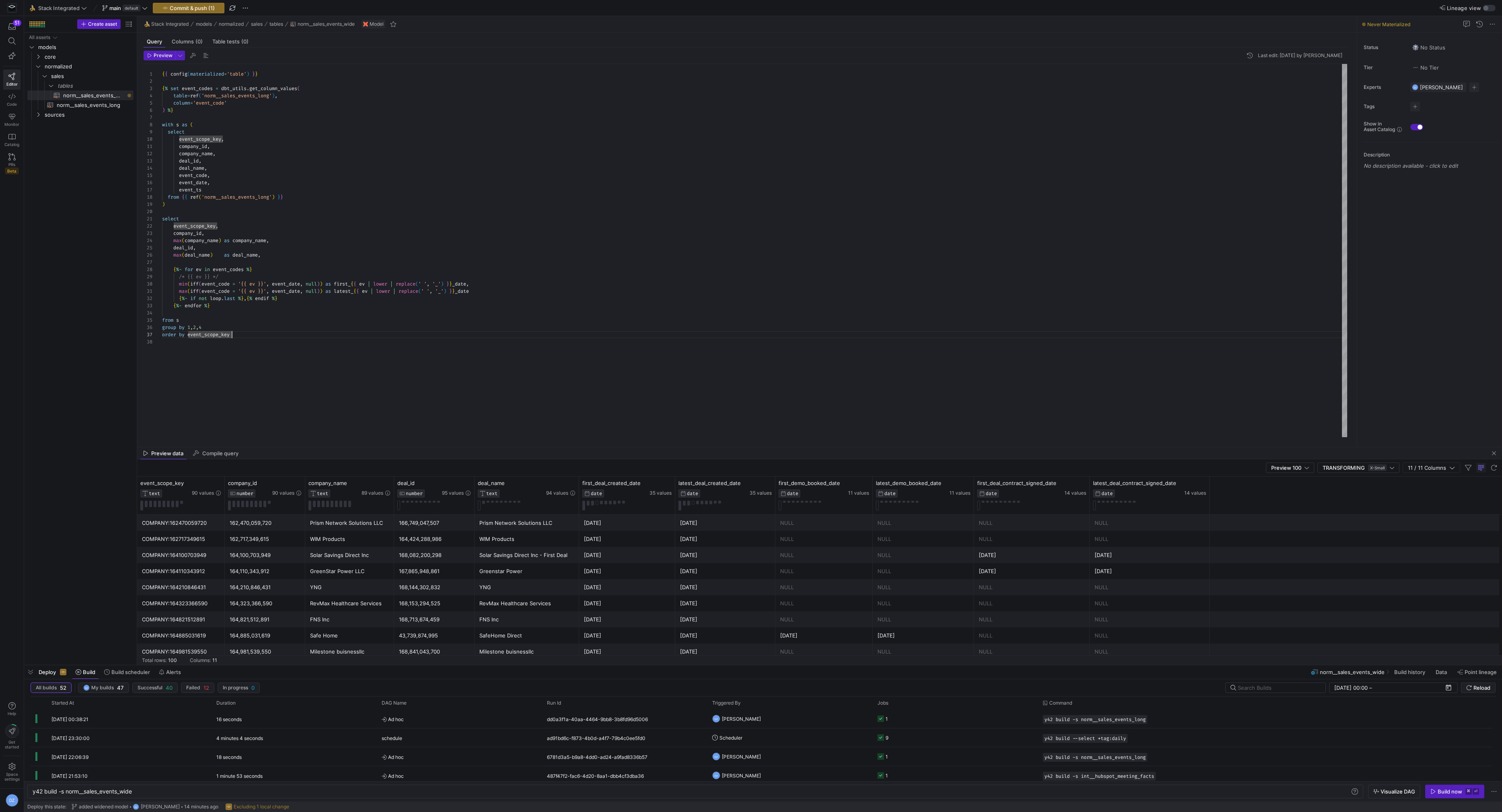
type textarea "select event_scope_key, company_id, max(company_name) as company_name, deal_id,…"
click at [492, 275] on div "{ { config ( materialized = 'table' ) } } { % set event_codes = dbt_utils . get…" at bounding box center [754, 251] width 1185 height 374
click at [207, 11] on span "button" at bounding box center [189, 8] width 71 height 10
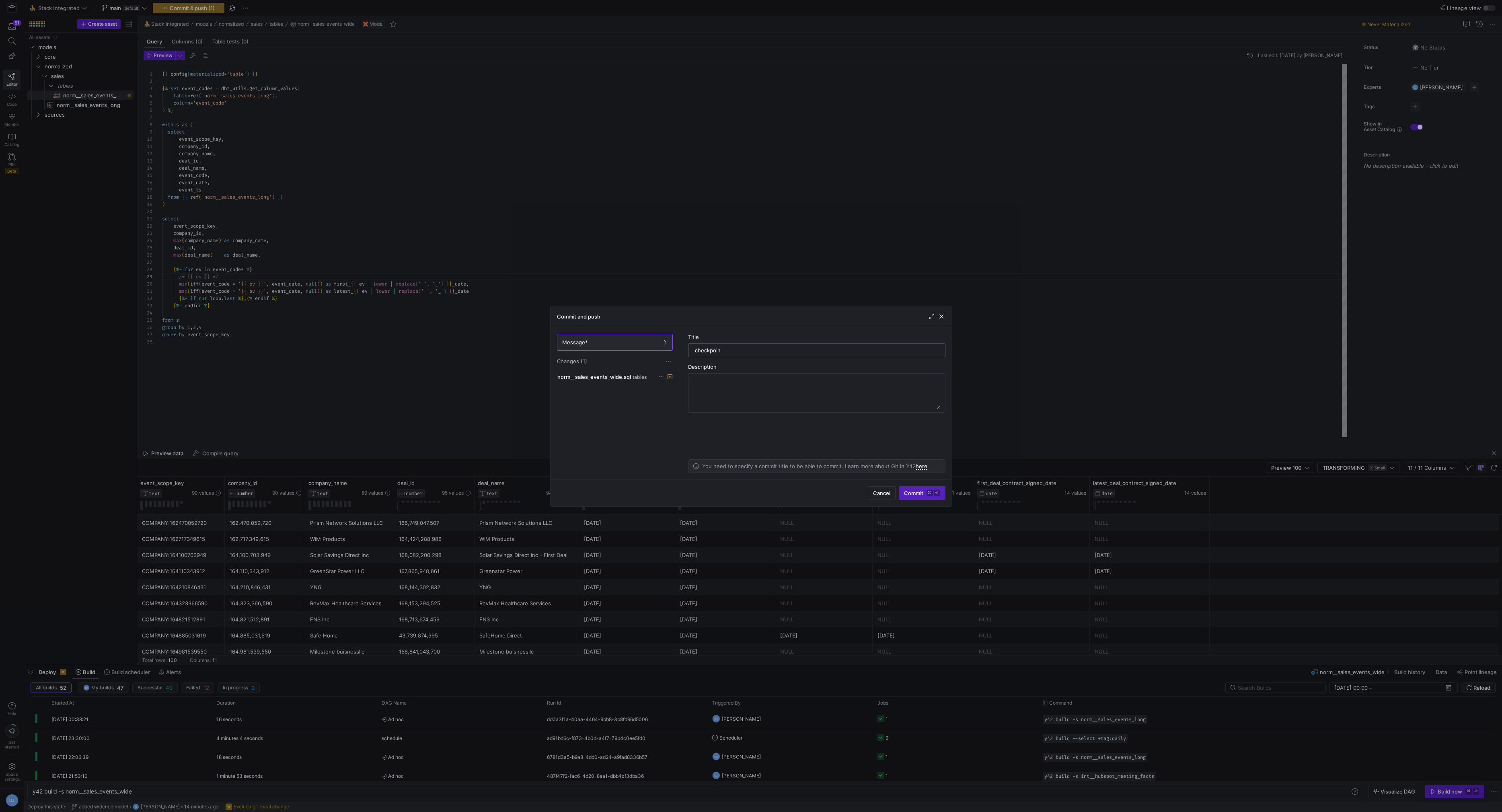
type input "checkpoint"
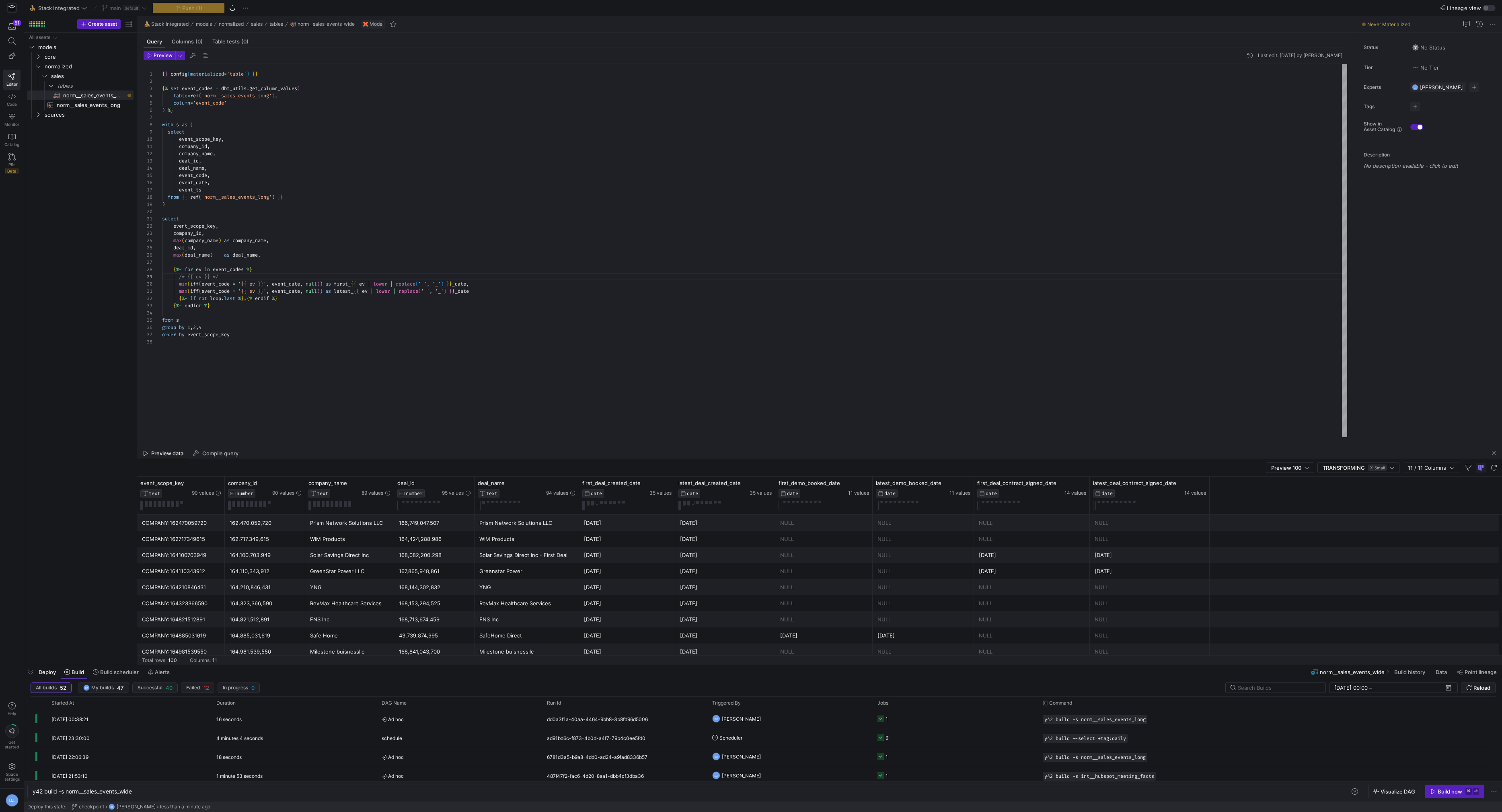
type textarea "max(iff(event_code = '{{ ev }}', event_date, null)) as latest_{{ ev | lower | r…"
click at [689, 333] on div "{ { config ( materialized = 'table' ) } } { % set event_codes = dbt_utils . get…" at bounding box center [754, 251] width 1185 height 374
click at [1458, 787] on span "button" at bounding box center [1454, 791] width 58 height 13
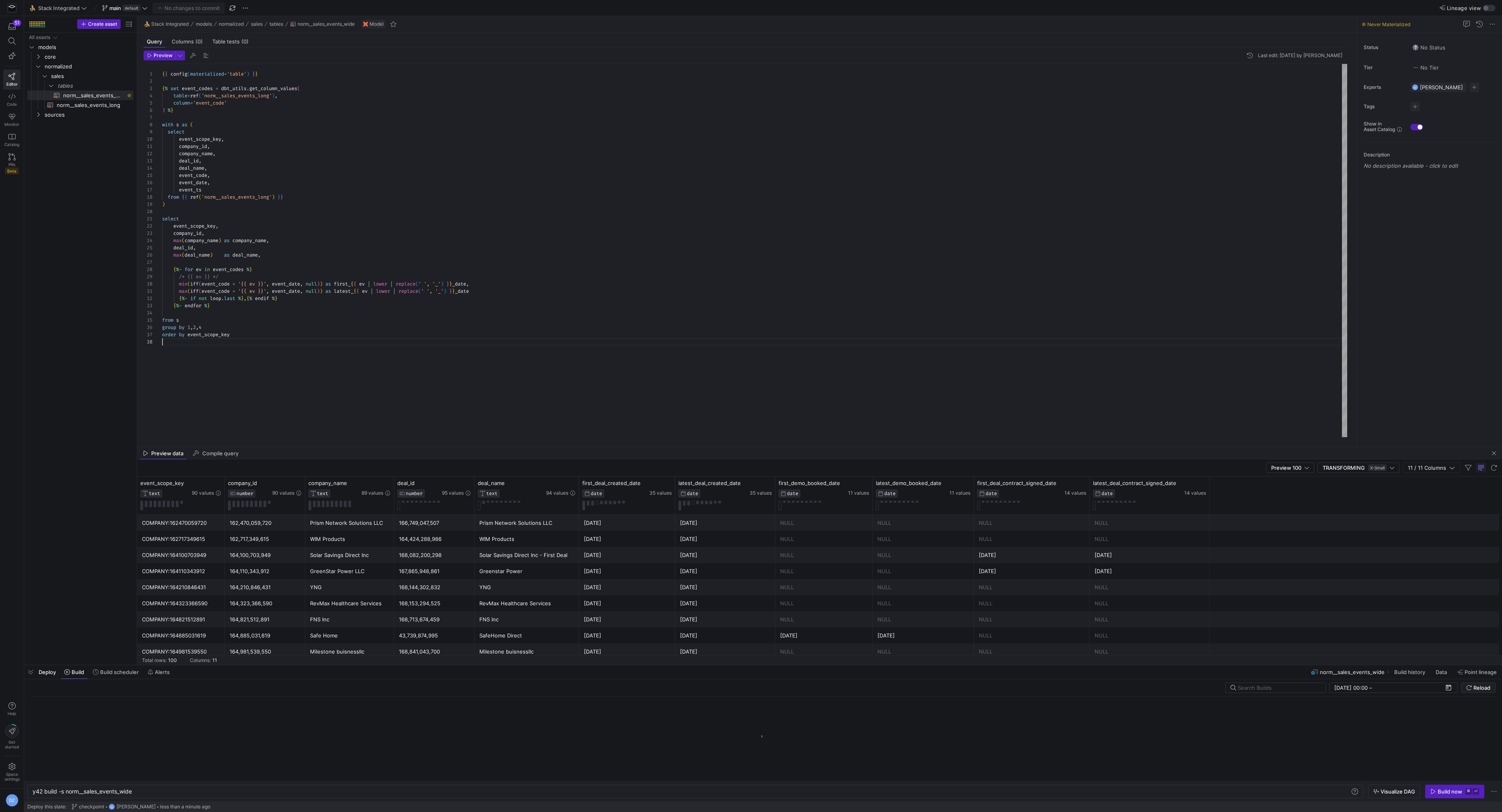
click at [729, 364] on div "{ { config ( materialized = 'table' ) } } { % set event_codes = dbt_utils . get…" at bounding box center [754, 251] width 1185 height 374
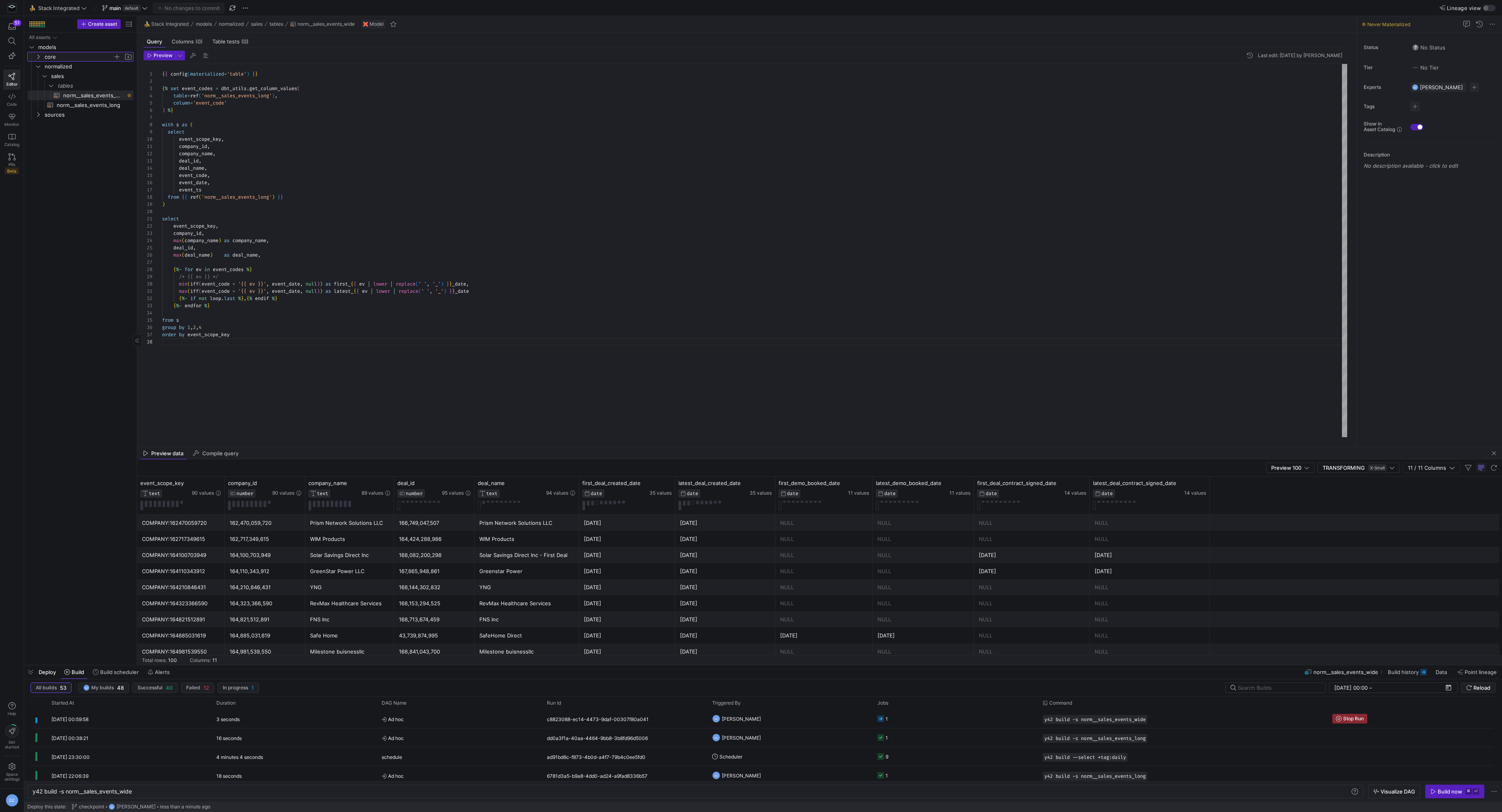
click at [67, 56] on span "core" at bounding box center [79, 57] width 68 height 10
click at [67, 64] on span "daily" at bounding box center [82, 67] width 62 height 10
click at [79, 86] on span "temp__grr__companies_snapshot​​​​​​​​​​" at bounding box center [91, 86] width 68 height 10
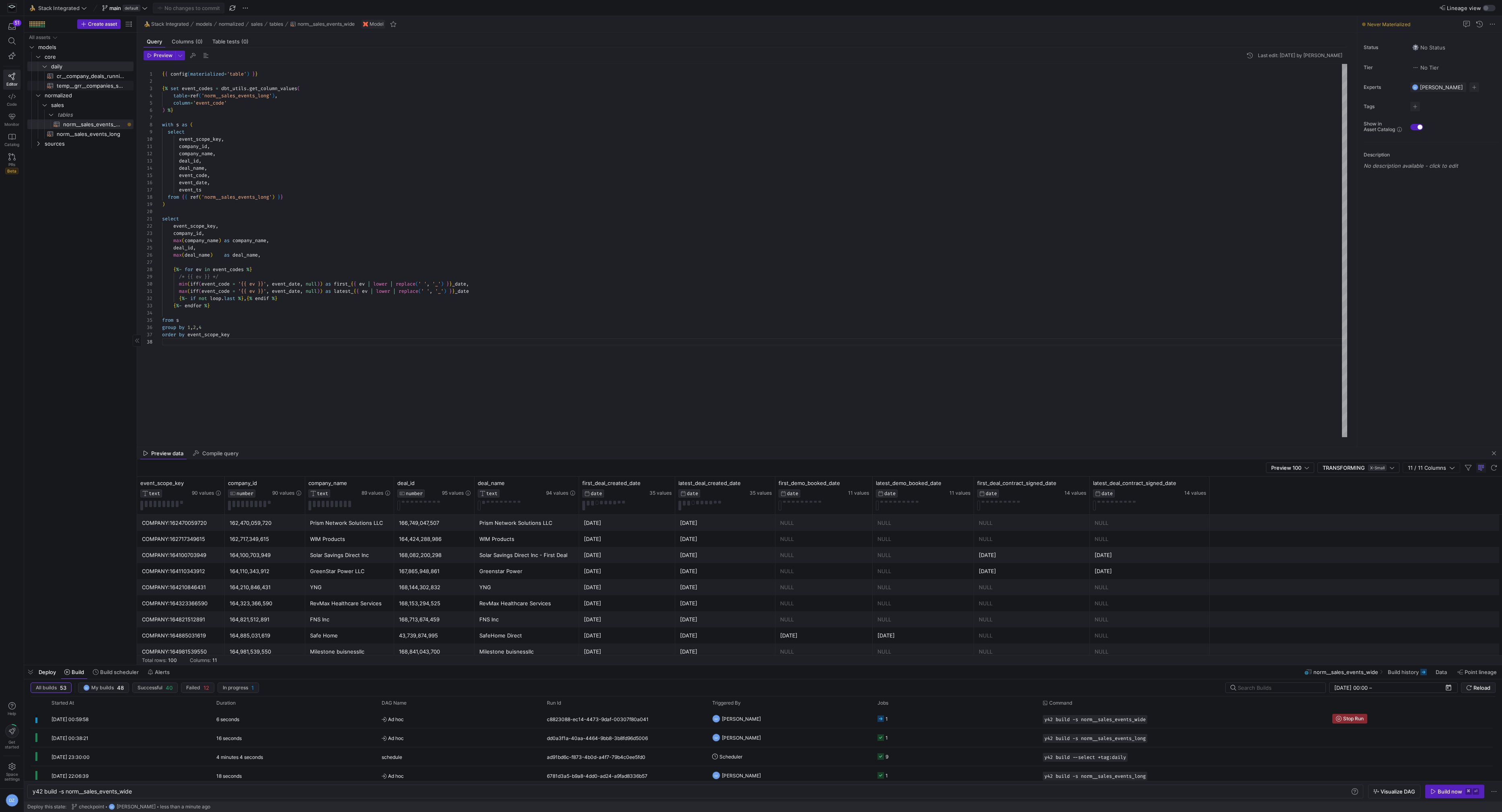
type textarea "y42 build -s temp__grr__companies_snapshot"
type textarea "WITH deal_company_unique AS ( SELECT deal_id, company_id FROM {{ source('hubspo…"
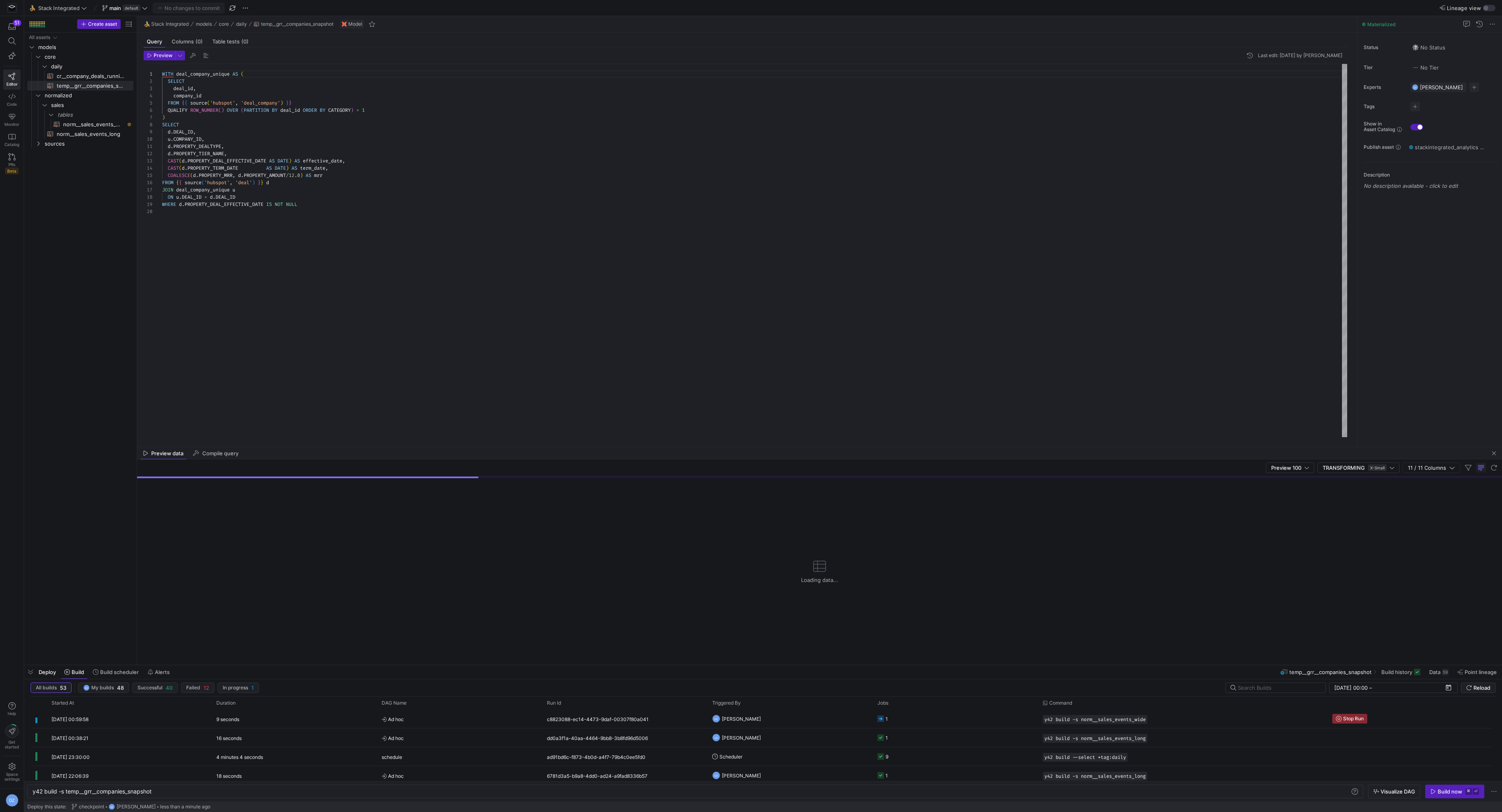
click at [402, 113] on div "WITH deal_company_unique AS ( SELECT deal_id , company_id FROM { { source ( 'hu…" at bounding box center [754, 251] width 1185 height 374
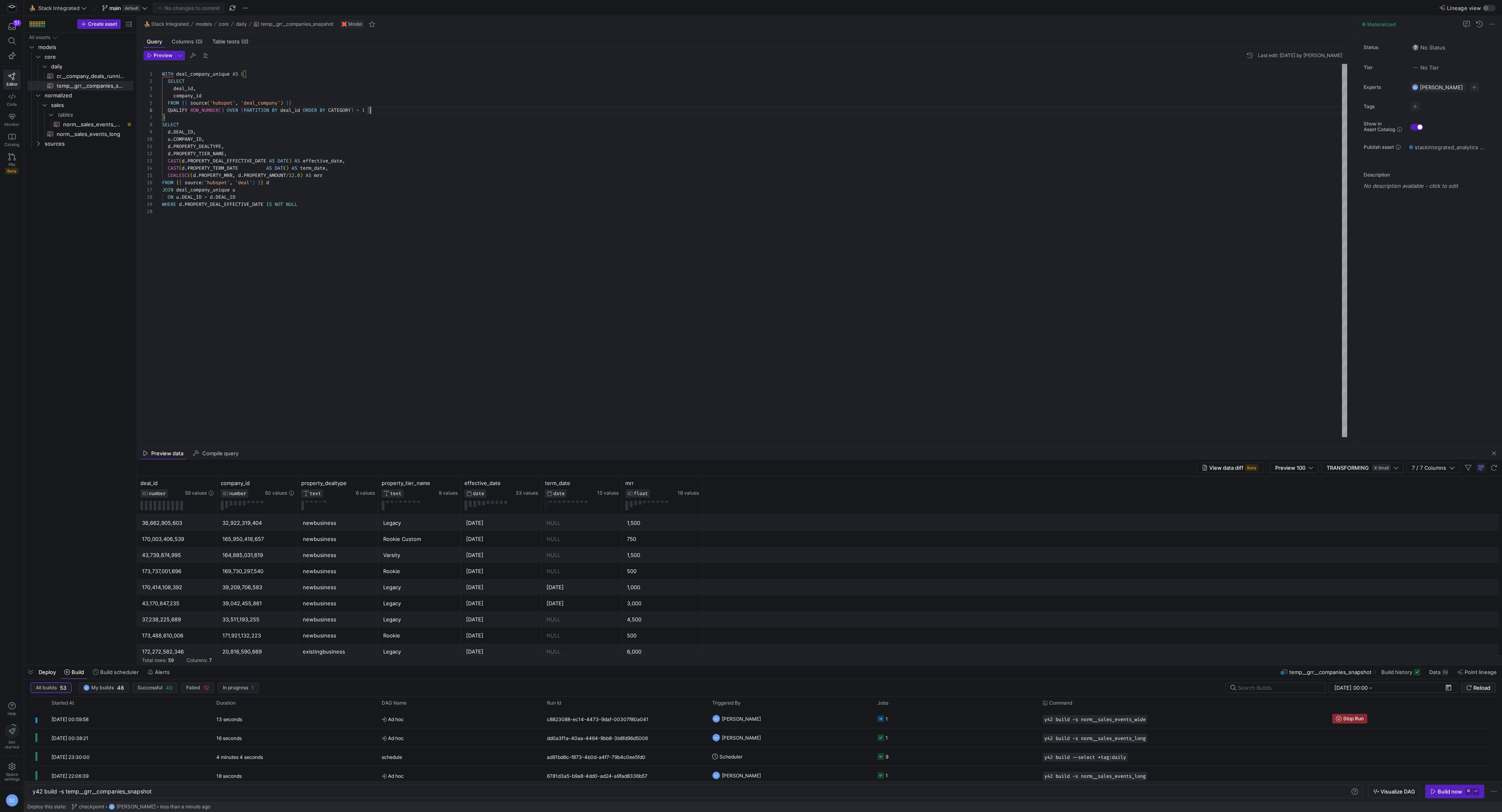
click at [59, 14] on y42-top-nav "🍌 Stack Integrated main default No changes to commit Lineage view" at bounding box center [763, 8] width 1478 height 16
click at [60, 11] on span at bounding box center [58, 8] width 61 height 10
click at [57, 94] on span "SalesDraft" at bounding box center [54, 95] width 26 height 6
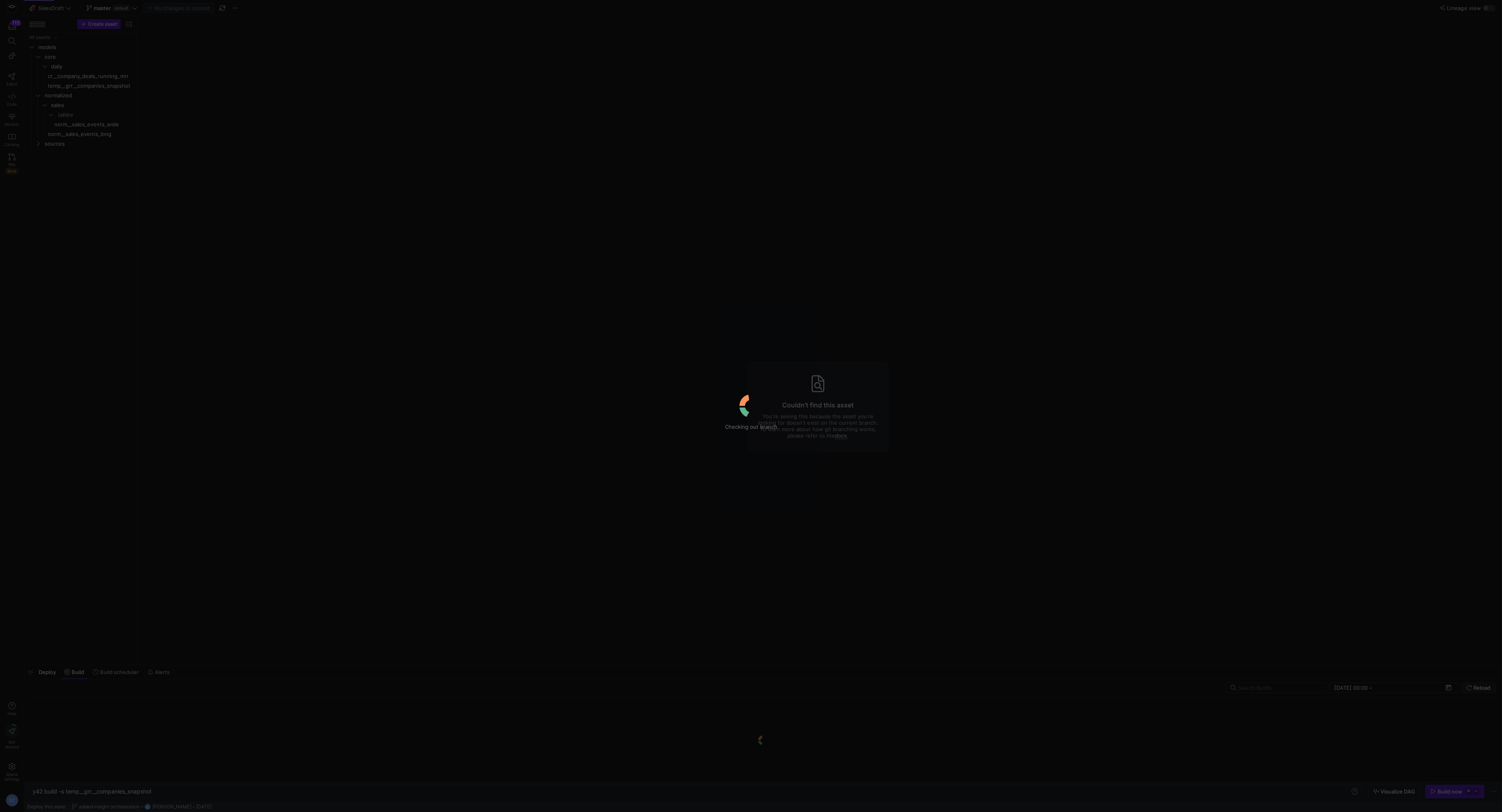
type textarea "y42 build"
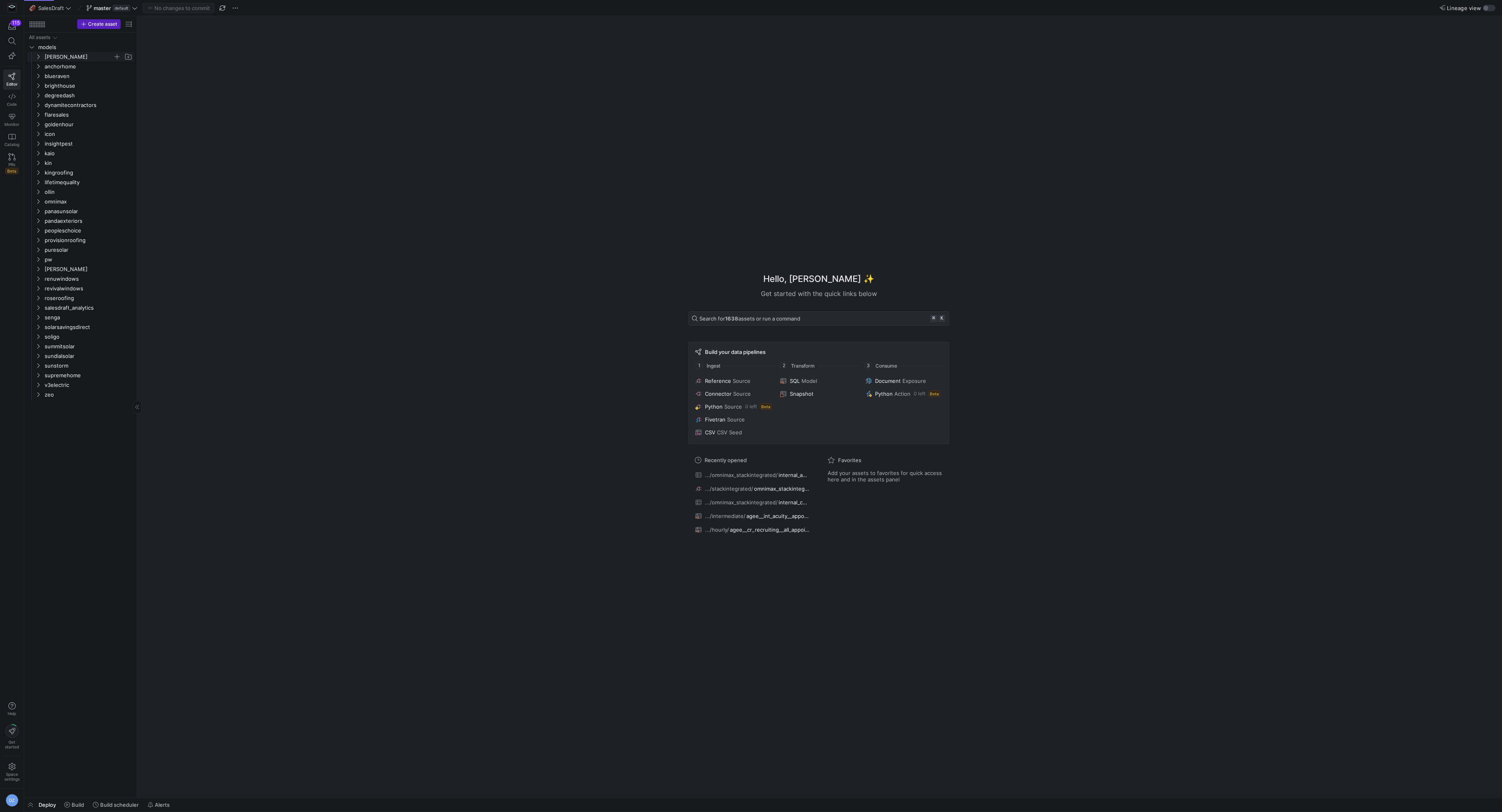
click at [53, 58] on span "agee" at bounding box center [79, 57] width 68 height 10
click at [6, 101] on link "Code" at bounding box center [11, 100] width 17 height 20
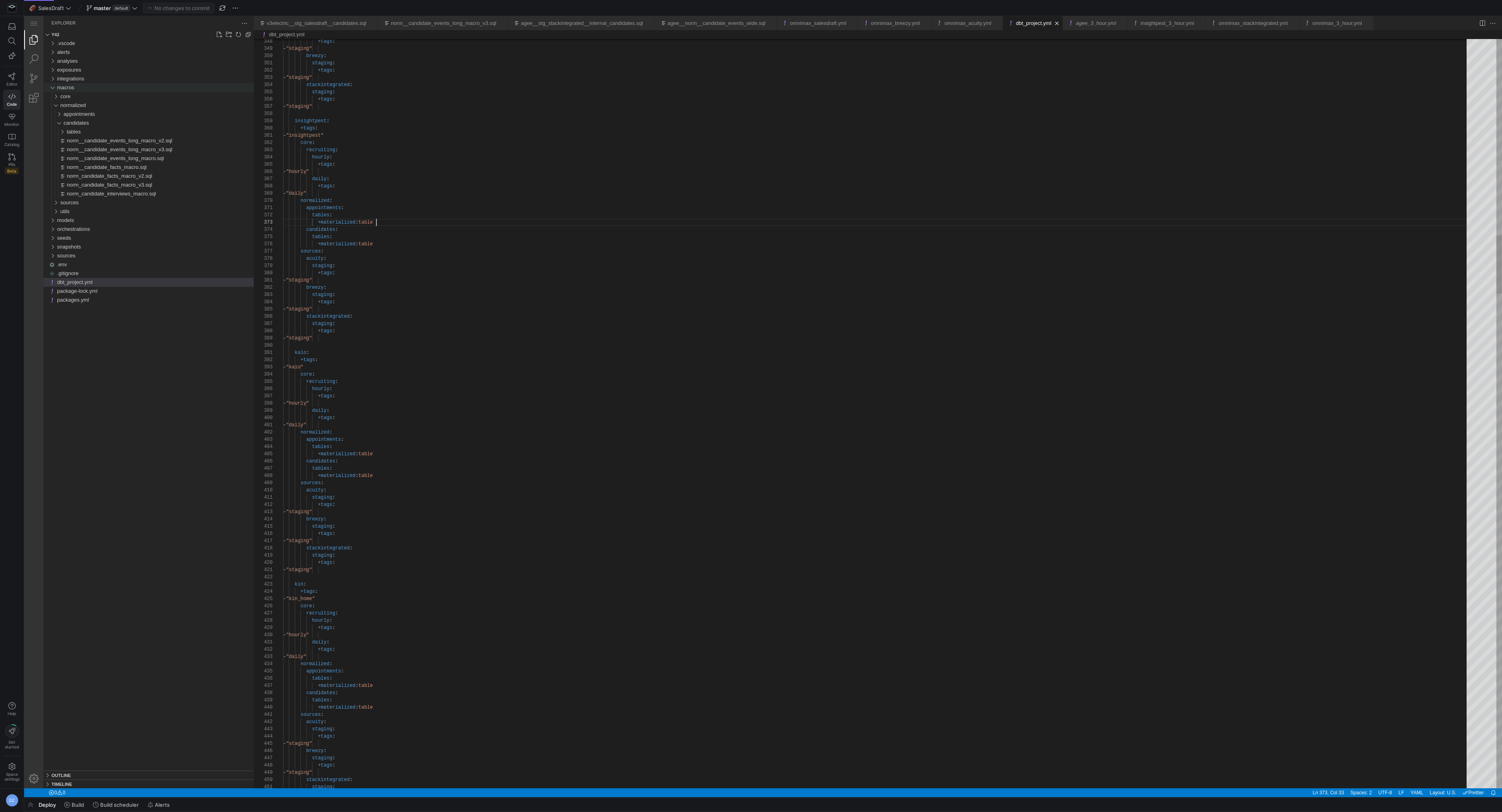
scroll to position [15, 92]
click at [73, 93] on div "core" at bounding box center [156, 96] width 193 height 9
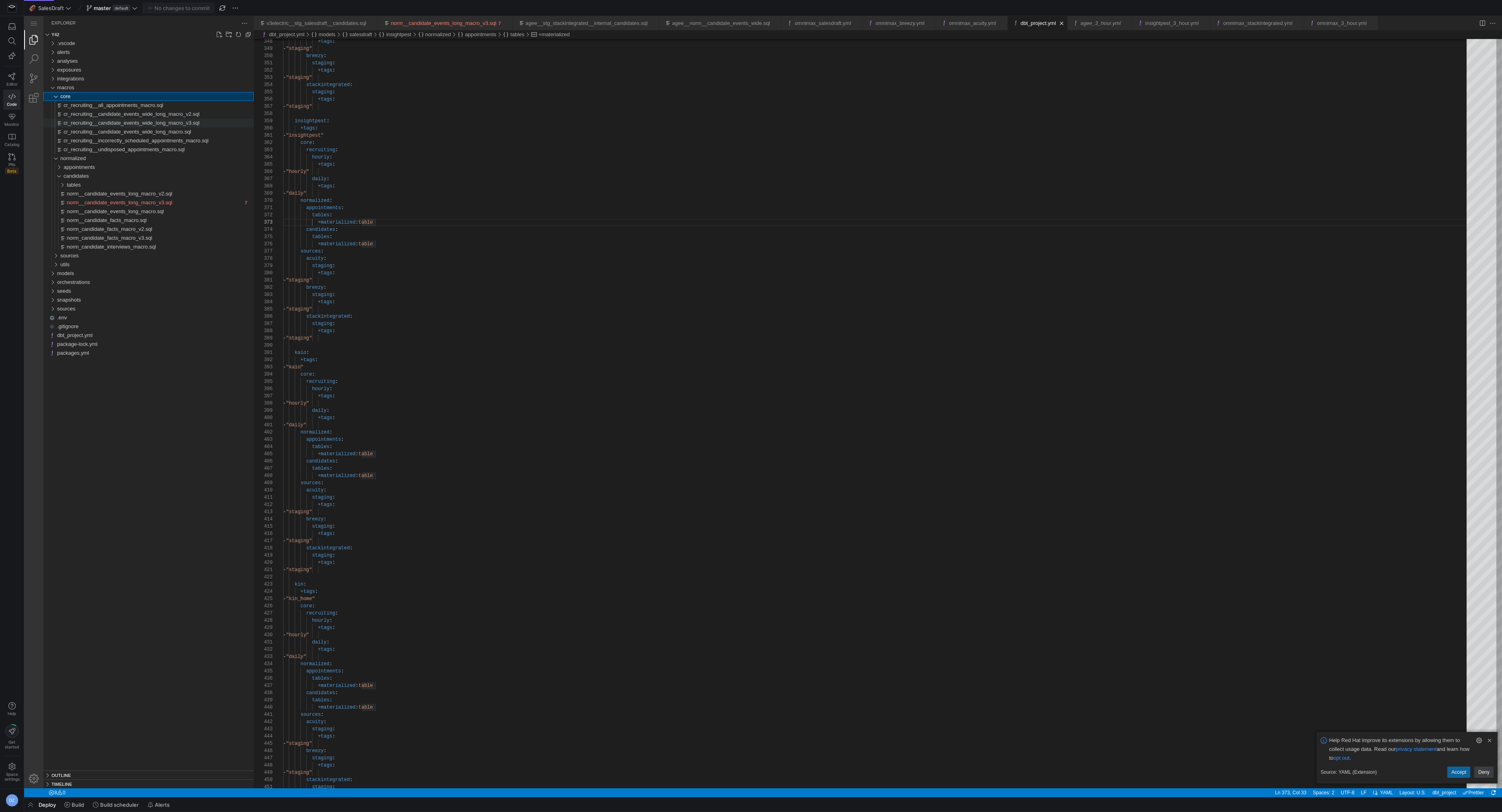
click at [86, 122] on span "cr_recruiting__candidate_events_wide_long_macro_v3.sql" at bounding box center [131, 123] width 136 height 6
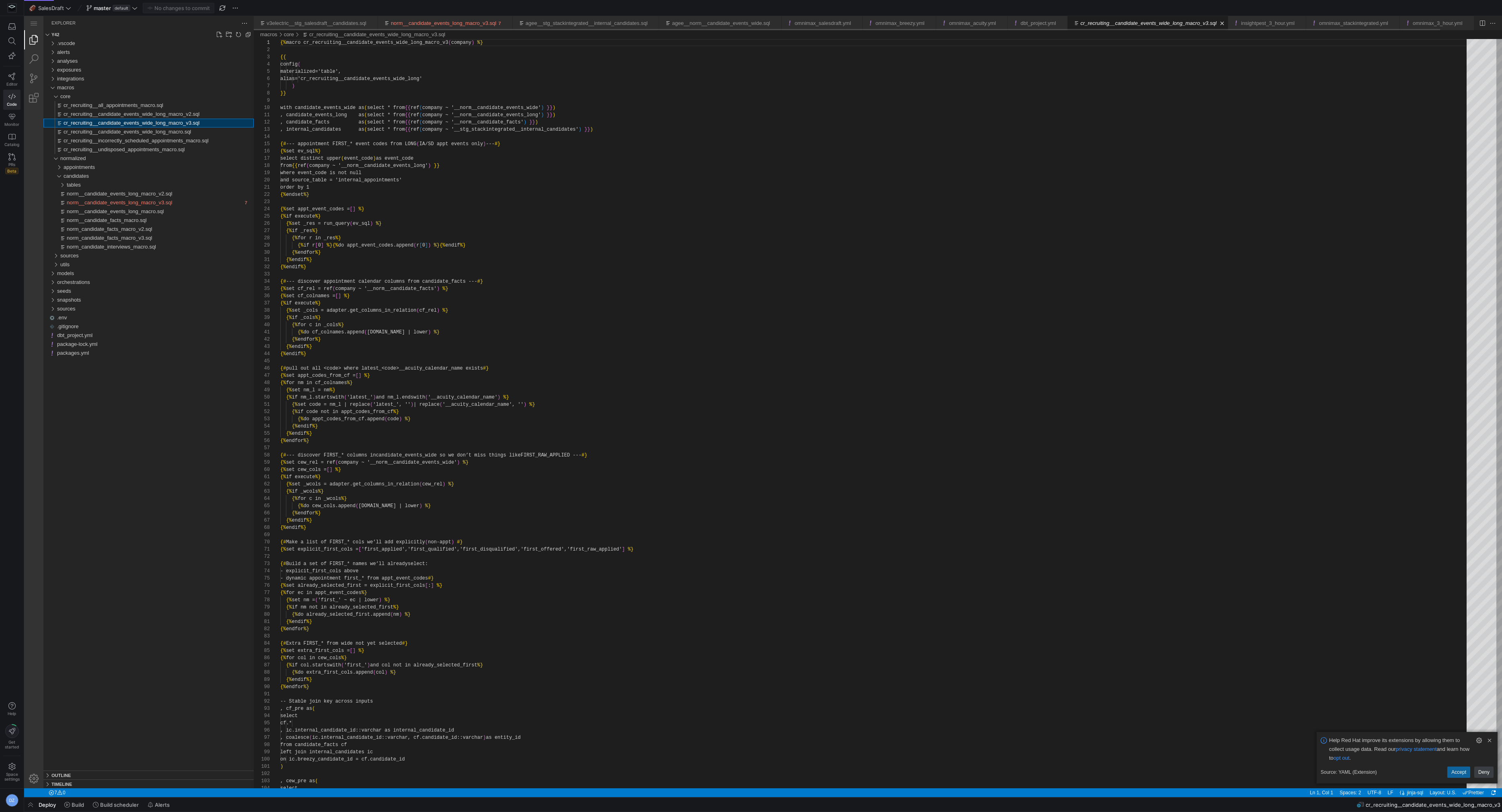
scroll to position [72, 0]
click at [131, 129] on span "cr_recruiting__candidate_events_wide_long_macro.sql" at bounding box center [127, 132] width 127 height 6
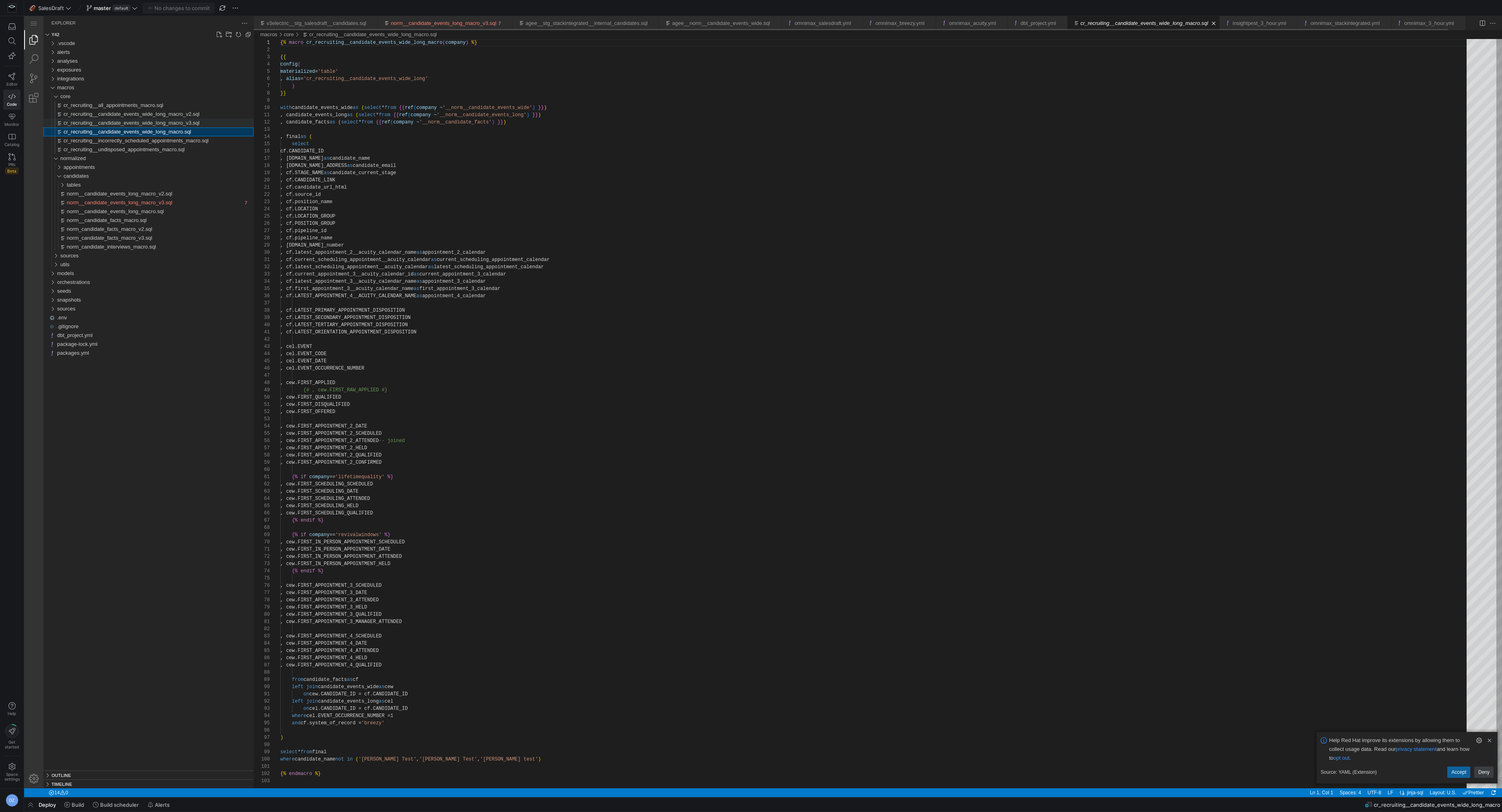
scroll to position [72, 0]
click at [311, 105] on div "{% macro cr_recruiting__candidate_events_wide_long_macro ( company ) %} {{ conf…" at bounding box center [875, 783] width 1192 height 1487
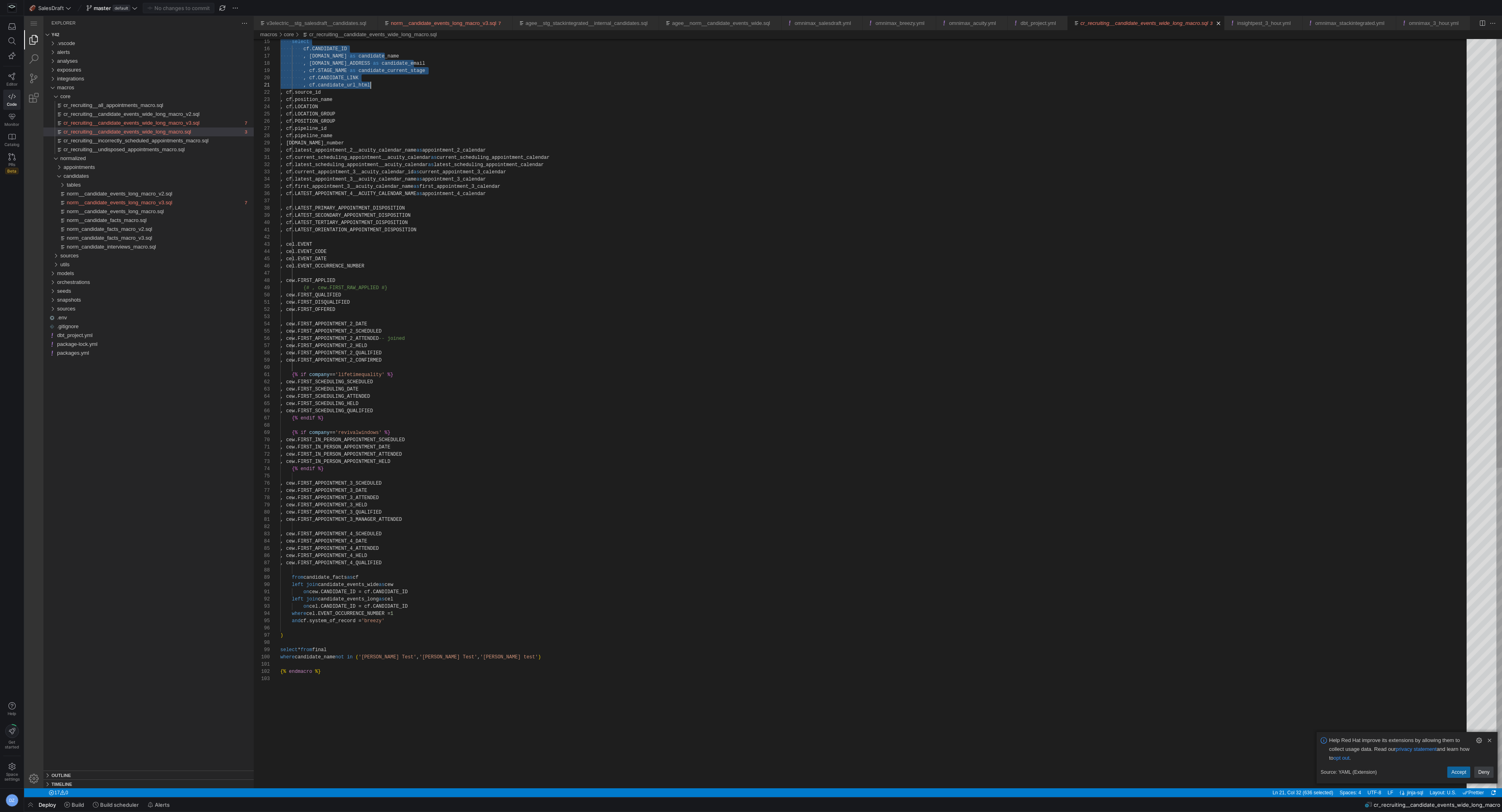
scroll to position [15, 0]
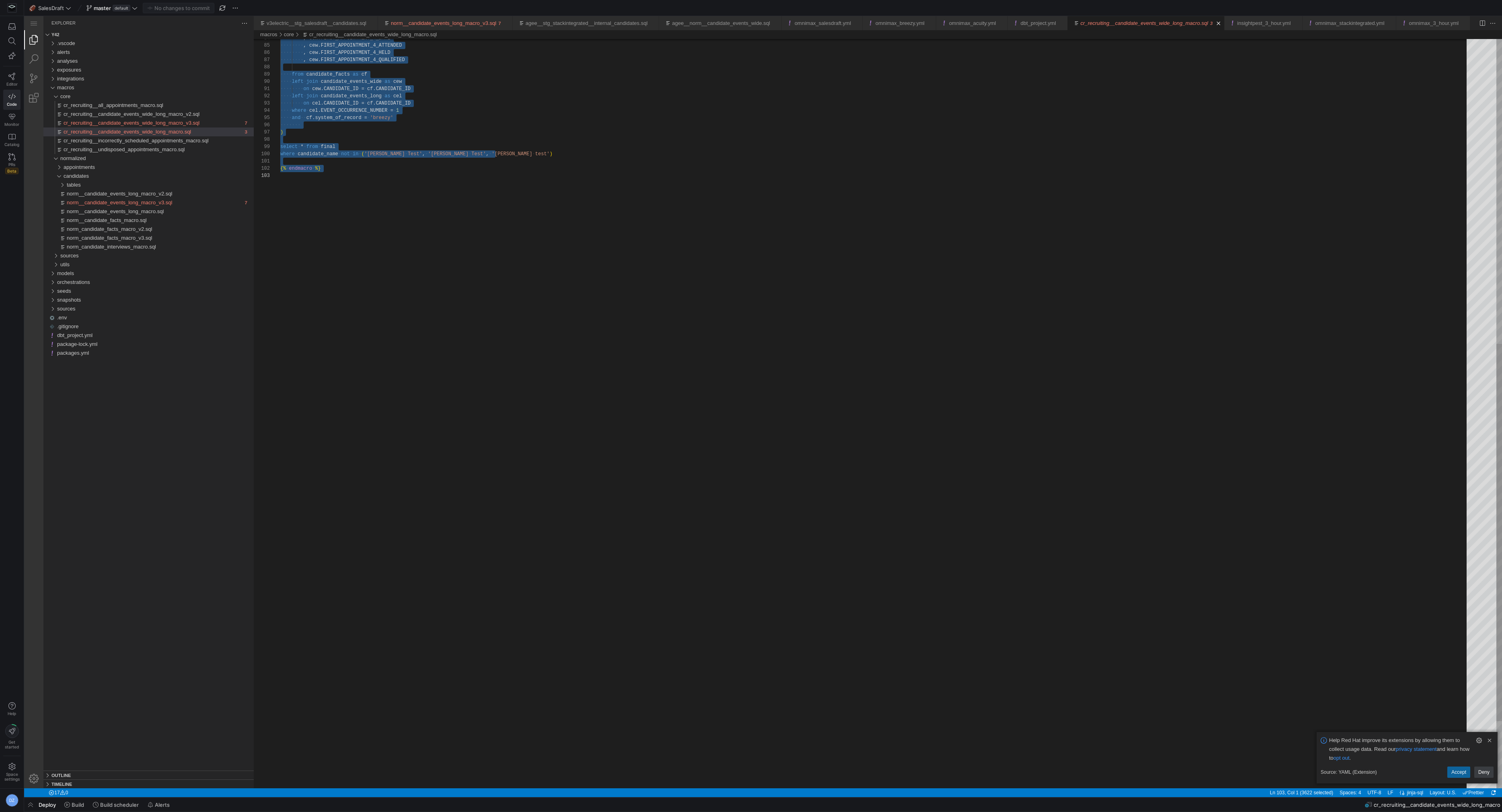
type textarea "{% macro cr_recruiting__candidate_events_wide_long_macro(company) %} {{ config(…"
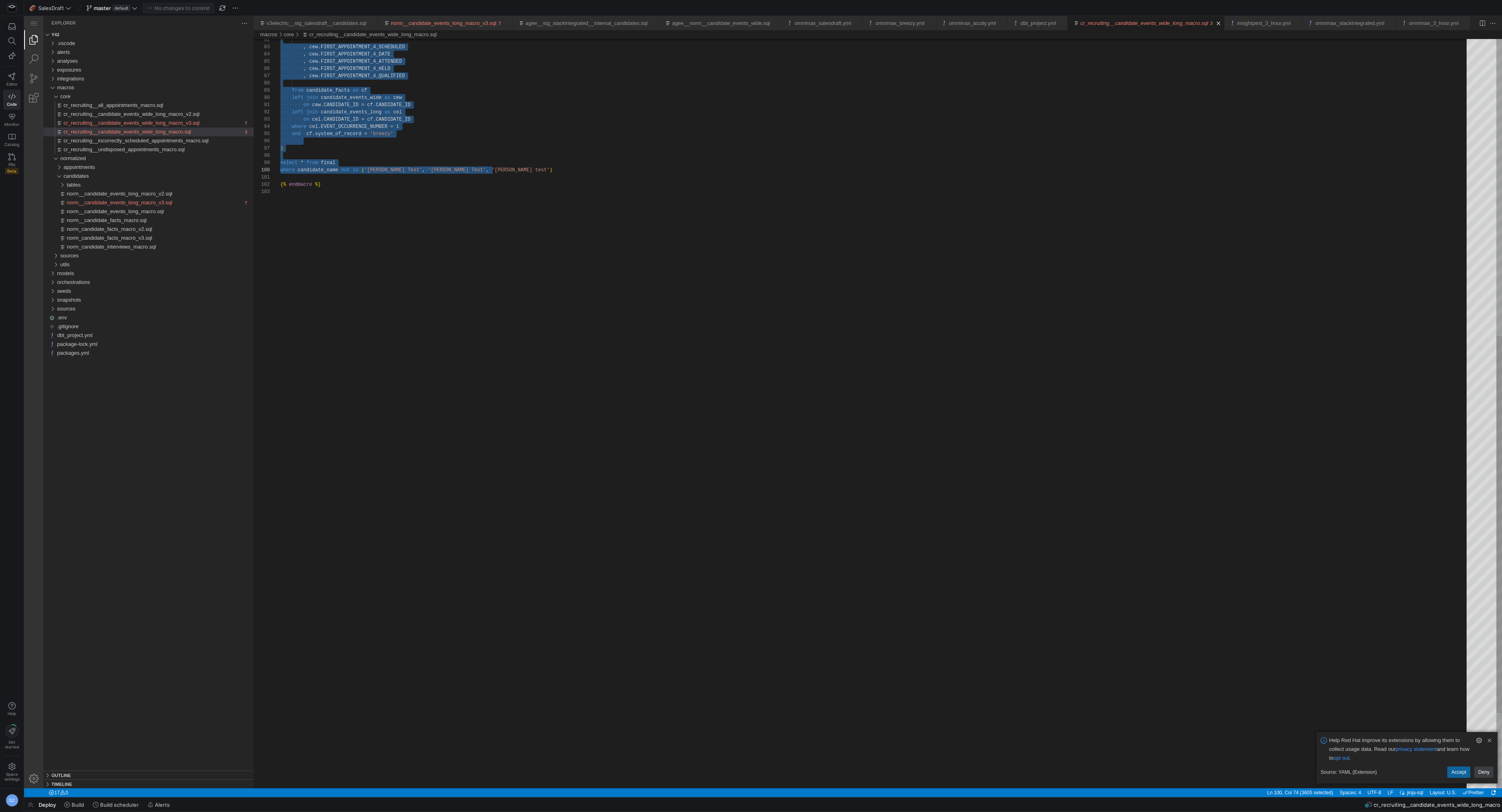
scroll to position [15, 54]
drag, startPoint x: 281, startPoint y: 54, endPoint x: 493, endPoint y: 162, distance: 237.9
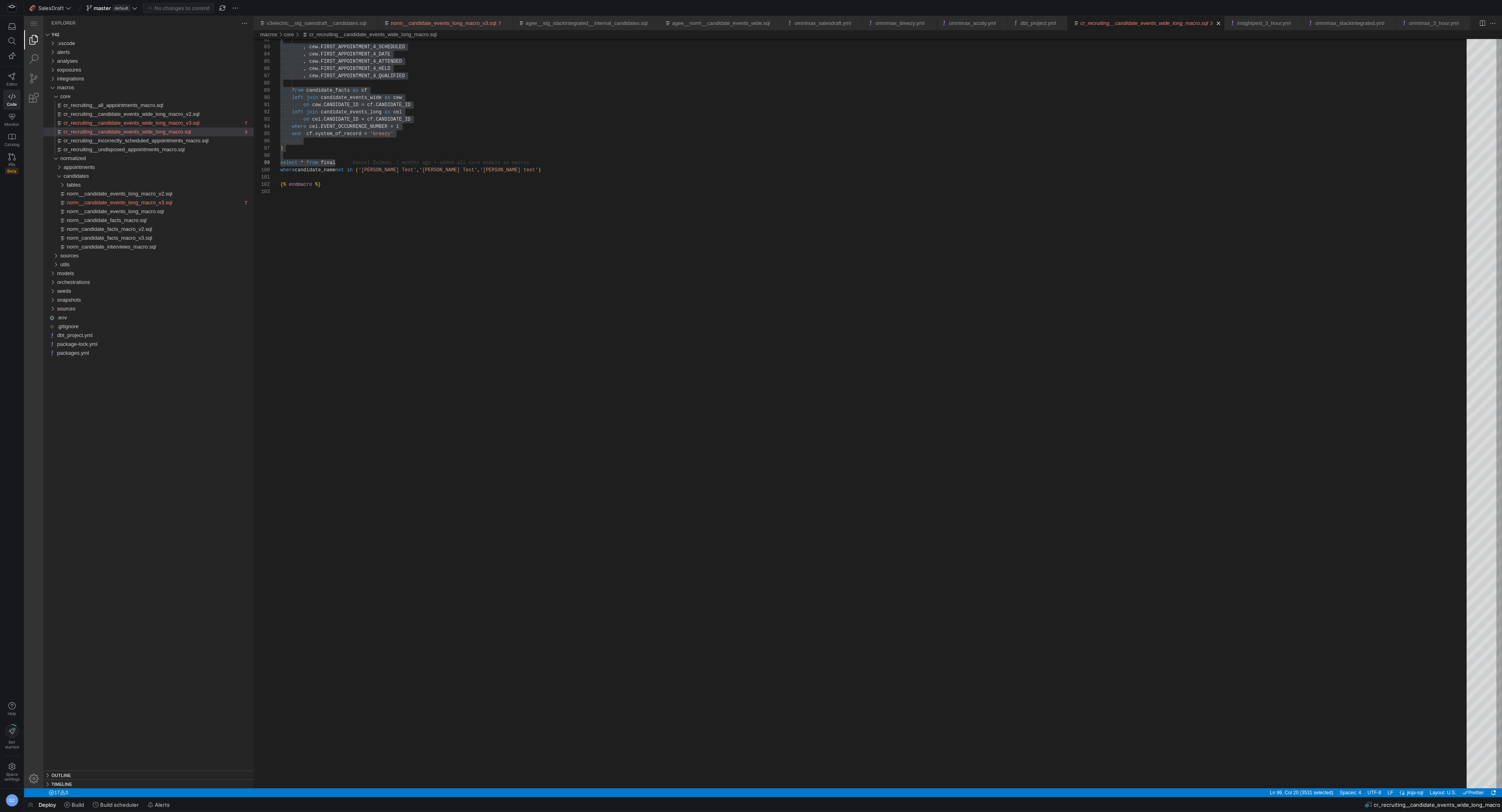
scroll to position [15, 54]
click at [53, 6] on span "SalesDraft" at bounding box center [51, 8] width 26 height 6
click at [75, 91] on button "🍌 Stack Integrated" at bounding box center [72, 95] width 89 height 13
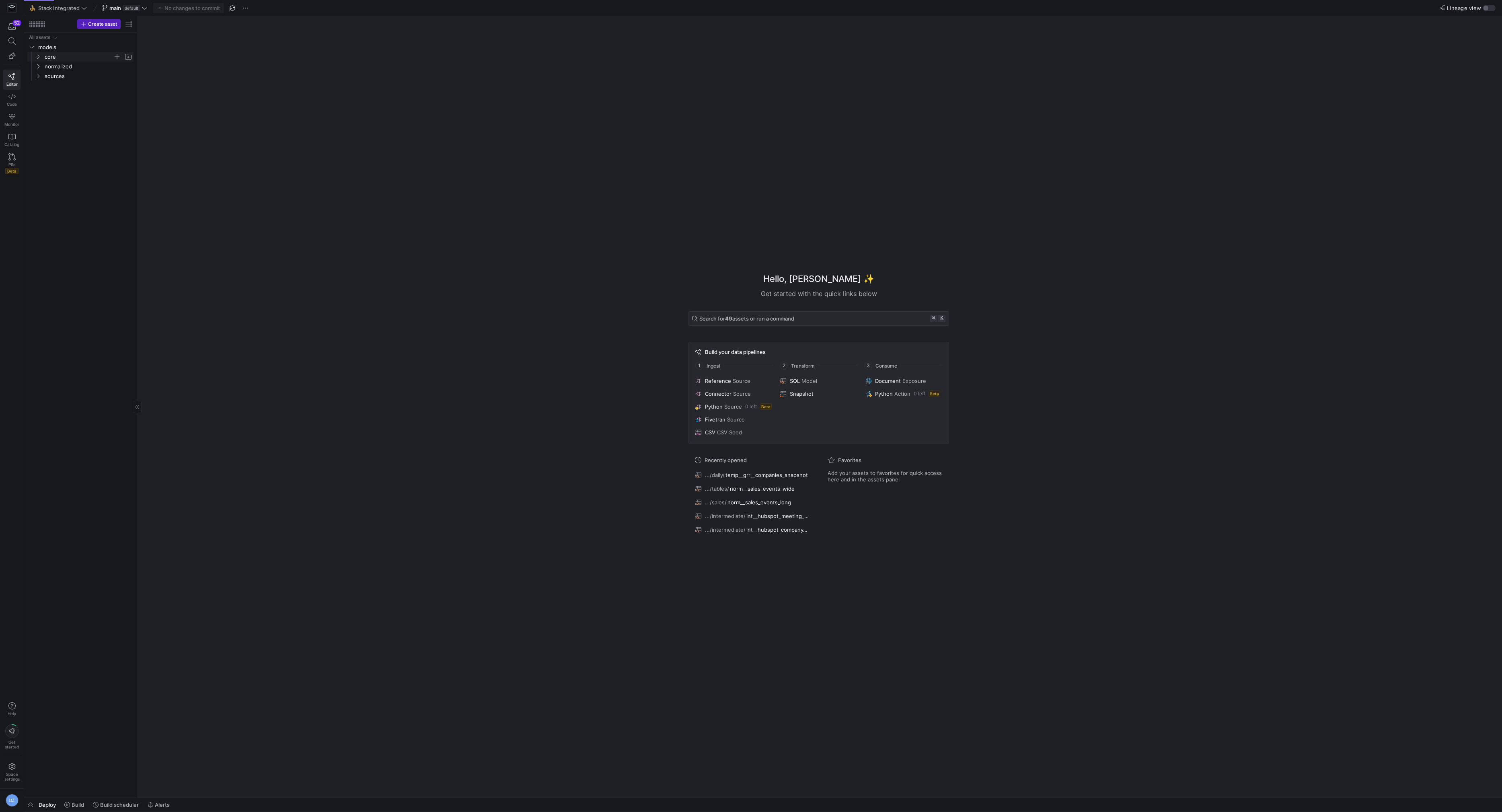
click at [77, 55] on span "core" at bounding box center [79, 57] width 68 height 10
click at [98, 65] on span "daily" at bounding box center [82, 67] width 62 height 10
click at [116, 67] on span "button" at bounding box center [117, 66] width 8 height 8
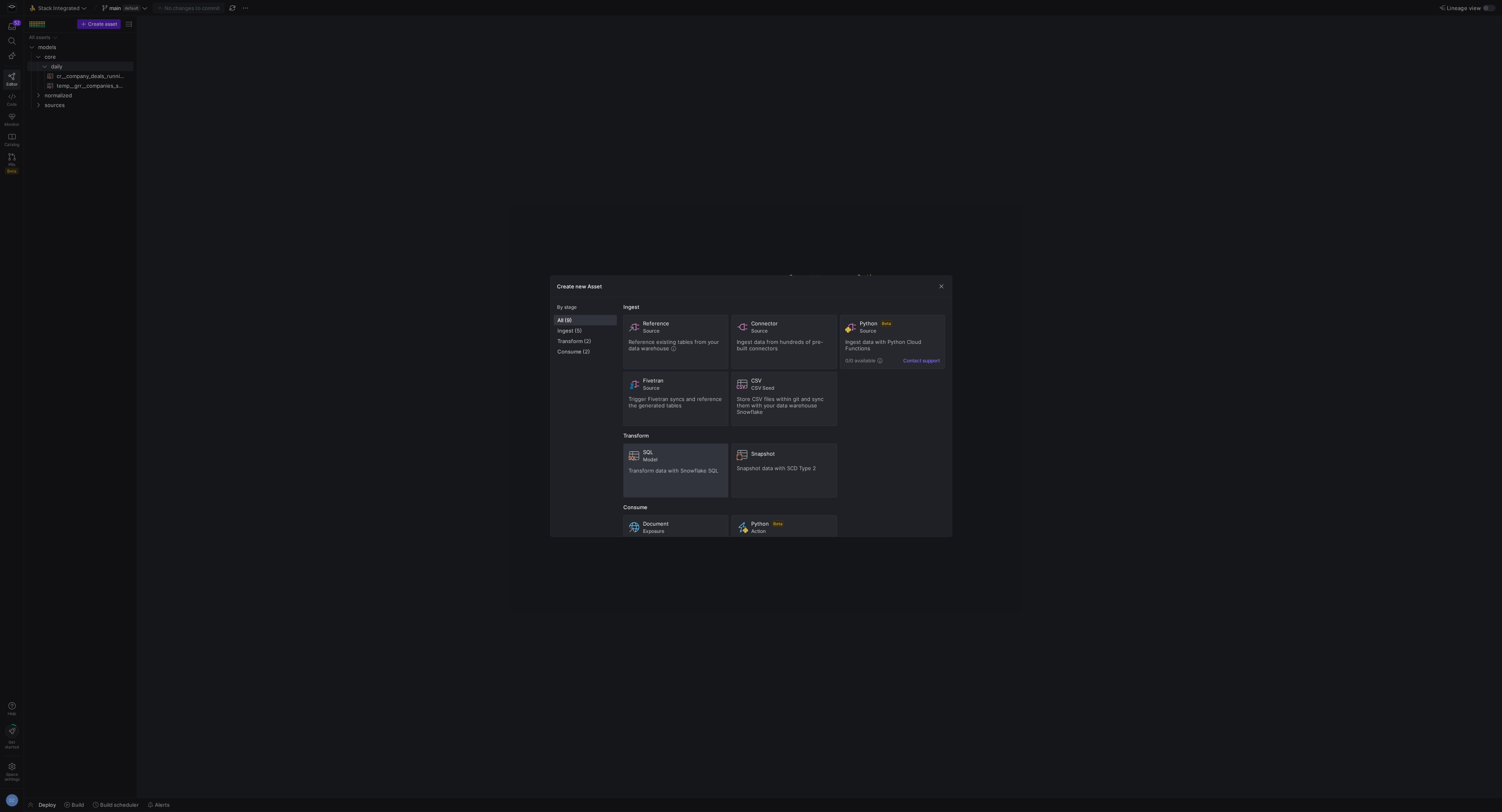
click at [646, 459] on span "Model" at bounding box center [683, 459] width 80 height 6
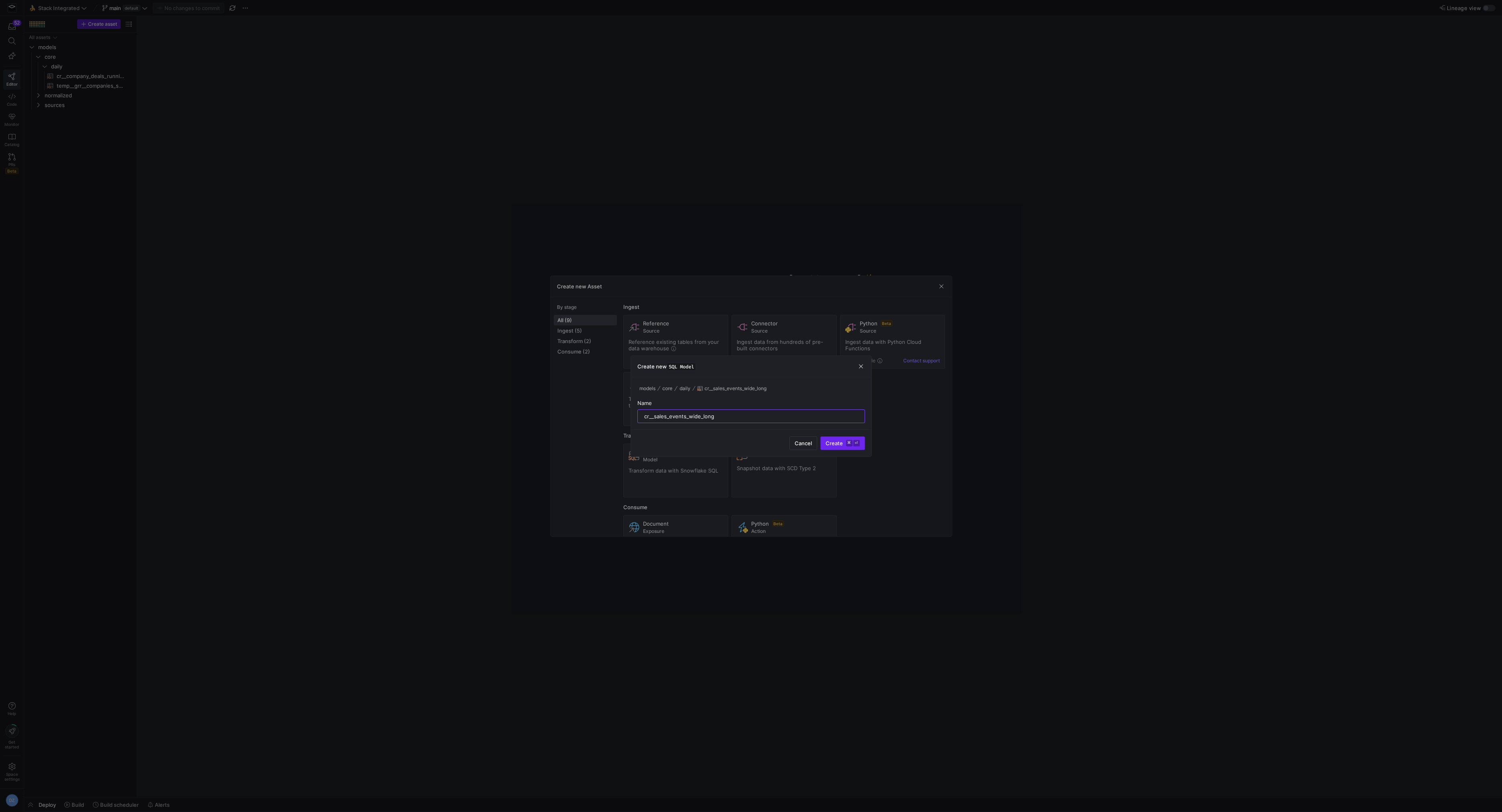
type input "cr__sales_events_wide_long"
click at [843, 441] on span "Create ⌘ ⏎" at bounding box center [843, 443] width 34 height 6
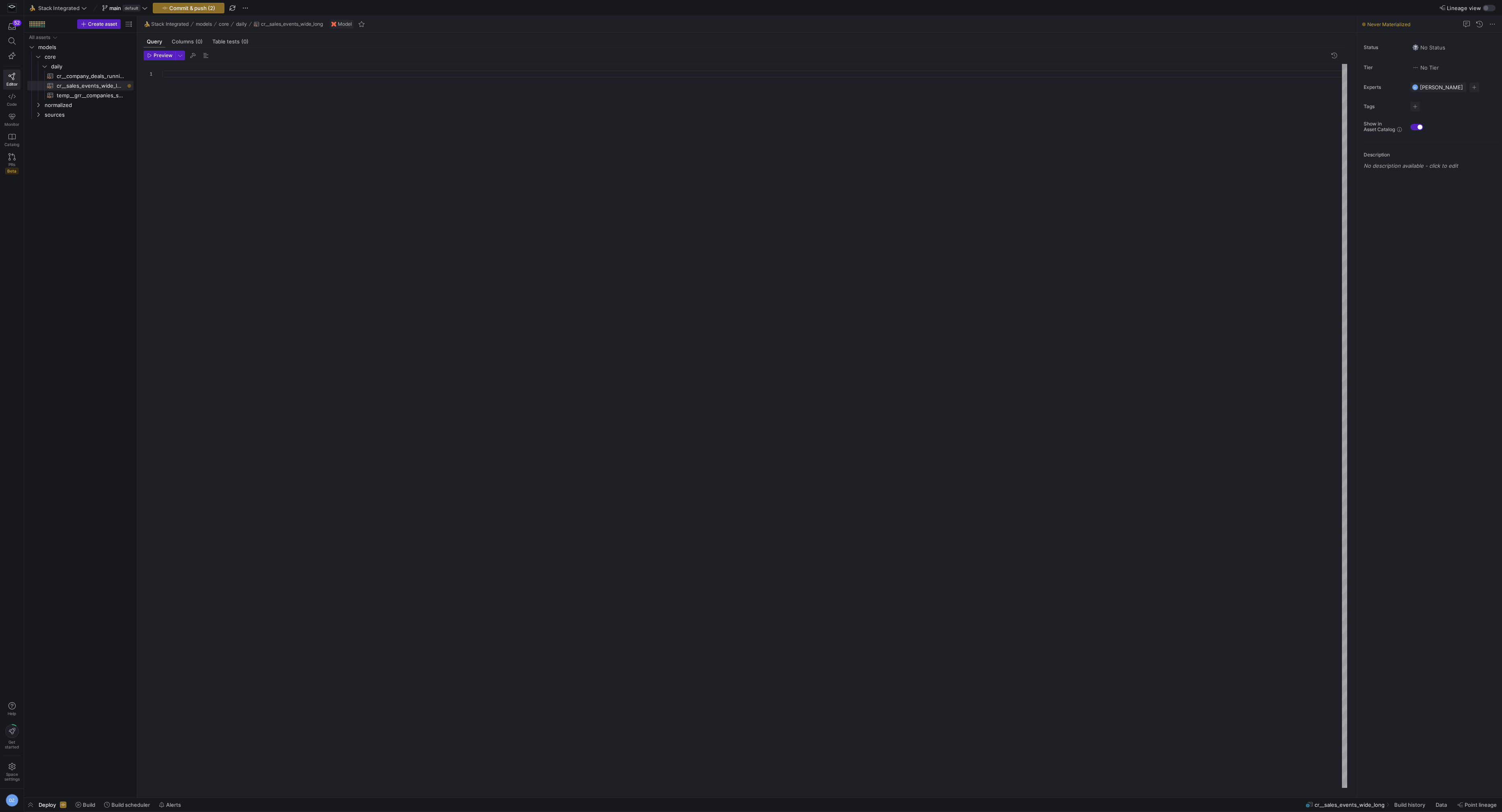
click at [333, 181] on div at bounding box center [754, 426] width 1185 height 724
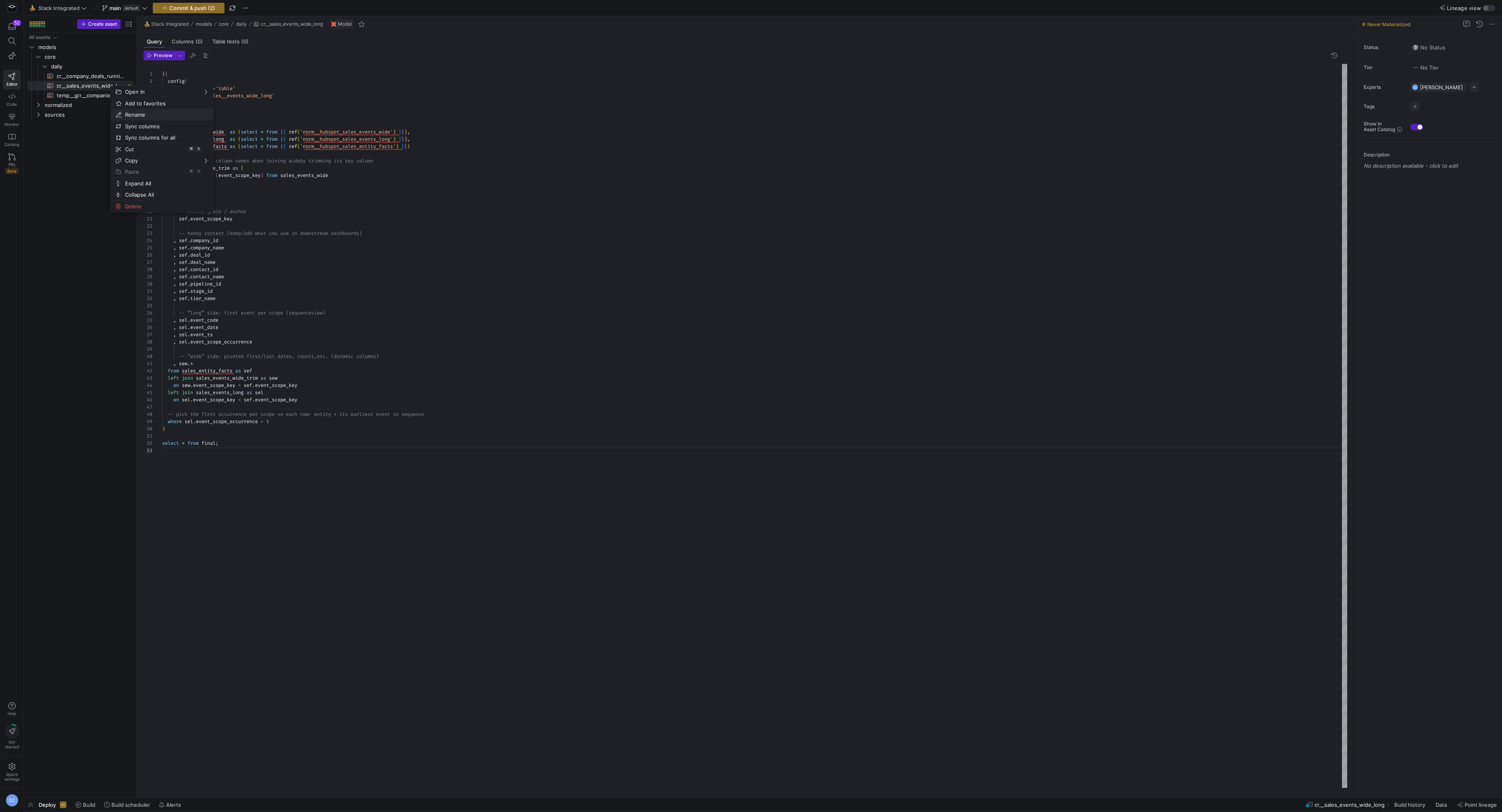
click at [139, 115] on span "Rename" at bounding box center [155, 115] width 67 height 11
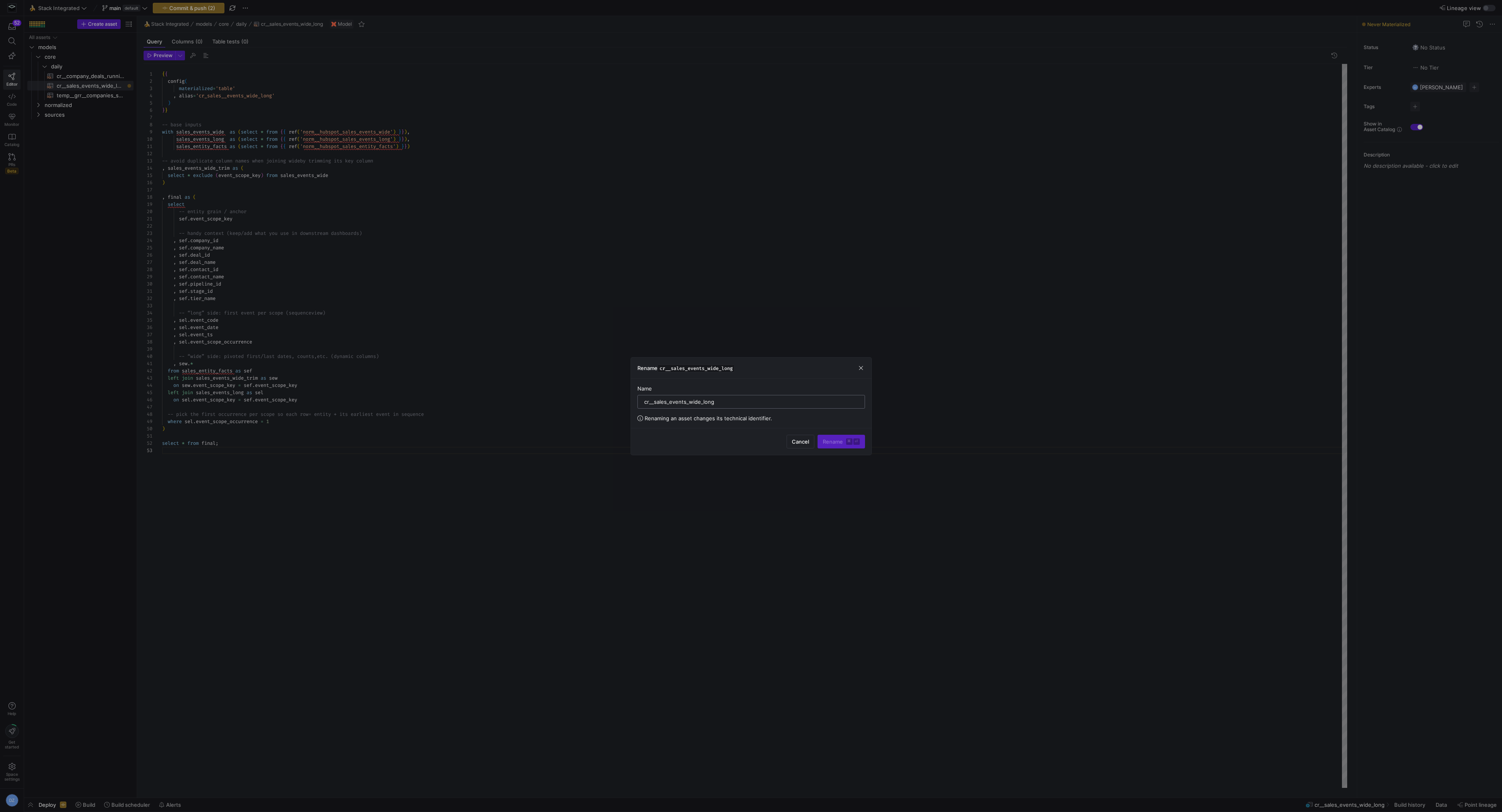
click at [694, 402] on input "cr__sales_events_wide_long" at bounding box center [751, 402] width 214 height 6
click at [314, 174] on div at bounding box center [751, 406] width 1502 height 812
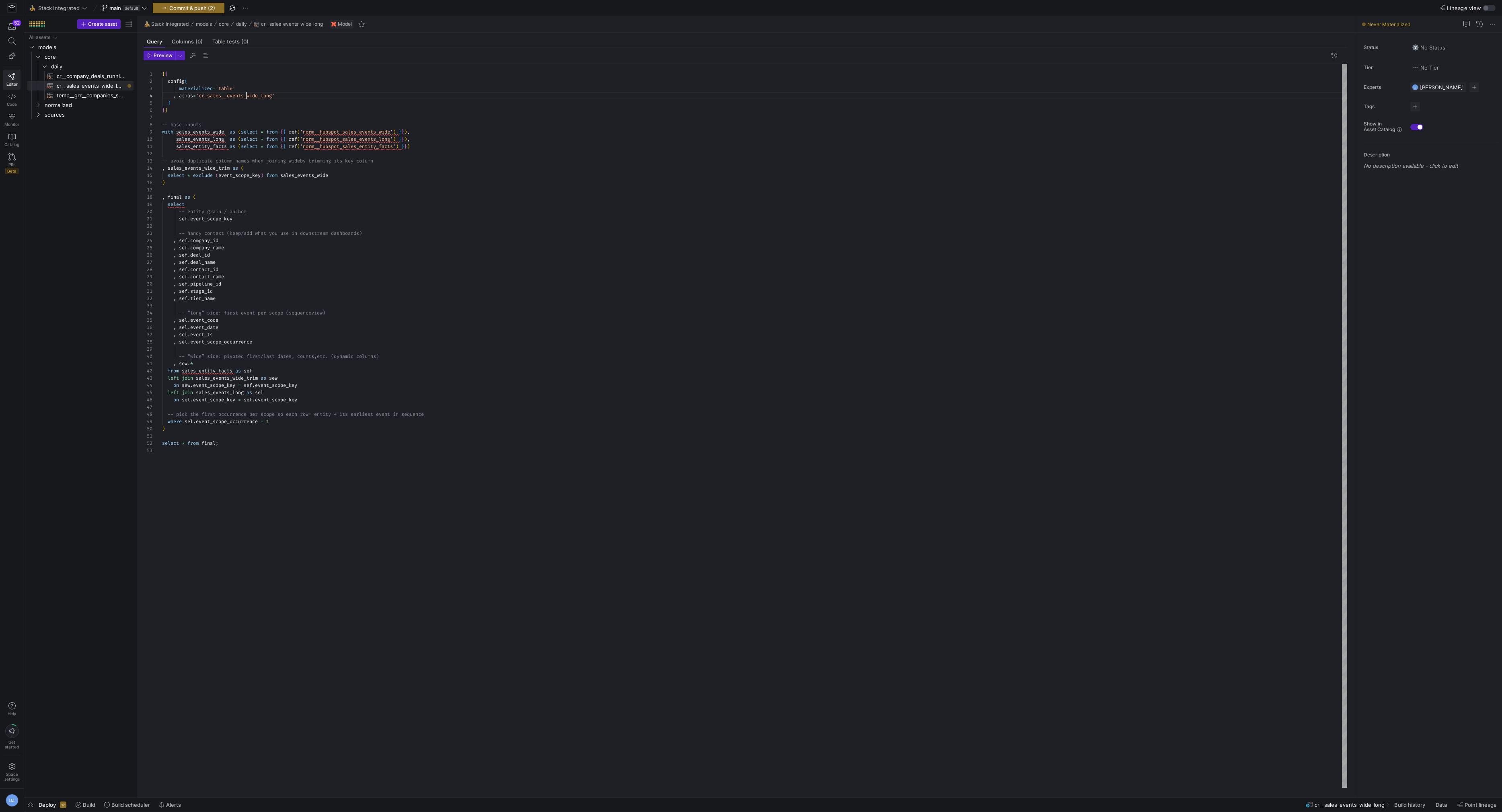
click at [246, 93] on div "{ { config ( materialized = 'table' , alias = 'cr_sales__events_wide_long' ) } …" at bounding box center [754, 426] width 1185 height 724
click at [250, 110] on div "{ { config ( materialized = 'table' , alias = 'cr__sales_events_wide_long' ) } …" at bounding box center [754, 426] width 1185 height 724
click at [344, 132] on div "{ { config ( materialized = 'table' , alias = 'cr__sales_events_wide_long' ) } …" at bounding box center [754, 426] width 1185 height 724
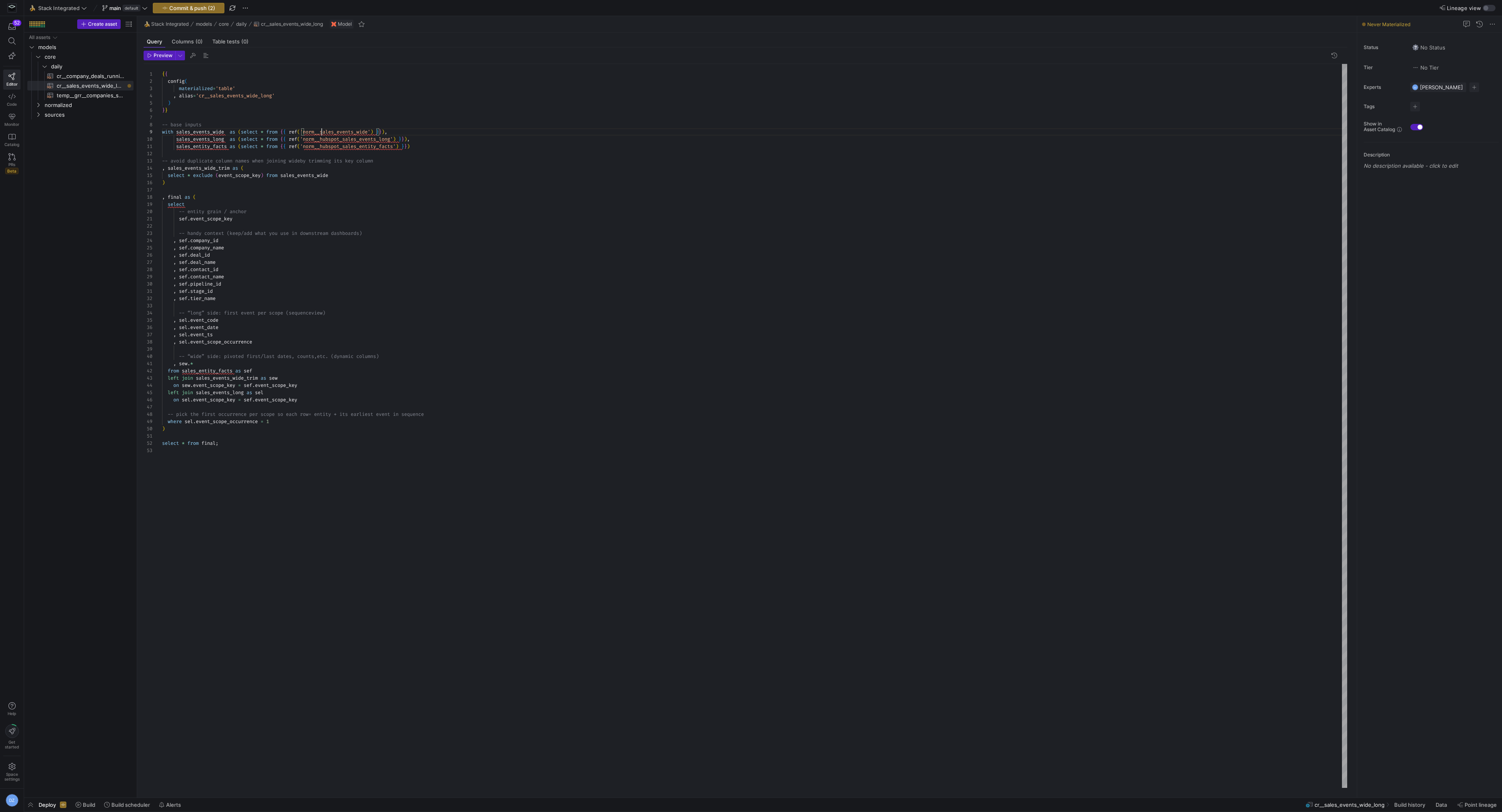
scroll to position [58, 159]
click at [343, 139] on div "{ { config ( materialized = 'table' , alias = 'cr__sales_events_wide_long' ) } …" at bounding box center [754, 426] width 1185 height 724
click at [344, 146] on div "{ { config ( materialized = 'table' , alias = 'cr__sales_events_wide_long' ) } …" at bounding box center [754, 426] width 1185 height 724
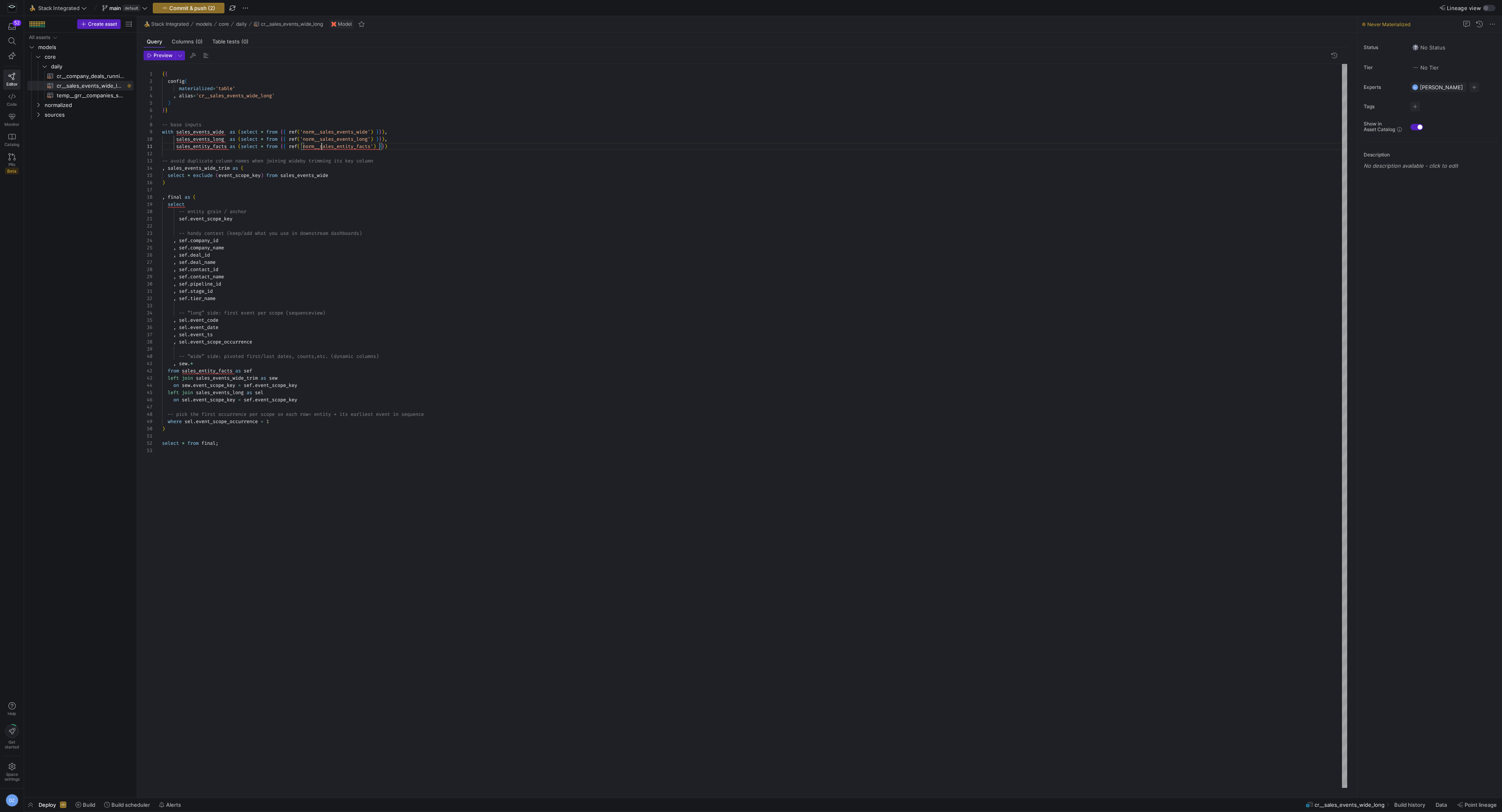
click at [357, 194] on div "{ { config ( materialized = 'table' , alias = 'cr__sales_events_wide_long' ) } …" at bounding box center [754, 426] width 1185 height 724
click at [257, 443] on div "{ { config ( materialized = 'table' , alias = 'cr__sales_events_wide_long' ) } …" at bounding box center [754, 426] width 1185 height 724
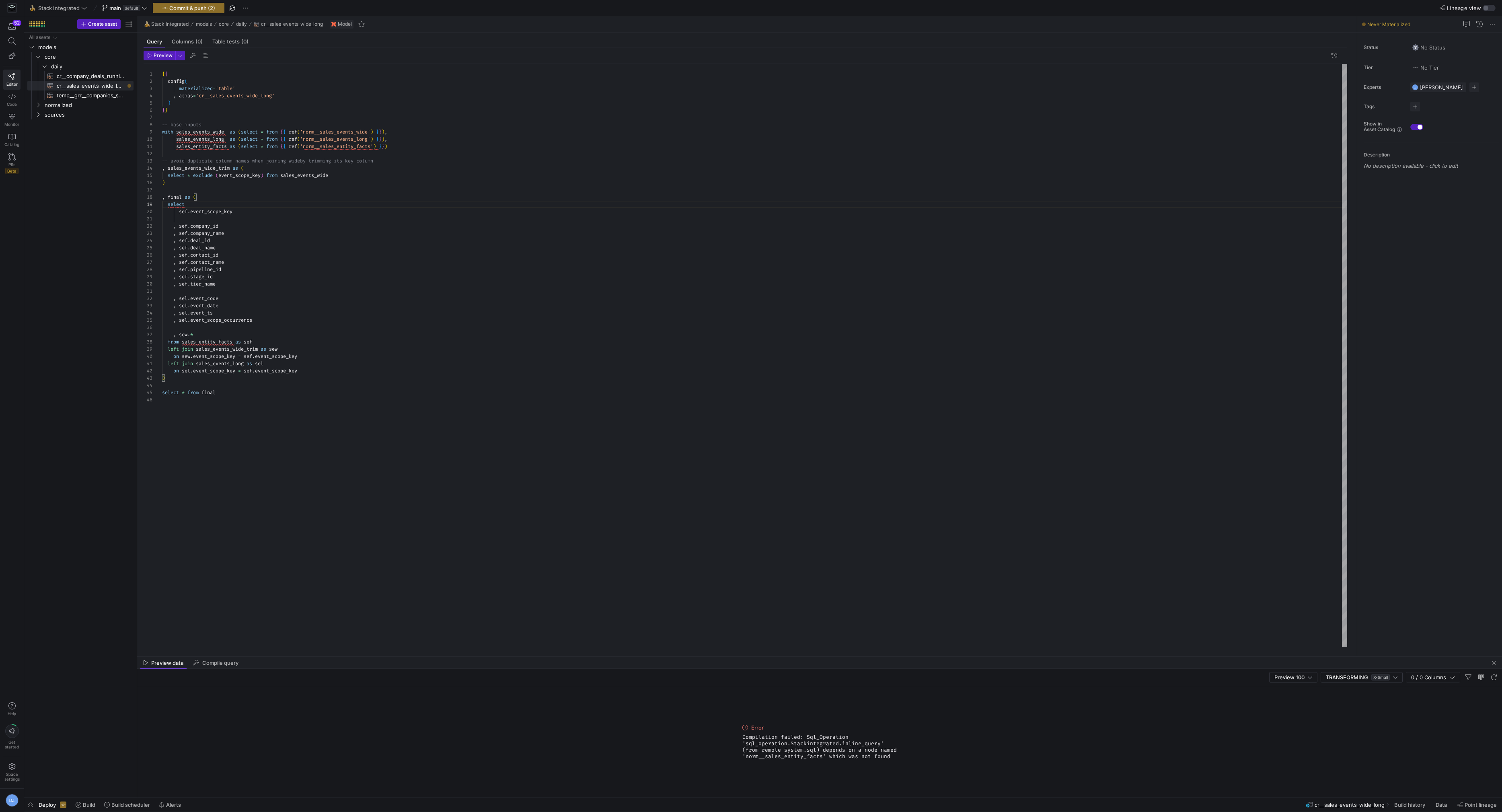
click at [220, 149] on div "{ { config ( materialized = 'table' , alias = 'cr__sales_events_wide_long' ) } …" at bounding box center [754, 355] width 1185 height 583
click at [226, 151] on div "{ { config ( materialized = 'table' , alias = 'cr__sales_events_wide_long' ) } …" at bounding box center [754, 355] width 1185 height 583
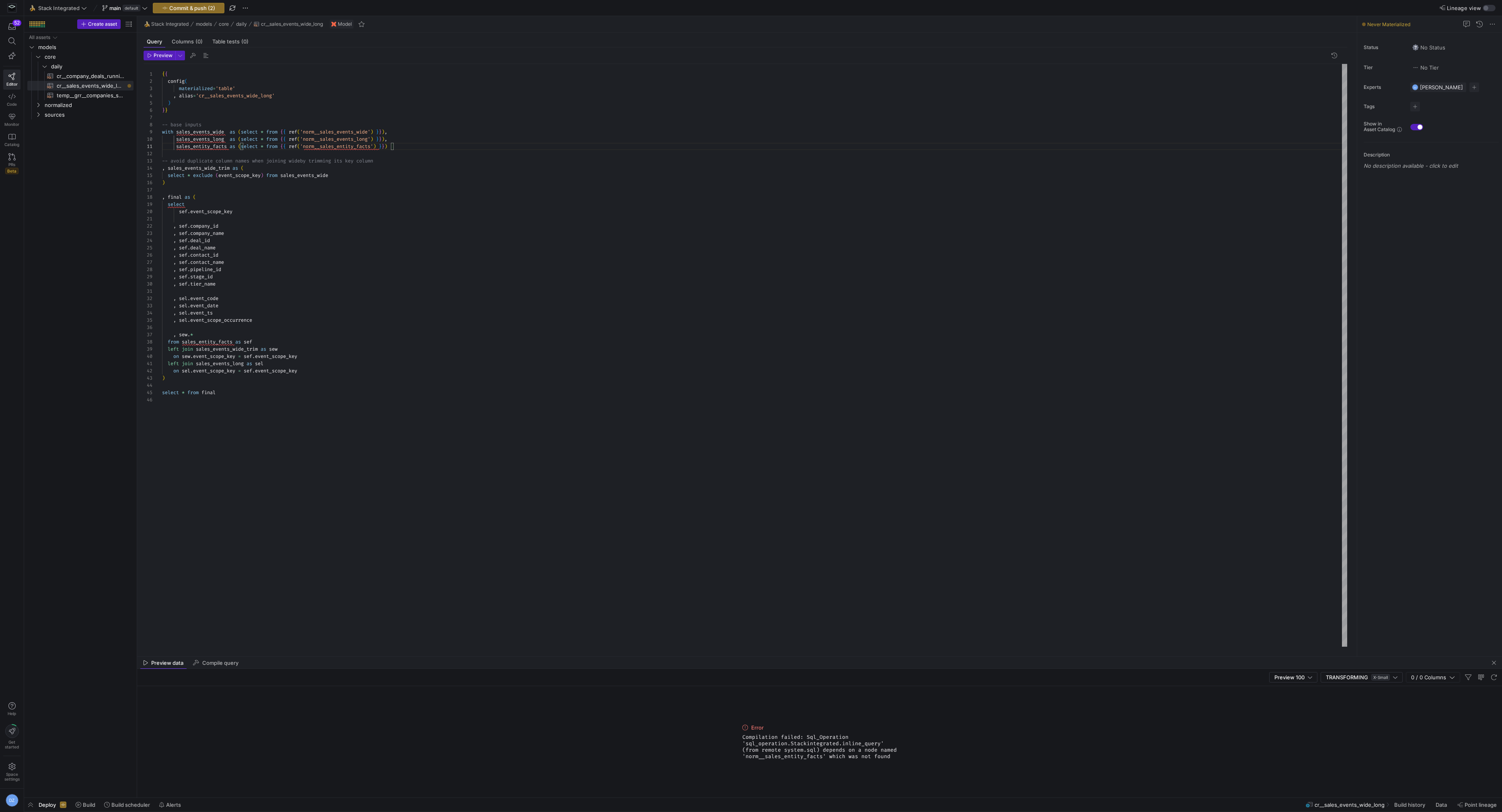
drag, startPoint x: 426, startPoint y: 148, endPoint x: 424, endPoint y: 143, distance: 5.4
click at [424, 143] on div "{ { config ( materialized = 'table' , alias = 'cr__sales_events_wide_long' ) } …" at bounding box center [754, 355] width 1185 height 583
click at [424, 162] on div "{ { config ( materialized = 'table' , alias = 'cr__sales_events_wide_long' ) } …" at bounding box center [754, 355] width 1185 height 583
click at [51, 105] on span "normalized" at bounding box center [79, 105] width 68 height 10
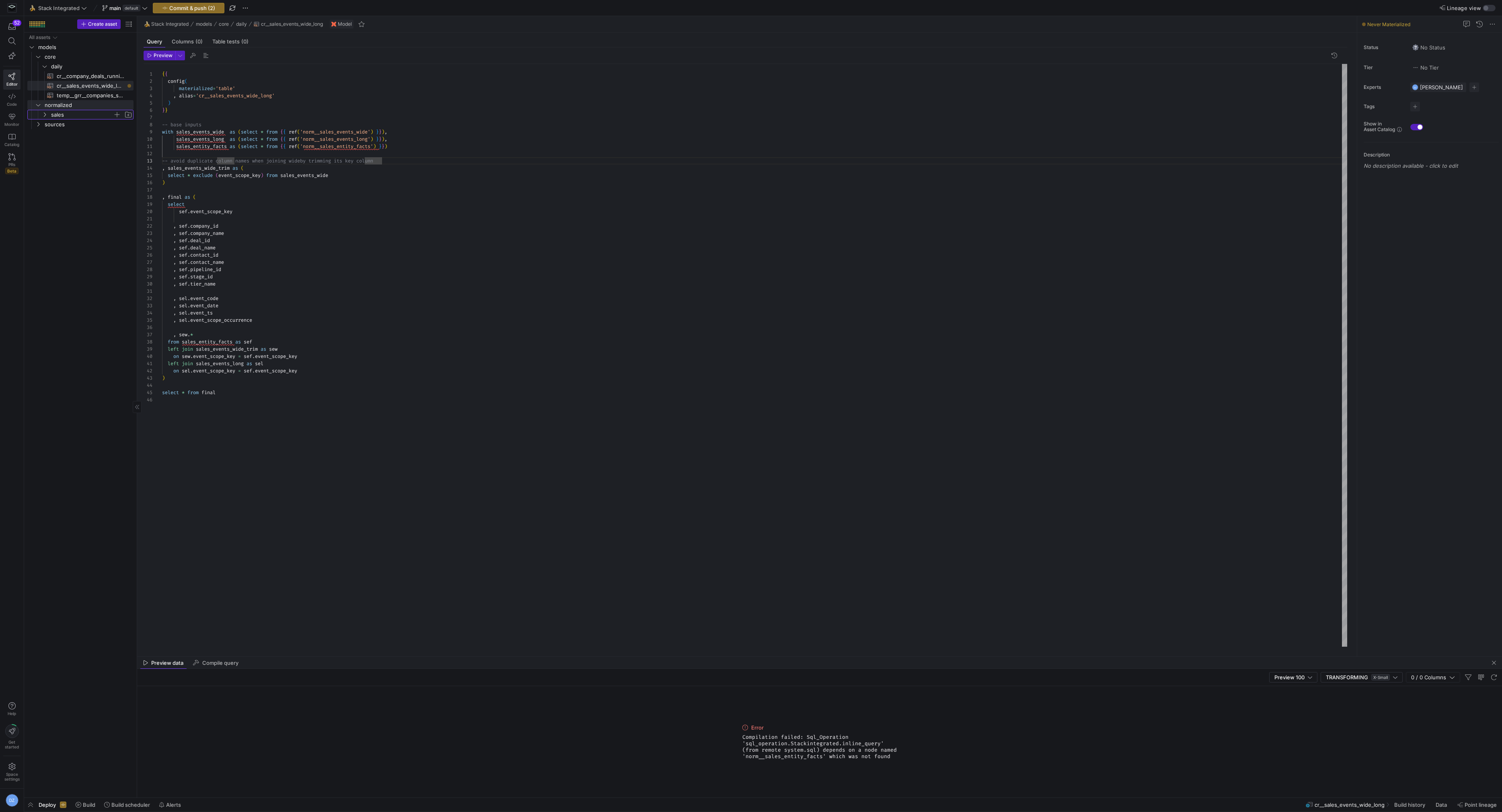
click at [68, 114] on span "sales" at bounding box center [82, 115] width 62 height 10
click at [73, 125] on span "tables" at bounding box center [86, 124] width 56 height 10
click at [84, 144] on span "norm__sales_events_long​​​​​​​​​​" at bounding box center [91, 144] width 68 height 10
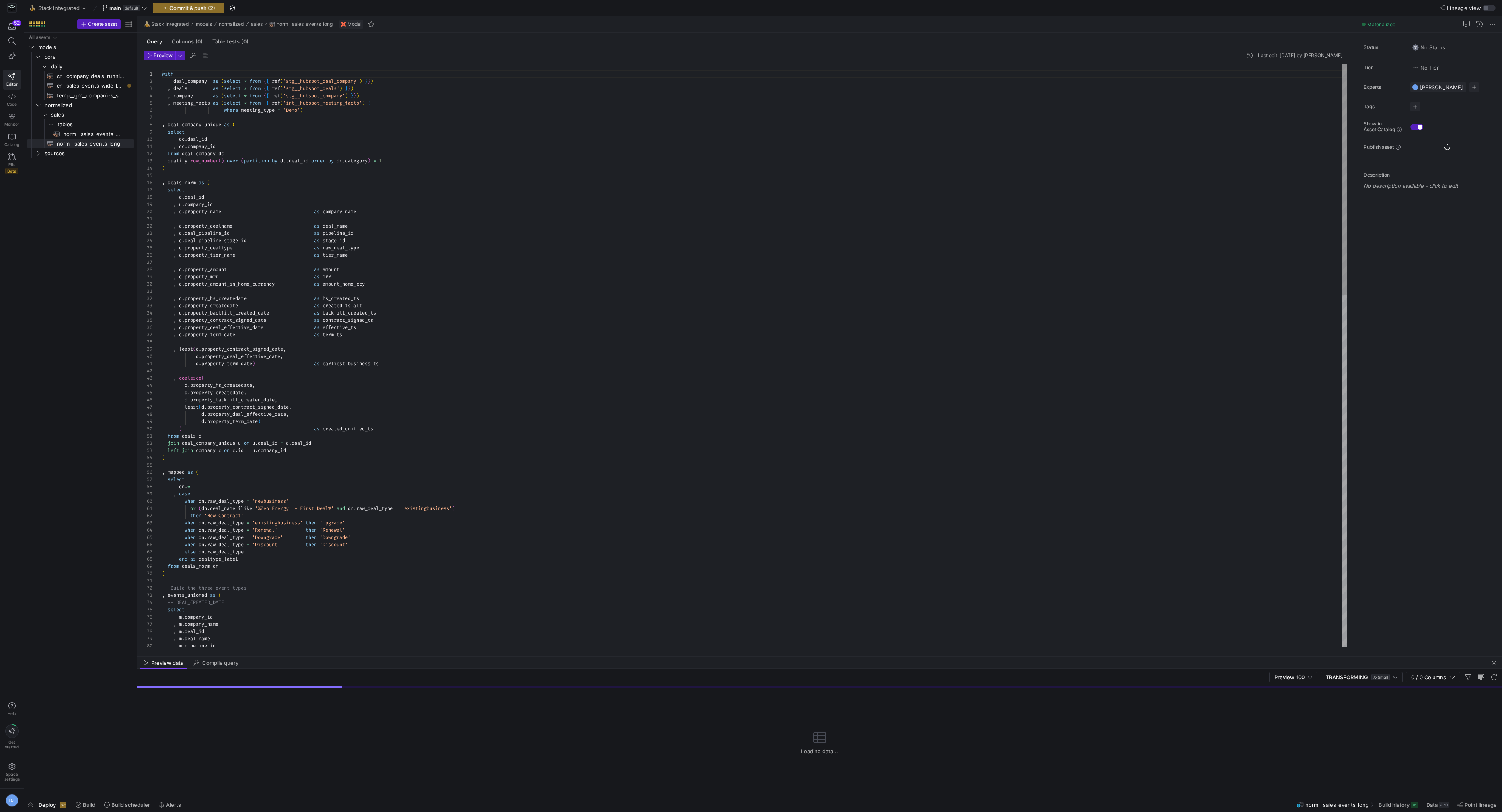
click at [410, 178] on div "with deal_company as ( select * from { { ref ( 'stg__hubspot_deal_company' ) } …" at bounding box center [754, 798] width 1185 height 1468
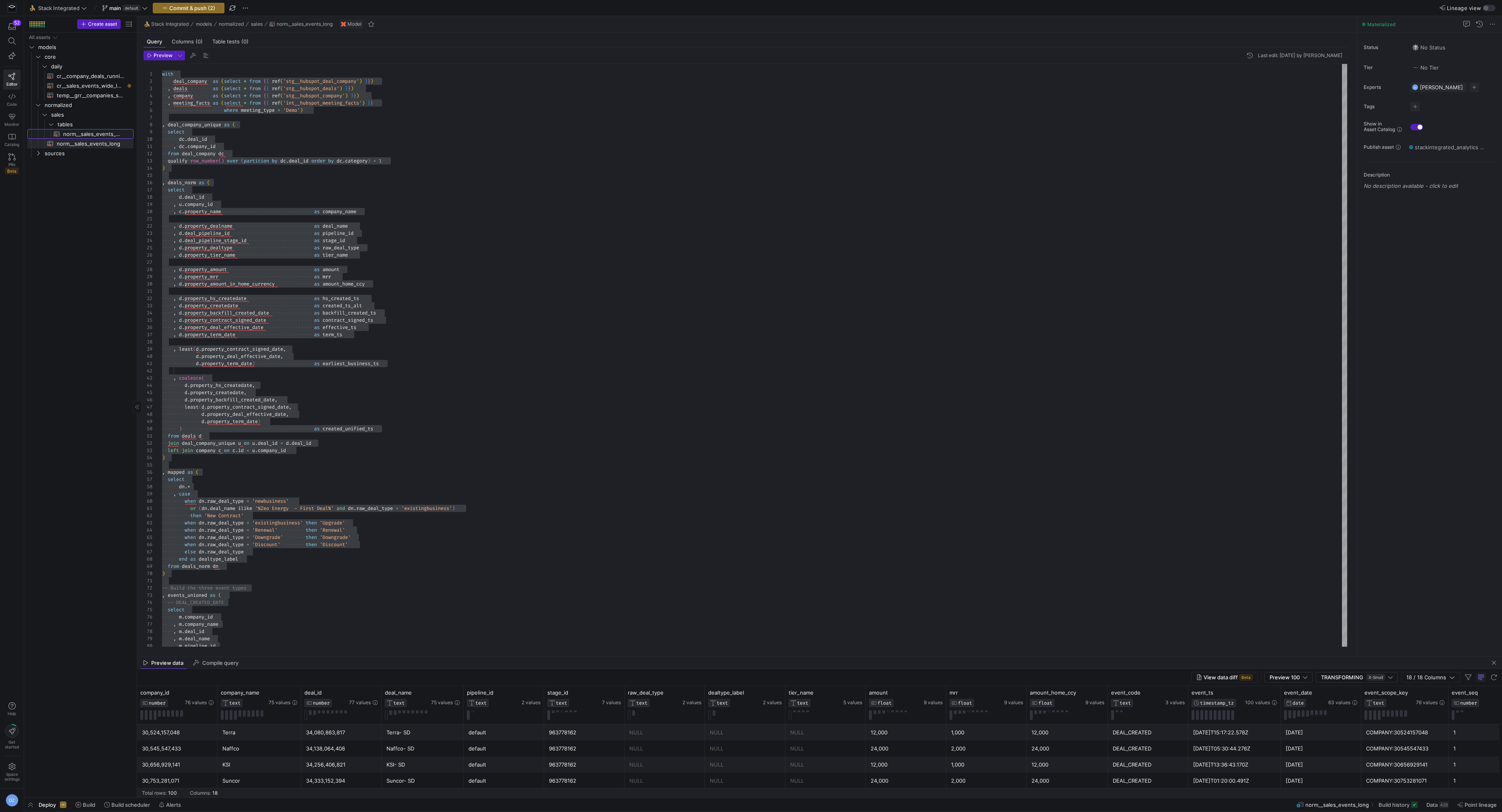
click at [102, 132] on span "norm__sales_events_wide​​​​​​​​​​" at bounding box center [94, 134] width 61 height 10
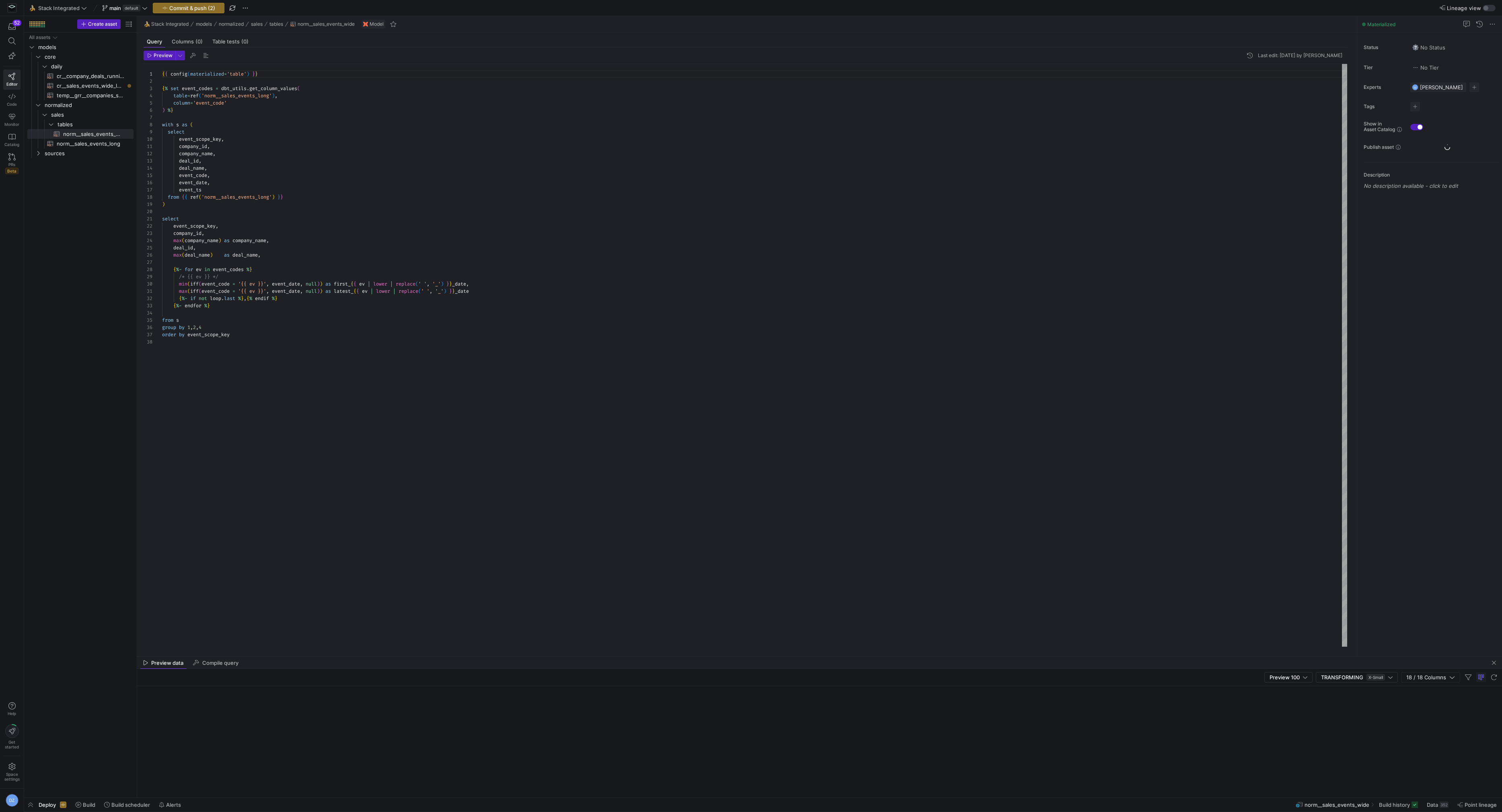
click at [438, 166] on div "{ { config ( materialized = 'table' ) } } { % set event_codes = dbt_utils . get…" at bounding box center [754, 355] width 1185 height 583
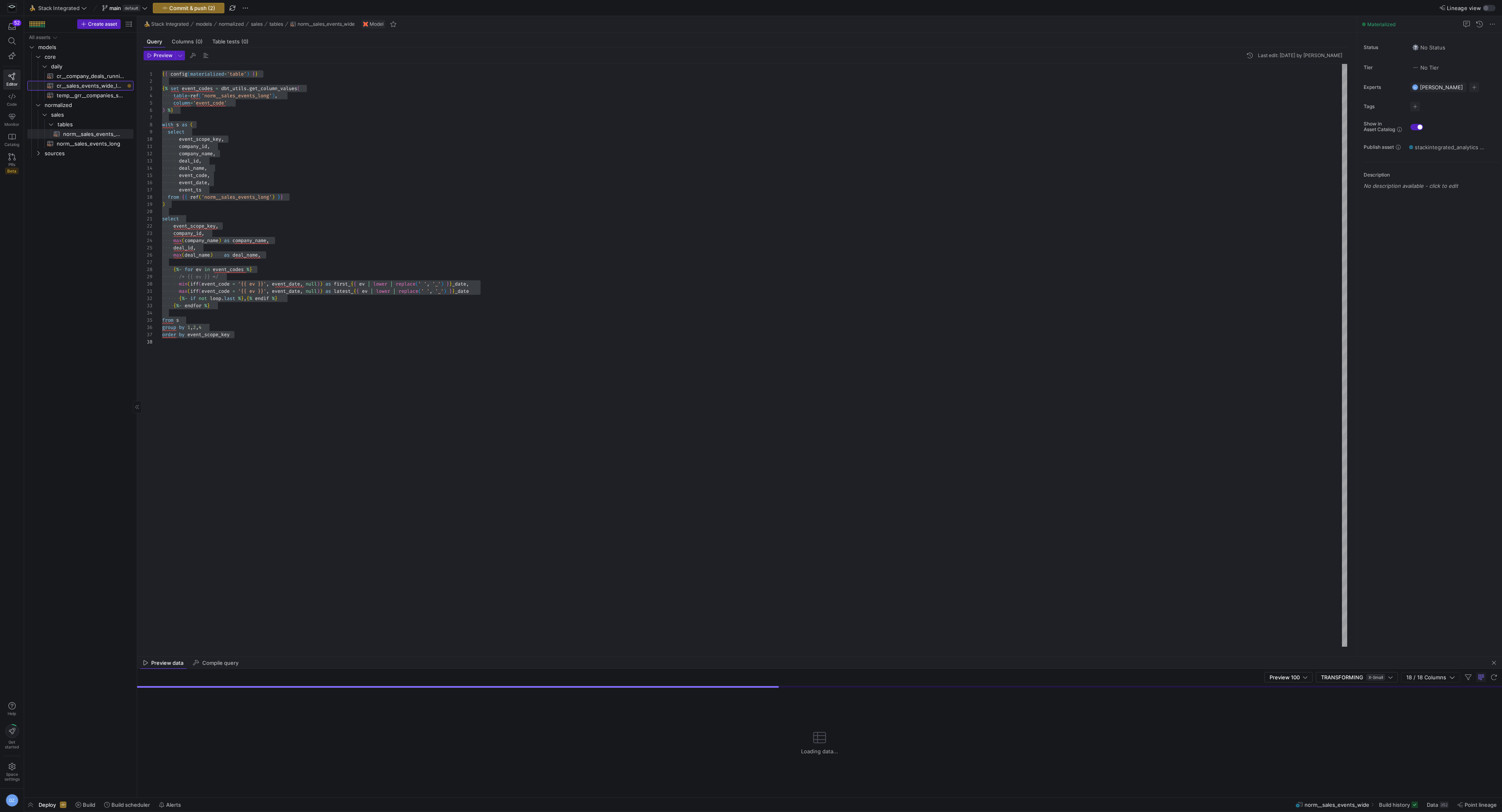
click at [96, 87] on span "cr__sales_events_wide_long​​​​​​​​​​" at bounding box center [91, 86] width 68 height 10
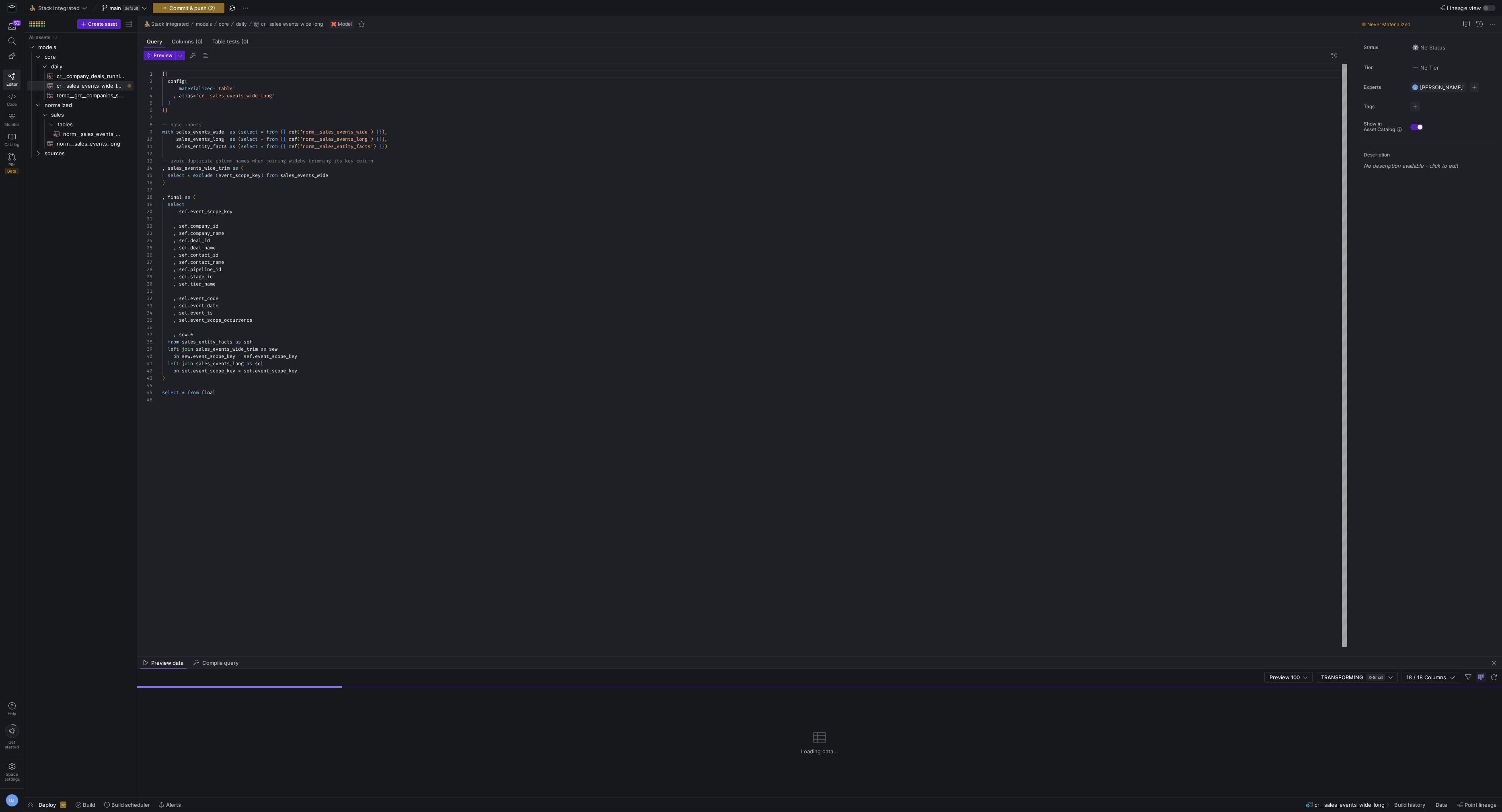
click at [477, 159] on div "{ { config ( materialized = 'table' , alias = 'cr__sales_events_wide_long' ) } …" at bounding box center [754, 355] width 1185 height 583
click at [353, 295] on div "{ { config ( materialized = 'table' , alias = 'cr__sales_events_wide_long' ) } …" at bounding box center [754, 355] width 1185 height 583
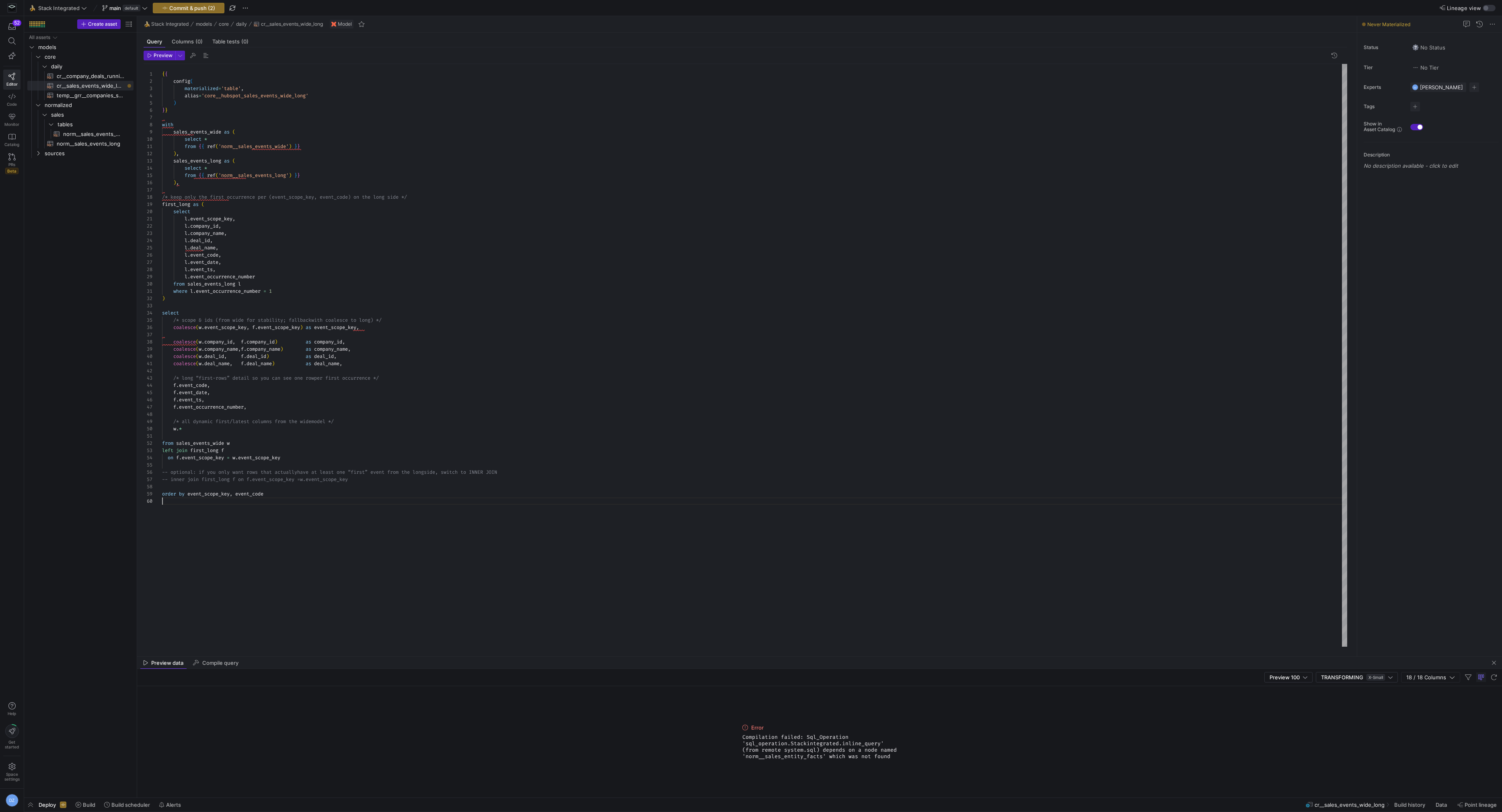
scroll to position [65, 0]
click at [245, 98] on div "{ { config ( materialized = 'table' , alias = 'core__hubspot_sales_events_wide_…" at bounding box center [754, 355] width 1185 height 583
click at [260, 141] on div at bounding box center [751, 406] width 1502 height 812
click at [253, 137] on div at bounding box center [751, 406] width 1502 height 812
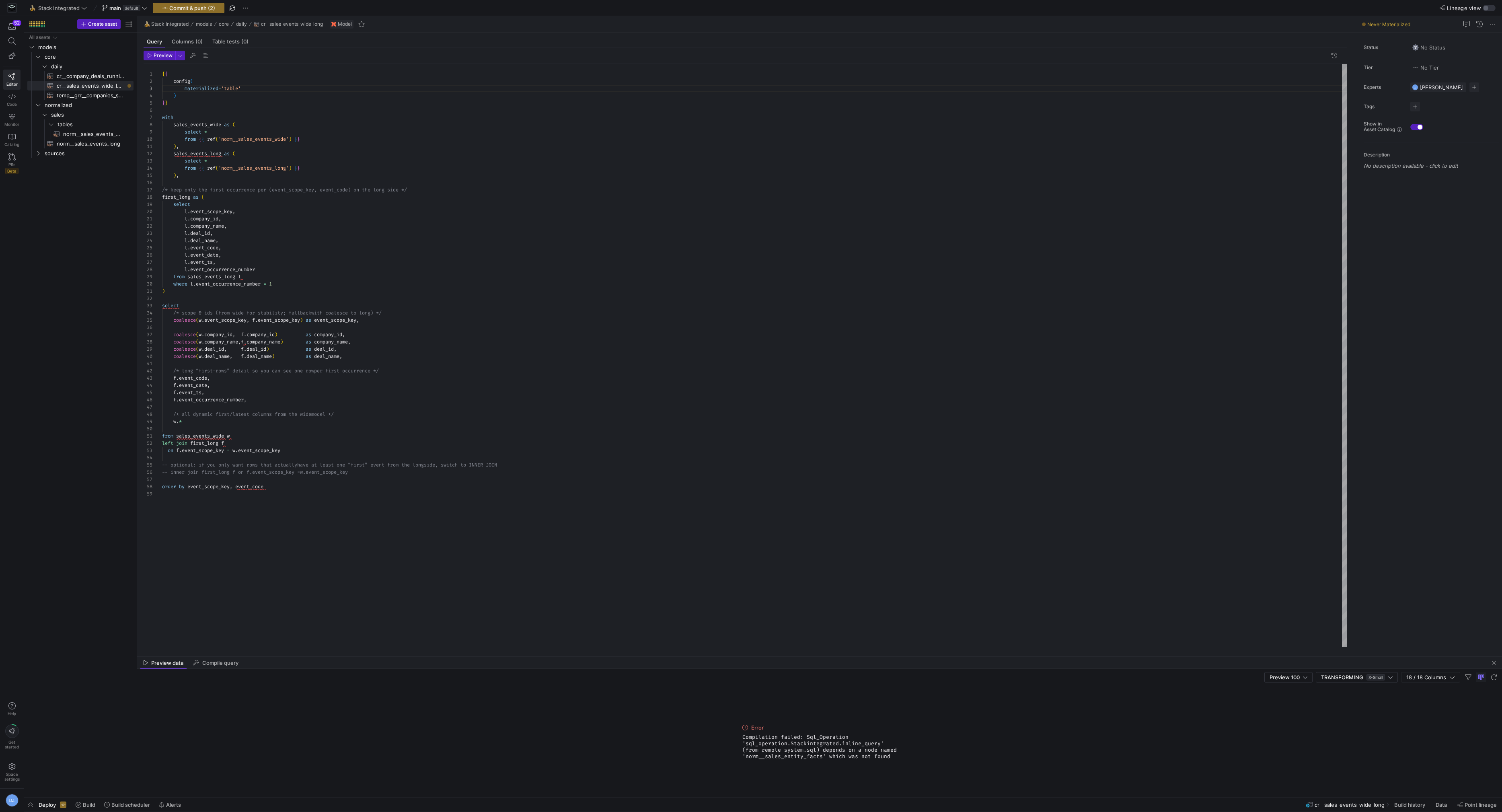
click at [253, 128] on div "{ { config ( materialized = 'table' ) } } with sales_events_wide as ( select * …" at bounding box center [754, 355] width 1185 height 583
click at [362, 133] on div "{ { config ( materialized = 'table' ) } } with sales_events_wide as ( select * …" at bounding box center [754, 355] width 1185 height 583
click at [359, 138] on div "{ { config ( materialized = 'table' ) } } with sales_events_wide as ( select * …" at bounding box center [754, 355] width 1185 height 583
click at [319, 167] on div "{ { config ( materialized = 'table' ) } } with sales_events_wide as ( select * …" at bounding box center [754, 355] width 1185 height 583
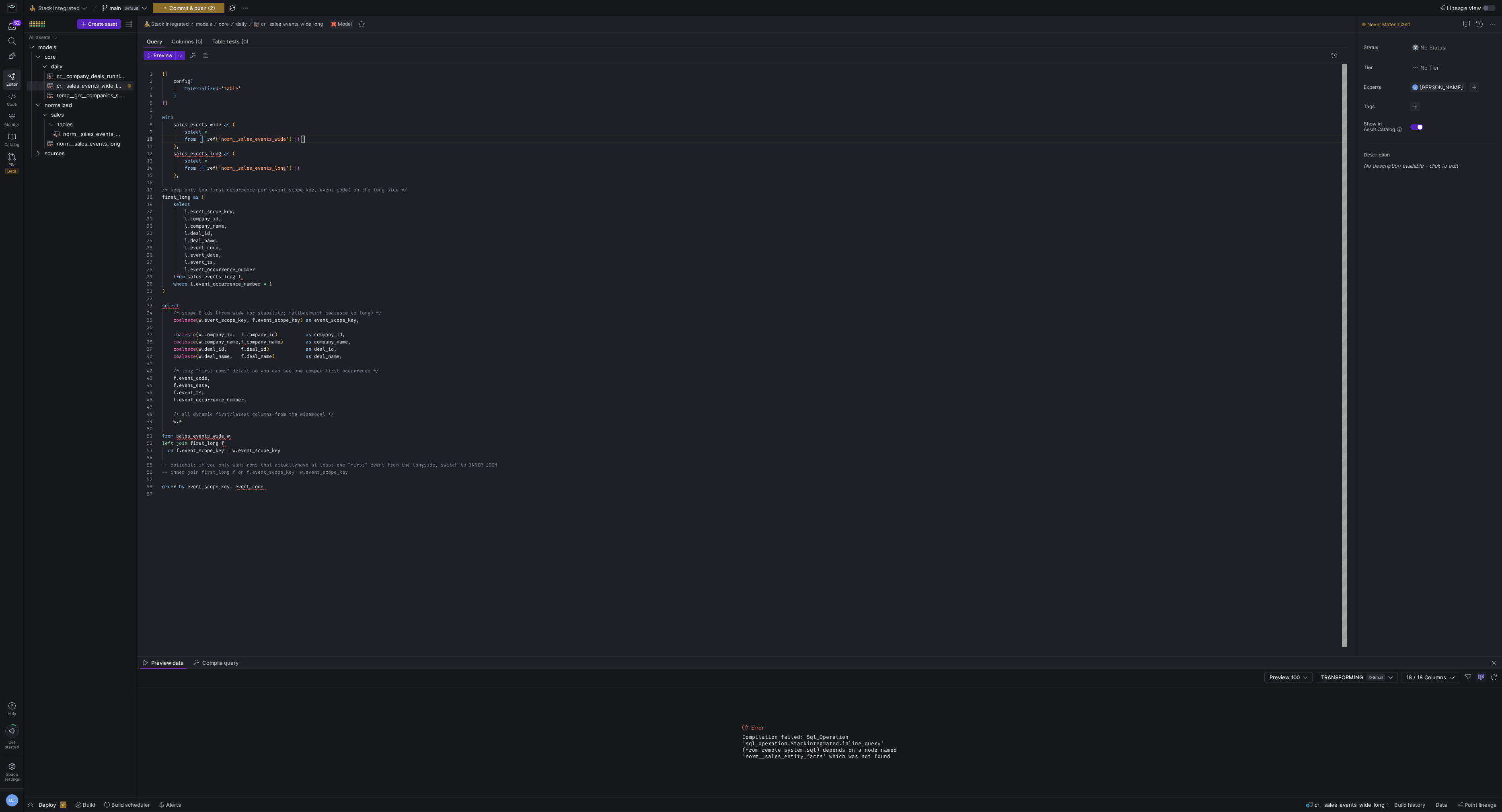
scroll to position [22, 142]
click at [443, 190] on div "{ { config ( materialized = 'table' ) } } with sales_events_wide as ( select * …" at bounding box center [754, 355] width 1185 height 583
click at [419, 259] on div "{ { config ( materialized = 'table' ) } } with sales_events_wide as ( select * …" at bounding box center [754, 355] width 1185 height 583
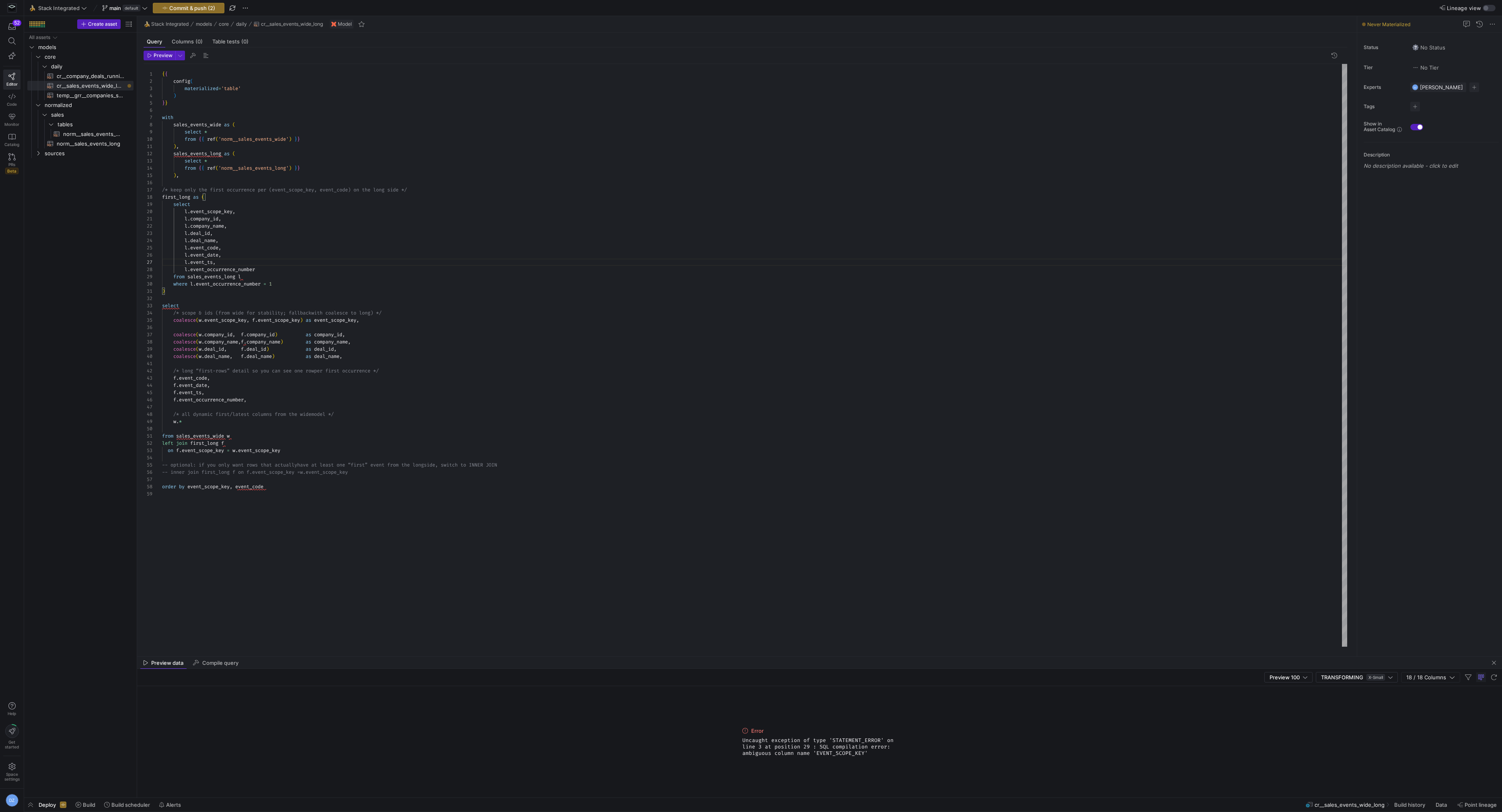
click at [317, 285] on div "{ { config ( materialized = 'table' ) } } with sales_events_wide as ( select * …" at bounding box center [754, 355] width 1185 height 583
click at [111, 144] on span "norm__sales_events_long​​​​​​​​​​" at bounding box center [91, 144] width 68 height 10
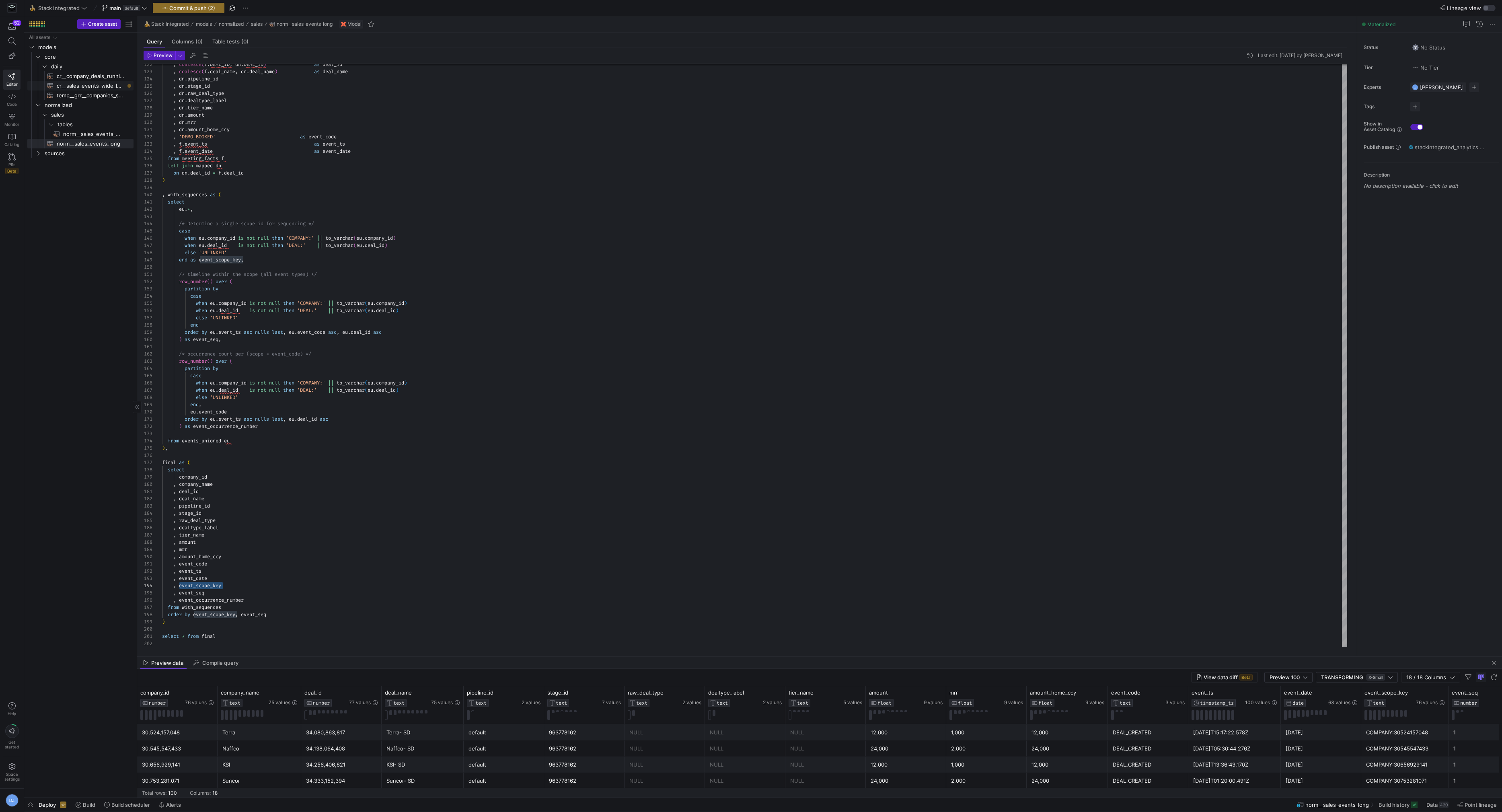
click at [94, 84] on span "cr__sales_events_wide_long​​​​​​​​​​" at bounding box center [91, 86] width 68 height 10
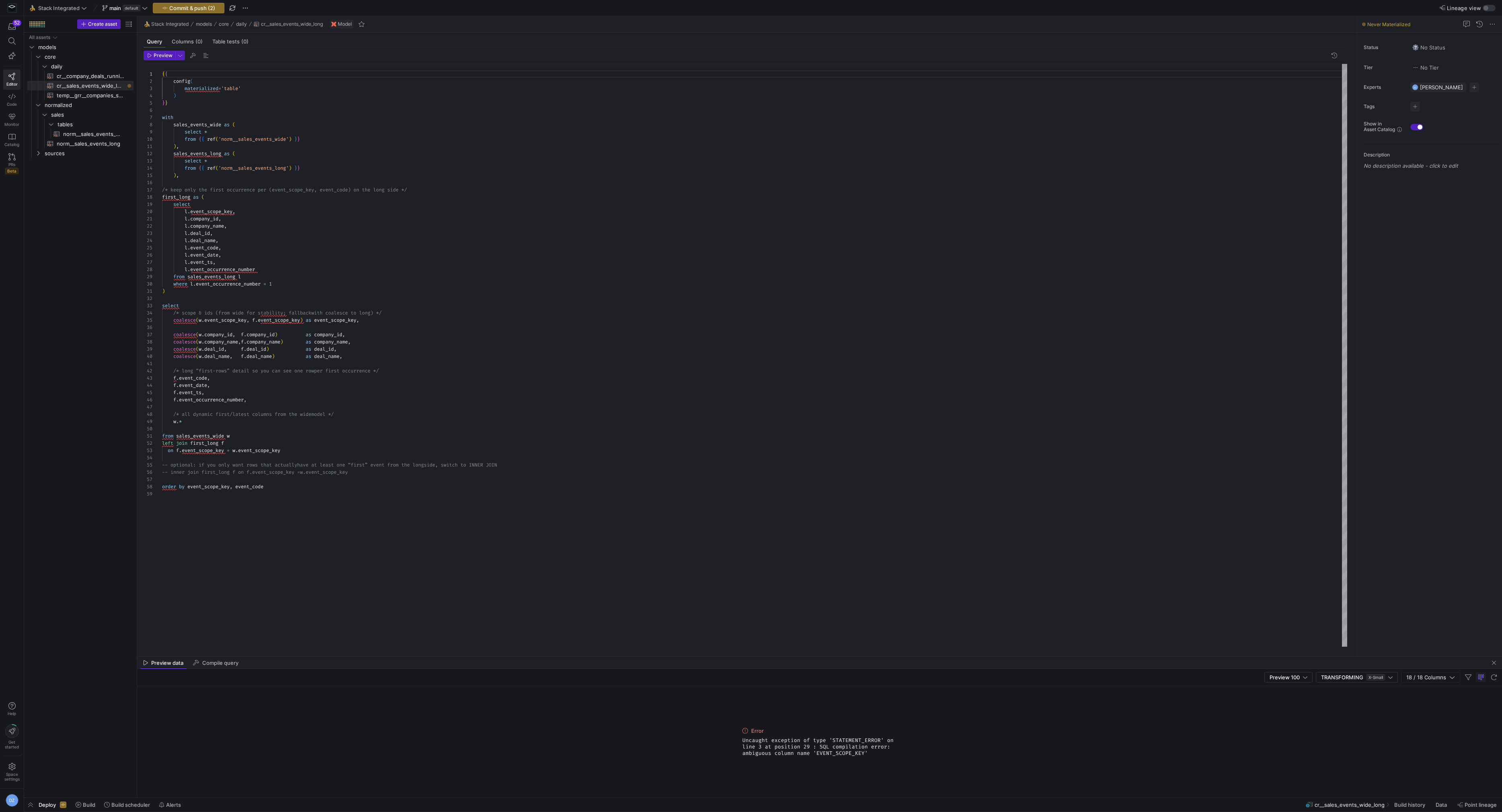
click at [295, 271] on div "{ { config ( materialized = 'table' ) } } with sales_events_wide as ( select * …" at bounding box center [754, 355] width 1185 height 583
click at [295, 276] on div "{ { config ( materialized = 'table' ) } } with sales_events_wide as ( select * …" at bounding box center [754, 355] width 1185 height 583
drag, startPoint x: 876, startPoint y: 752, endPoint x: 732, endPoint y: 740, distance: 144.5
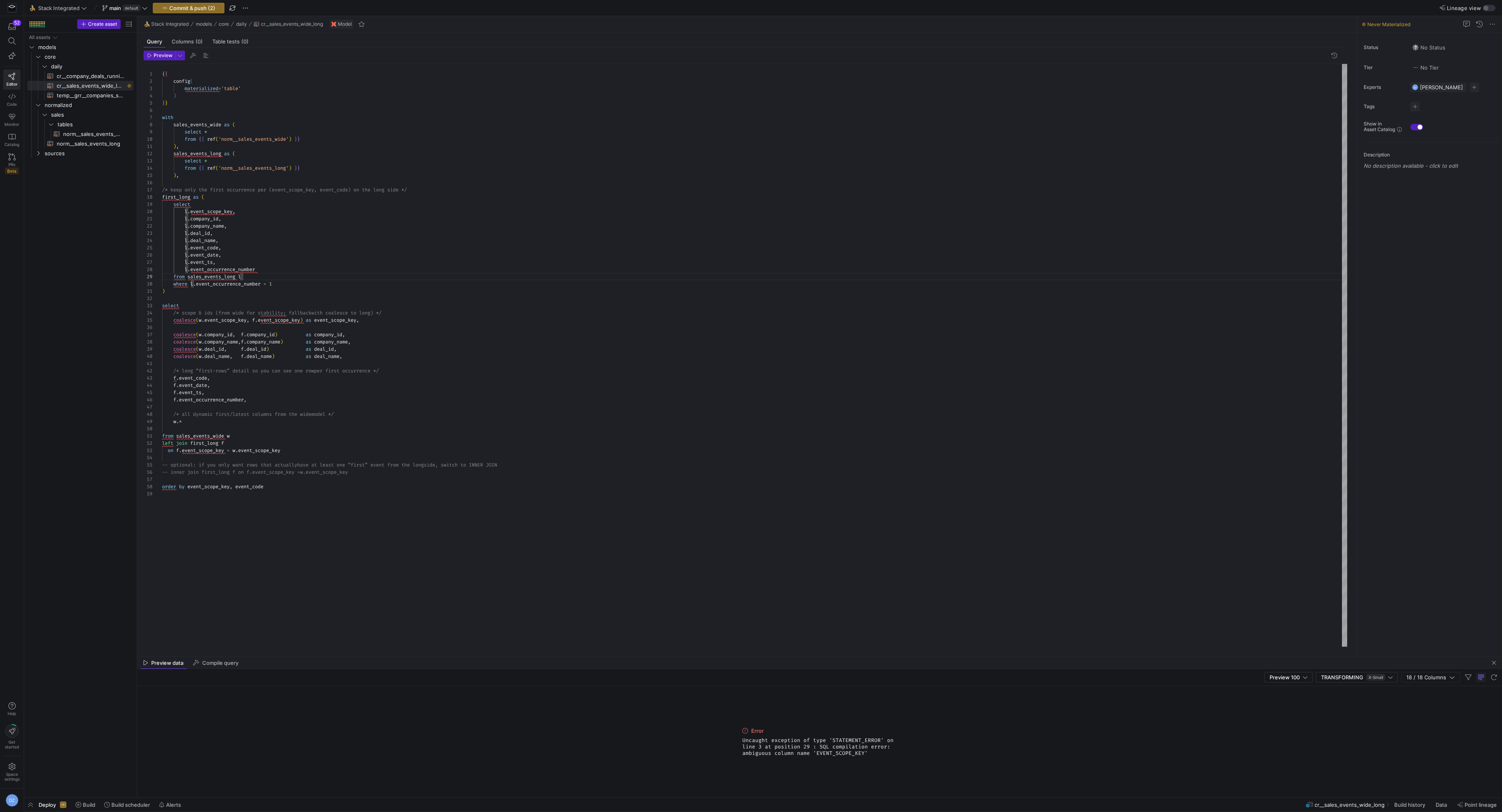
click at [732, 740] on div "Error Uncaught exception of type 'STATEMENT_ERROR' on line 3 at position 29 : S…" at bounding box center [819, 742] width 1365 height 111
copy span "Uncaught exception of type 'STATEMENT_ERROR' on line 3 at position 29 : SQL com…"
click at [391, 496] on div "{ { config ( materialized = 'table' ) } } with sales_events_wide as ( select * …" at bounding box center [754, 355] width 1185 height 583
drag, startPoint x: 318, startPoint y: 95, endPoint x: 281, endPoint y: 85, distance: 38.3
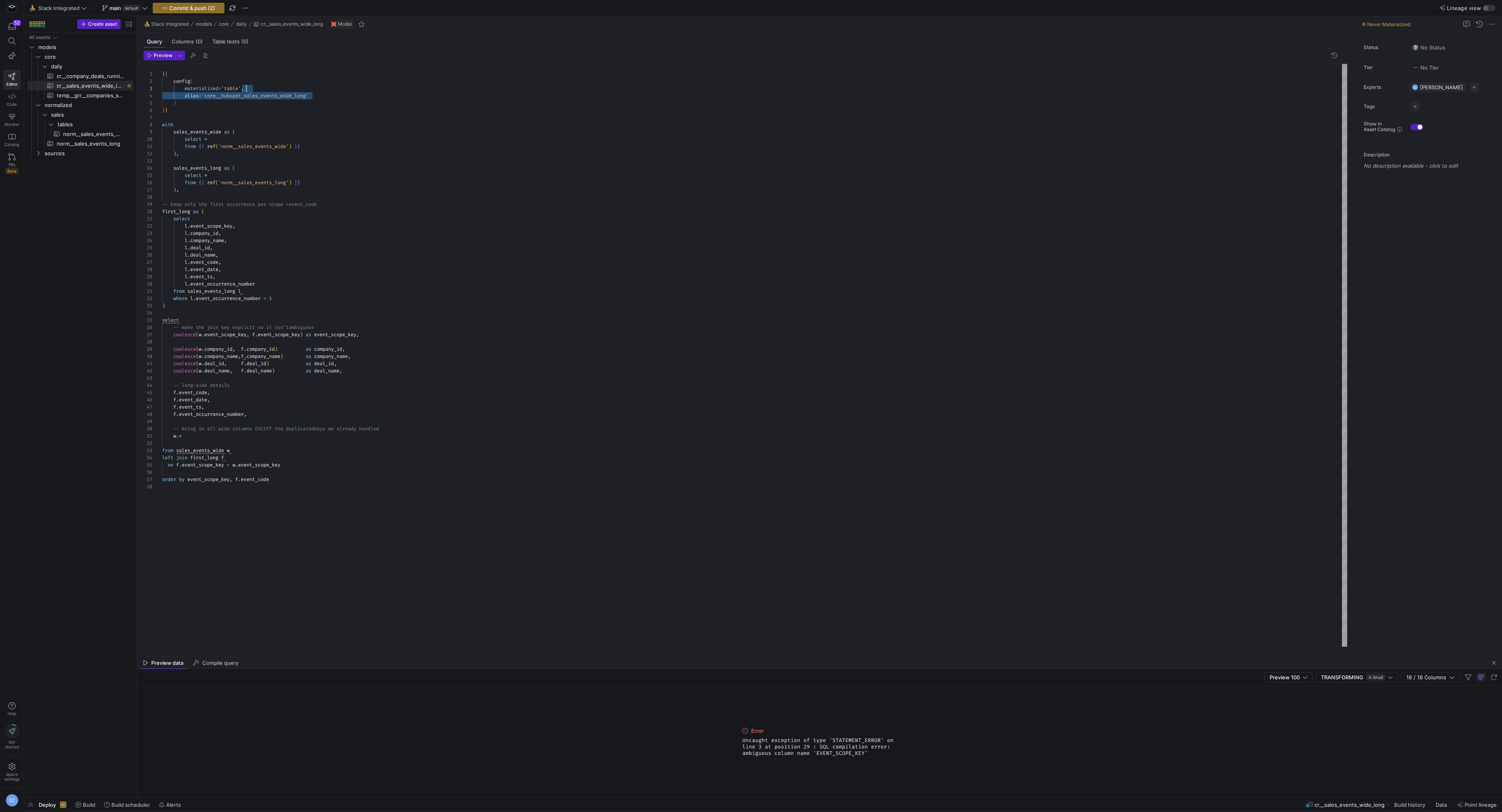
click at [281, 85] on div "{ { config ( materialized = 'table' , alias = 'core__hubspot_sales_events_wide_…" at bounding box center [754, 355] width 1185 height 583
click at [402, 363] on div "{ { config ( materialized = 'table' ) } } with sales_events_wide as ( select * …" at bounding box center [754, 355] width 1185 height 583
click at [279, 329] on div "{ { config ( materialized = 'table' ) } } with sales_events_wide as ( select * …" at bounding box center [754, 355] width 1185 height 583
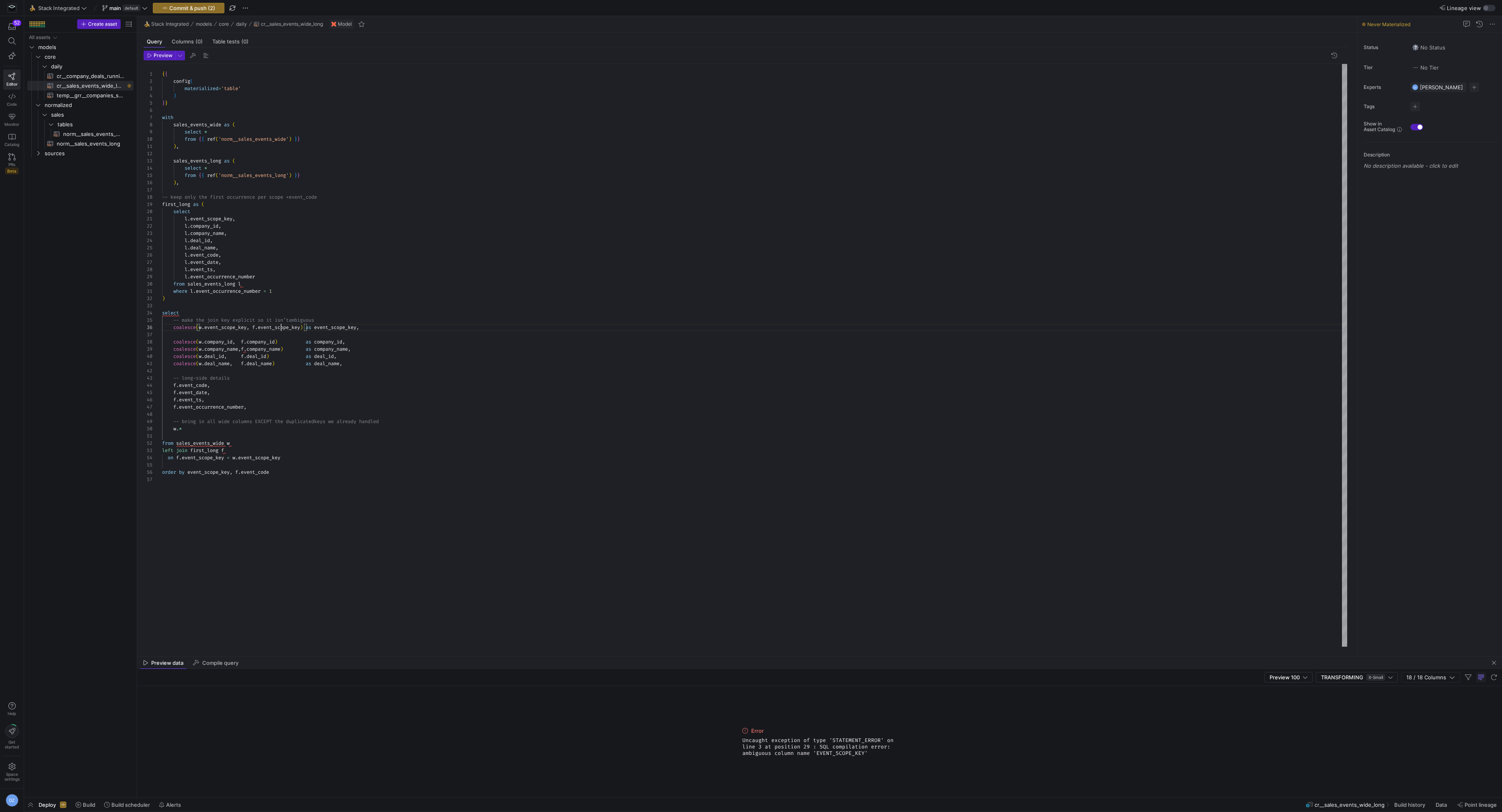
scroll to position [36, 142]
click at [279, 329] on div "{ { config ( materialized = 'table' ) } } with sales_events_wide as ( select * …" at bounding box center [754, 355] width 1185 height 583
click at [188, 471] on div "{ { config ( materialized = 'table' ) } } with sales_events_wide as ( select * …" at bounding box center [754, 355] width 1185 height 583
click at [363, 327] on div "{ { config ( materialized = 'table' ) } } with sales_events_wide as ( select * …" at bounding box center [754, 355] width 1185 height 583
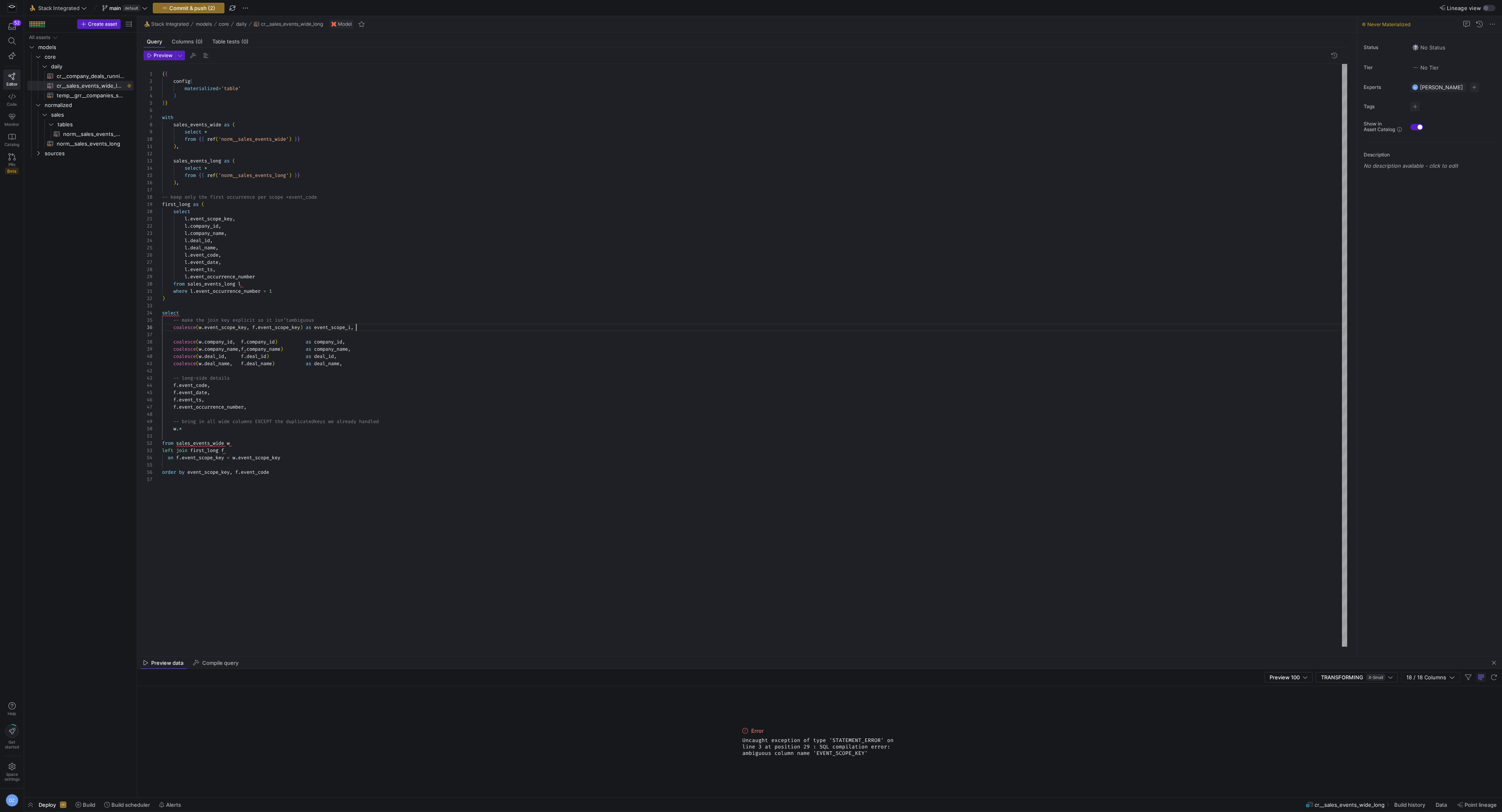
scroll to position [36, 197]
click at [350, 327] on div "{ { config ( materialized = 'table' ) } } with sales_events_wide as ( select * …" at bounding box center [754, 355] width 1185 height 583
click at [213, 471] on div "{ { config ( materialized = 'table' ) } } with sales_events_wide as ( select * …" at bounding box center [754, 355] width 1185 height 583
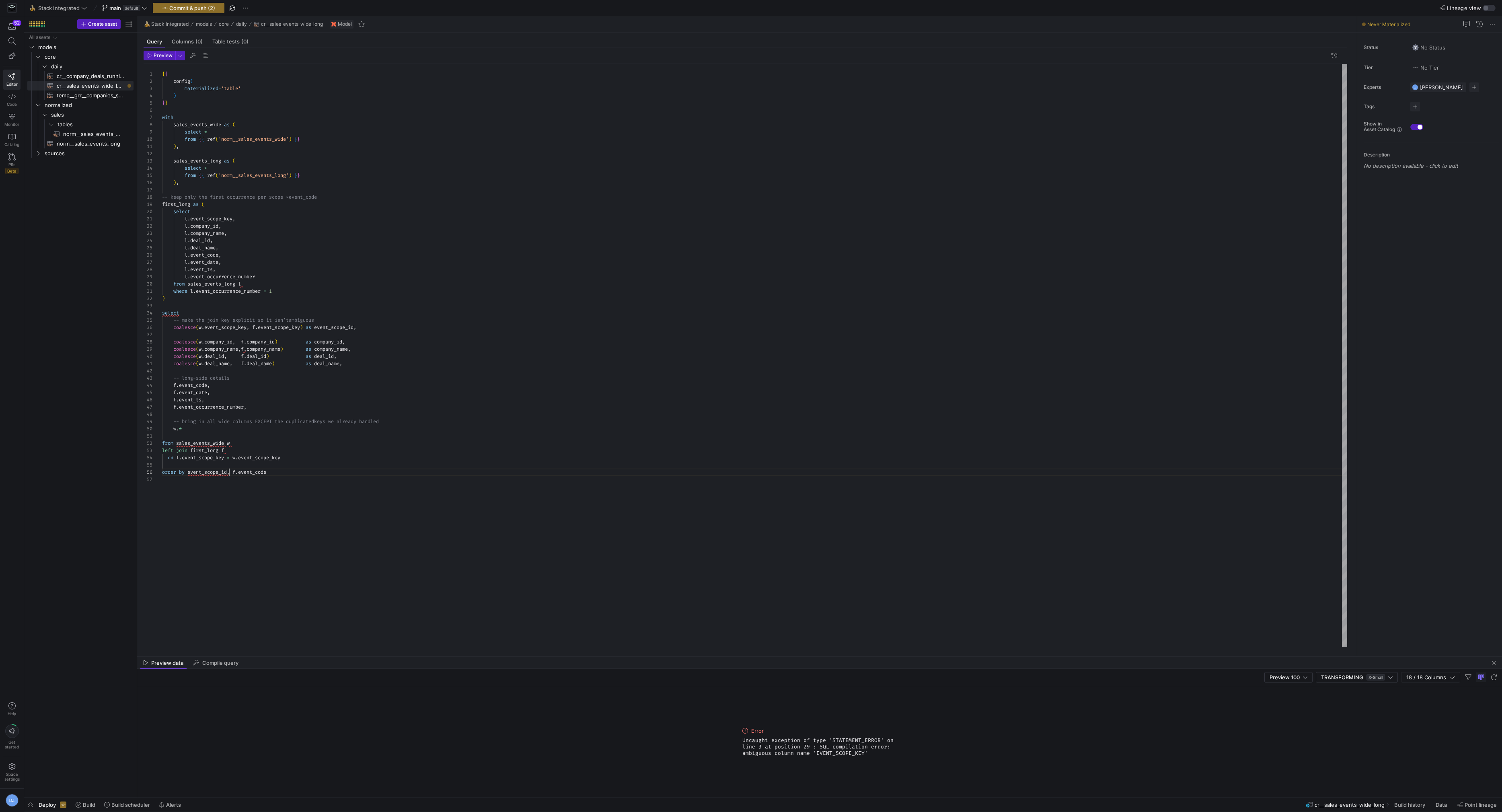
click at [296, 469] on div "{ { config ( materialized = 'table' ) } } with sales_events_wide as ( select * …" at bounding box center [754, 355] width 1185 height 583
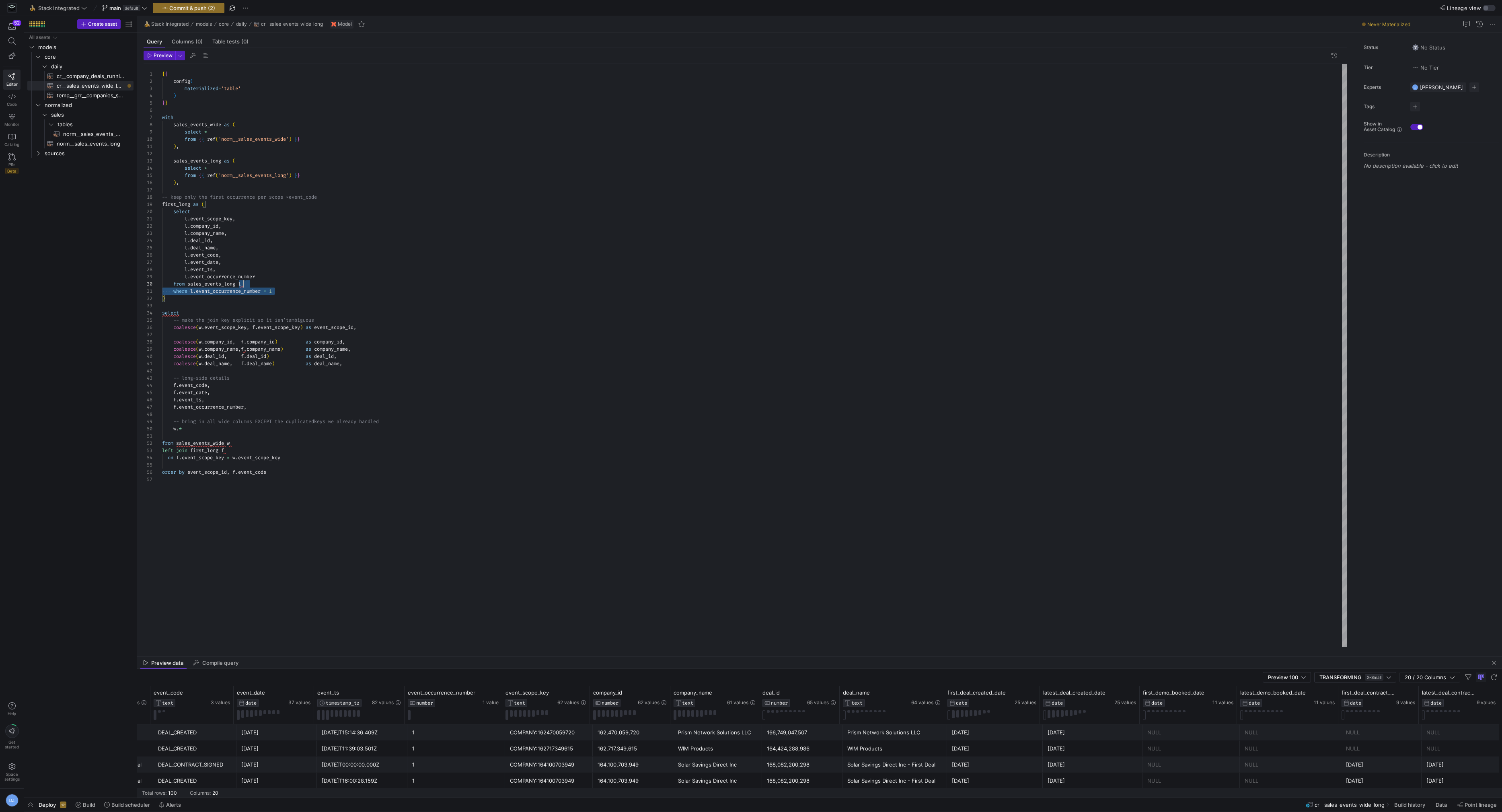
scroll to position [65, 81]
drag, startPoint x: 294, startPoint y: 290, endPoint x: 292, endPoint y: 286, distance: 4.5
click at [292, 286] on div "{ { config ( materialized = 'table' ) } } with sales_events_wide as ( select * …" at bounding box center [754, 355] width 1185 height 583
click at [345, 257] on div "{ { config ( materialized = 'table' ) } } with sales_events_wide as ( select * …" at bounding box center [754, 355] width 1185 height 583
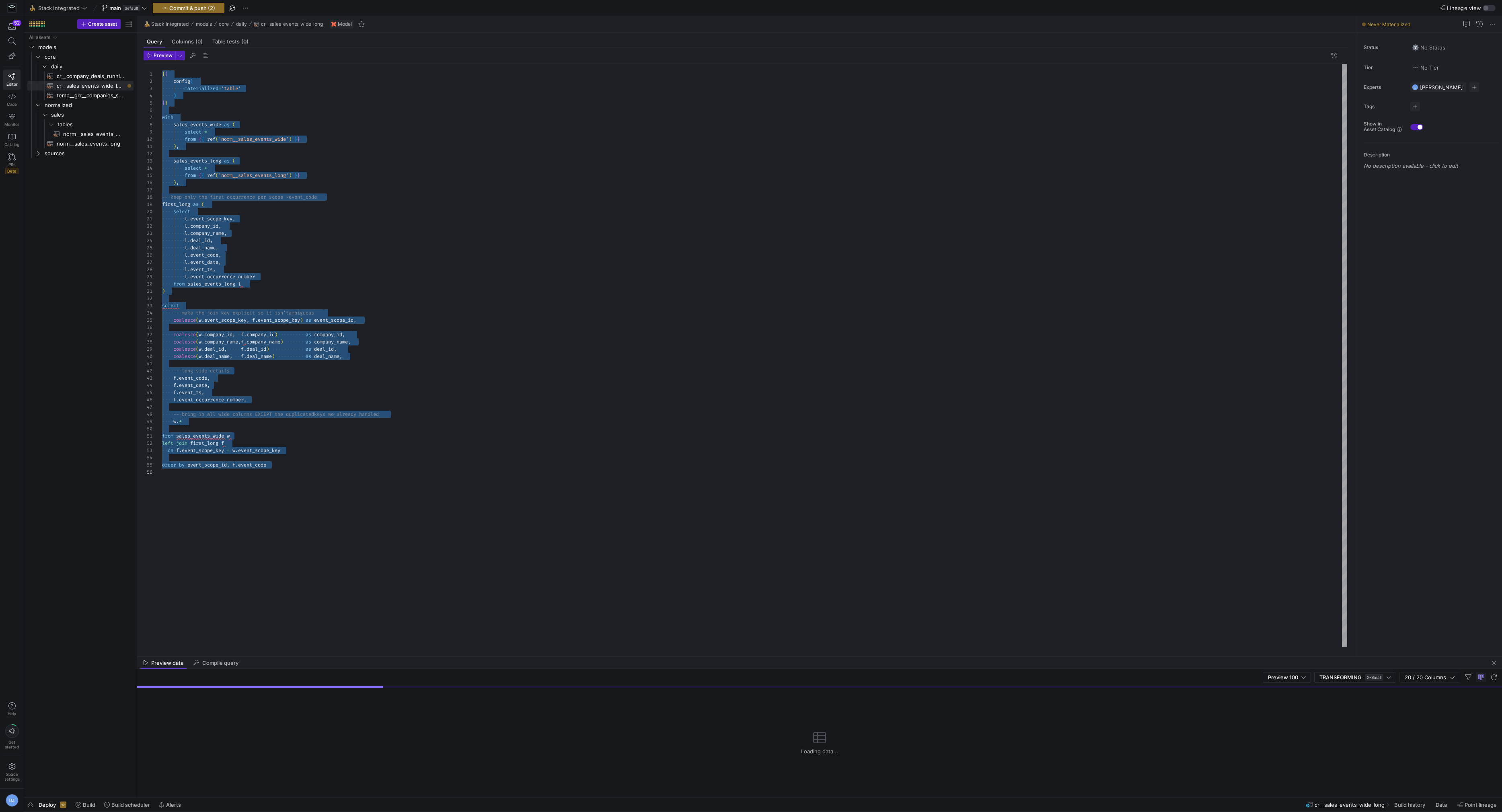
click at [395, 444] on div "{ { config ( materialized = 'table' ) } } with sales_events_wide as ( select * …" at bounding box center [754, 355] width 1185 height 583
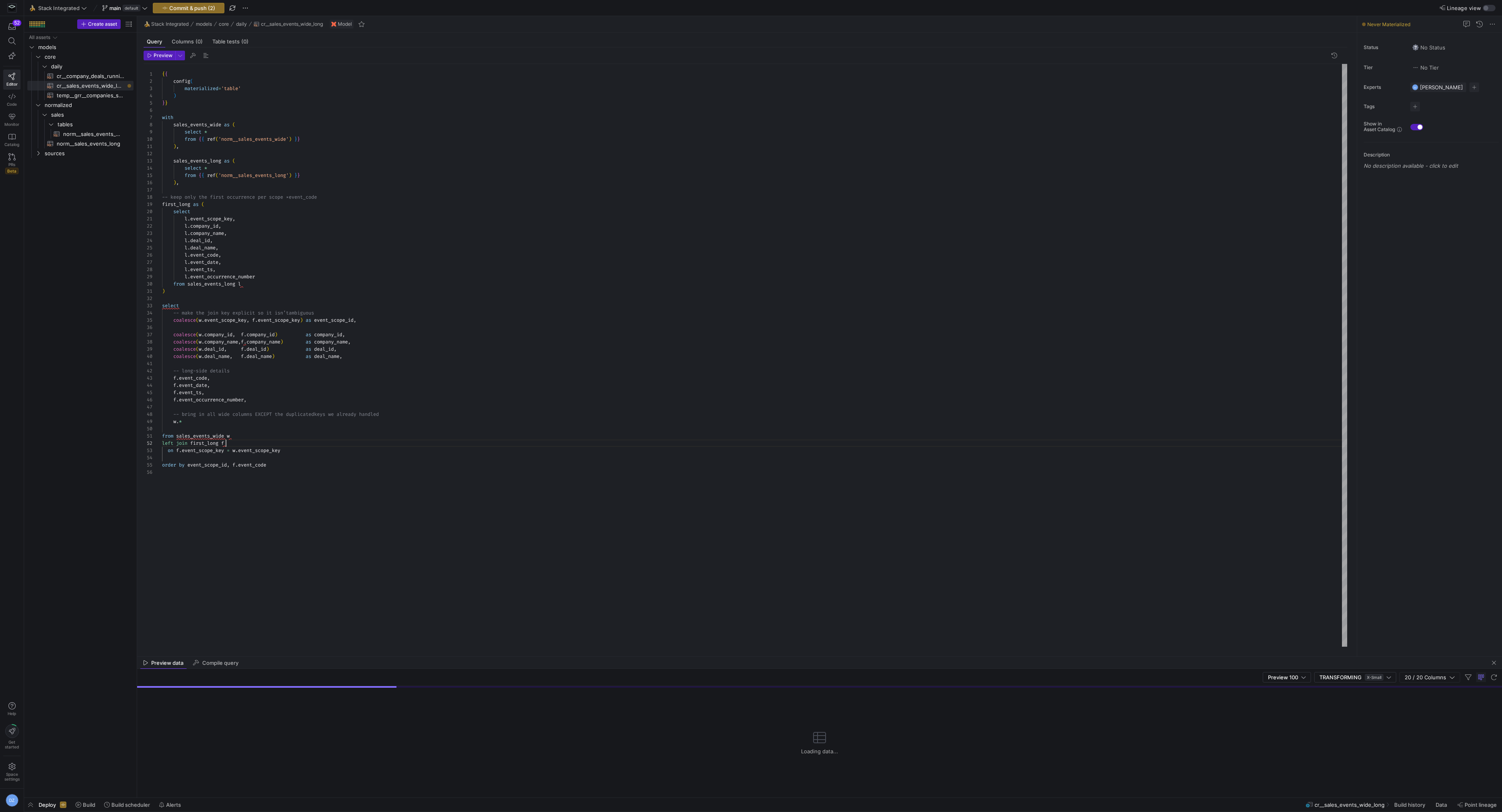
scroll to position [7, 63]
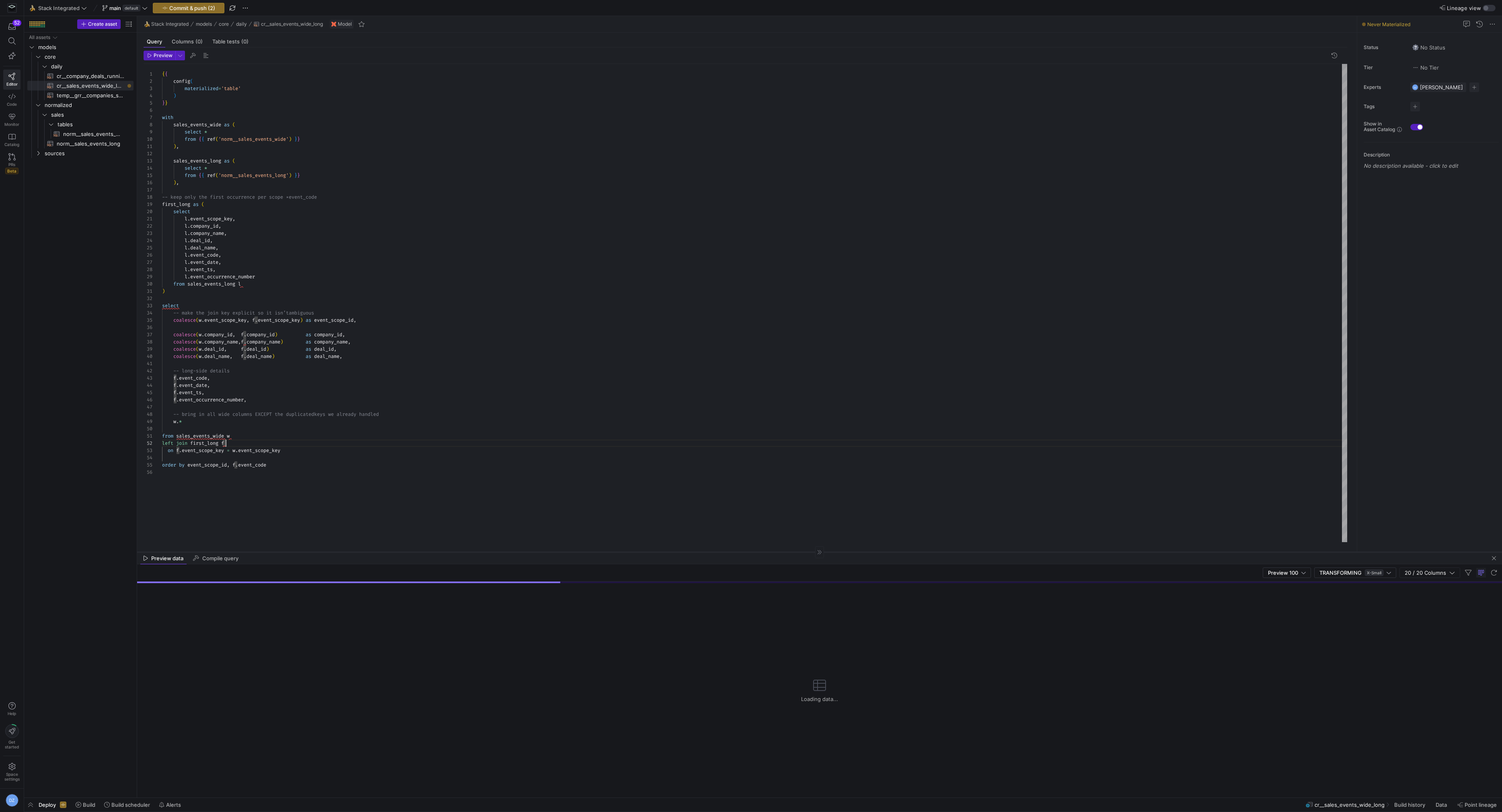
drag, startPoint x: 396, startPoint y: 656, endPoint x: 404, endPoint y: 521, distance: 135.2
click at [404, 552] on div at bounding box center [819, 552] width 1365 height 1
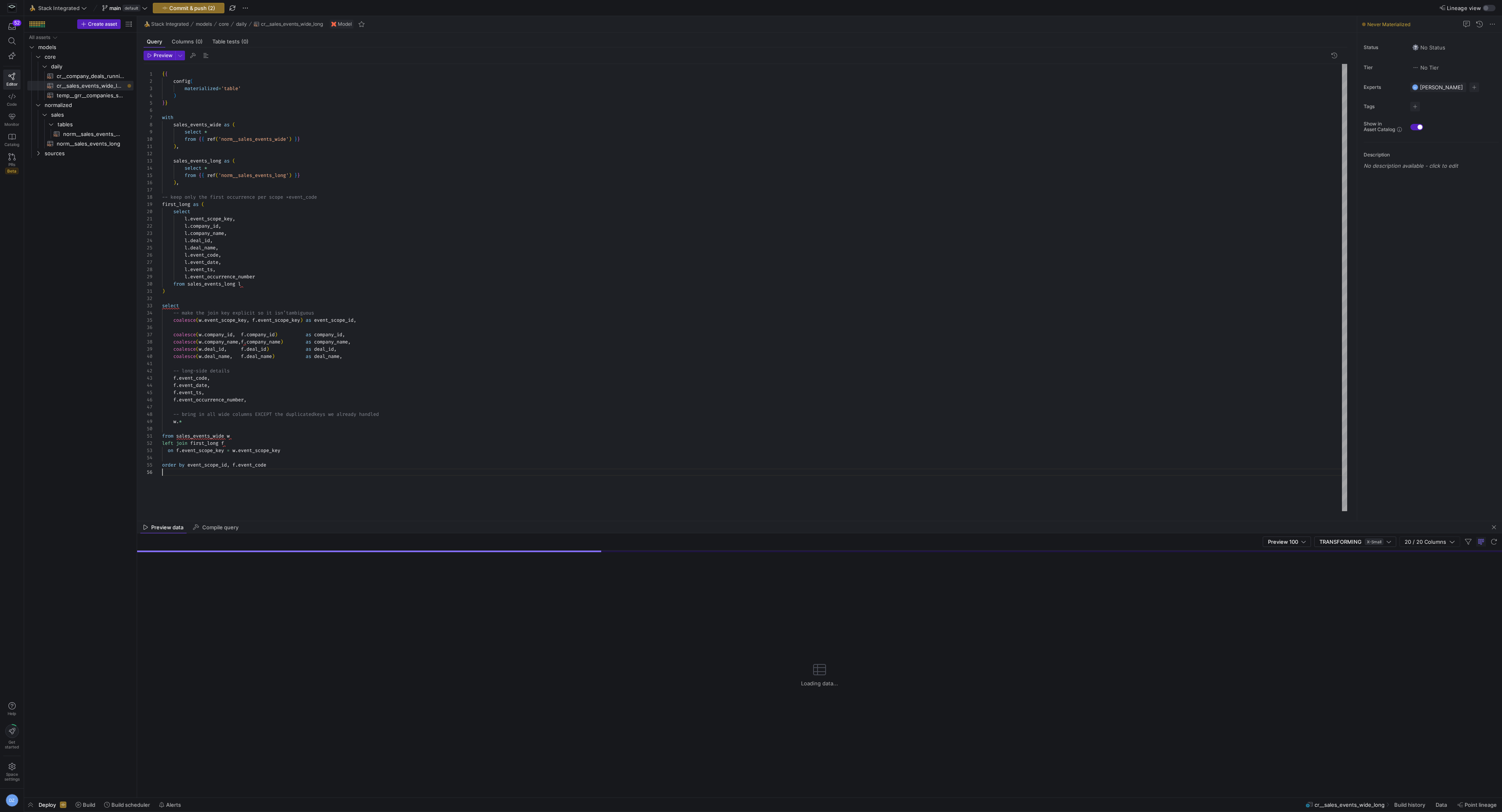
click at [400, 483] on div "{ { config ( materialized = 'table' ) } } with sales_events_wide as ( select * …" at bounding box center [754, 288] width 1185 height 447
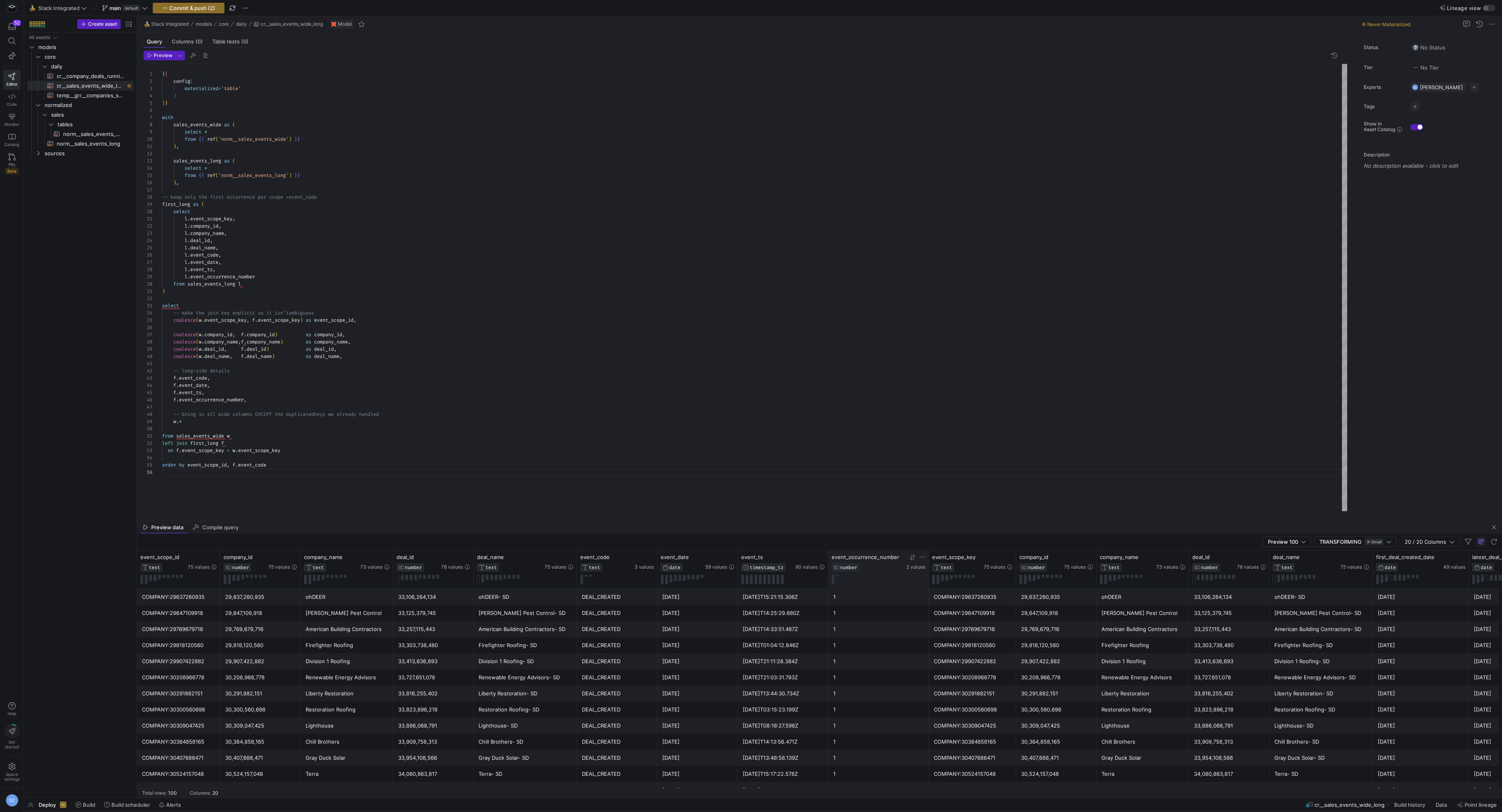
click at [911, 555] on icon at bounding box center [911, 557] width 3 height 6
click at [313, 615] on div "Knox Pest Control" at bounding box center [347, 612] width 83 height 16
click at [451, 411] on div "{ { config ( materialized = 'table' ) } } with sales_events_wide as ( select * …" at bounding box center [754, 288] width 1185 height 447
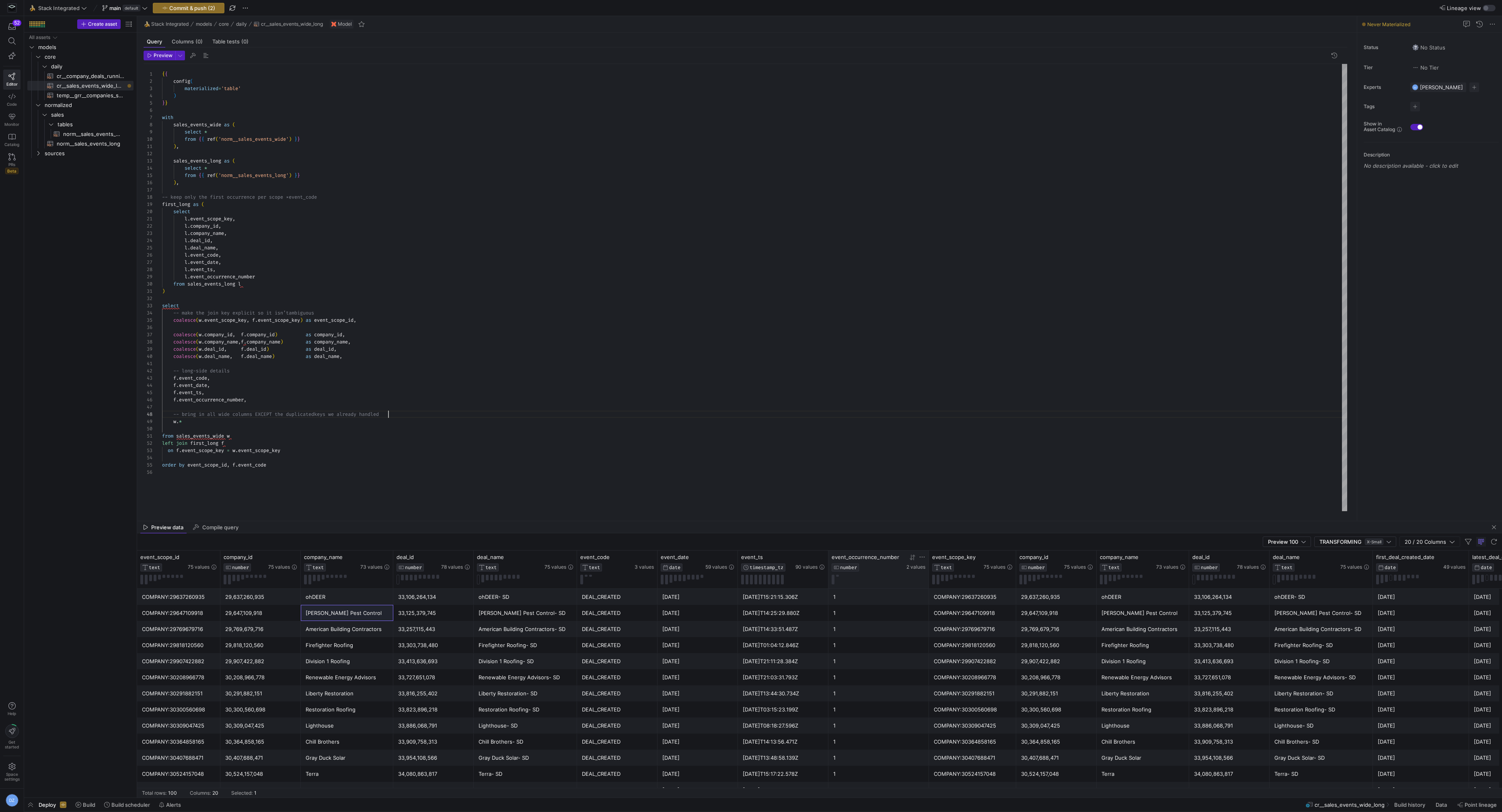
scroll to position [51, 225]
click at [451, 411] on div "{ { config ( materialized = 'table' ) } } with sales_events_wide as ( select * …" at bounding box center [754, 288] width 1185 height 447
click at [265, 390] on div "{ { config ( materialized = 'table' ) } } with sales_events_wide as ( select * …" at bounding box center [754, 288] width 1185 height 447
click at [419, 346] on div "{ { config ( materialized = 'table' ) } } with sales_events_wide as ( select * …" at bounding box center [754, 288] width 1185 height 447
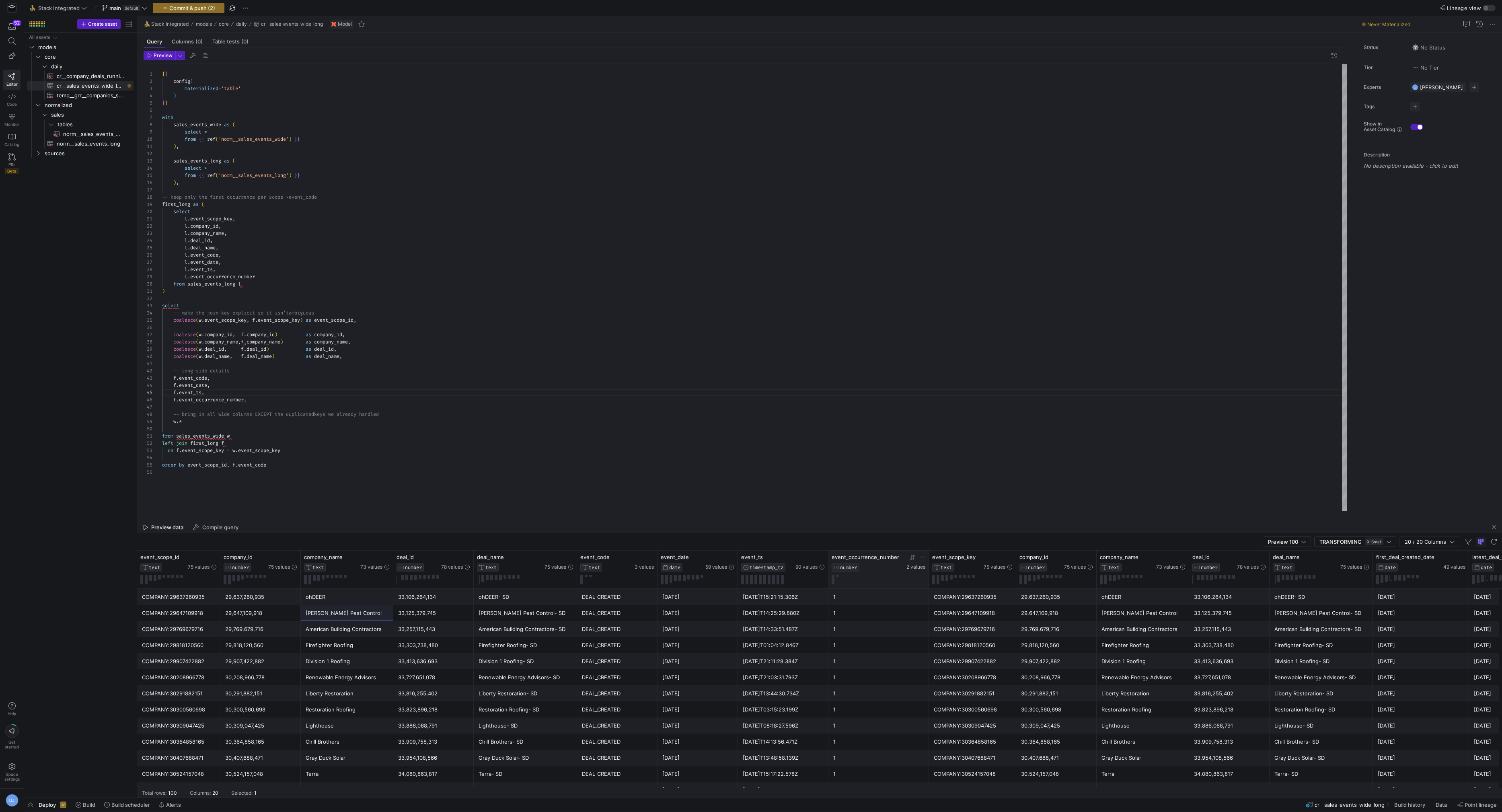
scroll to position [58, 179]
click at [217, 423] on div "{ { config ( materialized = 'table' ) } } with sales_events_wide as ( select * …" at bounding box center [754, 288] width 1185 height 447
click at [246, 423] on div "{ { config ( materialized = 'table' ) } } with sales_events_wide as ( select * …" at bounding box center [754, 288] width 1185 height 447
click at [393, 374] on div "{ { config ( materialized = 'table' ) } } with sales_events_wide as ( select * …" at bounding box center [754, 288] width 1185 height 447
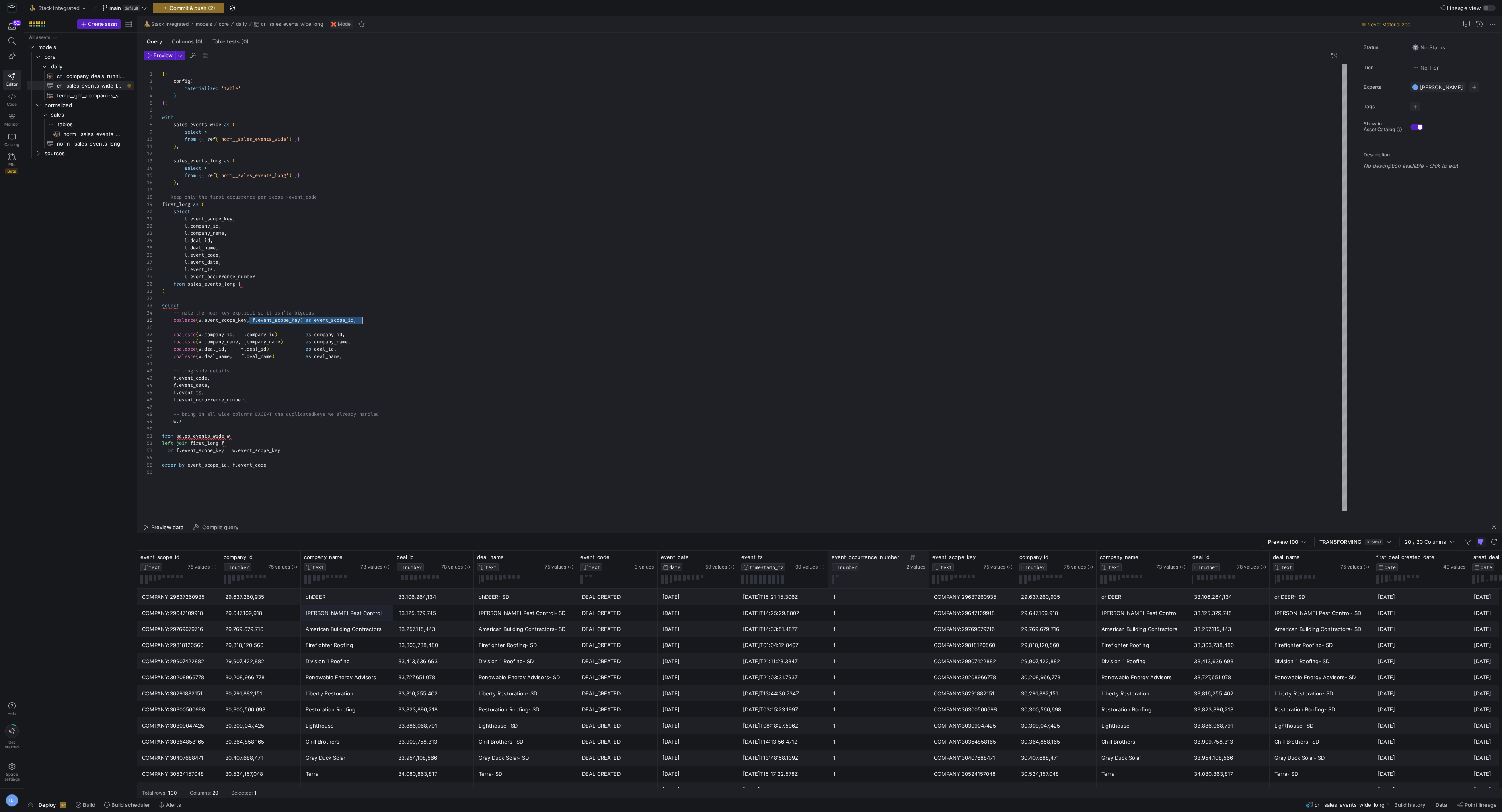
scroll to position [29, 197]
drag, startPoint x: 249, startPoint y: 320, endPoint x: 359, endPoint y: 319, distance: 110.0
click at [359, 319] on div "{ { config ( materialized = 'table' ) } } with sales_events_wide as ( select * …" at bounding box center [754, 288] width 1185 height 447
drag, startPoint x: 224, startPoint y: 320, endPoint x: 174, endPoint y: 320, distance: 50.0
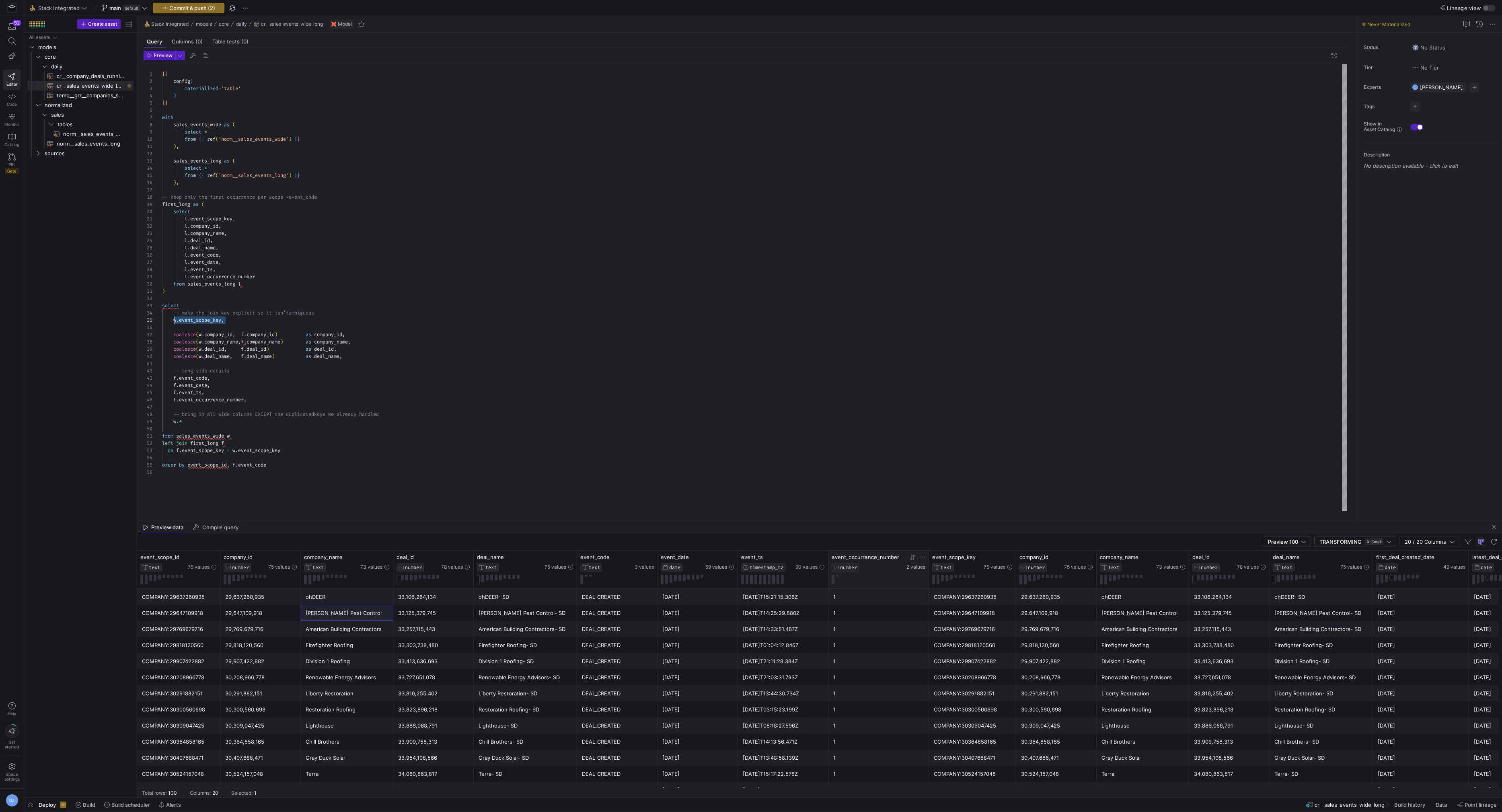
click at [174, 320] on div "{ { config ( materialized = 'table' ) } } with sales_events_wide as ( select * …" at bounding box center [754, 288] width 1185 height 447
click at [204, 463] on div "{ { config ( materialized = 'table' ) } } with sales_events_wide as ( select * …" at bounding box center [754, 288] width 1185 height 447
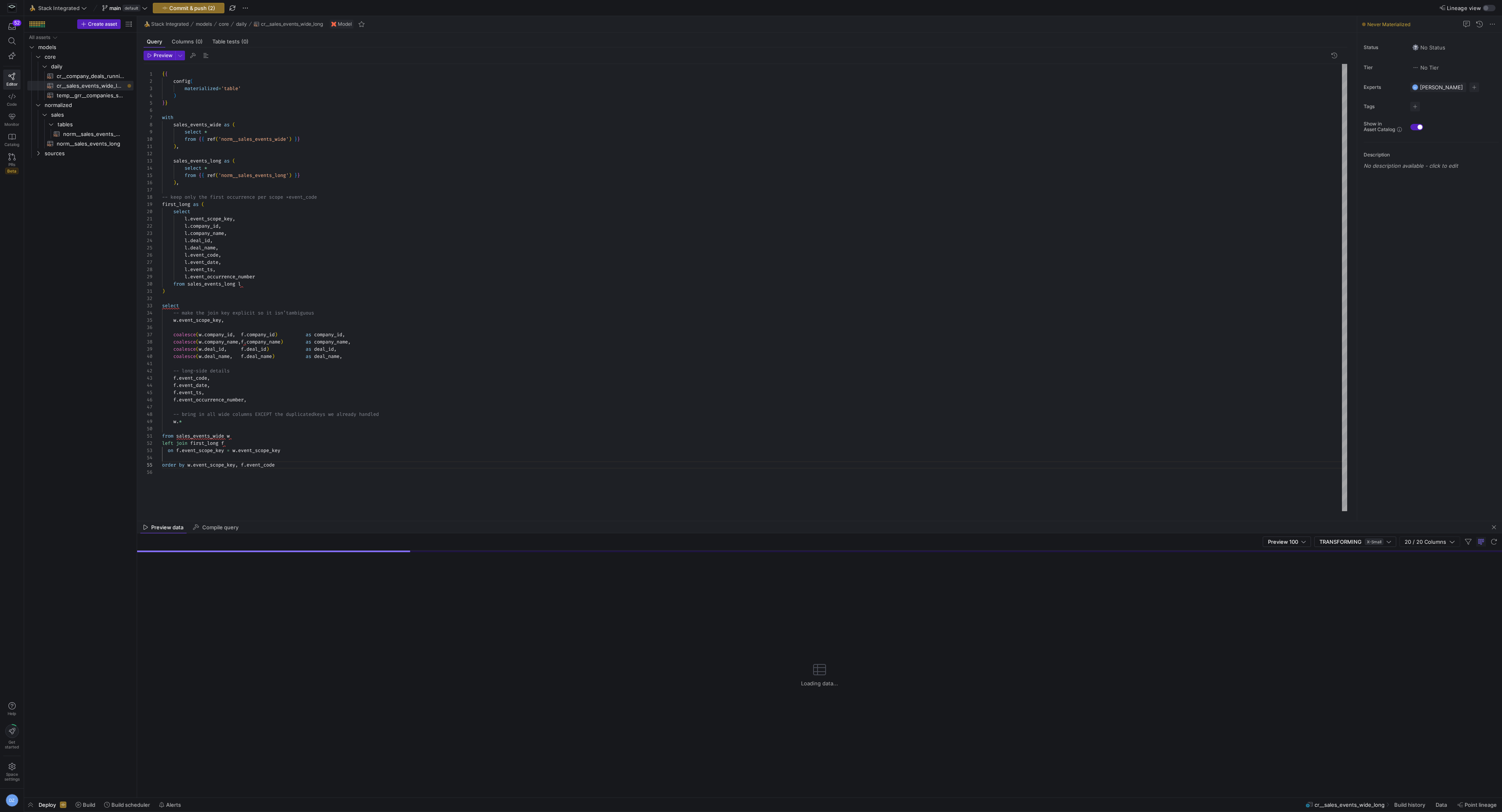
click at [291, 461] on div "{ { config ( materialized = 'table' ) } } with sales_events_wide as ( select * …" at bounding box center [754, 288] width 1185 height 447
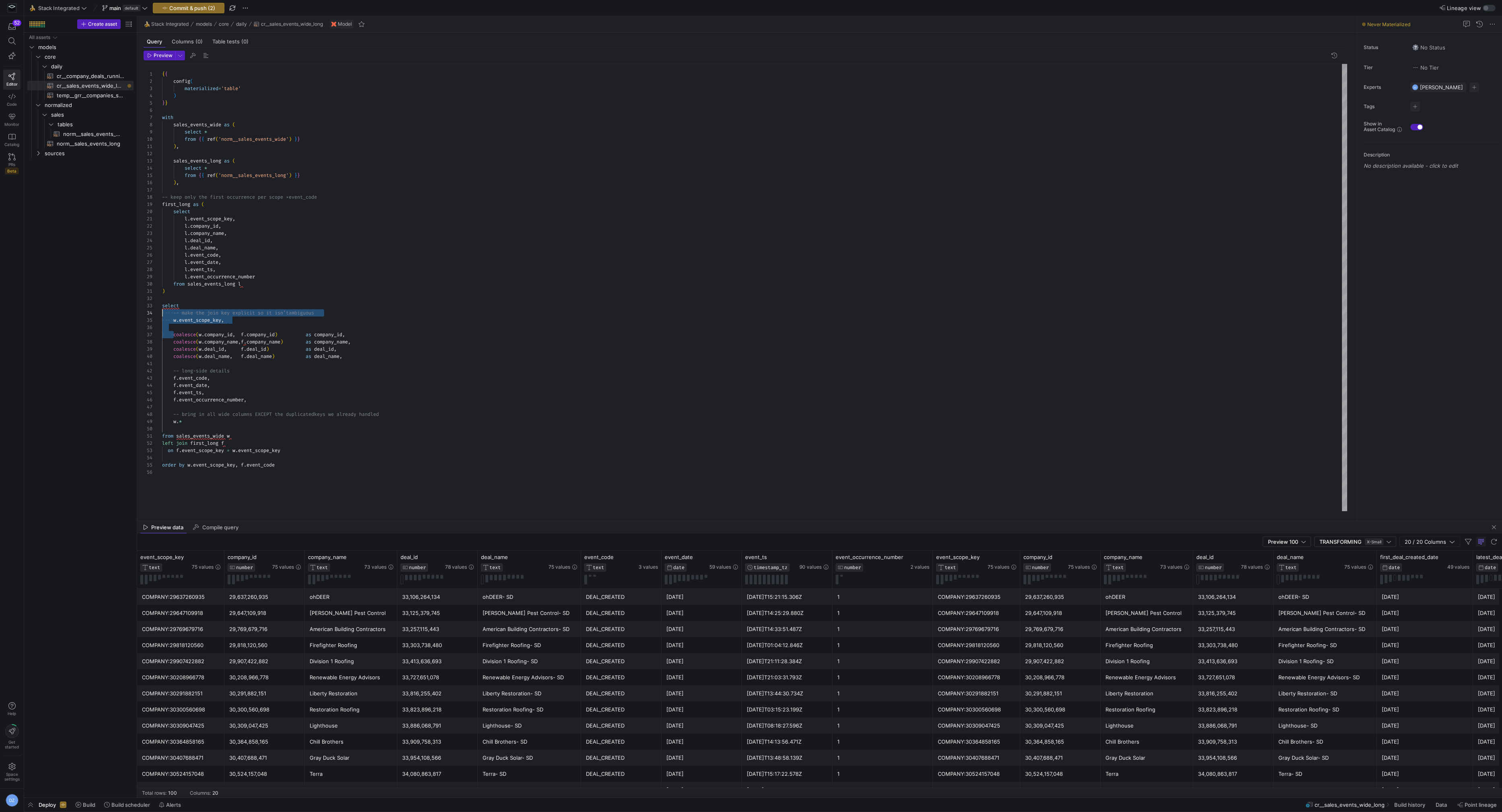
drag, startPoint x: 174, startPoint y: 333, endPoint x: 155, endPoint y: 314, distance: 26.9
click at [162, 314] on div "{ { config ( materialized = 'table' ) } } with sales_events_wide as ( select * …" at bounding box center [754, 288] width 1185 height 447
click at [300, 445] on div "{ { config ( materialized = 'table' ) } } with sales_events_wide as ( select * …" at bounding box center [754, 288] width 1185 height 447
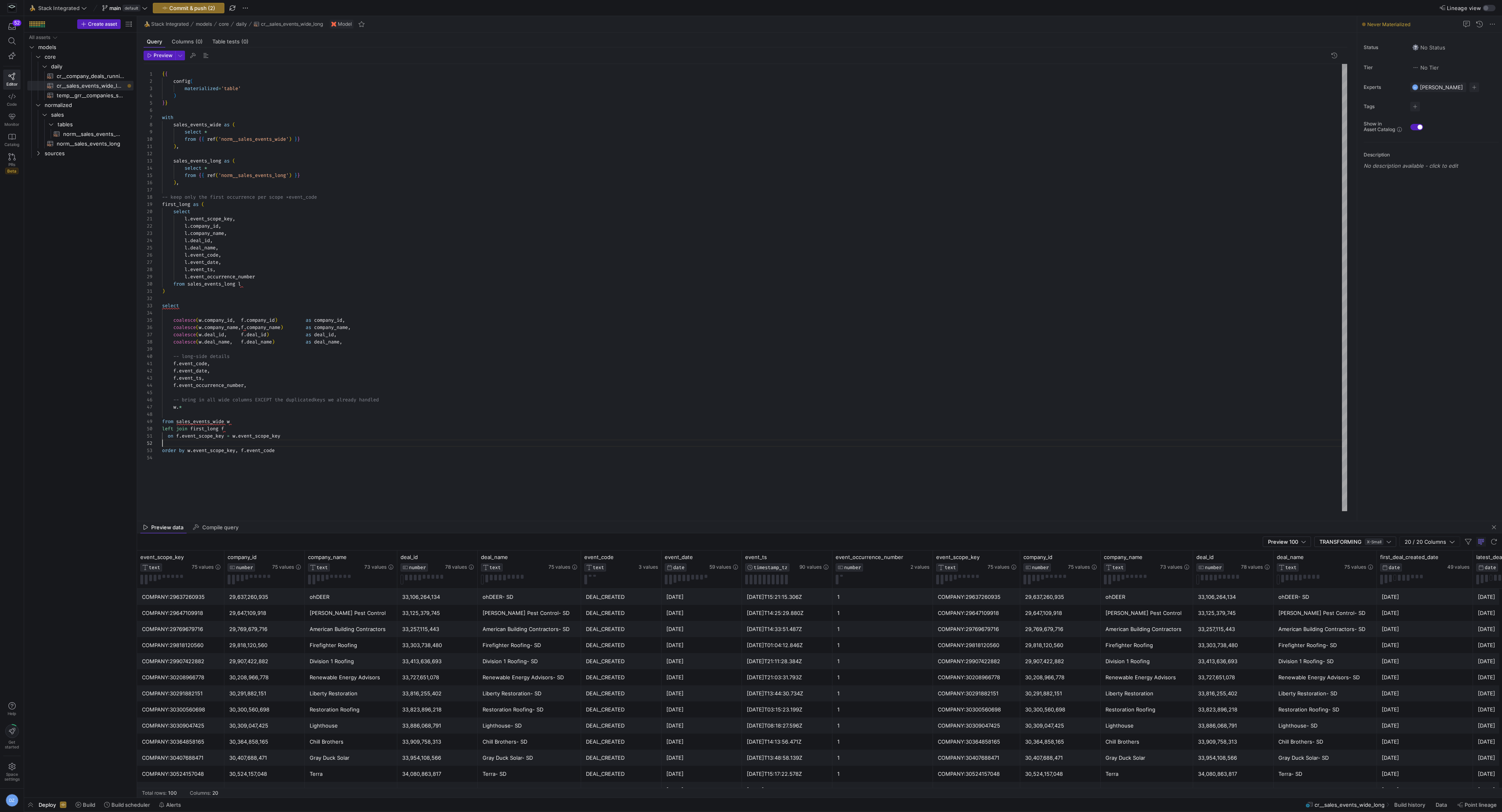
click at [302, 448] on div "{ { config ( materialized = 'table' ) } } with sales_events_wide as ( select * …" at bounding box center [754, 288] width 1185 height 447
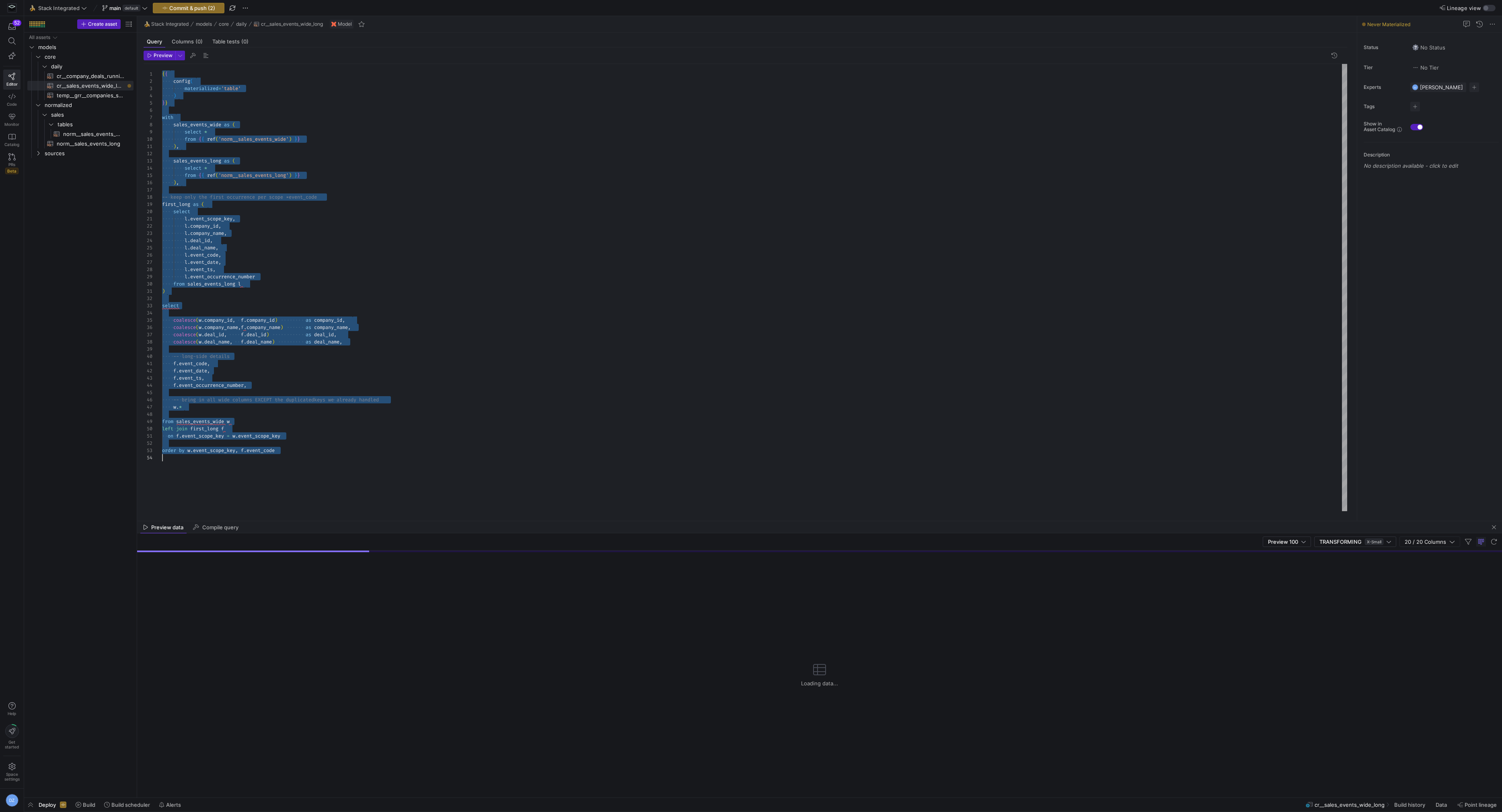
click at [302, 448] on div "{ { config ( materialized = 'table' ) } } with sales_events_wide as ( select * …" at bounding box center [754, 288] width 1185 height 447
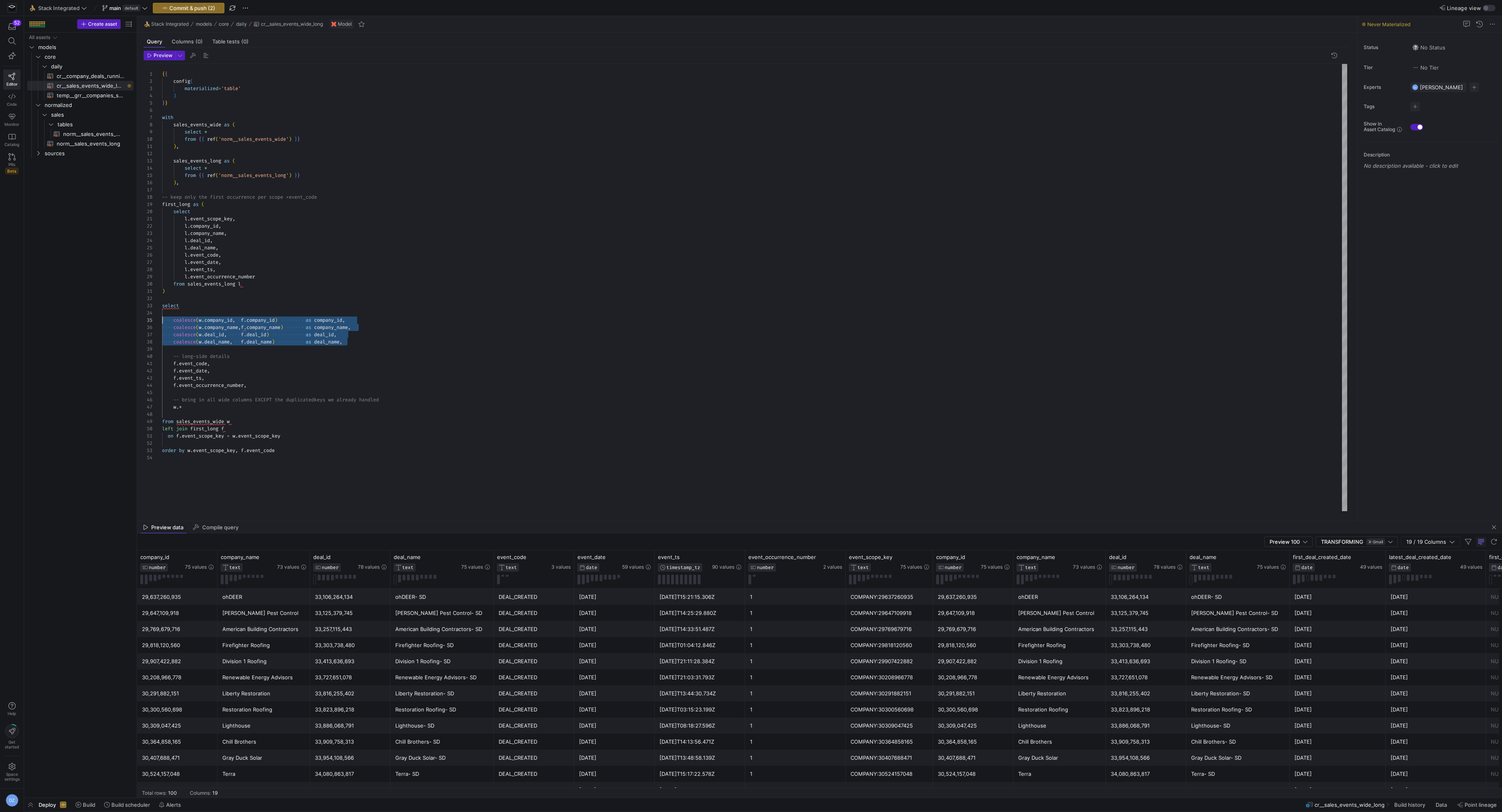
scroll to position [29, 0]
drag, startPoint x: 377, startPoint y: 343, endPoint x: 130, endPoint y: 321, distance: 248.0
click at [162, 321] on div "{ { config ( materialized = 'table' ) } } with sales_events_wide as ( select * …" at bounding box center [754, 288] width 1185 height 447
drag, startPoint x: 233, startPoint y: 369, endPoint x: 138, endPoint y: 323, distance: 105.6
click at [162, 323] on div "{ { config ( materialized = 'table' ) } } with sales_events_wide as ( select * …" at bounding box center [754, 288] width 1185 height 447
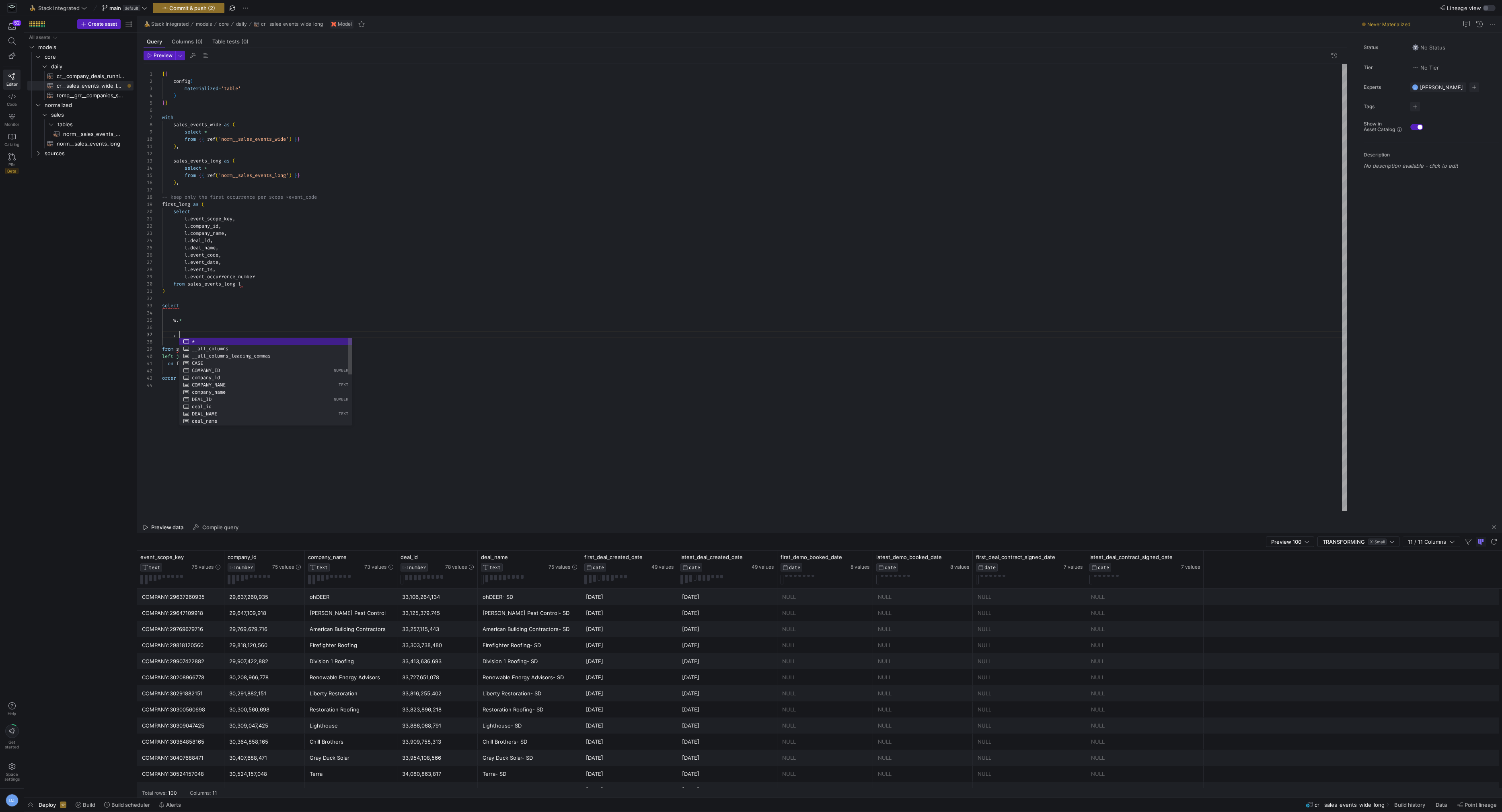
scroll to position [44, 17]
click at [173, 320] on div "{ { config ( materialized = 'table' ) } } with sales_events_wide as ( select * …" at bounding box center [754, 288] width 1185 height 447
click at [238, 315] on div "{ { config ( materialized = 'table' ) } } with sales_events_wide as ( select * …" at bounding box center [754, 288] width 1185 height 447
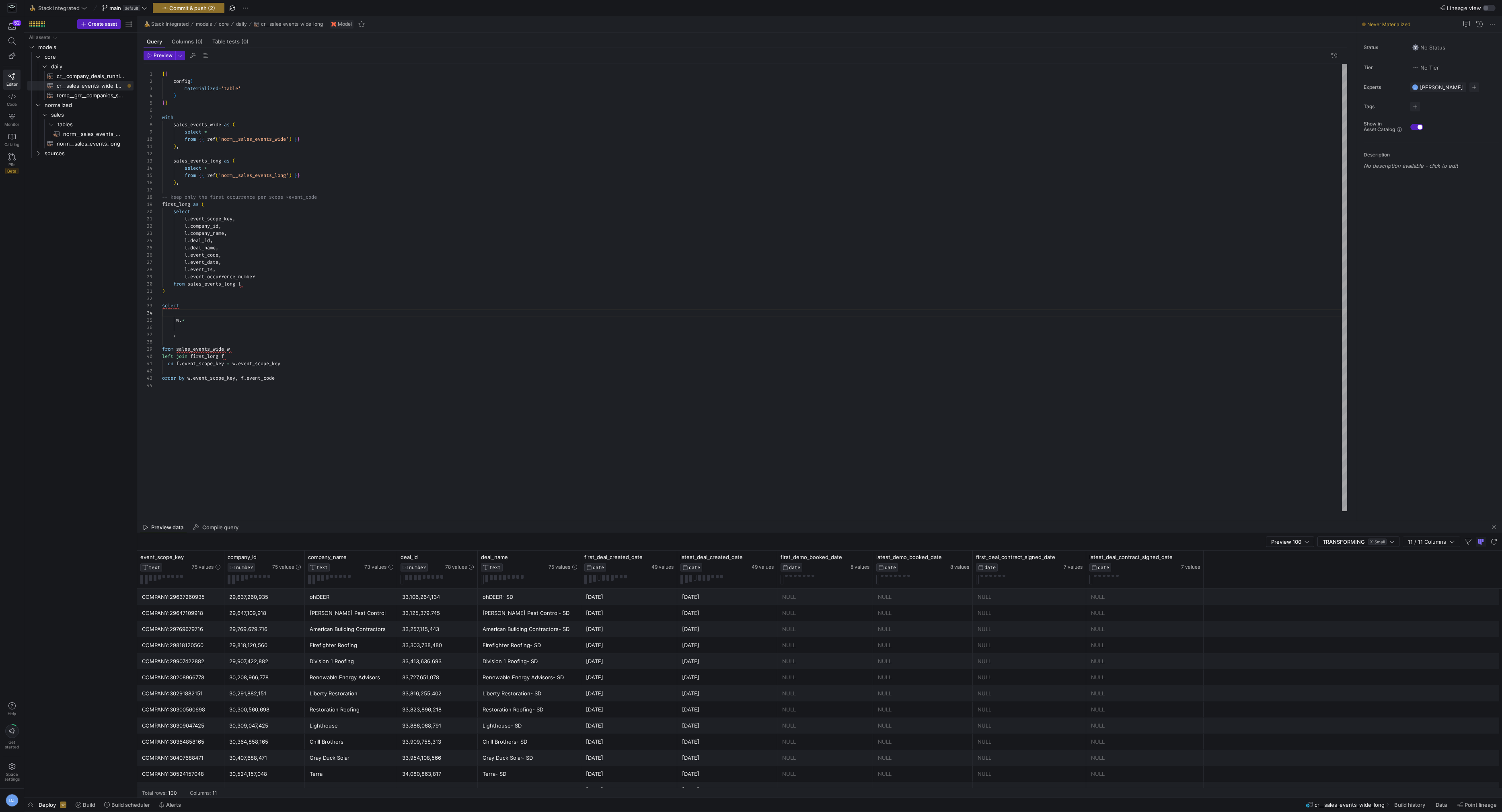
click at [214, 333] on div "{ { config ( materialized = 'table' ) } } with sales_events_wide as ( select * …" at bounding box center [754, 288] width 1185 height 447
click at [174, 333] on div "{ { config ( materialized = 'table' ) } } with sales_events_wide as ( select * …" at bounding box center [754, 288] width 1185 height 447
click at [175, 320] on div "{ { config ( materialized = 'table' ) } } with sales_events_wide as ( select * …" at bounding box center [754, 288] width 1185 height 447
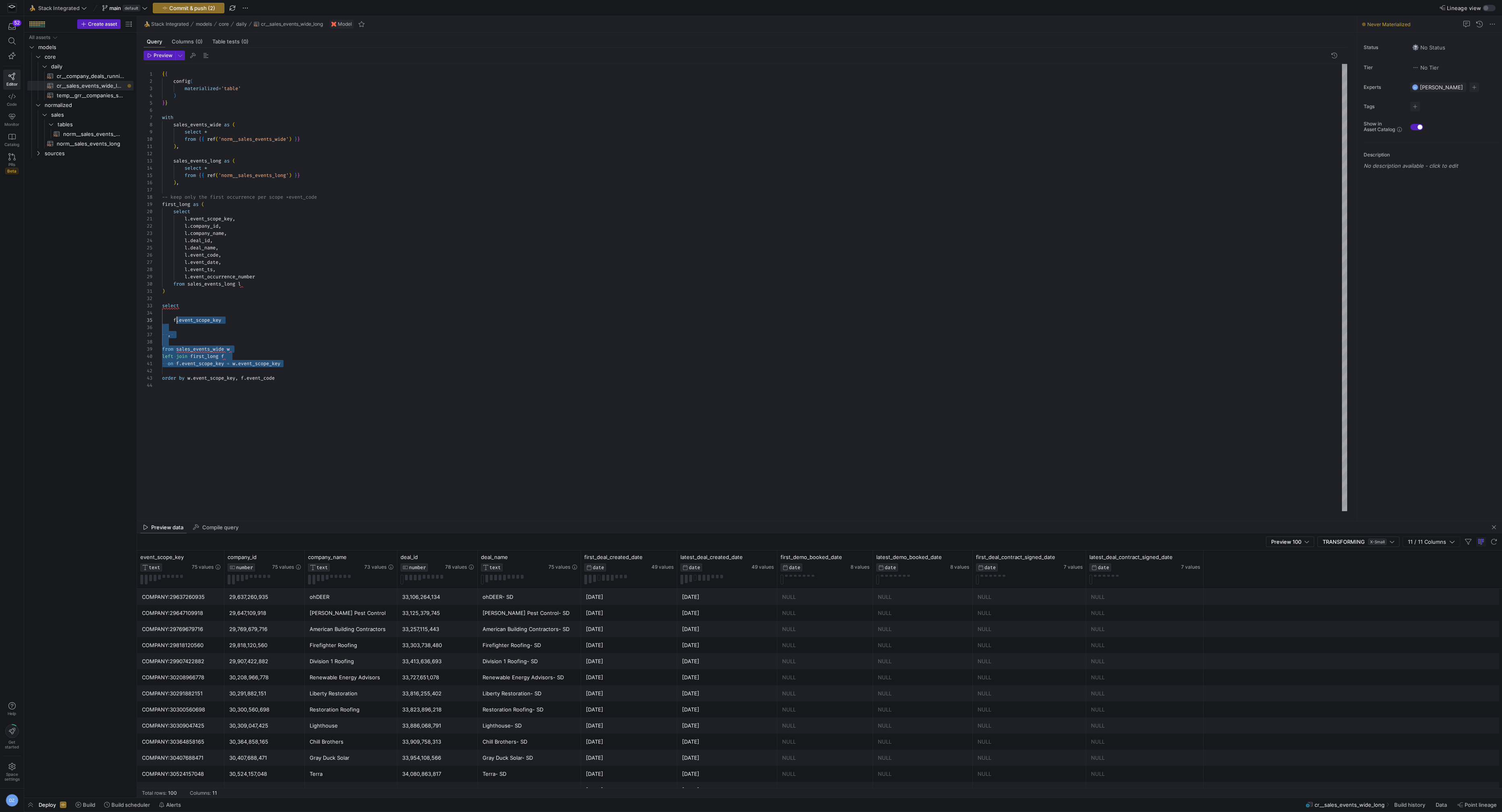
scroll to position [29, 11]
drag, startPoint x: 291, startPoint y: 364, endPoint x: 174, endPoint y: 319, distance: 125.4
click at [174, 319] on div "{ { config ( materialized = 'table' ) } } with sales_events_wide as ( select * …" at bounding box center [754, 288] width 1185 height 447
drag, startPoint x: 295, startPoint y: 379, endPoint x: 174, endPoint y: 319, distance: 135.1
click at [174, 319] on div "{ { config ( materialized = 'table' ) } } with sales_events_wide as ( select * …" at bounding box center [754, 288] width 1185 height 447
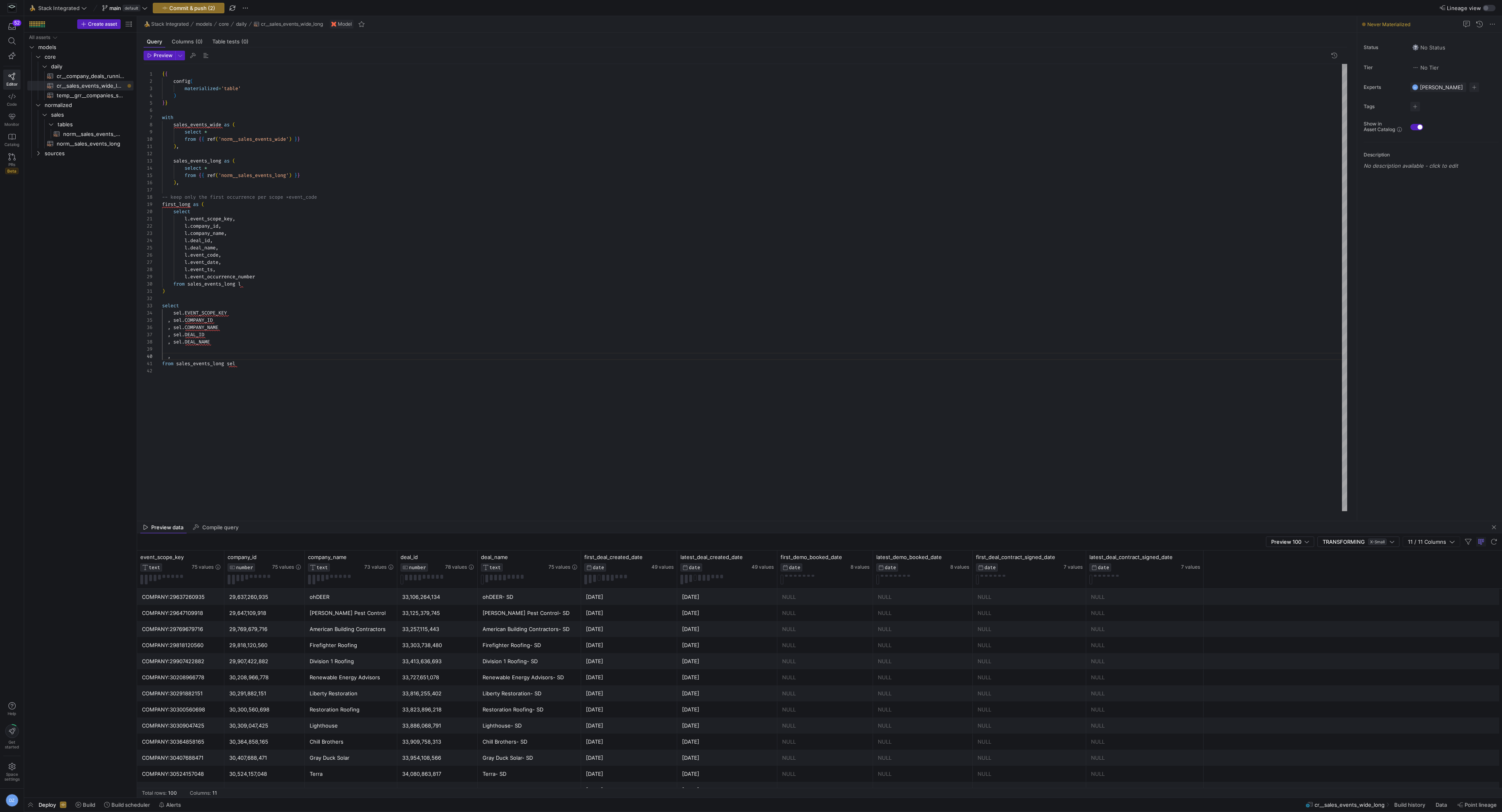
scroll to position [65, 11]
click at [248, 359] on body "52 Editor Code Monitor Catalog PRs Beta Help Get started Space settings DZ 🍌 St…" at bounding box center [751, 406] width 1502 height 812
click at [255, 365] on div "{ { config ( materialized = 'table' ) } } with sales_events_wide as ( select * …" at bounding box center [754, 288] width 1185 height 447
drag, startPoint x: 175, startPoint y: 290, endPoint x: 143, endPoint y: 205, distance: 90.8
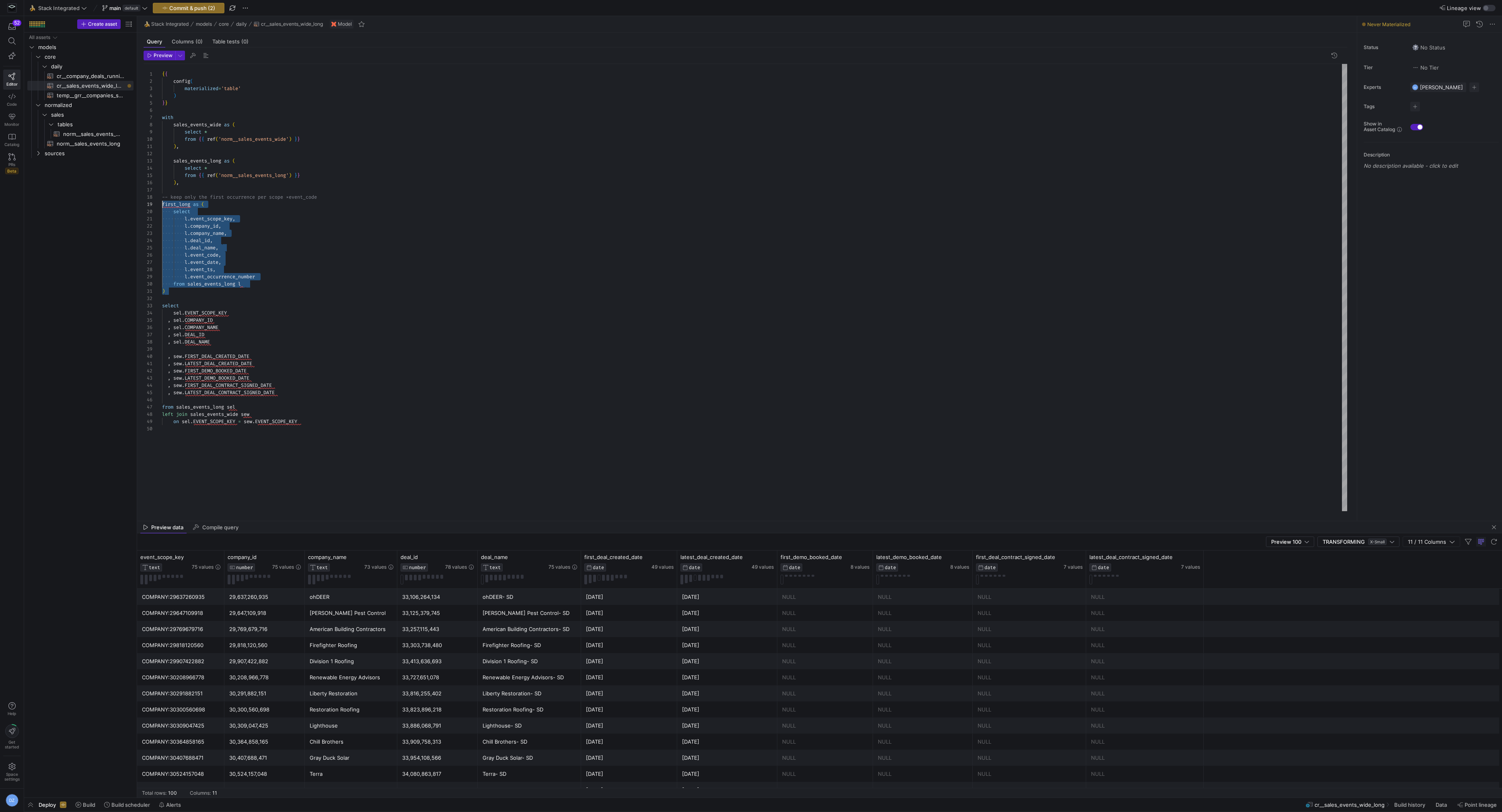
click at [162, 205] on div "{ { config ( materialized = 'table' ) } } with sales_events_wide as ( select * …" at bounding box center [754, 288] width 1185 height 447
click at [229, 220] on div "{ { config ( materialized = 'table' ) } } with sales_events_wide as ( select * …" at bounding box center [754, 288] width 1185 height 447
drag, startPoint x: 231, startPoint y: 295, endPoint x: 175, endPoint y: 238, distance: 79.9
click at [175, 238] on div "{ { config ( materialized = 'table' ) } } with sales_events_wide as ( select * …" at bounding box center [754, 288] width 1185 height 447
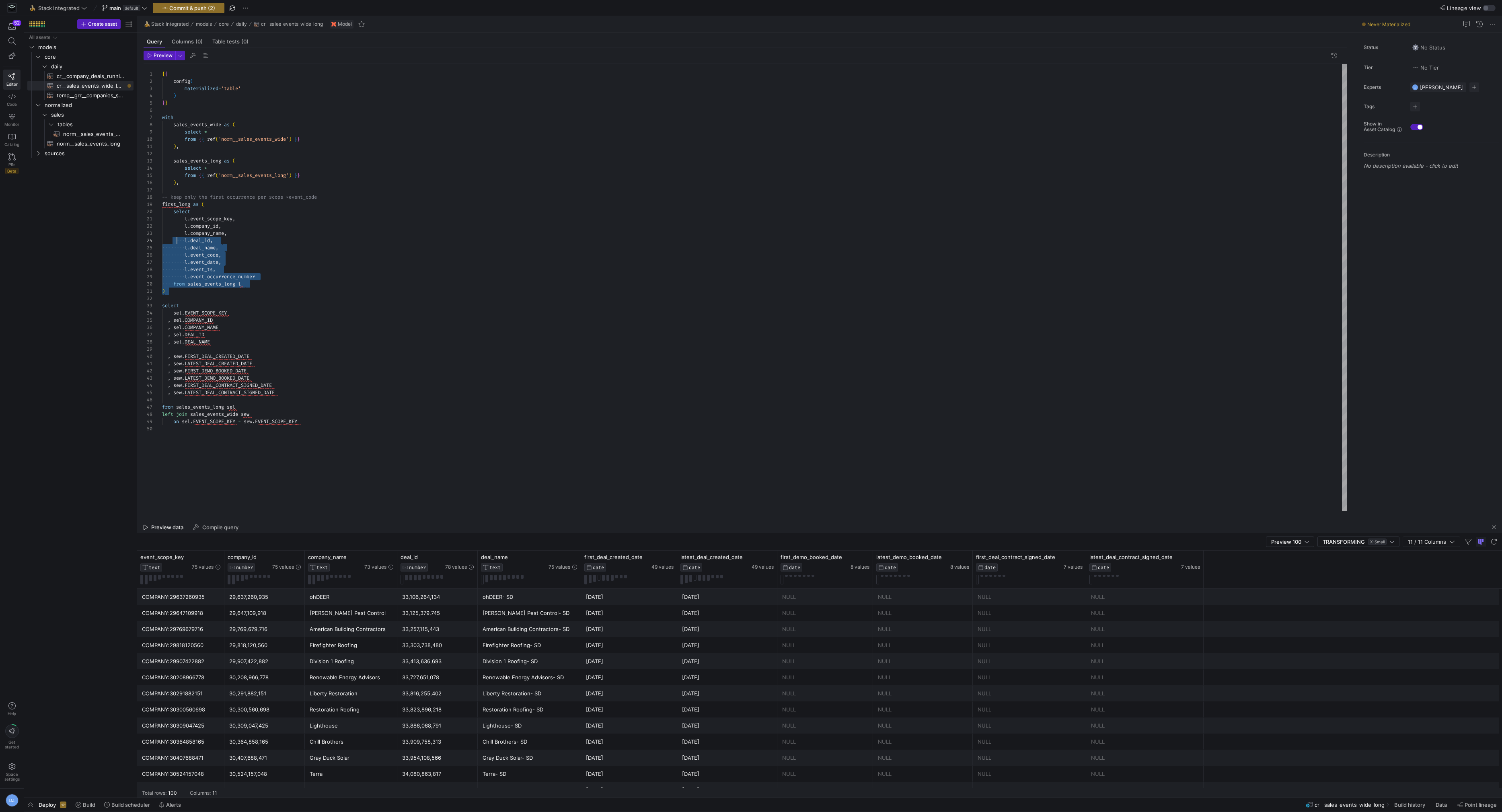
click at [248, 342] on div "{ { config ( materialized = 'table' ) } } with sales_events_wide as ( select * …" at bounding box center [754, 288] width 1185 height 447
click at [292, 390] on div "{ { config ( materialized = 'table' ) } } with sales_events_wide as ( select * …" at bounding box center [754, 288] width 1185 height 447
click at [231, 341] on div "{ { config ( materialized = 'table' ) } } with sales_events_wide as ( select * …" at bounding box center [754, 288] width 1185 height 447
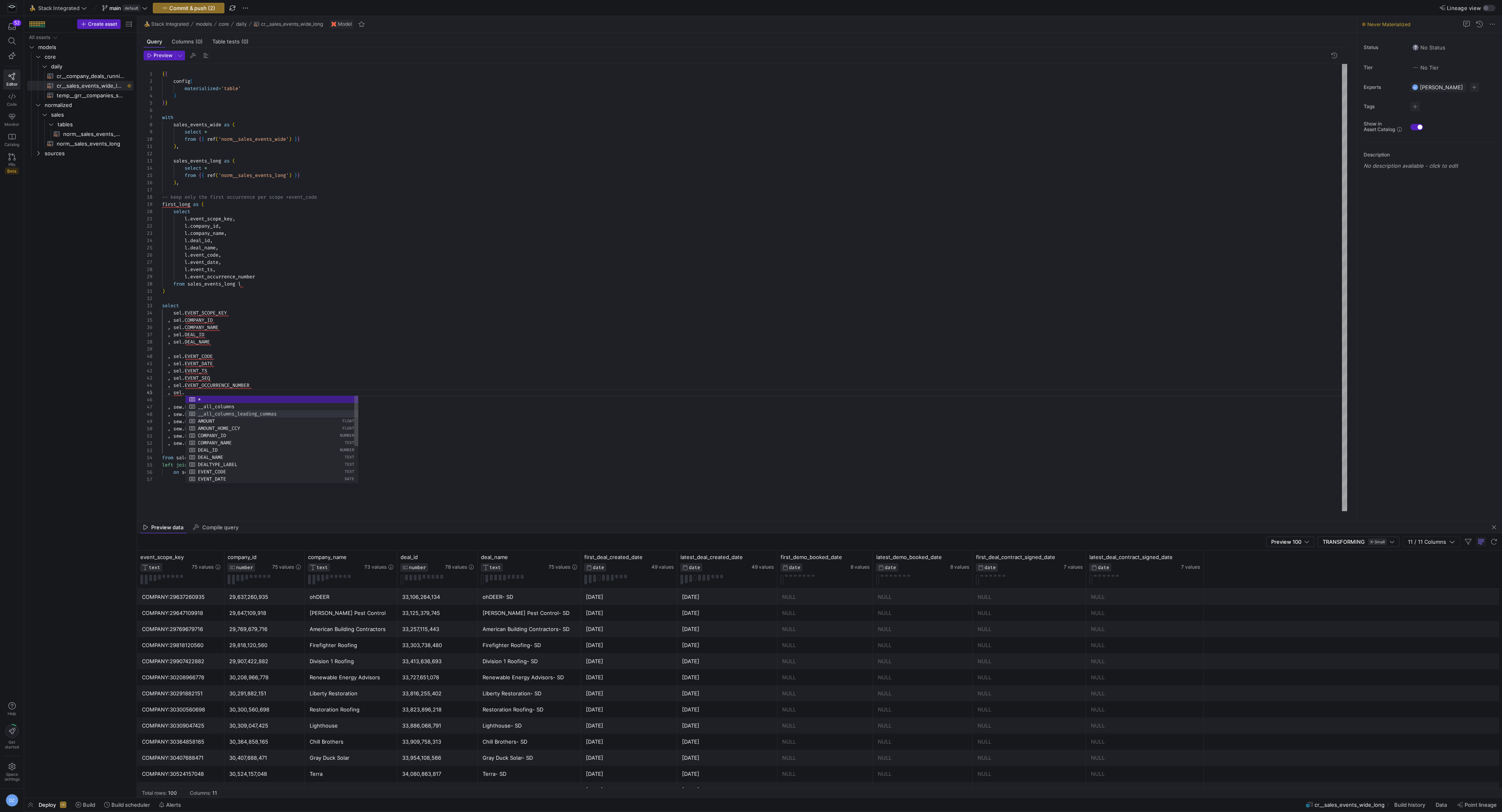
scroll to position [15, 78]
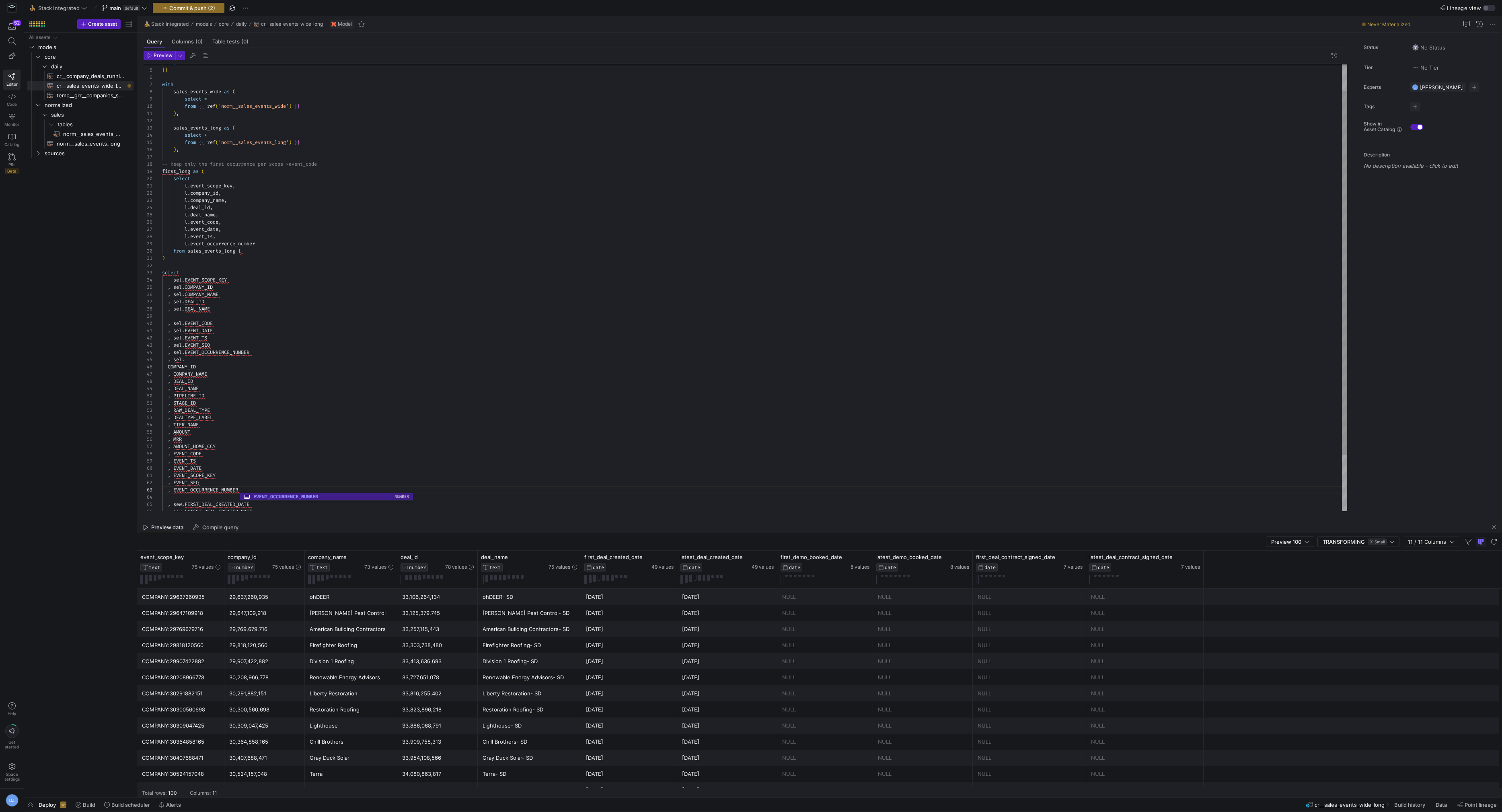
click at [165, 369] on div ") } } with sales_events_wide as ( select * from { { ref ( 'norm__sales_events_w…" at bounding box center [754, 305] width 1185 height 549
click at [163, 360] on div ") } } with sales_events_wide as ( select * from { { ref ( 'norm__sales_events_w…" at bounding box center [754, 305] width 1185 height 549
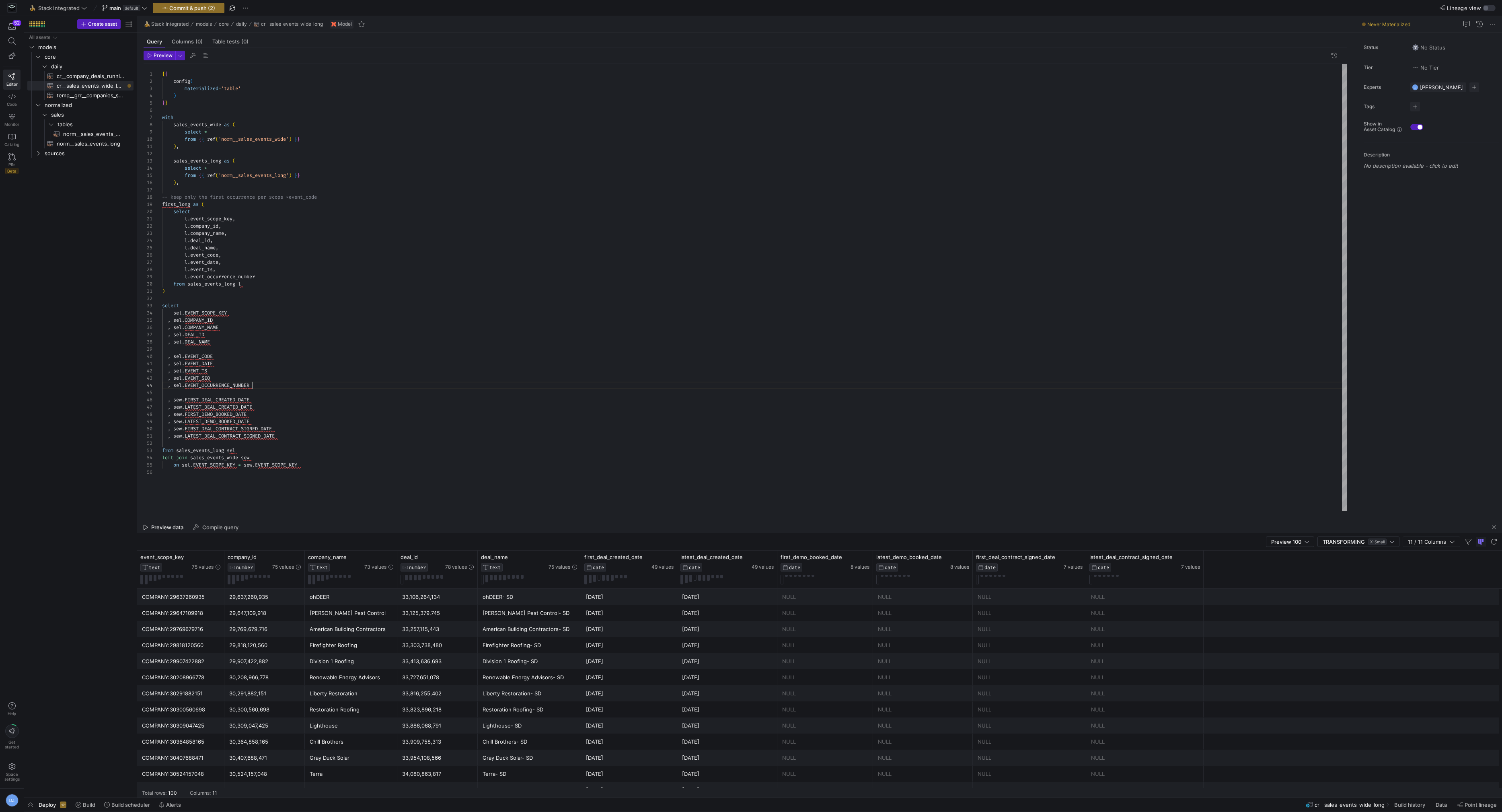
scroll to position [0, 0]
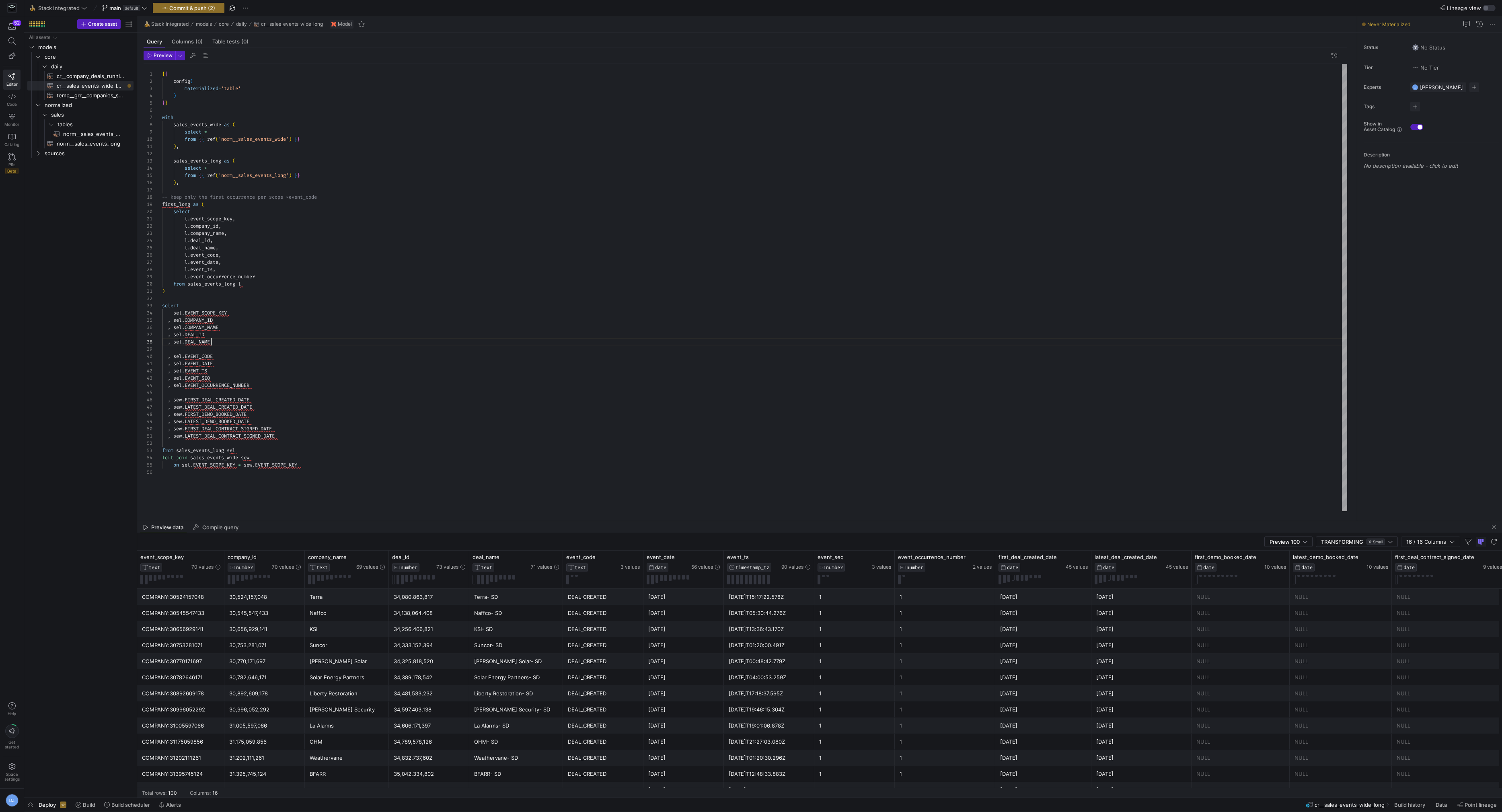
click at [710, 342] on div ") } } with sales_events_wide as ( select * from { { ref ( 'norm__sales_events_w…" at bounding box center [754, 288] width 1185 height 447
click at [420, 338] on div ") } } with sales_events_wide as ( select * from { { ref ( 'norm__sales_events_w…" at bounding box center [754, 288] width 1185 height 447
click at [421, 420] on div ") } } with sales_events_wide as ( select * from { { ref ( 'norm__sales_events_w…" at bounding box center [754, 288] width 1185 height 447
type textarea ", sel.EVENT_DATE , sel.EVENT_TS , sel.EVENT_SEQ , sel.EVENT_OCCURRENCE_NUMBER ,…"
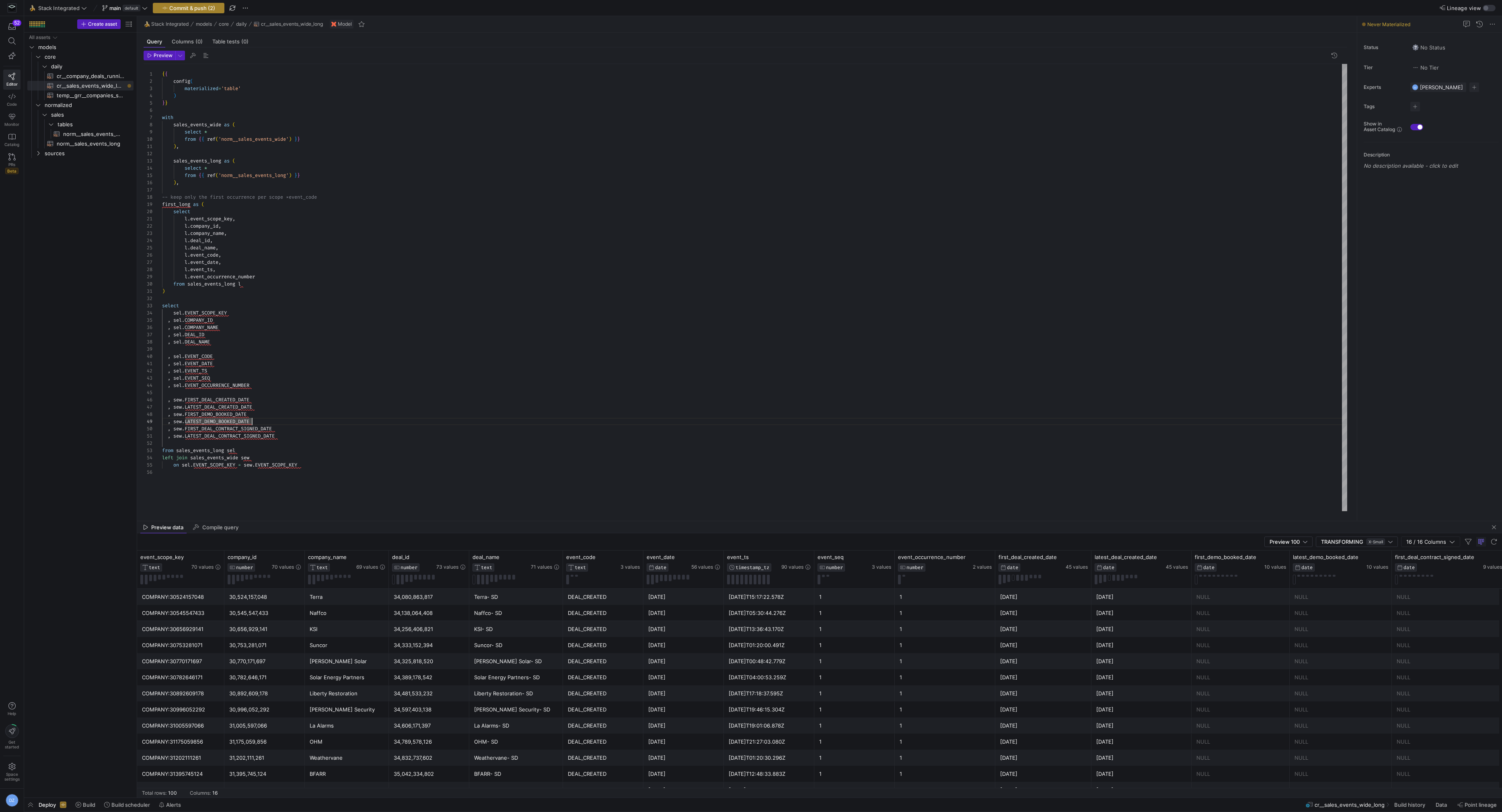
click at [195, 10] on span "Commit & push (2)" at bounding box center [192, 8] width 46 height 6
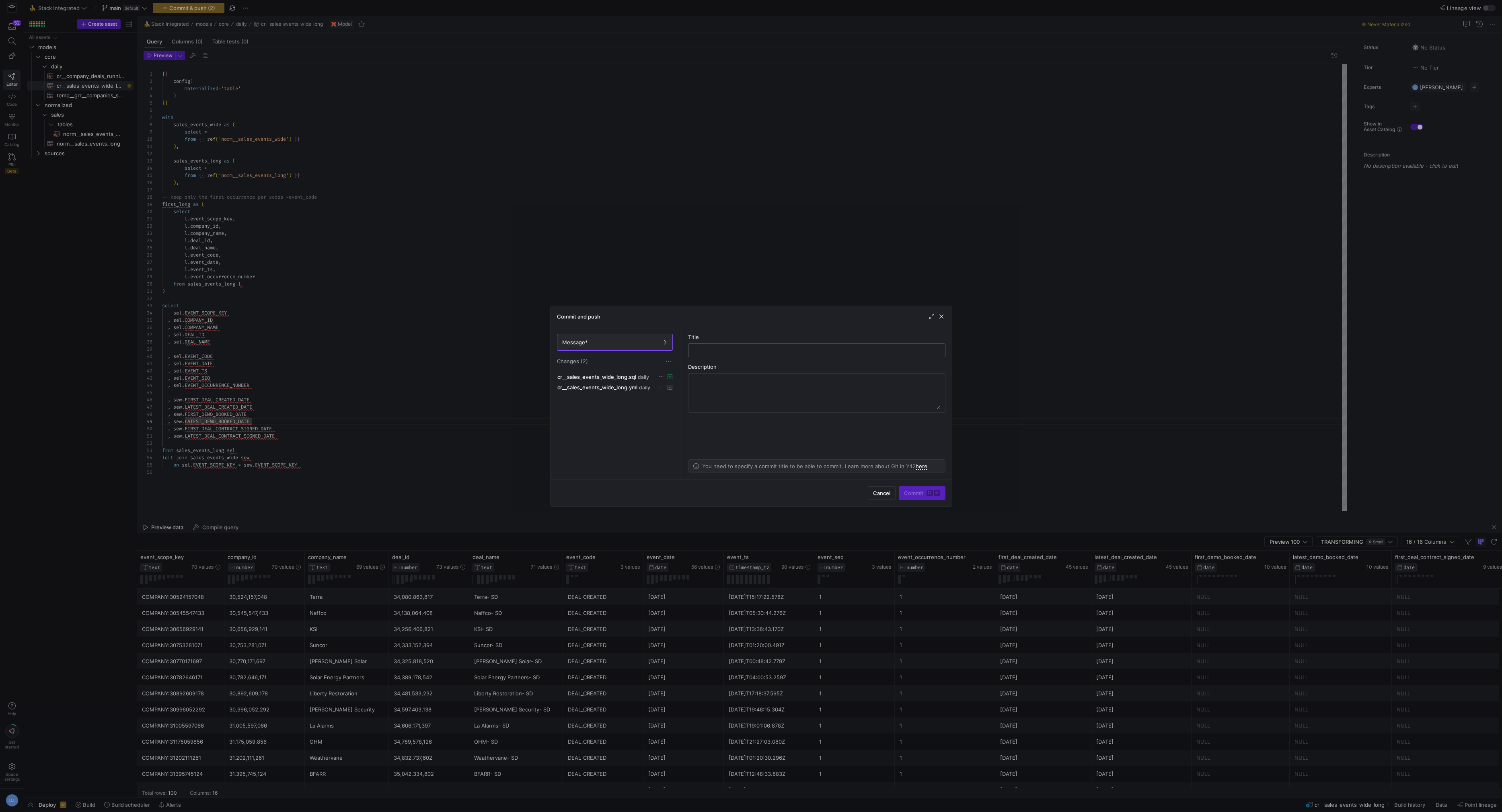
click at [773, 352] on input "text" at bounding box center [817, 350] width 244 height 6
type input "added core model"
click at [919, 490] on span "Commit ⌘ ⏎" at bounding box center [922, 493] width 36 height 6
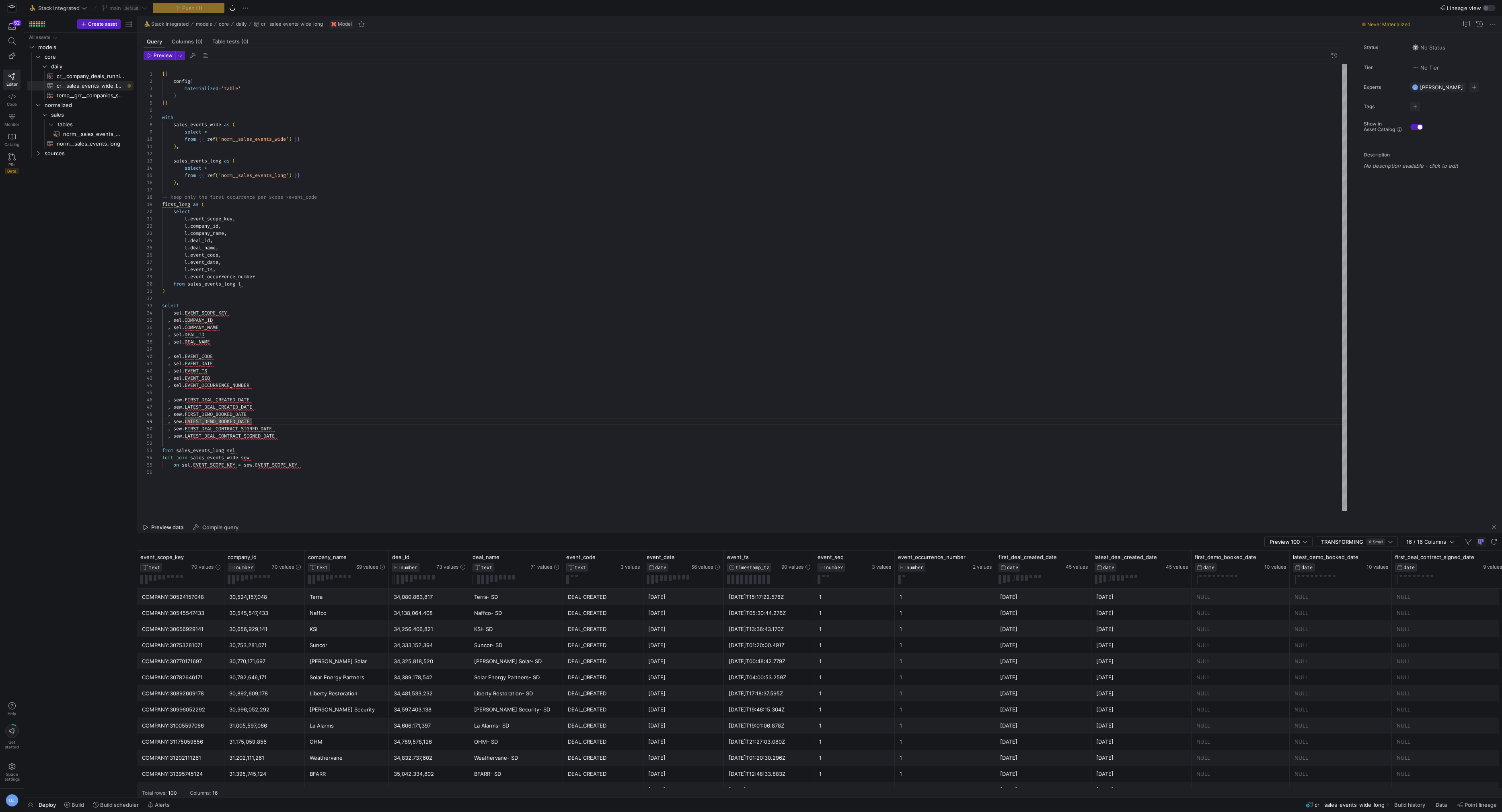
click at [654, 296] on div ") } } with sales_events_wide as ( select * from { { ref ( 'norm__sales_events_w…" at bounding box center [754, 288] width 1185 height 447
click at [98, 76] on span "cr__company_deals_running_mrr​​​​​​​​​​" at bounding box center [91, 76] width 68 height 10
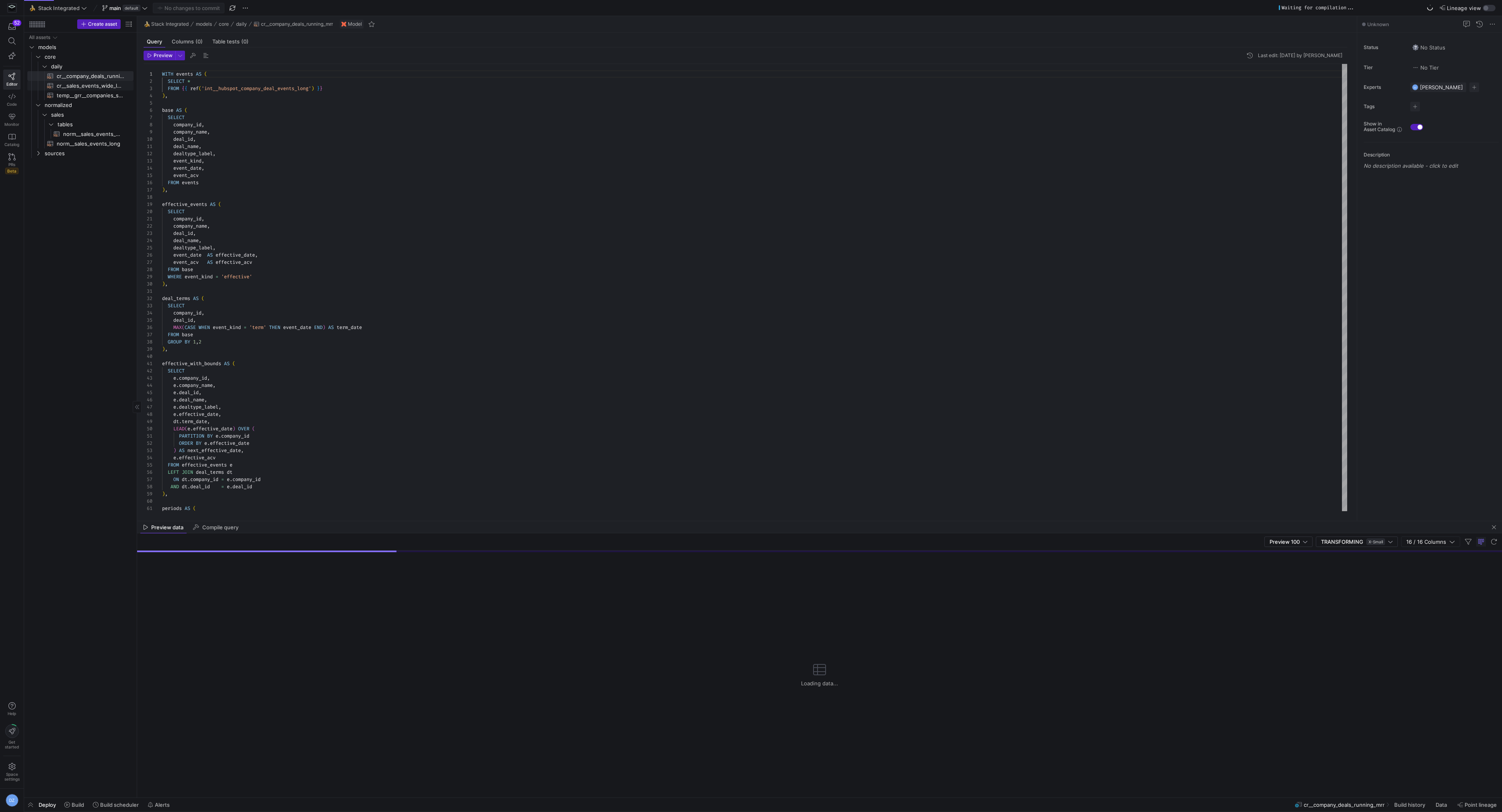
click at [98, 87] on span "cr__sales_events_wide_long​​​​​​​​​​" at bounding box center [91, 86] width 68 height 10
click at [328, 117] on div "{ { config ( materialized = 'table' ) } } with sales_events_wide as ( select * …" at bounding box center [754, 288] width 1185 height 447
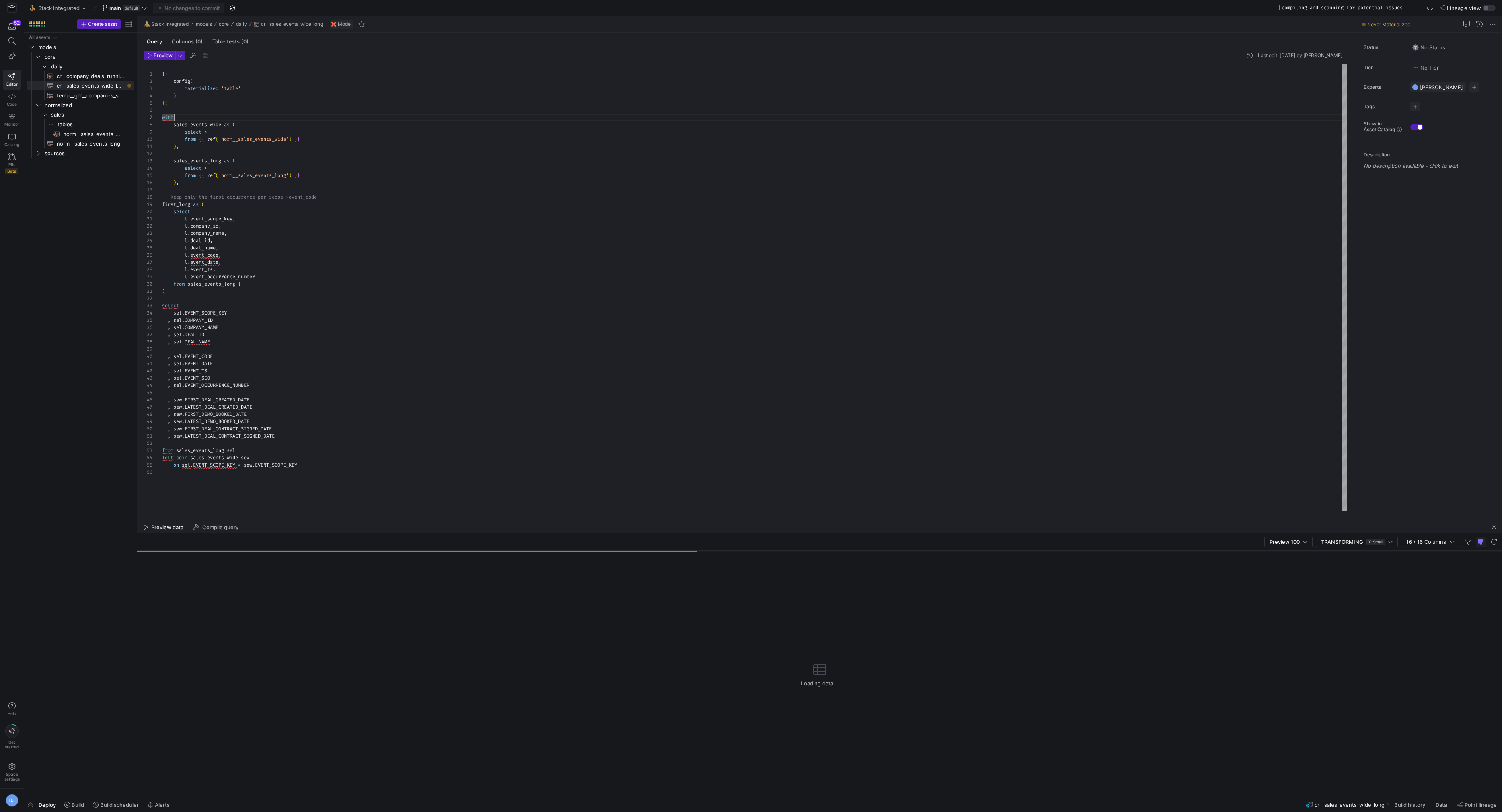
type textarea "), sales_events_long as ( select * from {{ ref('norm__sales_events_long') }} ),…"
click at [394, 189] on div "{ { config ( materialized = 'table' ) } } with sales_events_wide as ( select * …" at bounding box center [754, 288] width 1185 height 447
click at [78, 802] on span "Build" at bounding box center [78, 804] width 13 height 6
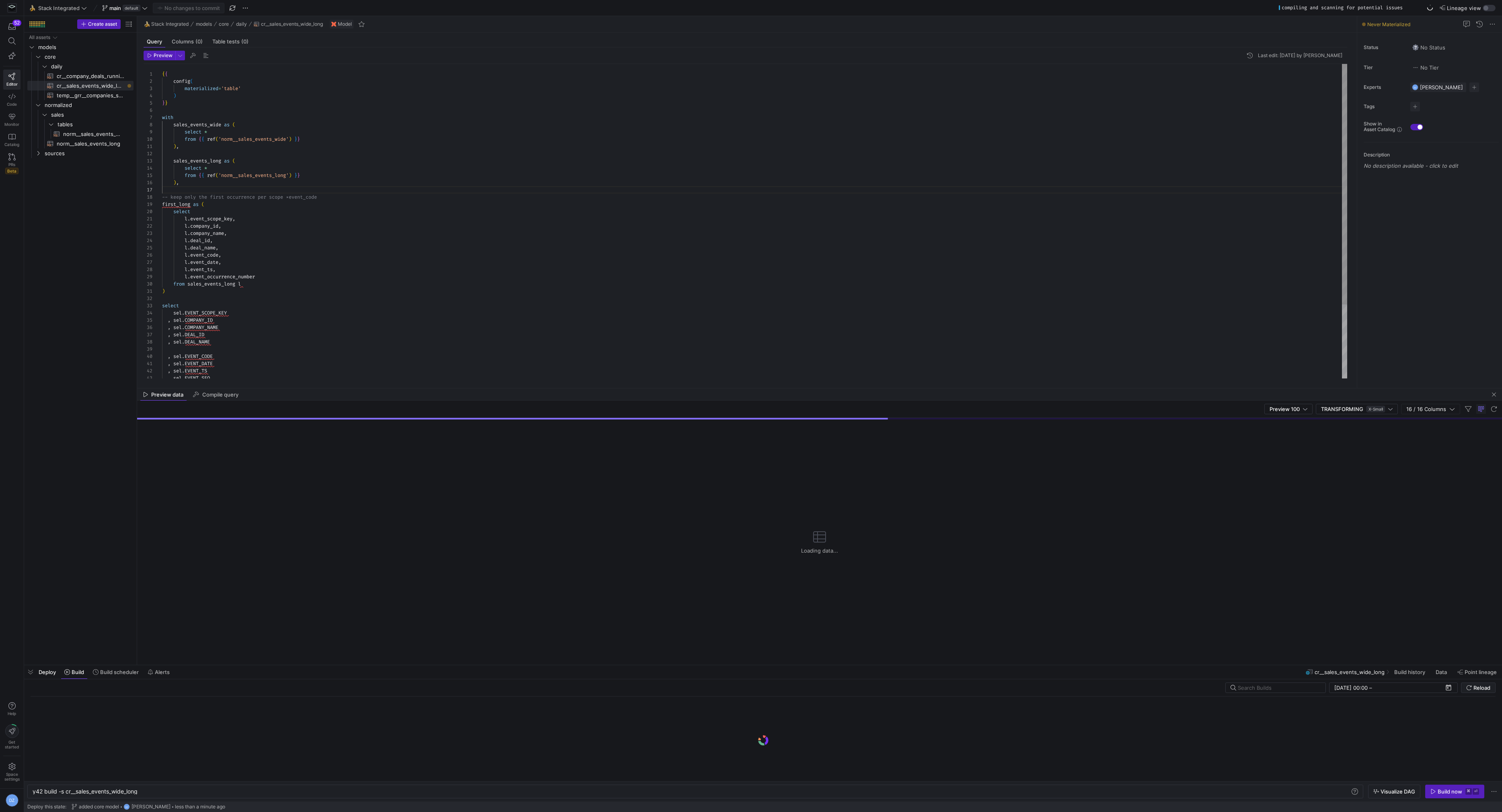
scroll to position [0, 106]
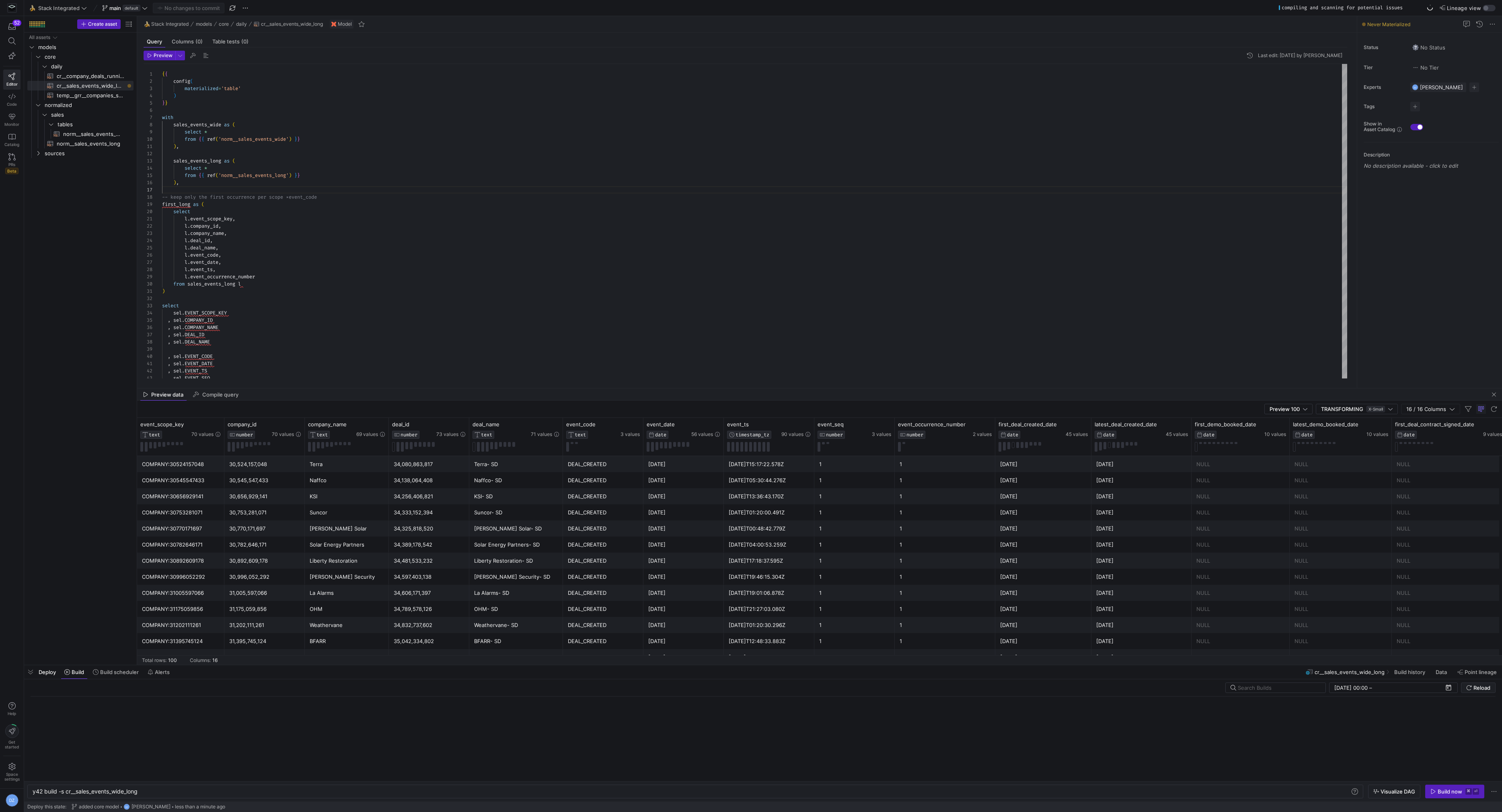
scroll to position [0, 106]
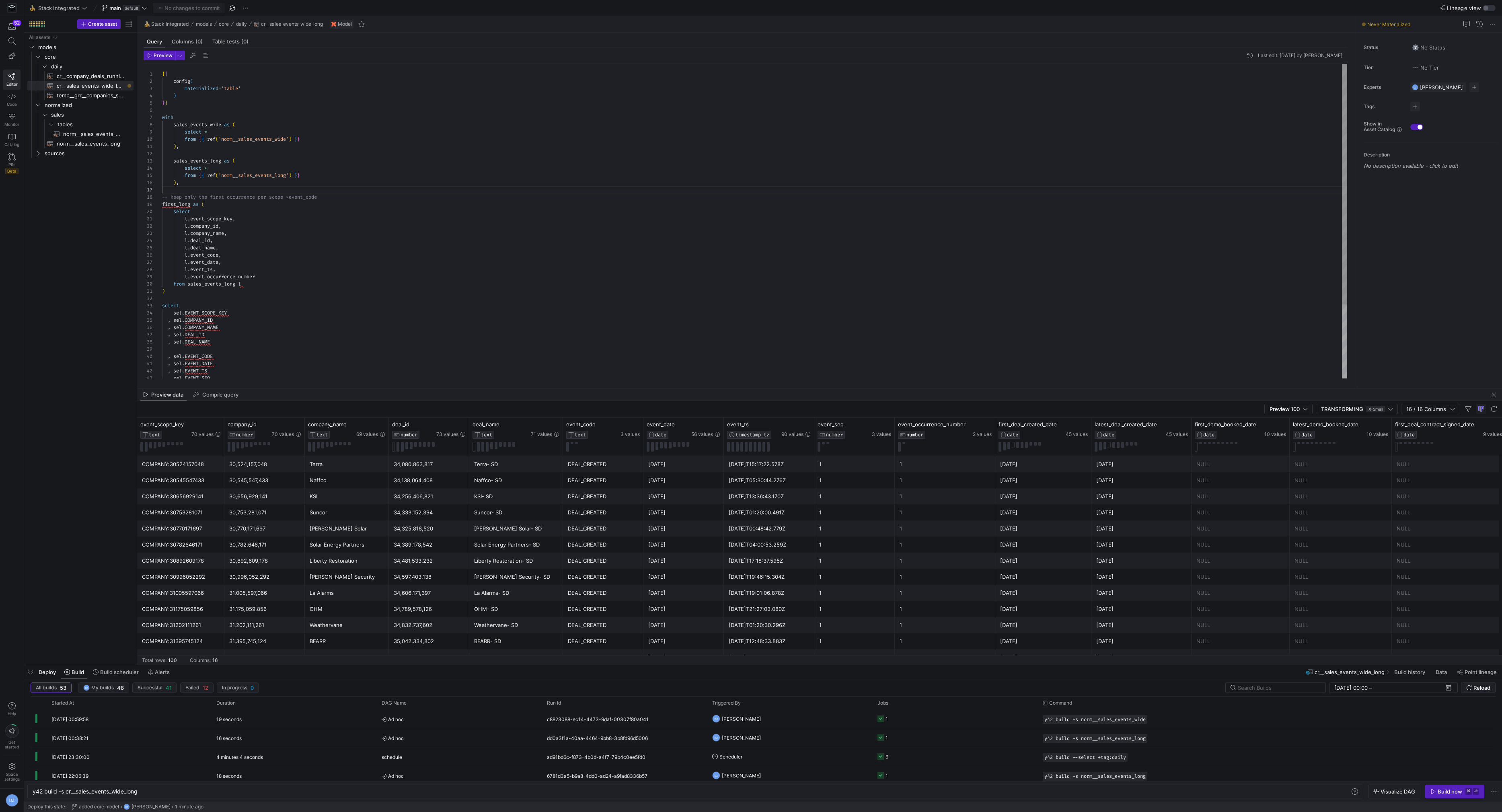
click at [798, 229] on div "{ { config ( materialized = 'table' ) } } with sales_events_wide as ( select * …" at bounding box center [754, 270] width 1185 height 412
click at [633, 251] on div "{ { config ( materialized = 'table' ) } } with sales_events_wide as ( select * …" at bounding box center [754, 270] width 1185 height 412
click at [332, 118] on div "{ { config ( materialized = 'table' ) } } with sales_events_wide as ( select * …" at bounding box center [754, 270] width 1185 height 412
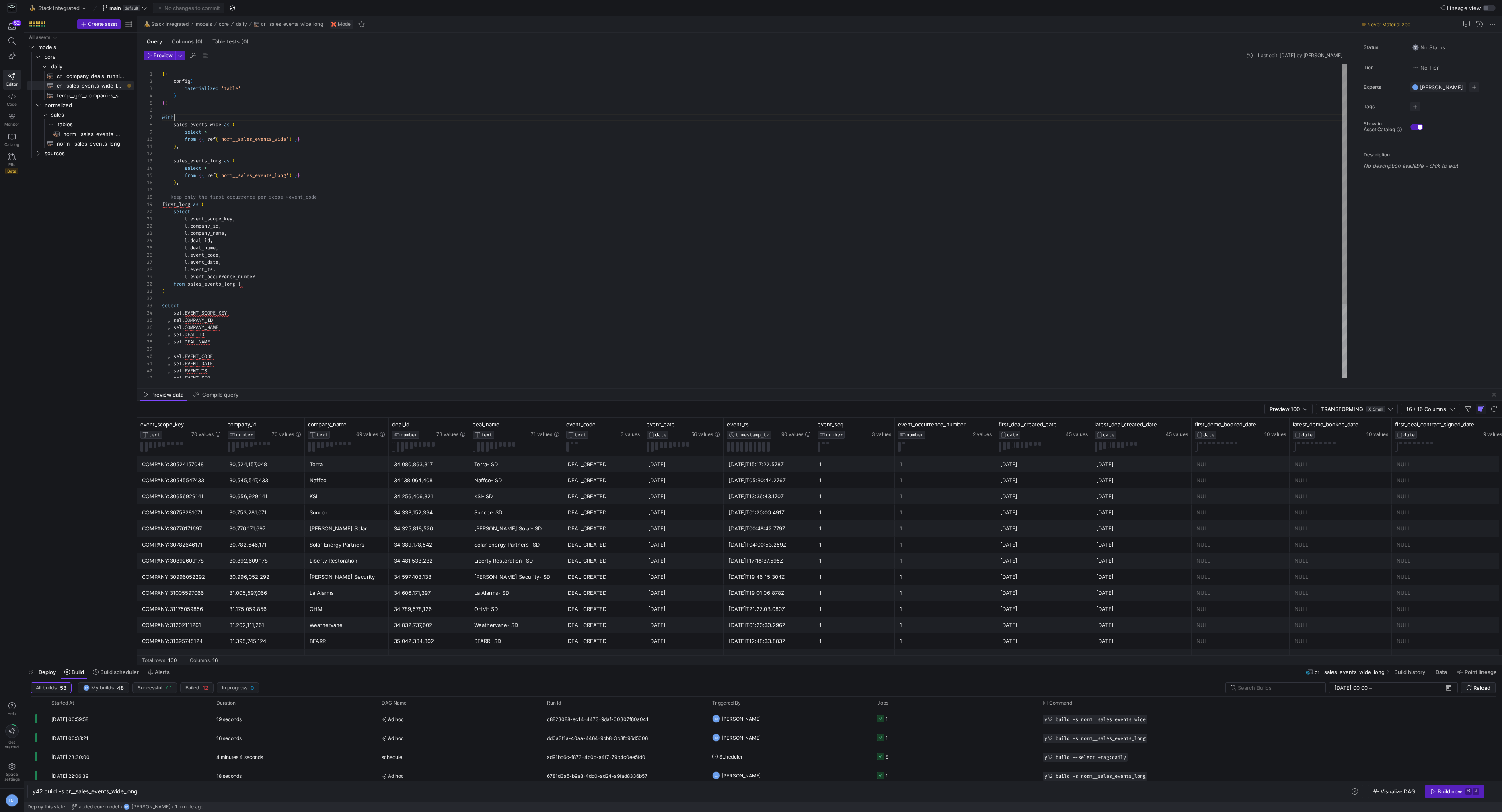
scroll to position [44, 11]
click at [1445, 793] on div "Build now" at bounding box center [1449, 791] width 25 height 6
type textarea "l.event_scope_key, l.company_id, l.company_name, l.deal_id, l.deal_name, l.even…"
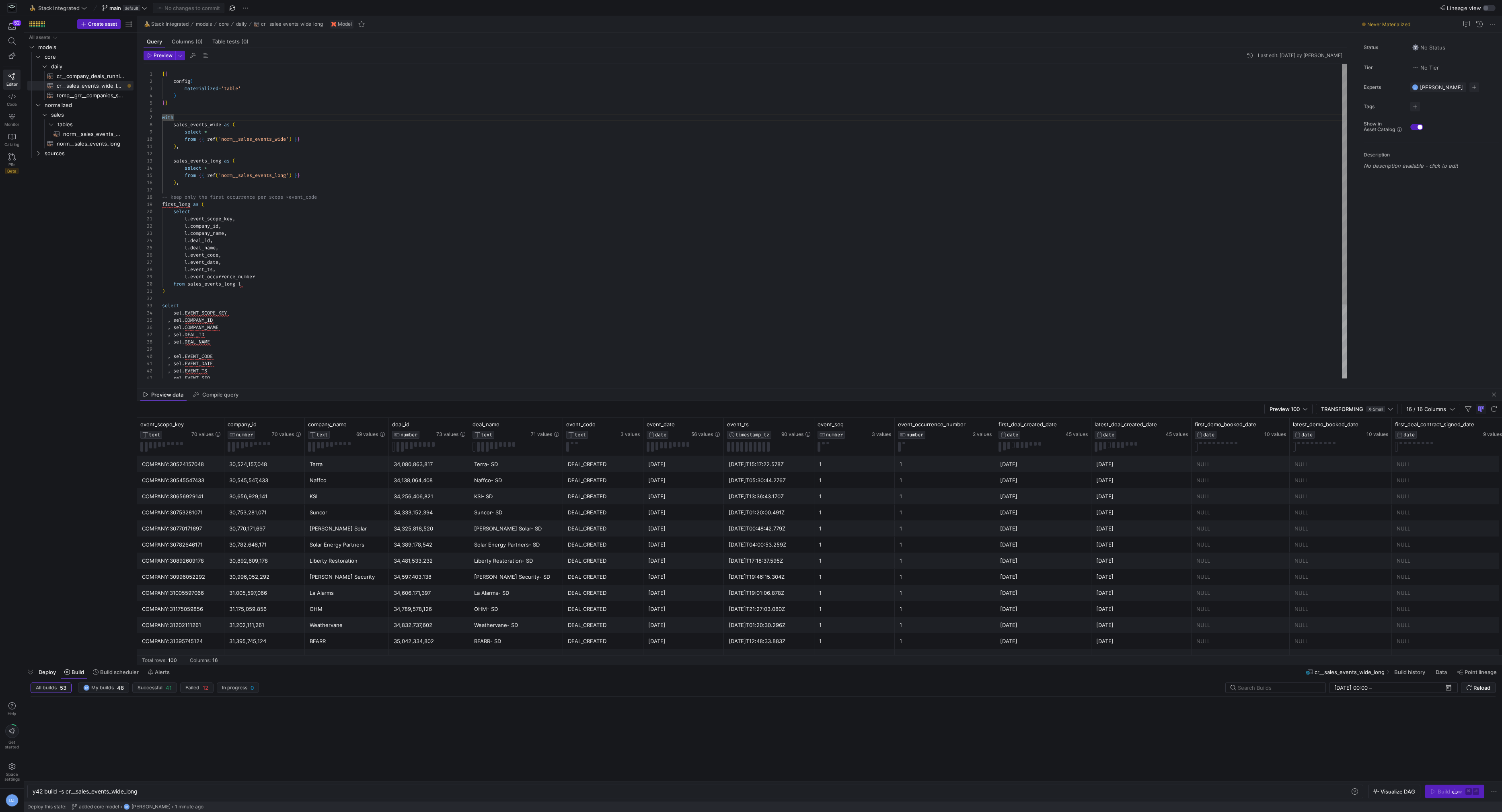
click at [595, 224] on div "{ { config ( materialized = 'table' ) } } with sales_events_wide as ( select * …" at bounding box center [754, 270] width 1185 height 412
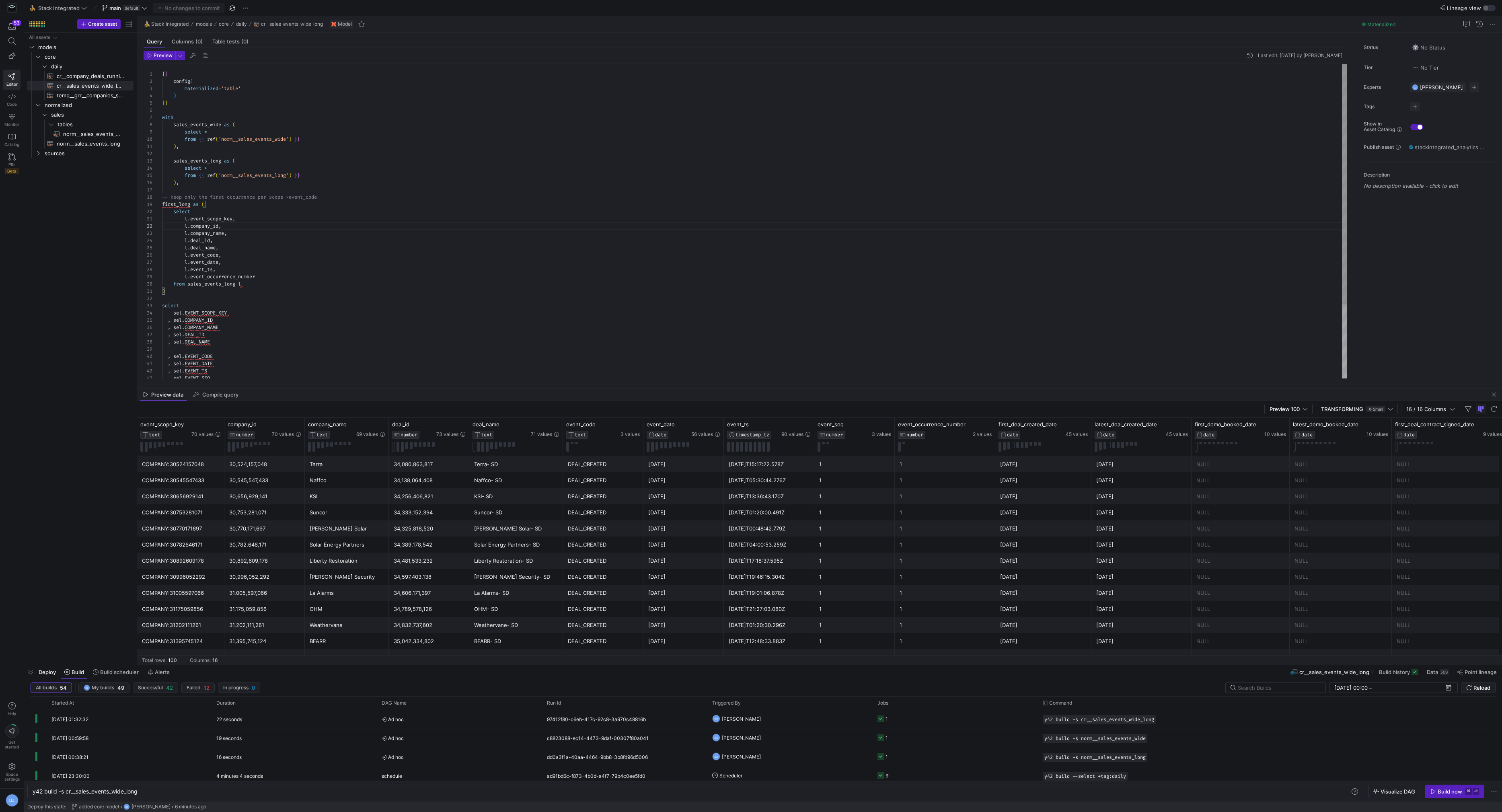
click at [523, 228] on div "{ { config ( materialized = 'table' ) } } with sales_events_wide as ( select * …" at bounding box center [754, 270] width 1185 height 412
click at [385, 222] on div "{ { config ( materialized = 'table' ) } } with sales_events_wide as ( select * …" at bounding box center [754, 270] width 1185 height 412
